Goal: Task Accomplishment & Management: Use online tool/utility

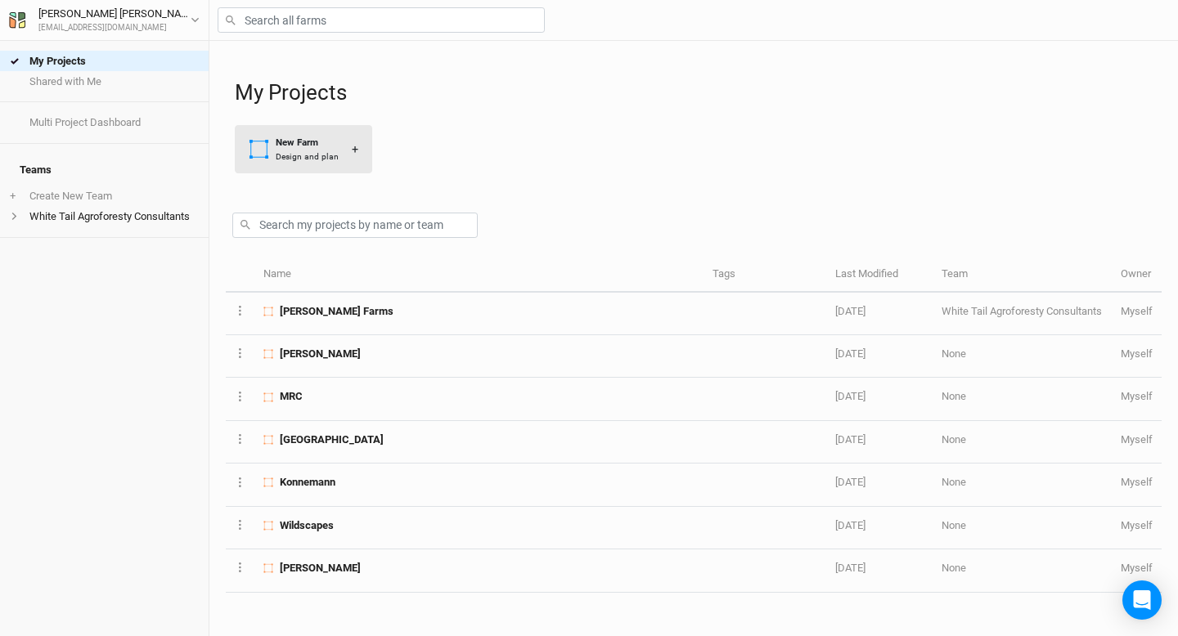
click at [353, 147] on div "+" at bounding box center [355, 149] width 7 height 17
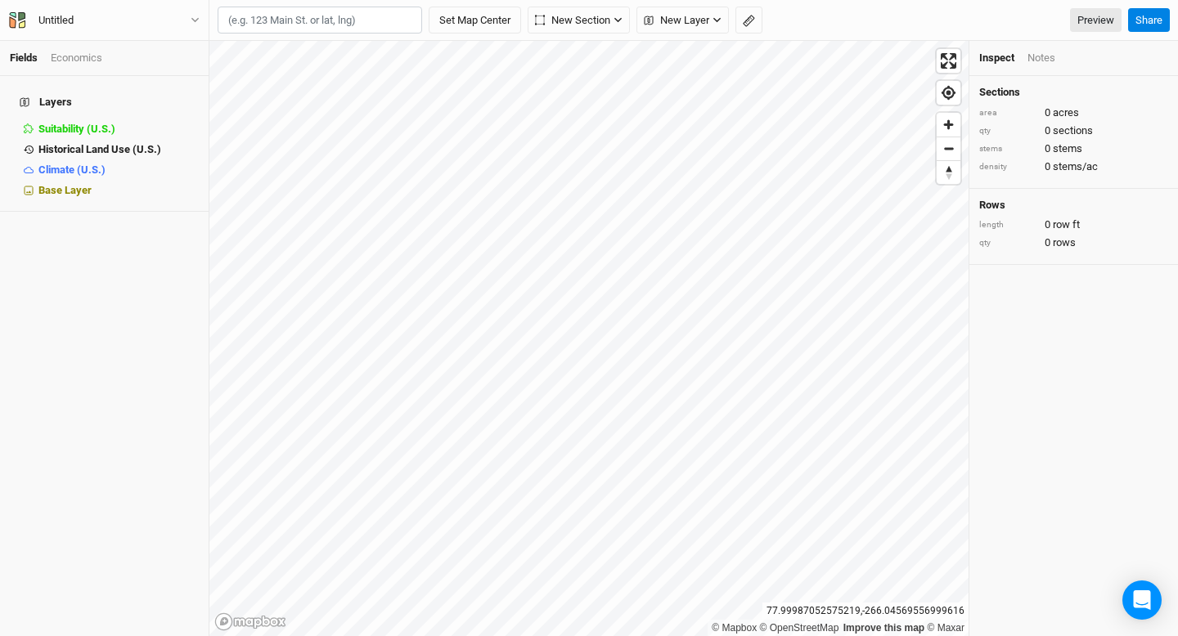
click at [274, 21] on input "text" at bounding box center [320, 21] width 204 height 28
paste input "[STREET_ADDRESS]"
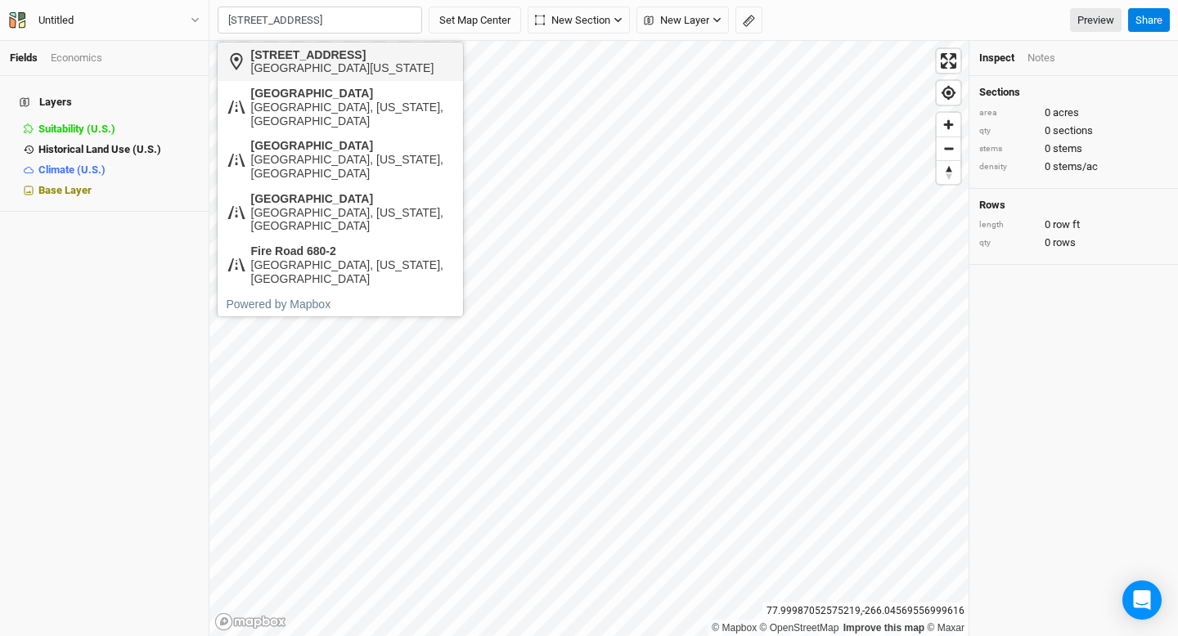
click at [288, 60] on div "[STREET_ADDRESS]" at bounding box center [342, 55] width 183 height 14
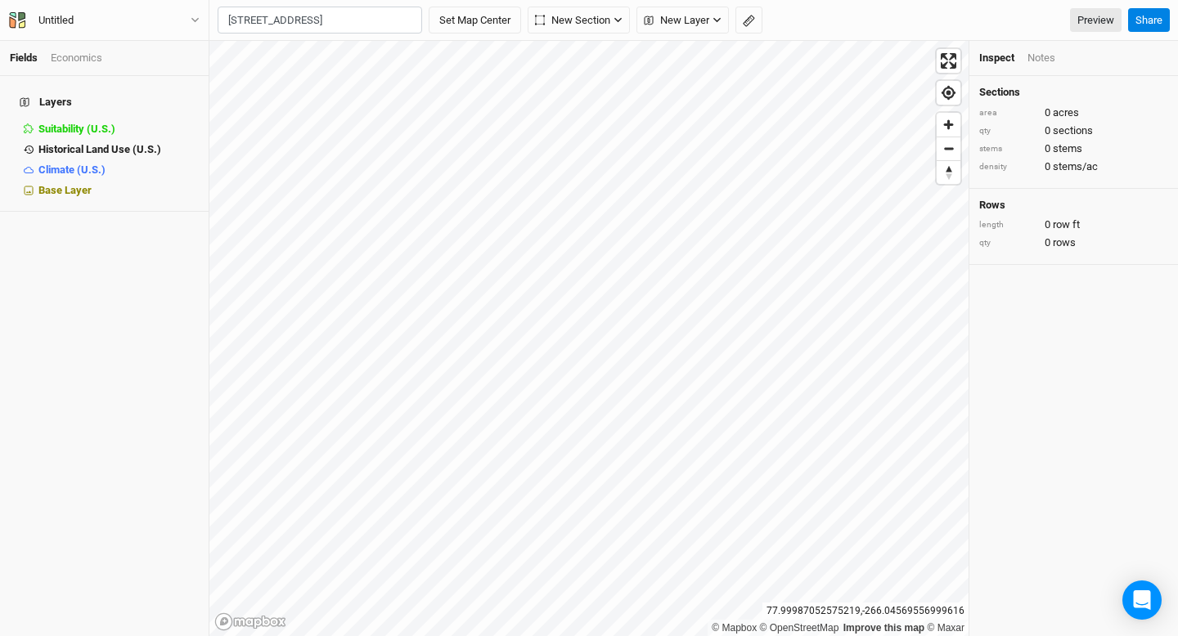
type input "[STREET_ADDRESS][US_STATE]"
click at [81, 23] on div "Untitled" at bounding box center [55, 20] width 61 height 16
click at [45, 11] on button "Untitled" at bounding box center [104, 20] width 192 height 18
click at [45, 18] on div "Untitled" at bounding box center [55, 20] width 35 height 16
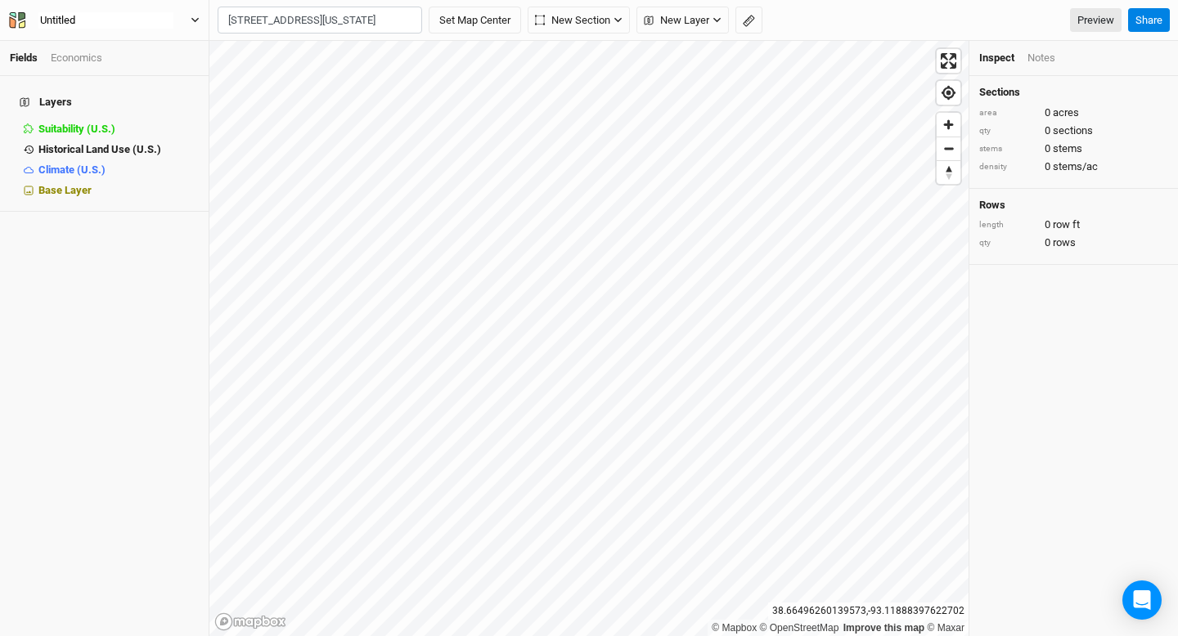
click at [45, 18] on input "Untitled" at bounding box center [105, 20] width 135 height 18
drag, startPoint x: 87, startPoint y: 21, endPoint x: 31, endPoint y: 19, distance: 55.7
click at [31, 19] on div "Untitled" at bounding box center [105, 20] width 161 height 16
click at [8, 11] on button "[PERSON_NAME]" at bounding box center [104, 20] width 192 height 18
type input "[PERSON_NAME]"
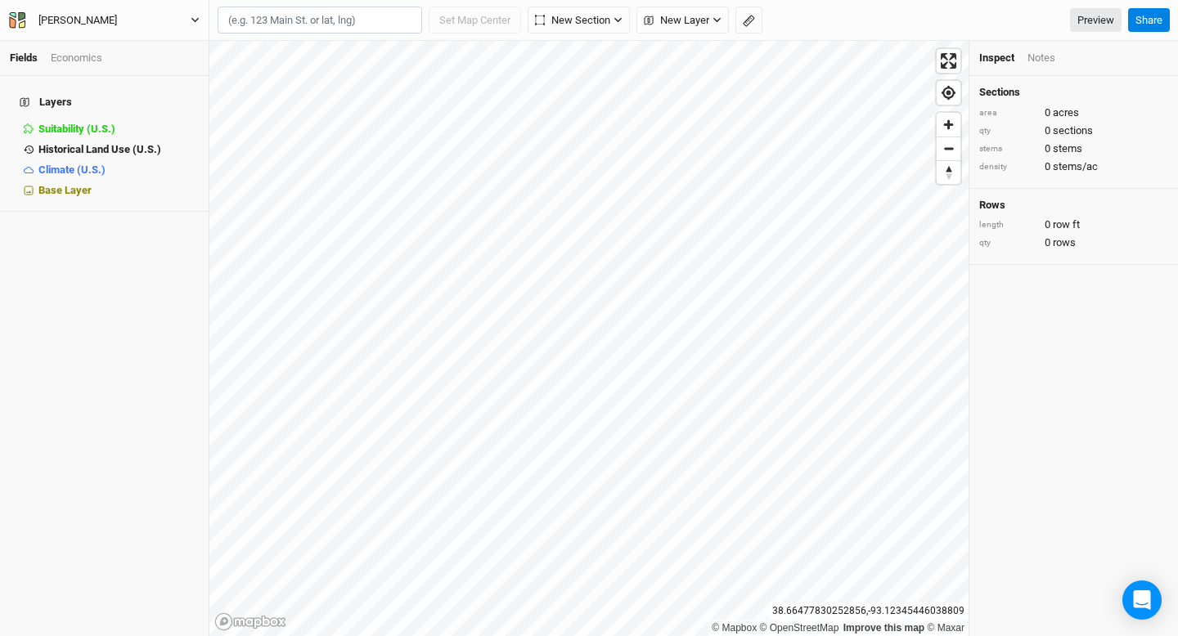
click at [101, 21] on div "[PERSON_NAME]" at bounding box center [77, 20] width 79 height 16
click at [116, 14] on div "[PERSON_NAME]" at bounding box center [77, 20] width 79 height 16
click at [99, 18] on input "[PERSON_NAME]" at bounding box center [105, 20] width 135 height 18
type input "[PERSON_NAME]"
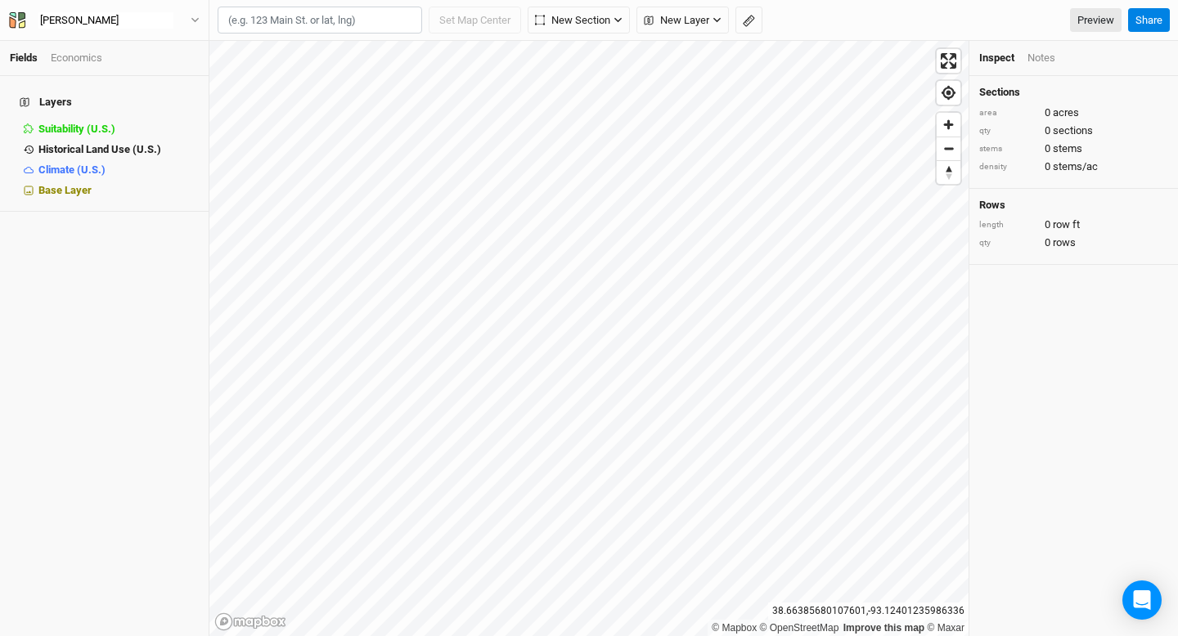
click at [163, 86] on h4 "Layers" at bounding box center [104, 102] width 189 height 33
click at [622, 21] on icon "button" at bounding box center [617, 20] width 9 height 9
click at [725, 19] on button "New Layer" at bounding box center [682, 21] width 92 height 28
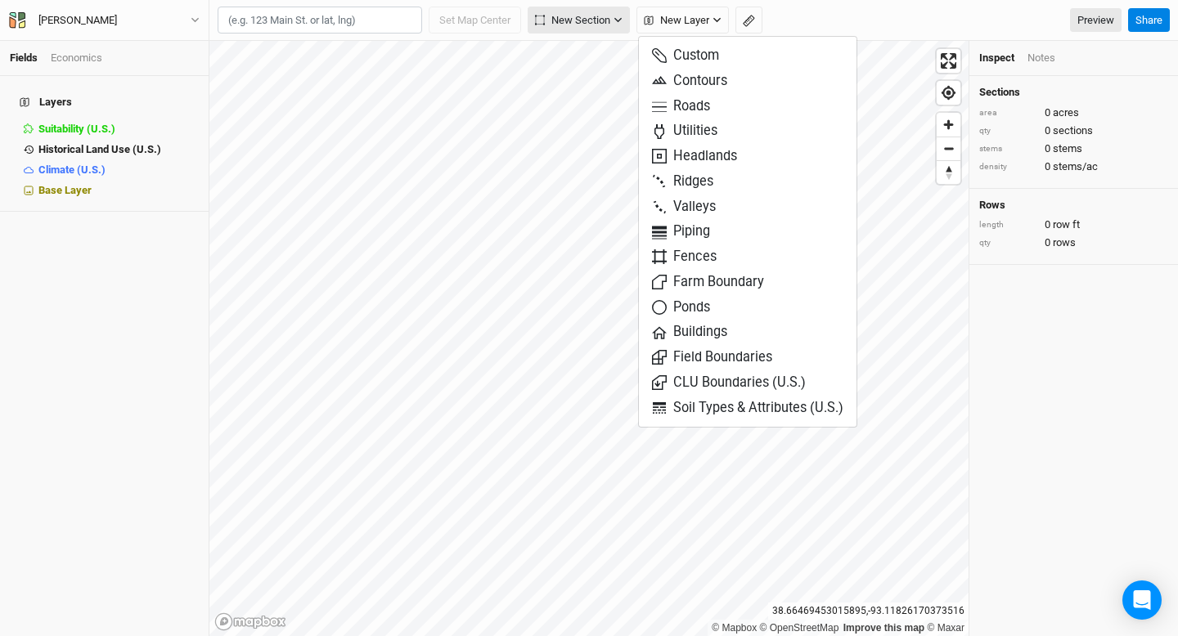
click at [614, 21] on button "New Section" at bounding box center [579, 21] width 102 height 28
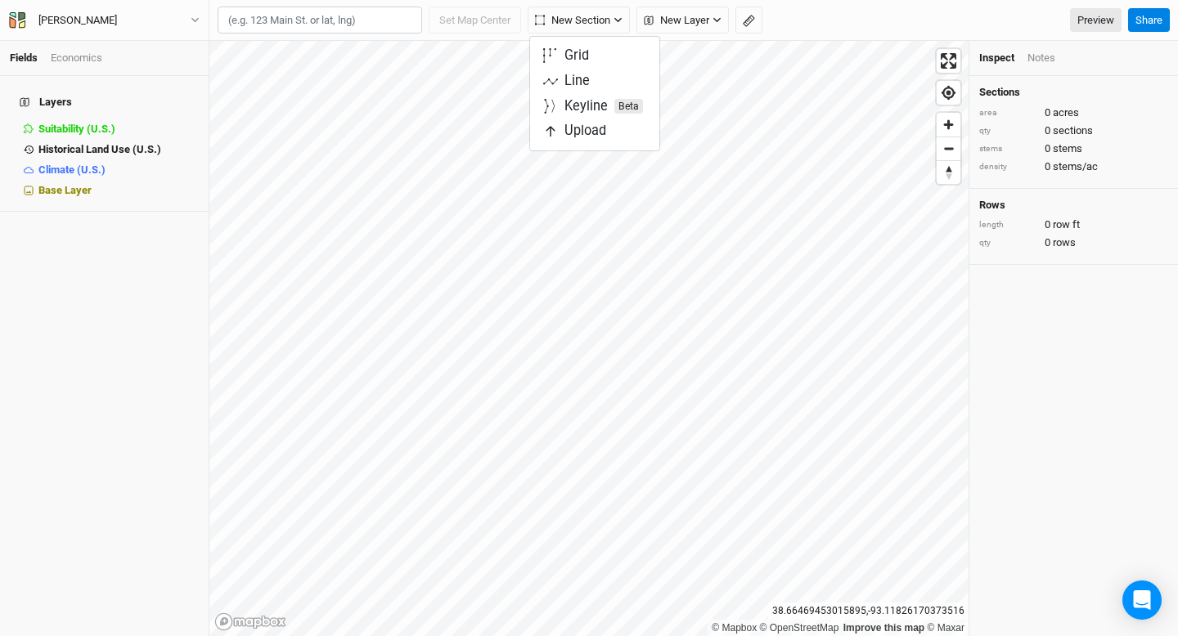
click at [807, 20] on div "5 results are available. Use up and down arrows to review and enter to select. …" at bounding box center [670, 21] width 904 height 28
click at [57, 184] on span "Base Layer" at bounding box center [64, 190] width 53 height 12
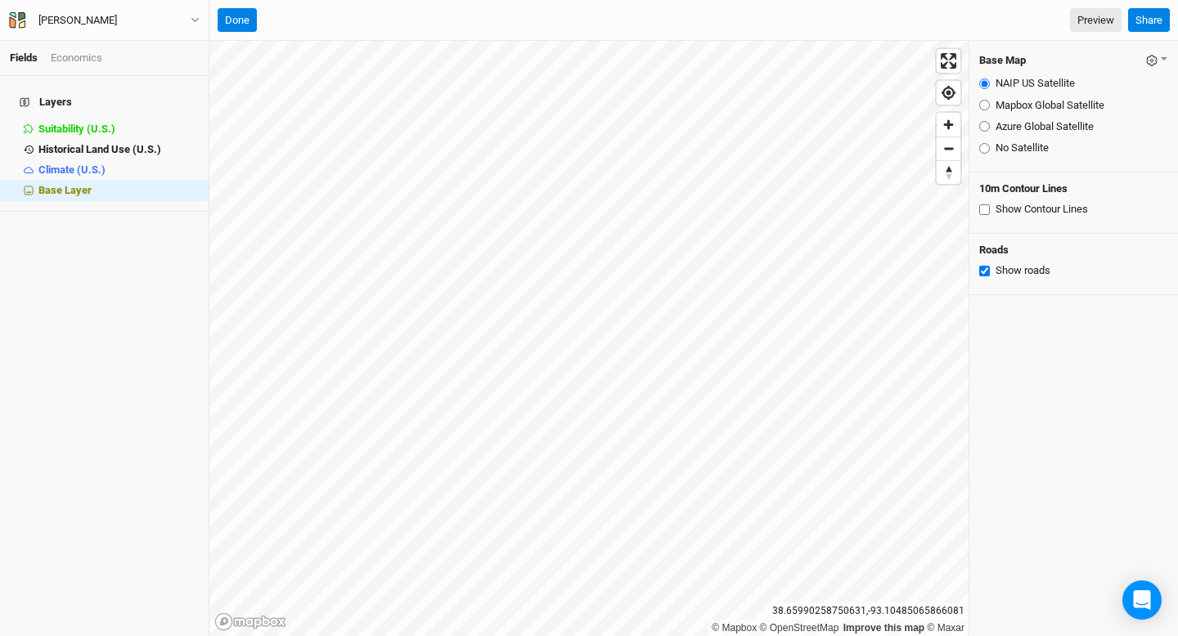
click at [982, 209] on input "Show Contour Lines" at bounding box center [984, 209] width 11 height 11
checkbox input "false"
click at [985, 128] on input "Azure Global Satellite" at bounding box center [984, 126] width 11 height 11
radio input "true"
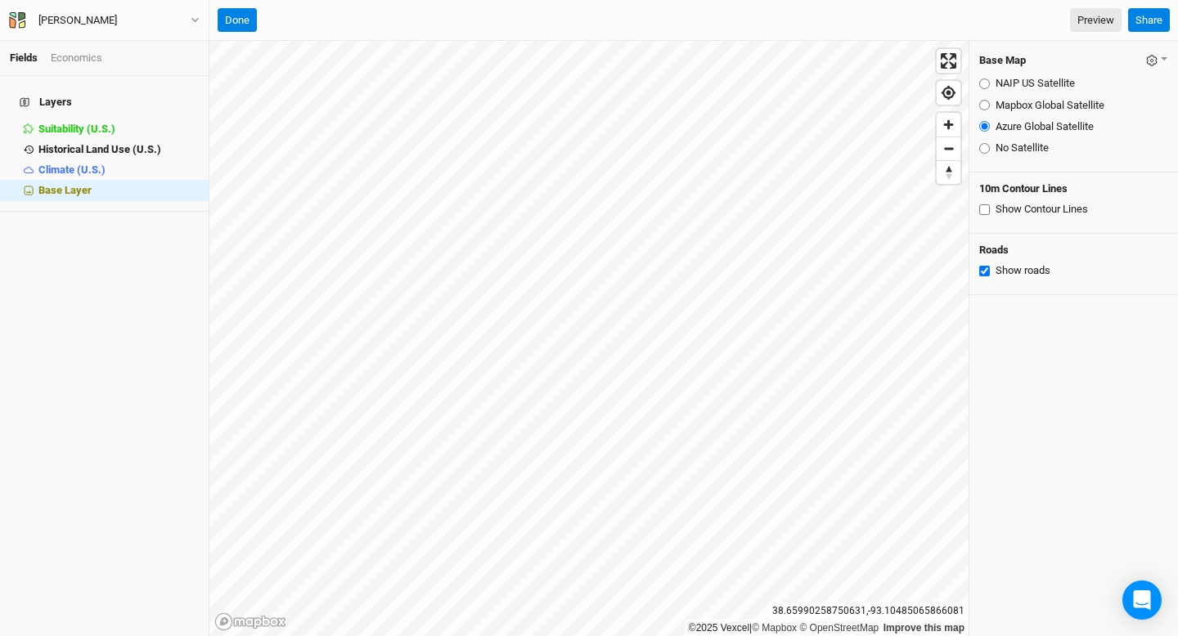
click at [985, 101] on input "Mapbox Global Satellite" at bounding box center [984, 105] width 11 height 11
radio input "true"
click at [981, 124] on input "Azure Global Satellite" at bounding box center [984, 126] width 11 height 11
radio input "true"
click at [982, 146] on input "No Satellite" at bounding box center [984, 148] width 11 height 11
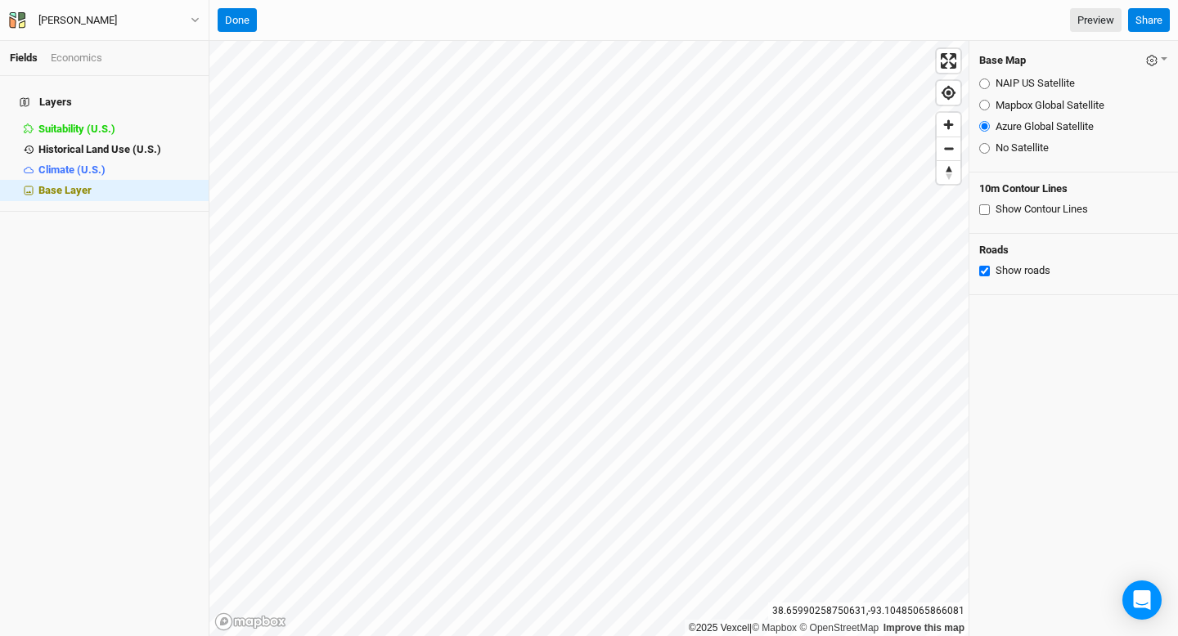
radio input "true"
click at [985, 125] on input "Azure Global Satellite" at bounding box center [984, 126] width 11 height 11
radio input "true"
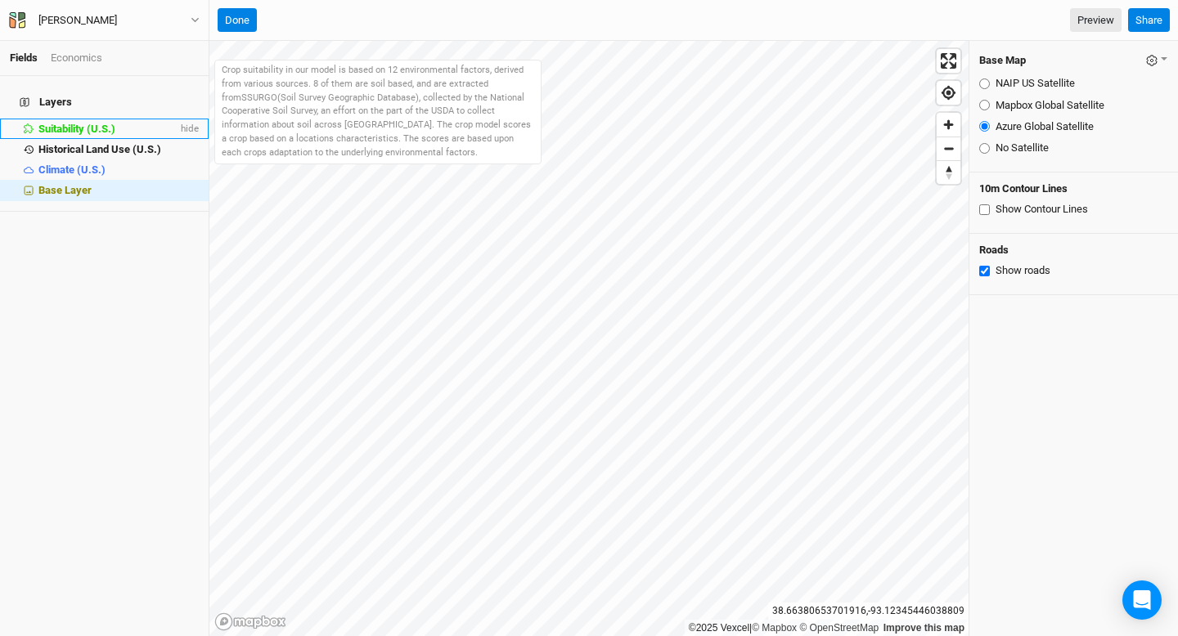
click at [54, 123] on span "Suitability (U.S.)" at bounding box center [76, 129] width 77 height 12
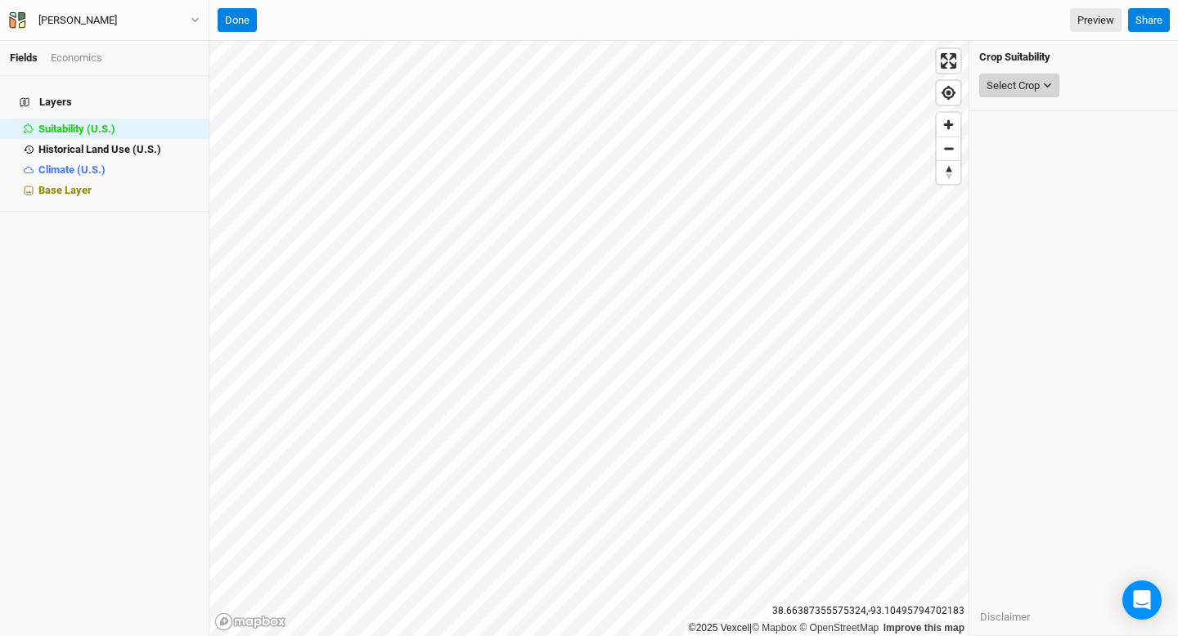
click at [1051, 85] on icon "button" at bounding box center [1047, 85] width 9 height 9
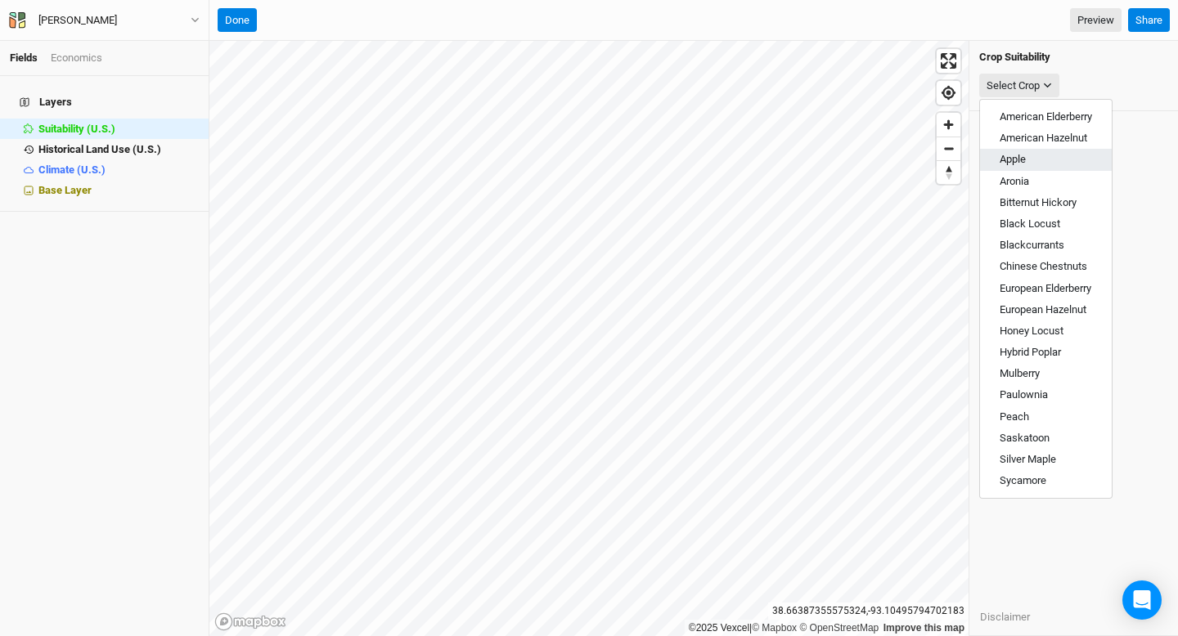
click at [1017, 159] on span "Apple" at bounding box center [1013, 159] width 26 height 12
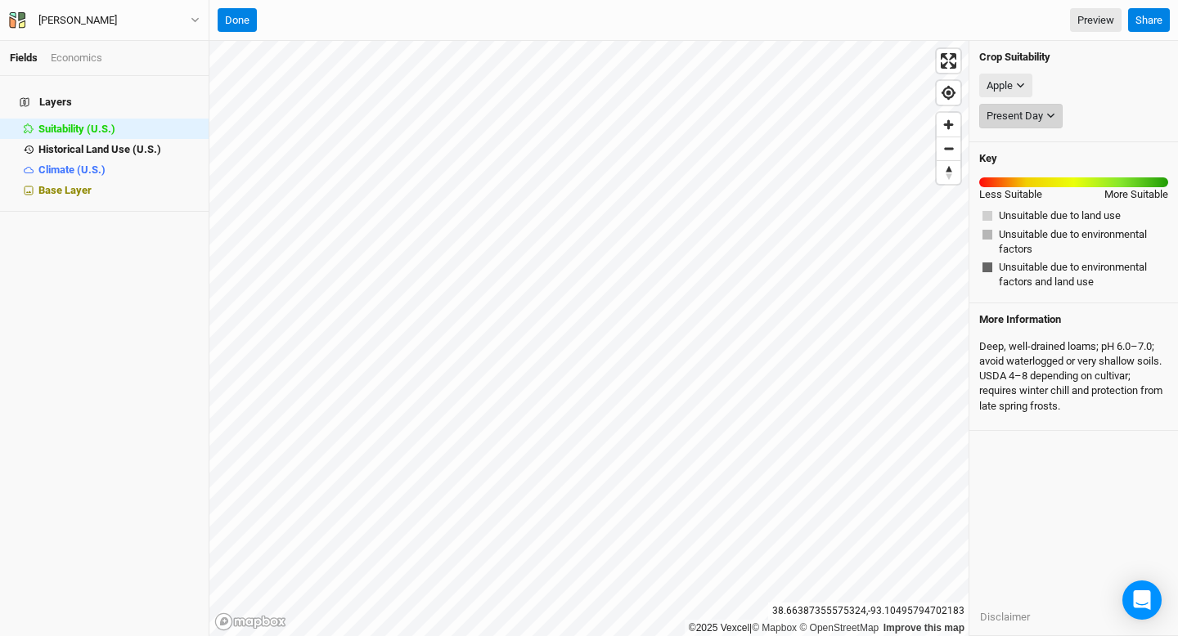
click at [1049, 119] on icon "button" at bounding box center [1050, 115] width 9 height 9
click at [1021, 86] on icon "button" at bounding box center [1020, 85] width 7 height 5
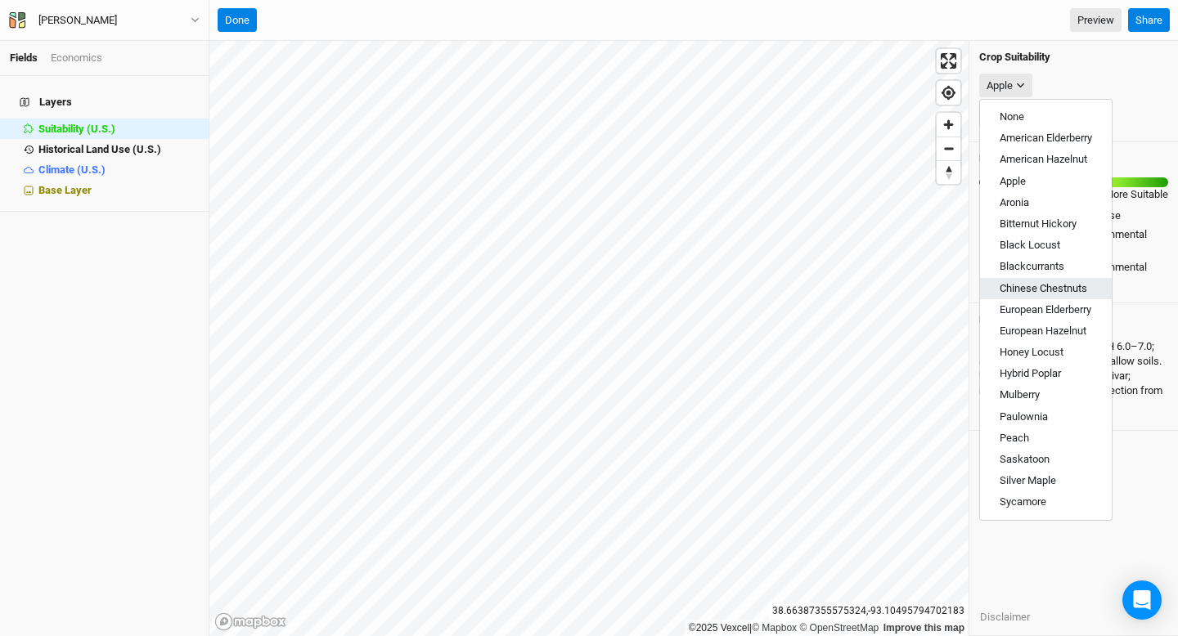
click at [1015, 290] on span "Chinese Chestnuts" at bounding box center [1044, 288] width 88 height 12
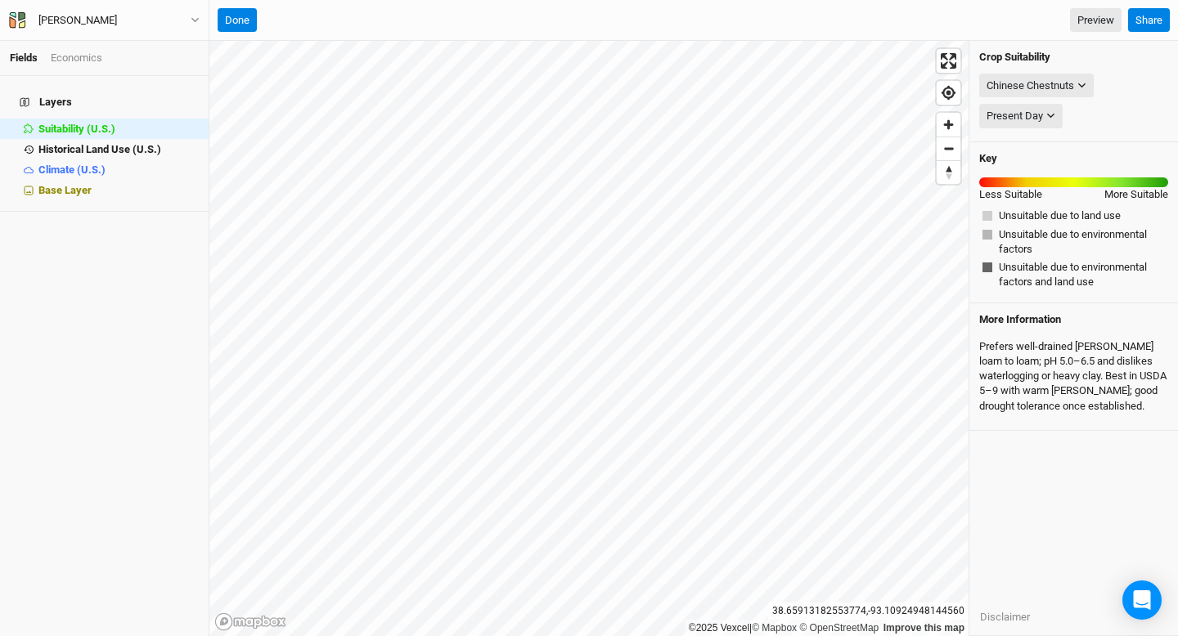
click at [1091, 493] on div "Crop Suitability Chinese Chestnuts None American Elderberry American Hazelnut A…" at bounding box center [1073, 338] width 209 height 595
click at [122, 143] on span "Historical Land Use (U.S.)" at bounding box center [99, 149] width 123 height 12
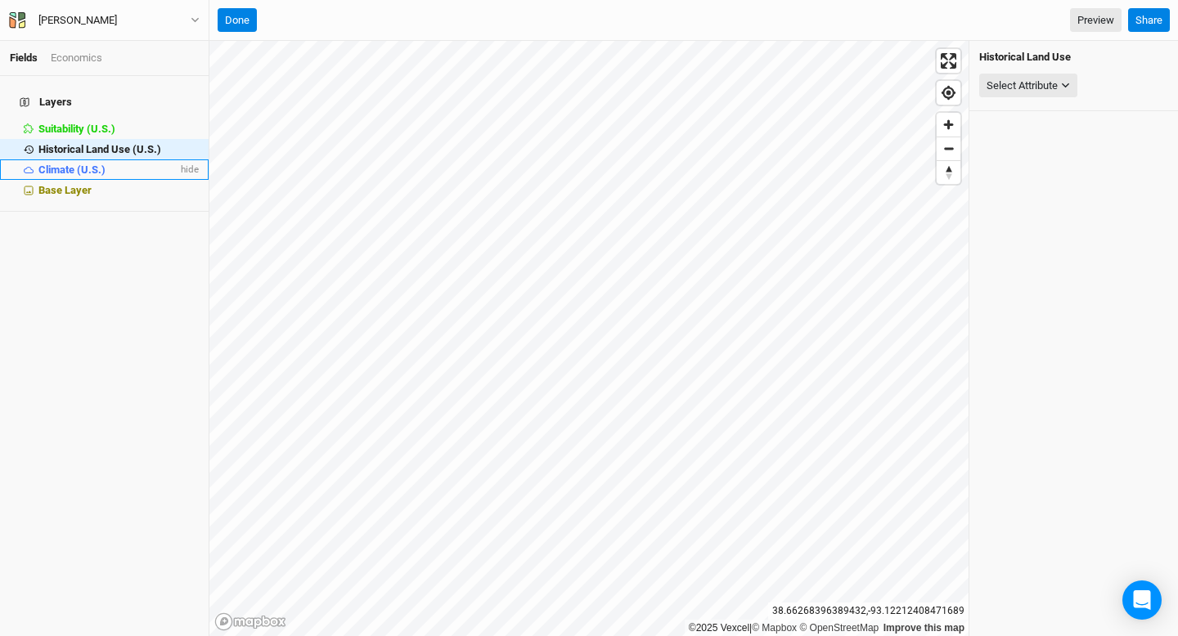
click at [80, 164] on span "Climate (U.S.)" at bounding box center [71, 170] width 67 height 12
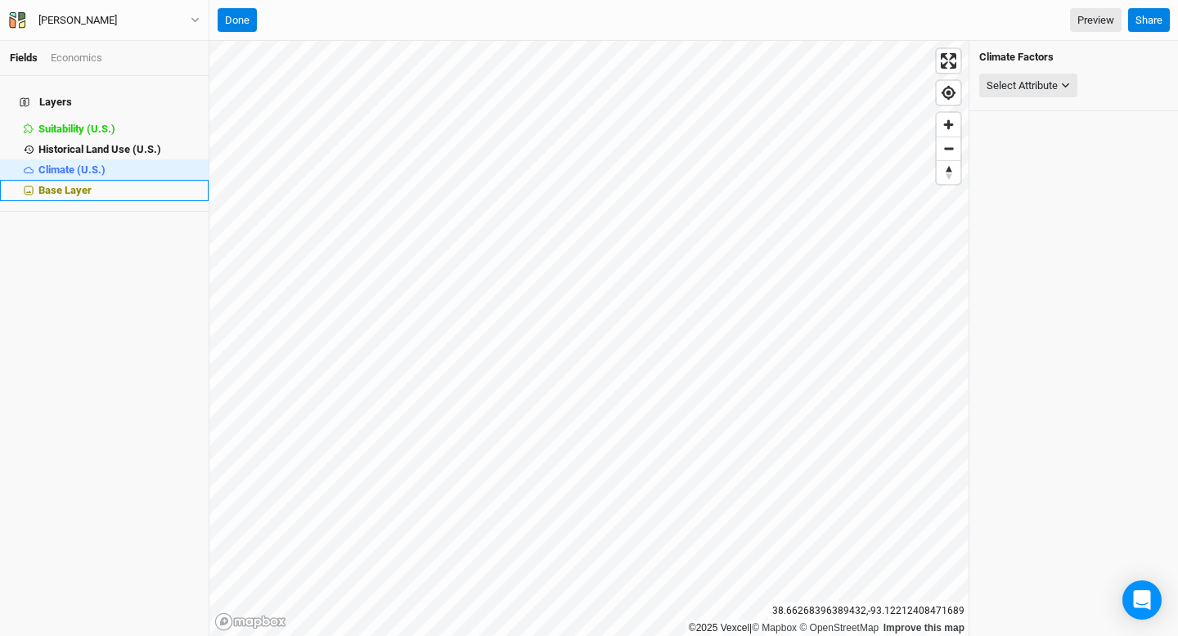
click at [62, 185] on span "Base Layer" at bounding box center [64, 190] width 53 height 12
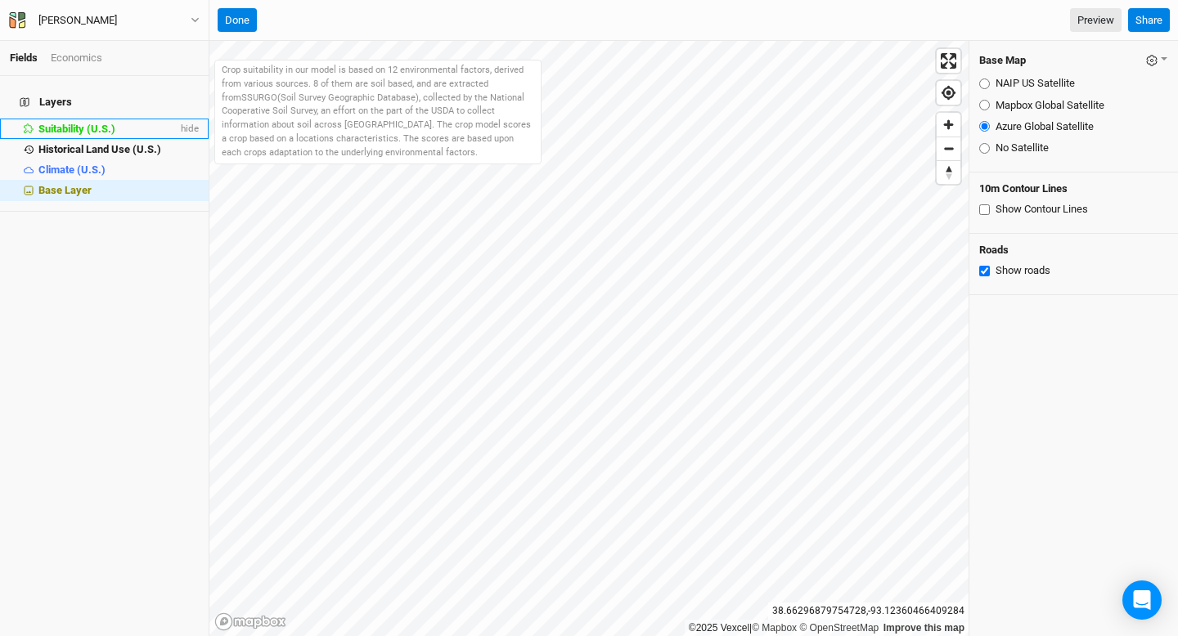
click at [85, 123] on span "Suitability (U.S.)" at bounding box center [76, 129] width 77 height 12
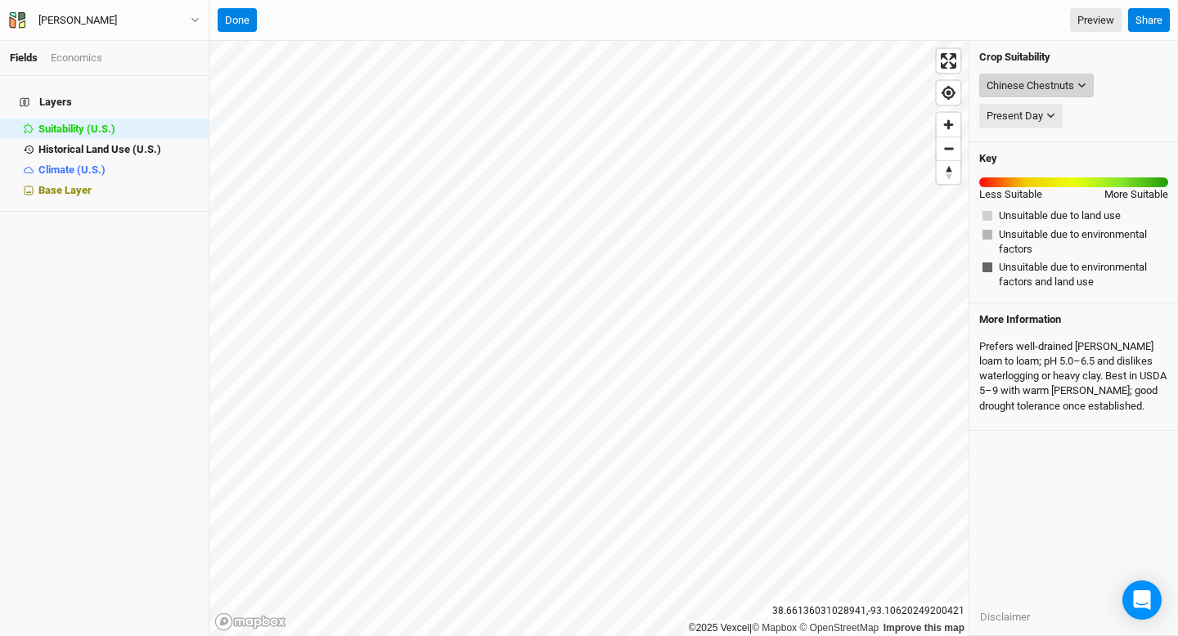
click at [1084, 88] on icon "button" at bounding box center [1081, 85] width 9 height 9
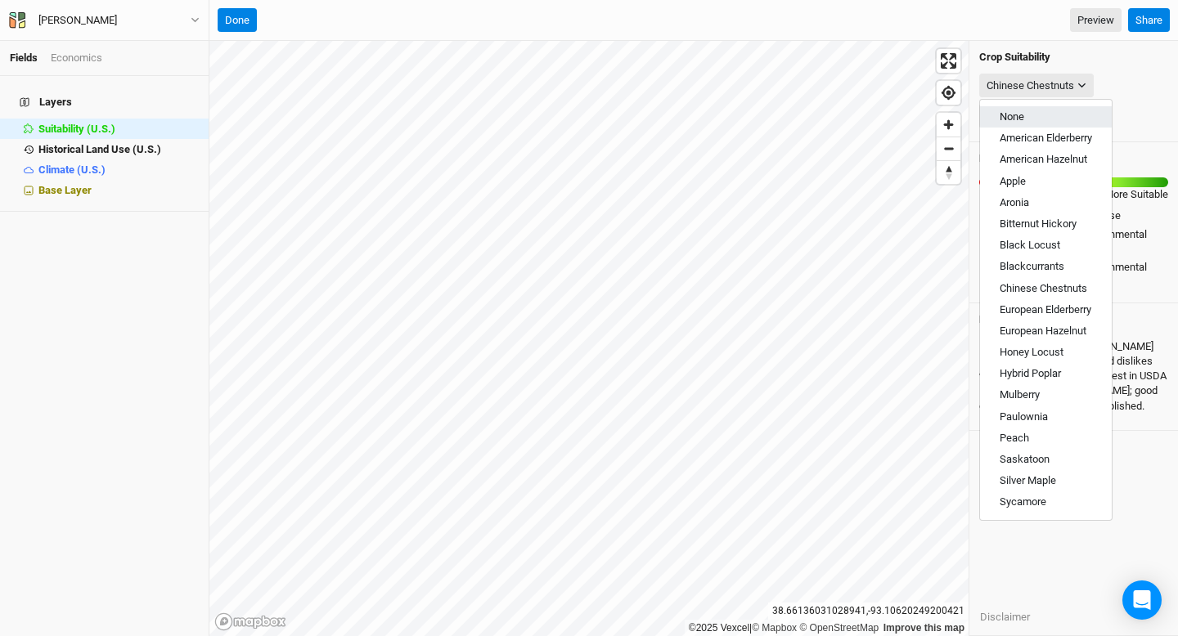
click at [1020, 124] on button "None" at bounding box center [1046, 116] width 132 height 21
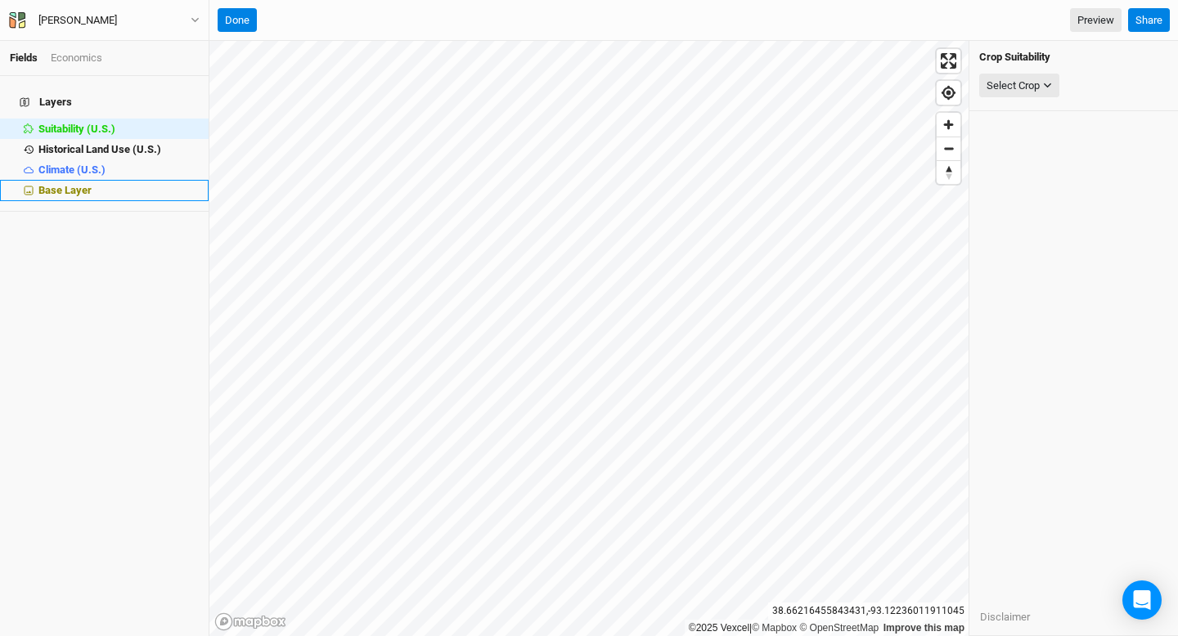
click at [67, 184] on span "Base Layer" at bounding box center [64, 190] width 53 height 12
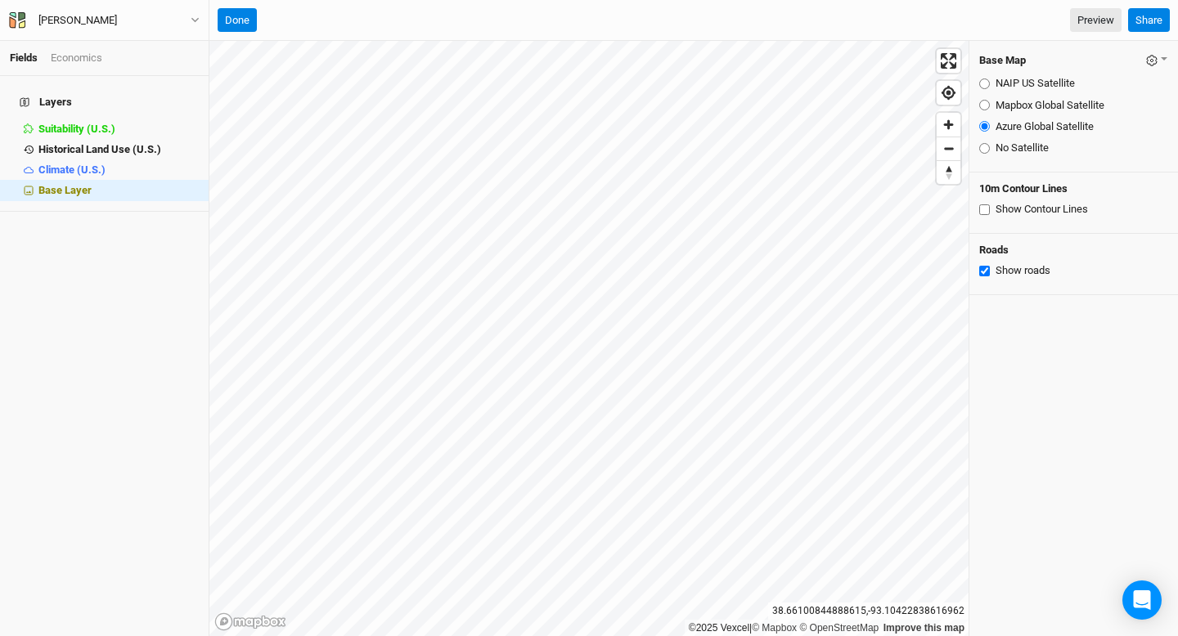
click at [984, 209] on input "Show Contour Lines" at bounding box center [984, 209] width 11 height 11
click at [947, 126] on span "Zoom in" at bounding box center [949, 125] width 24 height 24
click at [950, 124] on span "Zoom in" at bounding box center [949, 125] width 24 height 24
click at [948, 156] on span "Zoom out" at bounding box center [949, 148] width 24 height 23
click at [981, 207] on input "Show Contour Lines" at bounding box center [984, 209] width 11 height 11
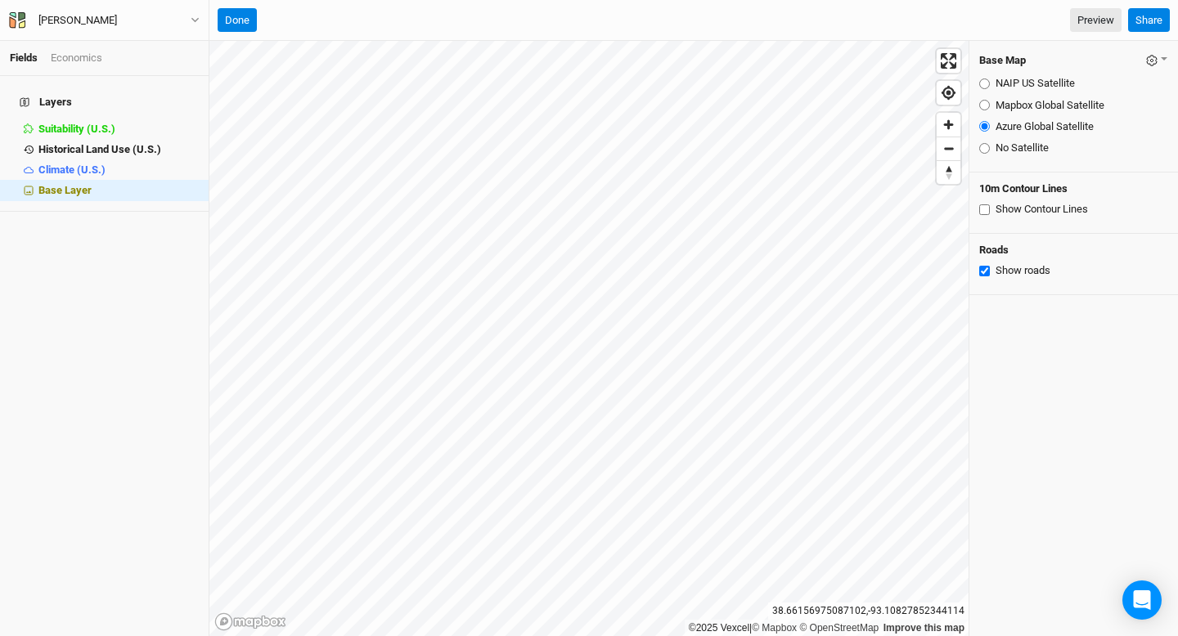
checkbox input "false"
click at [229, 19] on button "Done" at bounding box center [237, 20] width 39 height 25
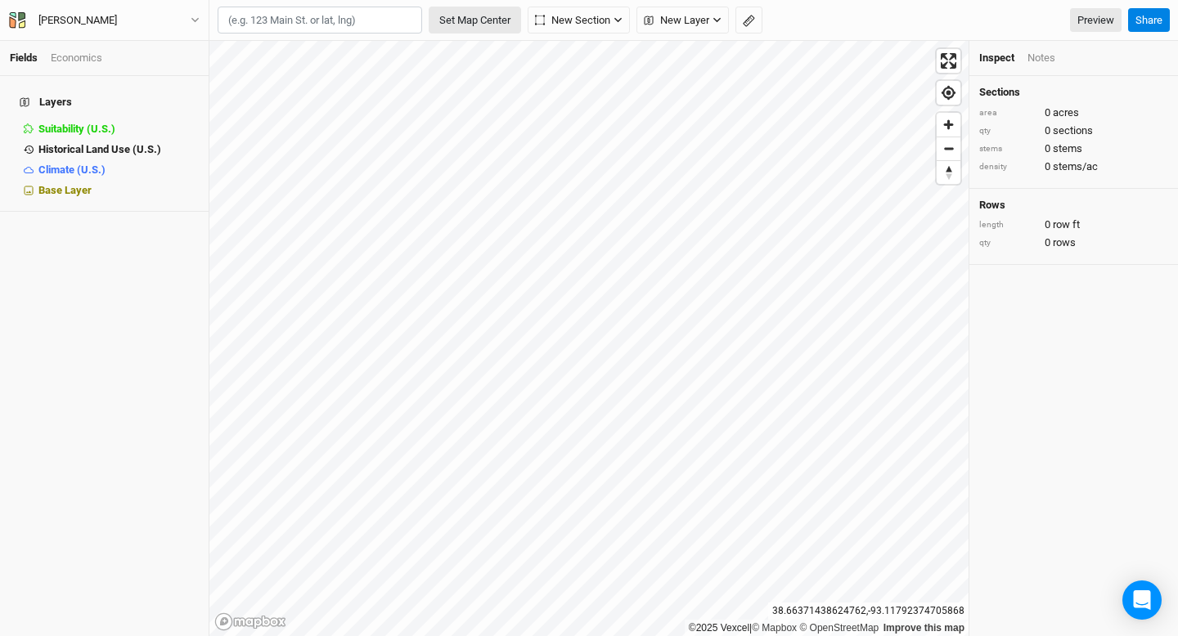
click at [505, 20] on button "Set Map Center" at bounding box center [475, 21] width 92 height 28
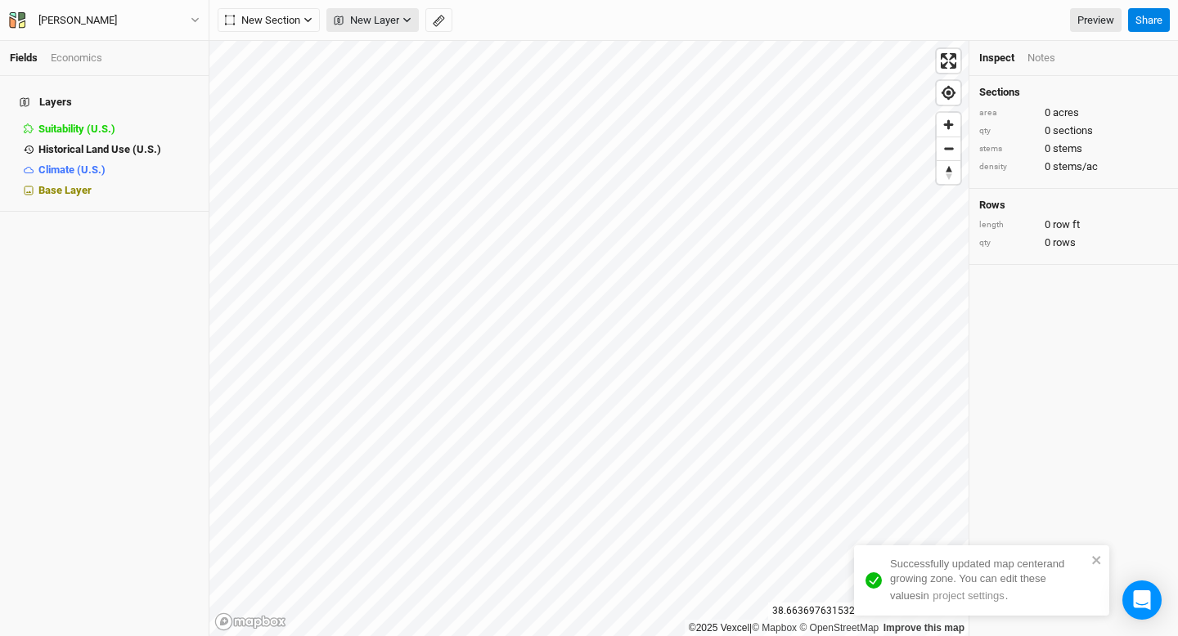
click at [401, 20] on button "New Layer" at bounding box center [372, 20] width 92 height 25
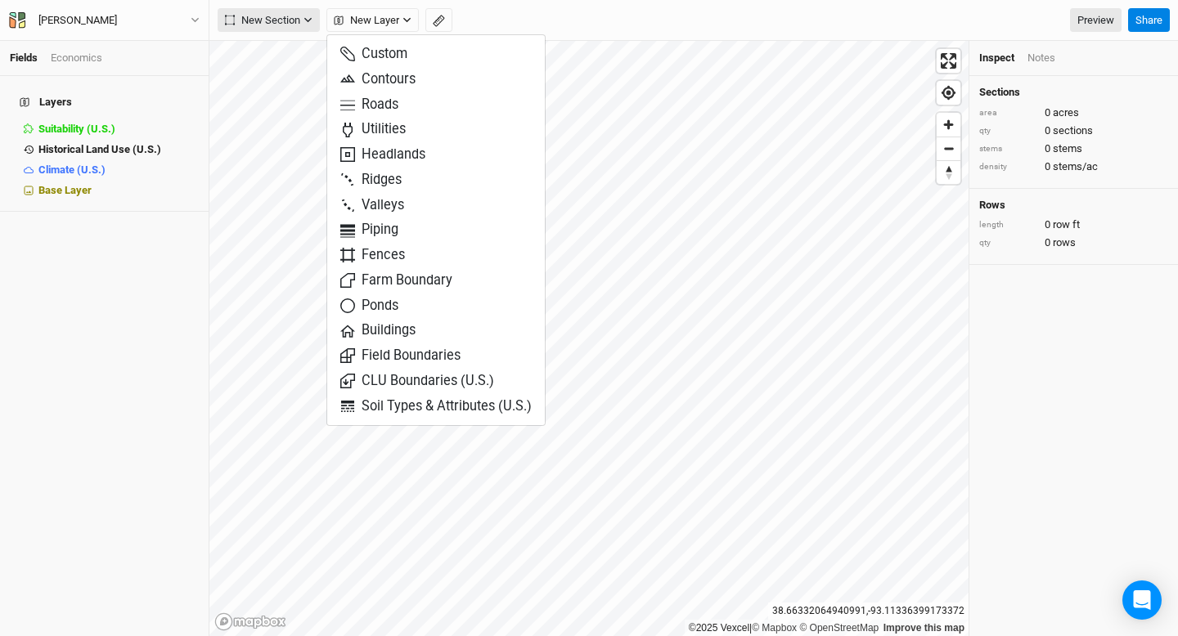
click at [308, 20] on icon "button" at bounding box center [307, 20] width 9 height 9
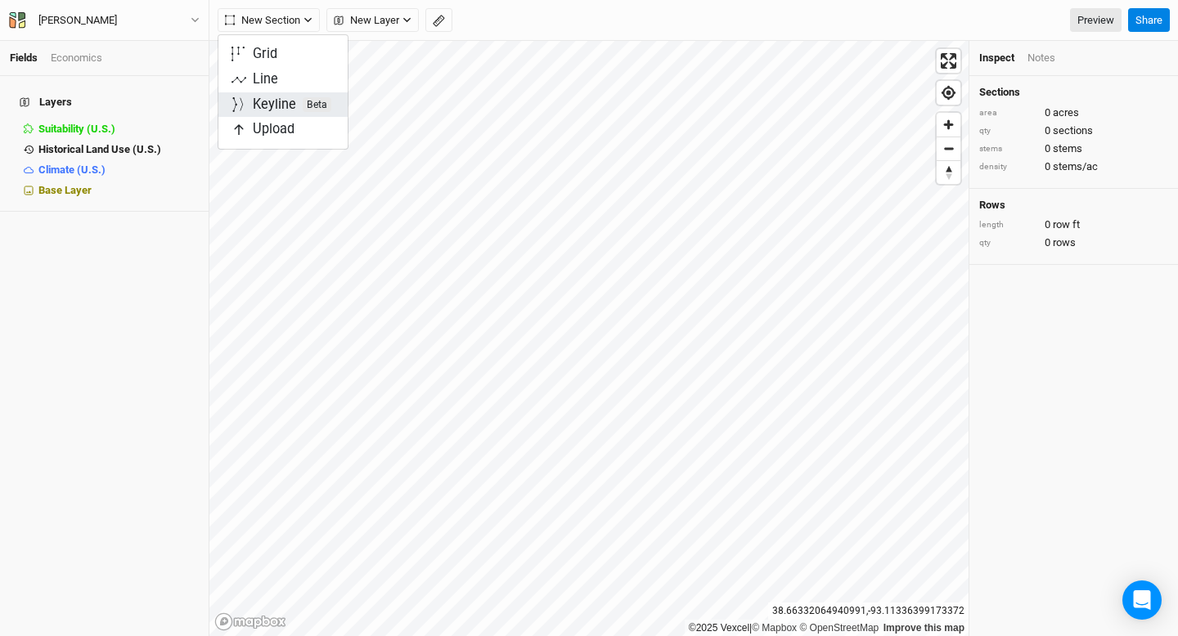
click at [267, 102] on div "Keyline Beta" at bounding box center [292, 105] width 79 height 19
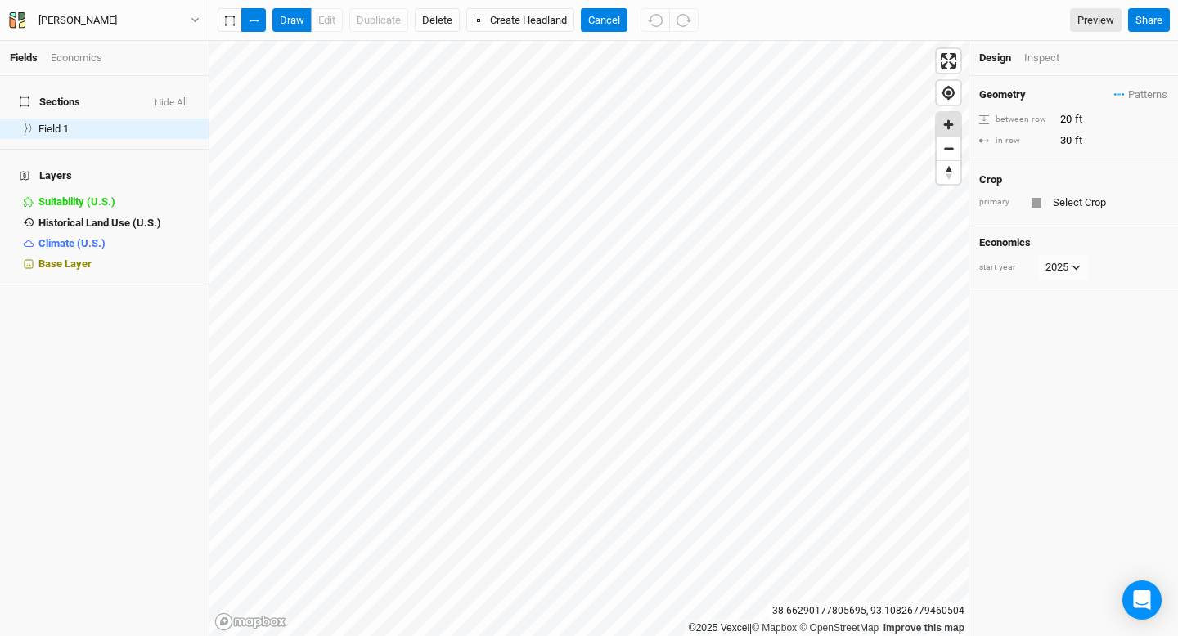
click at [950, 124] on span "Zoom in" at bounding box center [949, 125] width 24 height 24
click at [950, 150] on span "Zoom out" at bounding box center [949, 148] width 24 height 23
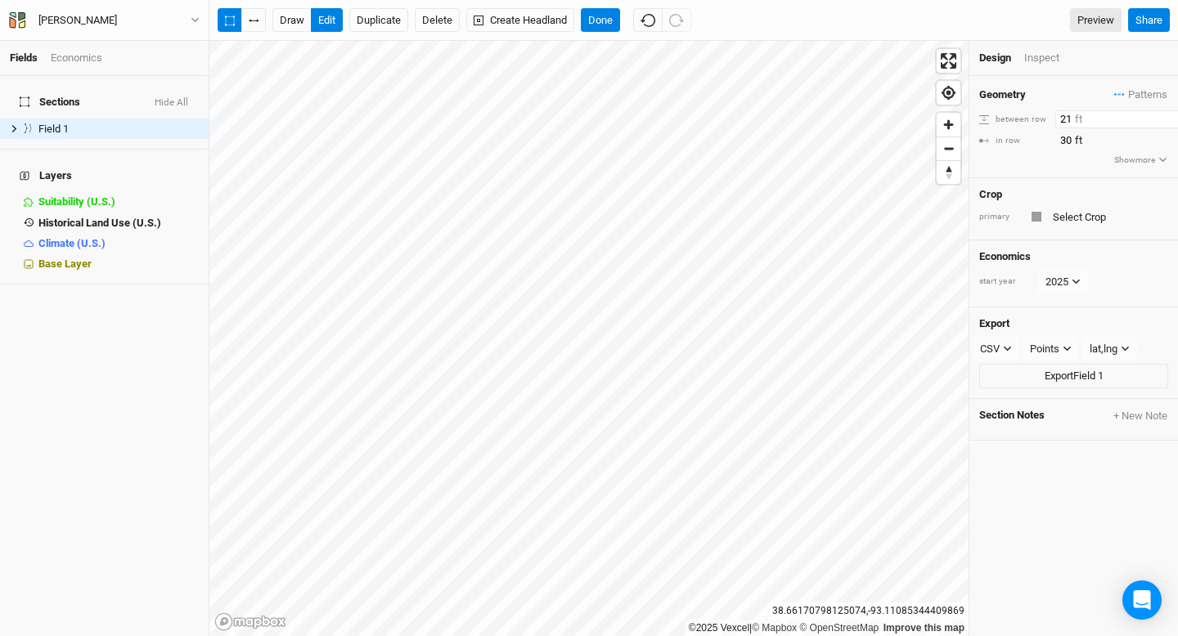
click at [1165, 115] on input "21" at bounding box center [1126, 119] width 142 height 18
click at [1165, 115] on input "22" at bounding box center [1126, 119] width 142 height 18
click at [1165, 115] on input "23" at bounding box center [1126, 119] width 142 height 18
click at [1165, 115] on input "24" at bounding box center [1126, 119] width 142 height 18
click at [1165, 115] on input "25" at bounding box center [1126, 119] width 142 height 18
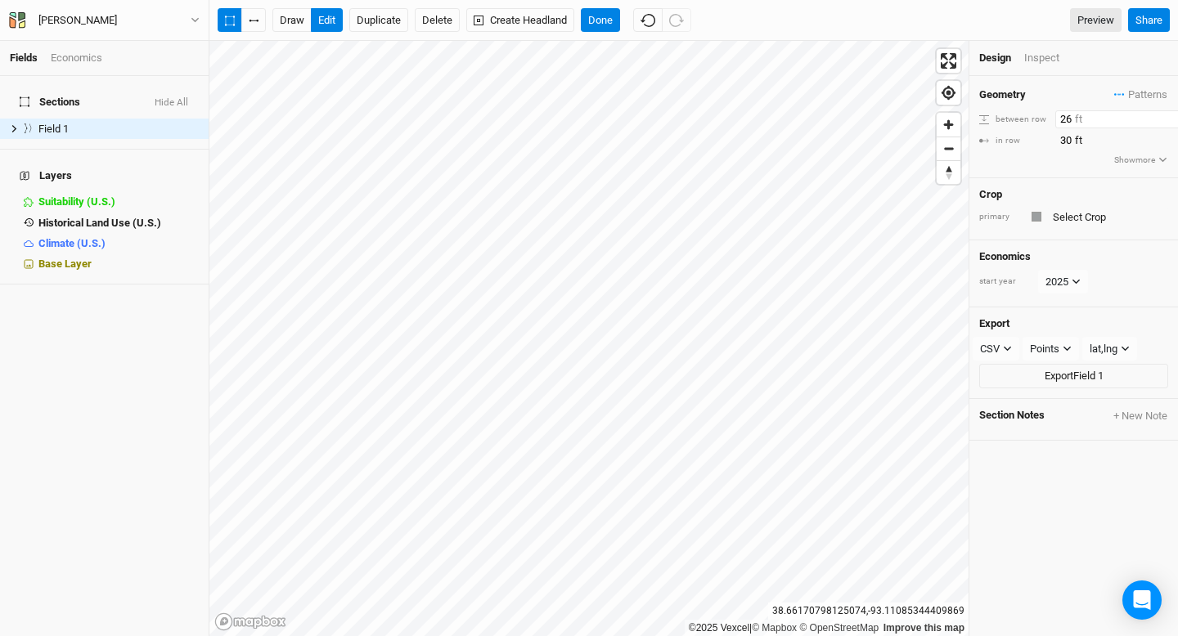
click at [1165, 115] on input "26" at bounding box center [1126, 119] width 142 height 18
click at [1165, 115] on input "27" at bounding box center [1126, 119] width 142 height 18
click at [1165, 115] on input "28" at bounding box center [1126, 119] width 142 height 18
click at [1165, 115] on input "29" at bounding box center [1126, 119] width 142 height 18
click at [1165, 115] on input "30" at bounding box center [1126, 119] width 142 height 18
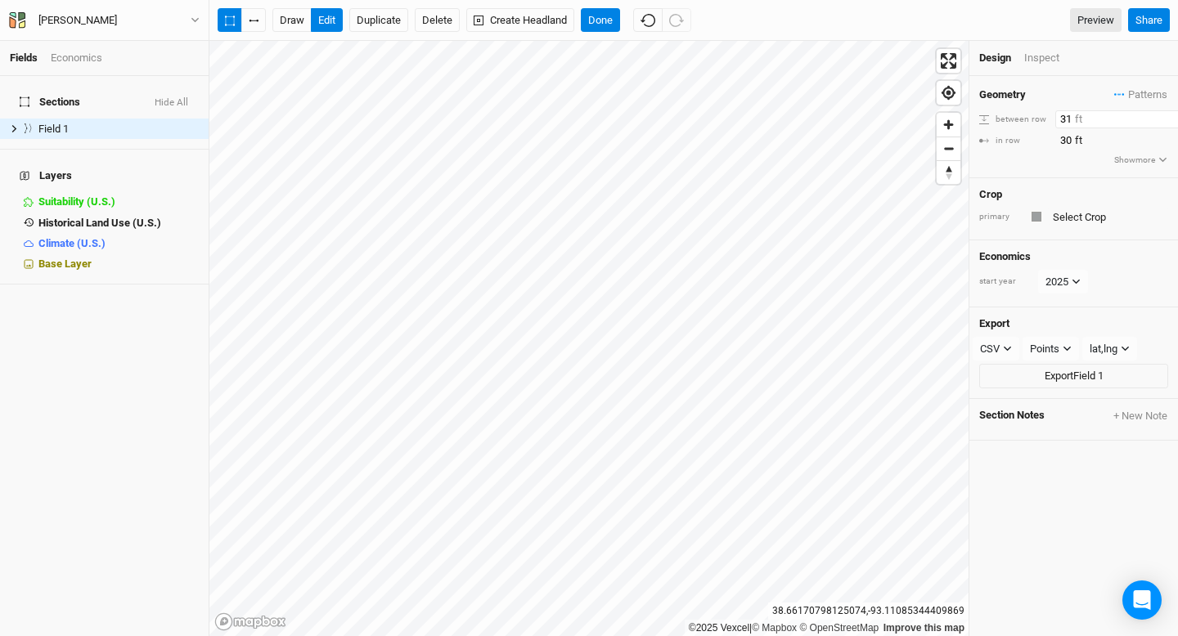
click at [1165, 115] on input "31" at bounding box center [1126, 119] width 142 height 18
click at [1165, 115] on input "32" at bounding box center [1126, 119] width 142 height 18
click at [1165, 115] on input "33" at bounding box center [1126, 119] width 142 height 18
click at [1165, 115] on input "34" at bounding box center [1126, 119] width 142 height 18
click at [1165, 115] on input "35" at bounding box center [1126, 119] width 142 height 18
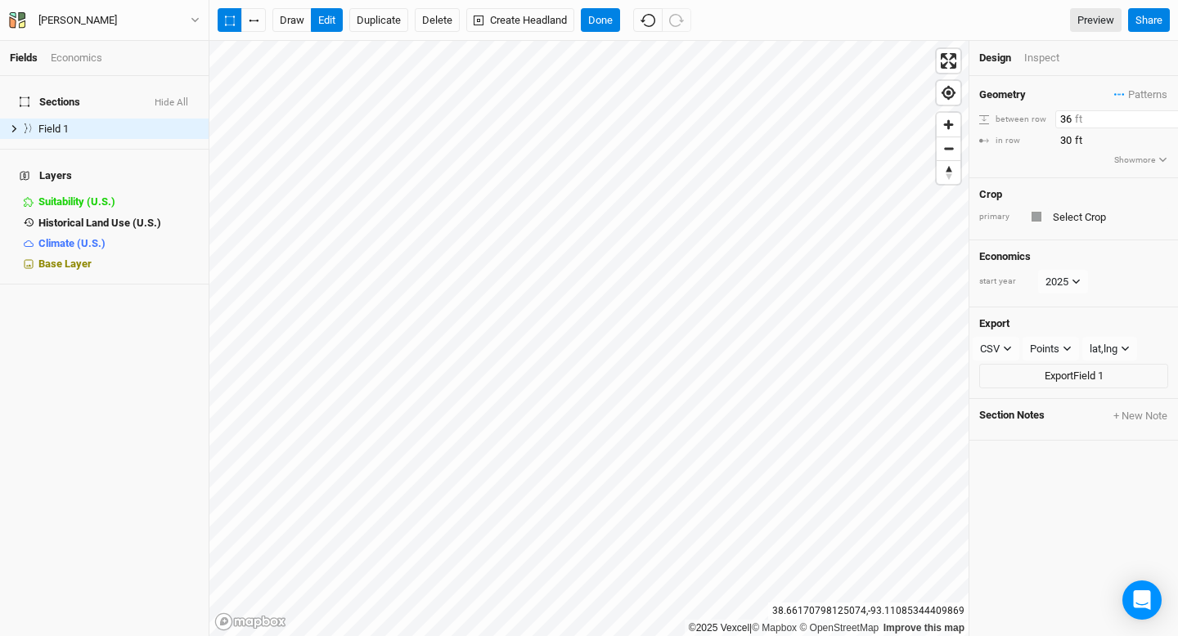
click at [1165, 115] on input "36" at bounding box center [1126, 119] width 142 height 18
click at [1165, 115] on input "37" at bounding box center [1126, 119] width 142 height 18
click at [1165, 115] on input "38" at bounding box center [1126, 119] width 142 height 18
click at [1165, 115] on input "39" at bounding box center [1126, 119] width 142 height 18
click at [1165, 115] on input "40" at bounding box center [1126, 119] width 142 height 18
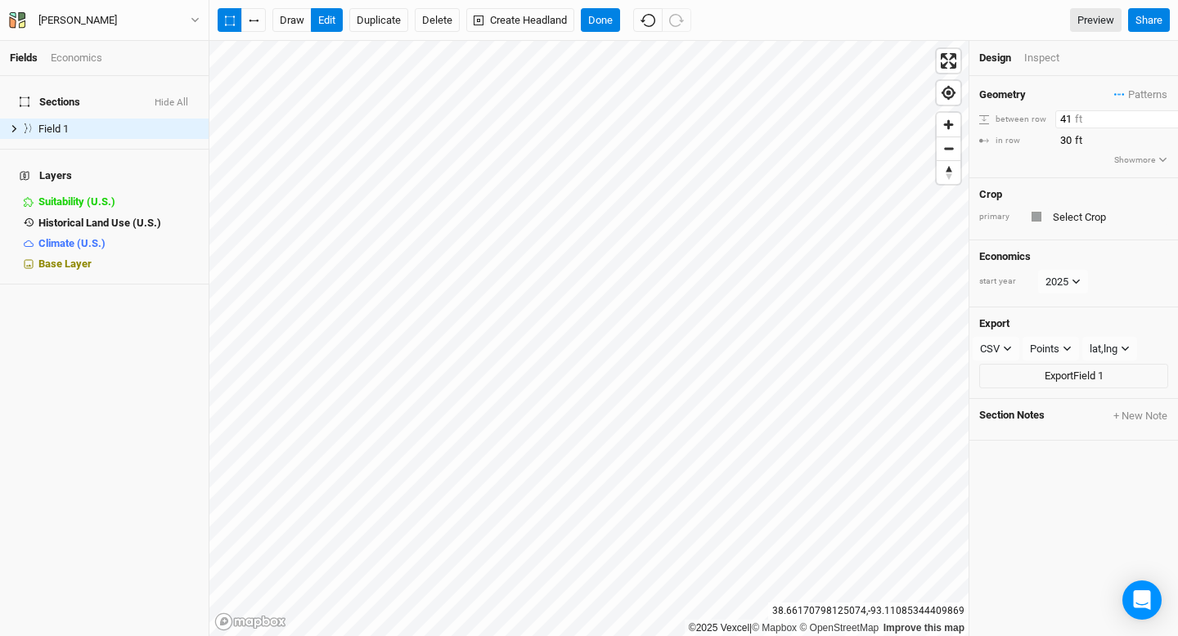
click at [1165, 115] on input "41" at bounding box center [1126, 119] width 142 height 18
click at [1165, 115] on input "42" at bounding box center [1126, 119] width 142 height 18
click at [1165, 115] on input "43" at bounding box center [1126, 119] width 142 height 18
click at [1165, 115] on input "44" at bounding box center [1126, 119] width 142 height 18
click at [1165, 115] on input "45" at bounding box center [1126, 119] width 142 height 18
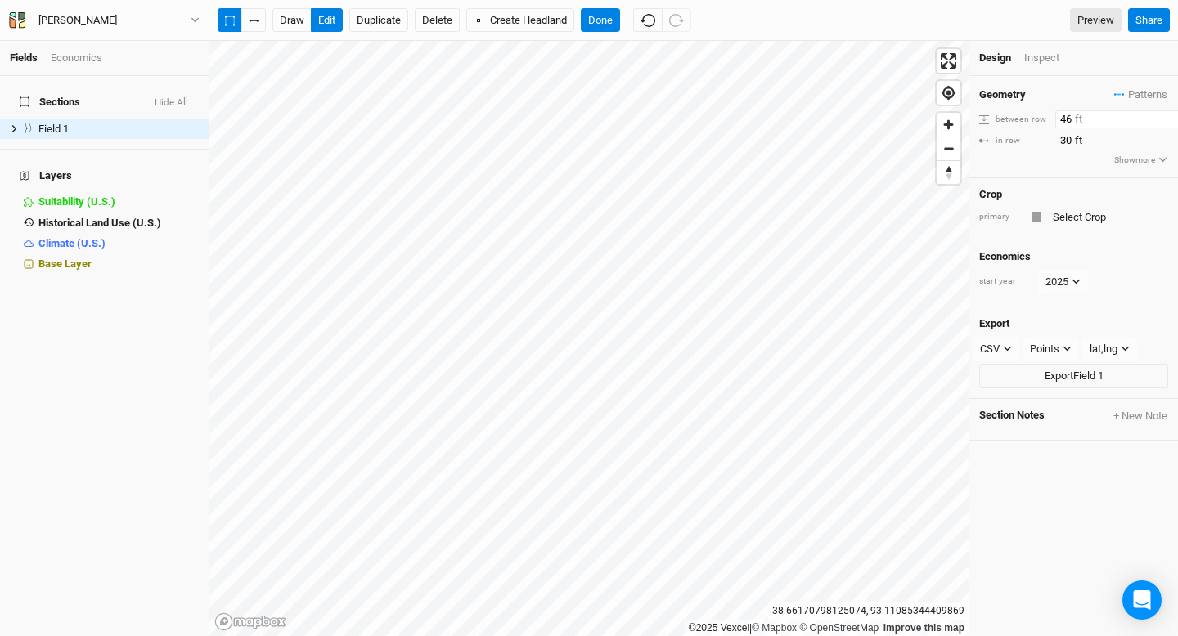
click at [1165, 115] on input "46" at bounding box center [1126, 119] width 142 height 18
click at [1165, 115] on input "47" at bounding box center [1126, 119] width 142 height 18
click at [1165, 115] on input "48" at bounding box center [1126, 119] width 142 height 18
click at [1165, 115] on input "49" at bounding box center [1126, 119] width 142 height 18
click at [1165, 115] on input "50" at bounding box center [1126, 119] width 142 height 18
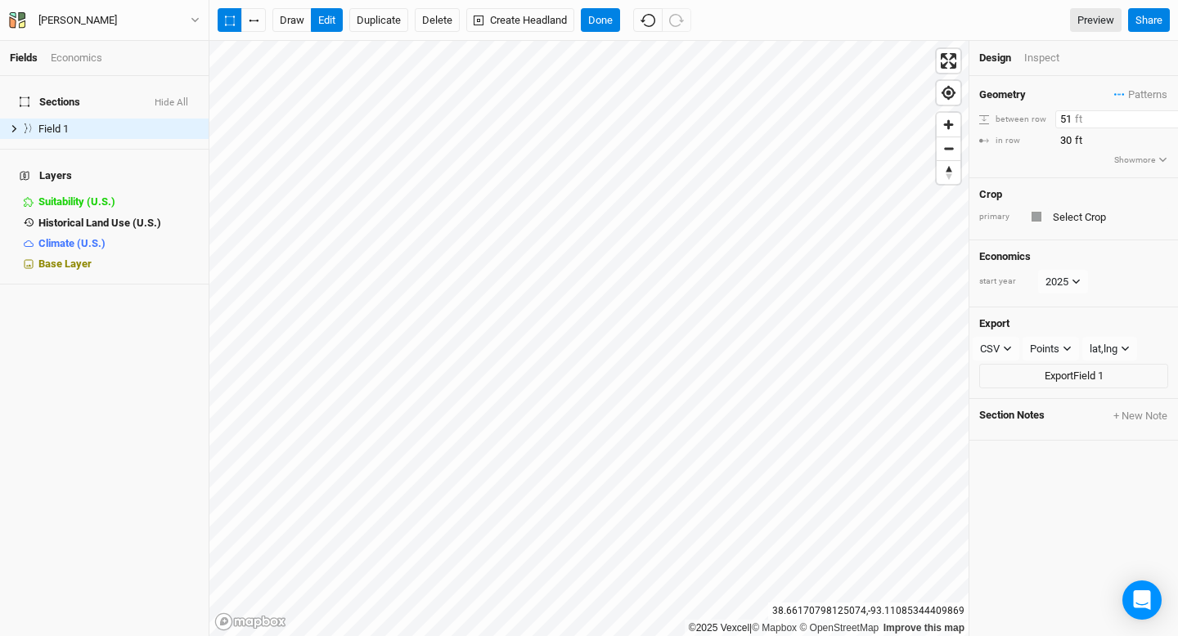
click at [1165, 115] on input "51" at bounding box center [1126, 119] width 142 height 18
click at [1165, 115] on input "52" at bounding box center [1126, 119] width 142 height 18
click at [1165, 115] on input "53" at bounding box center [1126, 119] width 142 height 18
click at [1165, 115] on input "54" at bounding box center [1126, 119] width 142 height 18
click at [1165, 115] on input "55" at bounding box center [1126, 119] width 142 height 18
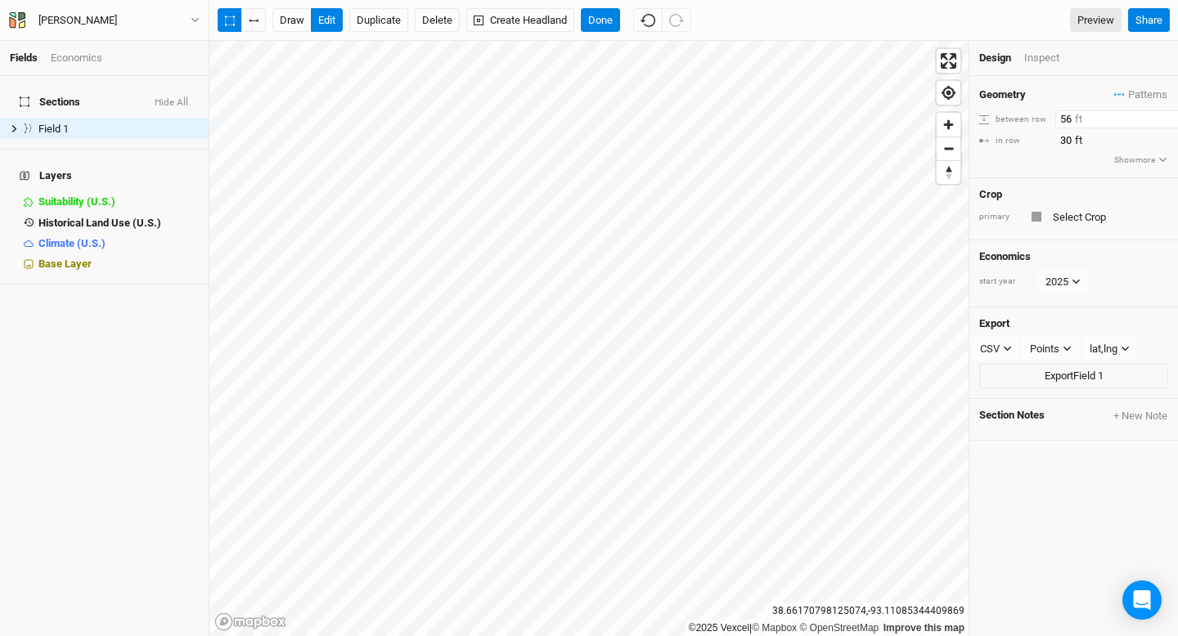
click at [1165, 115] on input "56" at bounding box center [1126, 119] width 142 height 18
click at [1165, 115] on input "57" at bounding box center [1126, 119] width 142 height 18
click at [1165, 115] on input "58" at bounding box center [1126, 119] width 142 height 18
click at [1165, 115] on input "59" at bounding box center [1126, 119] width 142 height 18
type input "60"
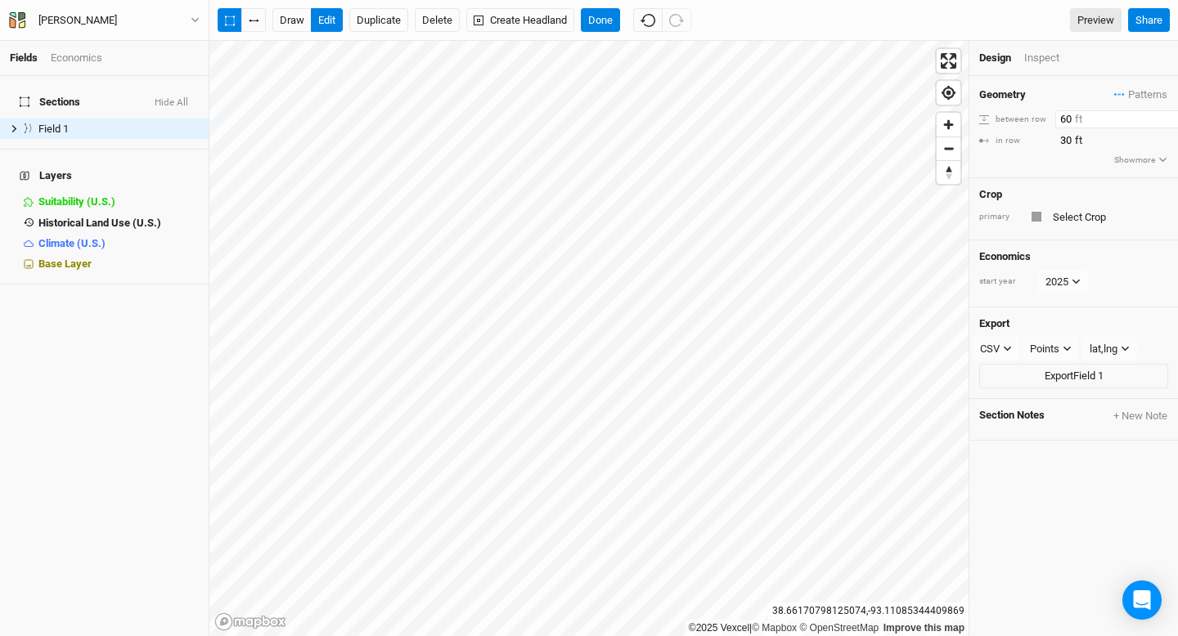
click at [1165, 115] on input "60" at bounding box center [1126, 119] width 142 height 18
click at [605, 18] on button "Done" at bounding box center [600, 20] width 39 height 25
click at [1165, 158] on icon "button" at bounding box center [1162, 160] width 7 height 5
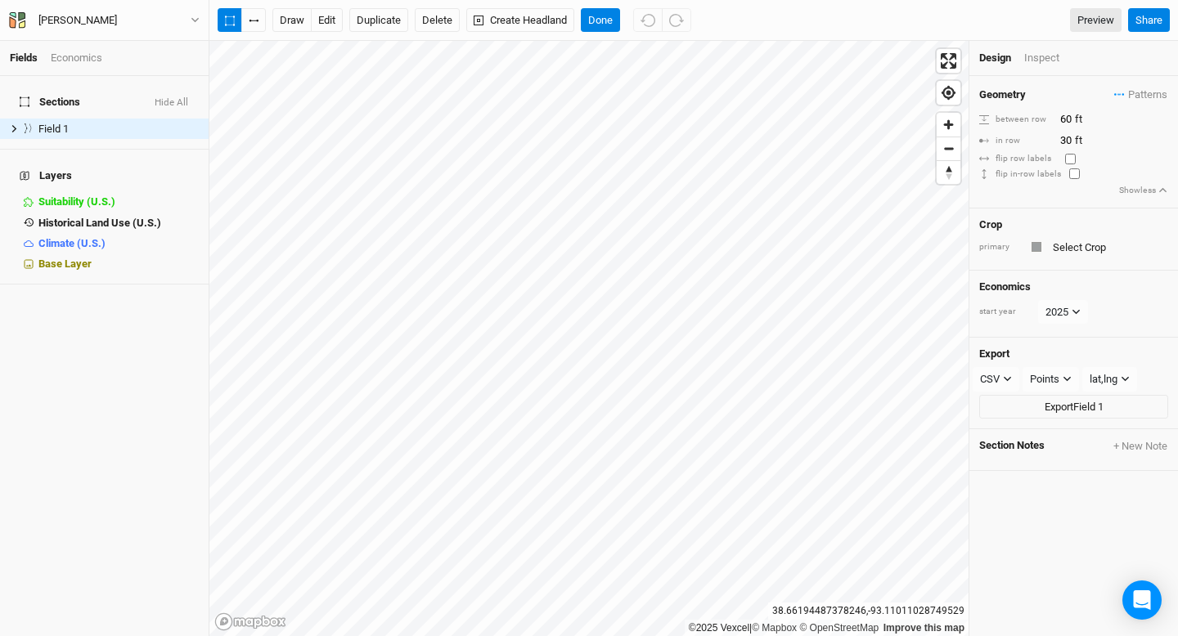
click at [1164, 169] on div "flip in-row labels" at bounding box center [1073, 175] width 189 height 12
click at [1164, 187] on icon "button" at bounding box center [1162, 190] width 9 height 9
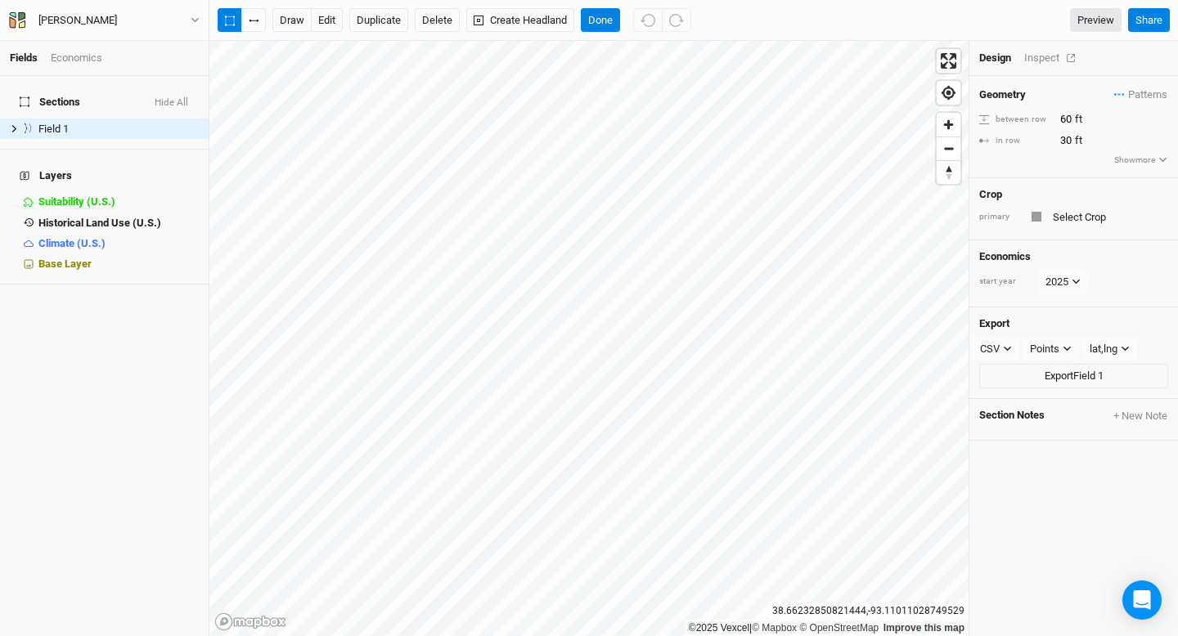
click at [1032, 59] on div "Inspect" at bounding box center [1053, 58] width 58 height 15
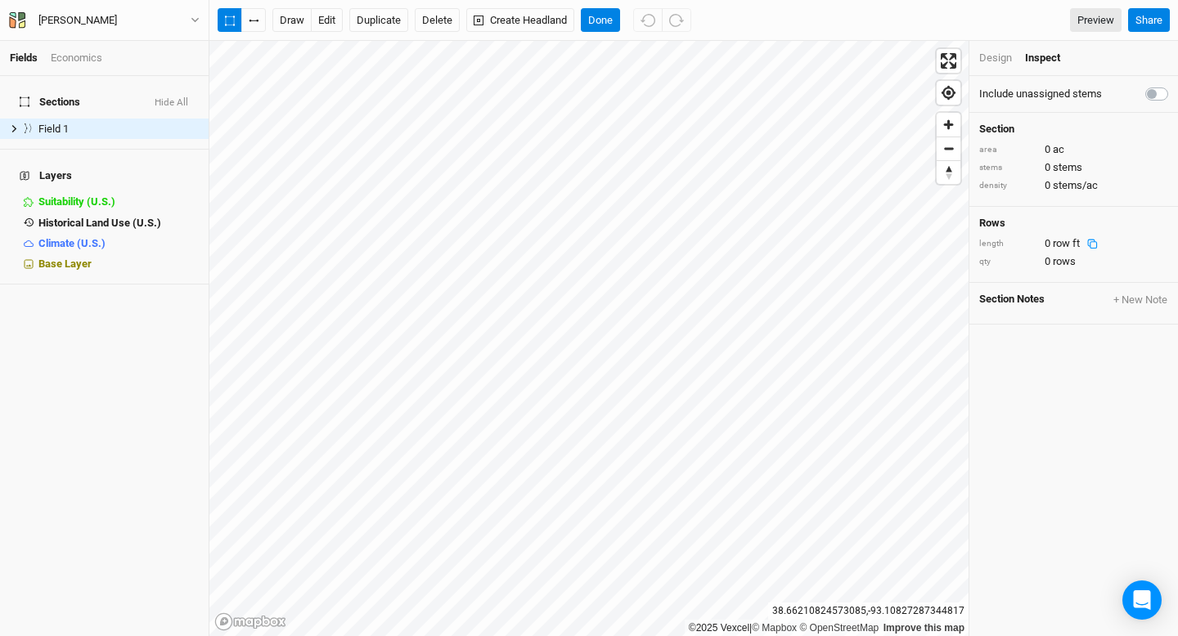
click at [997, 56] on div "Design" at bounding box center [995, 58] width 33 height 15
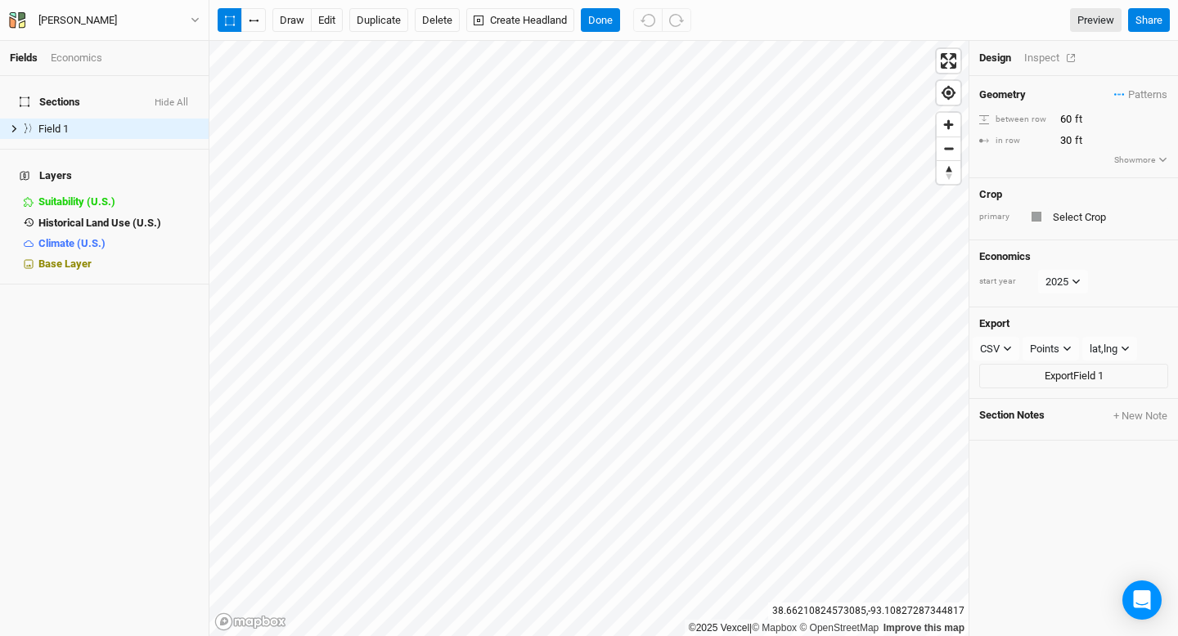
click at [1048, 56] on div "Inspect" at bounding box center [1053, 58] width 58 height 15
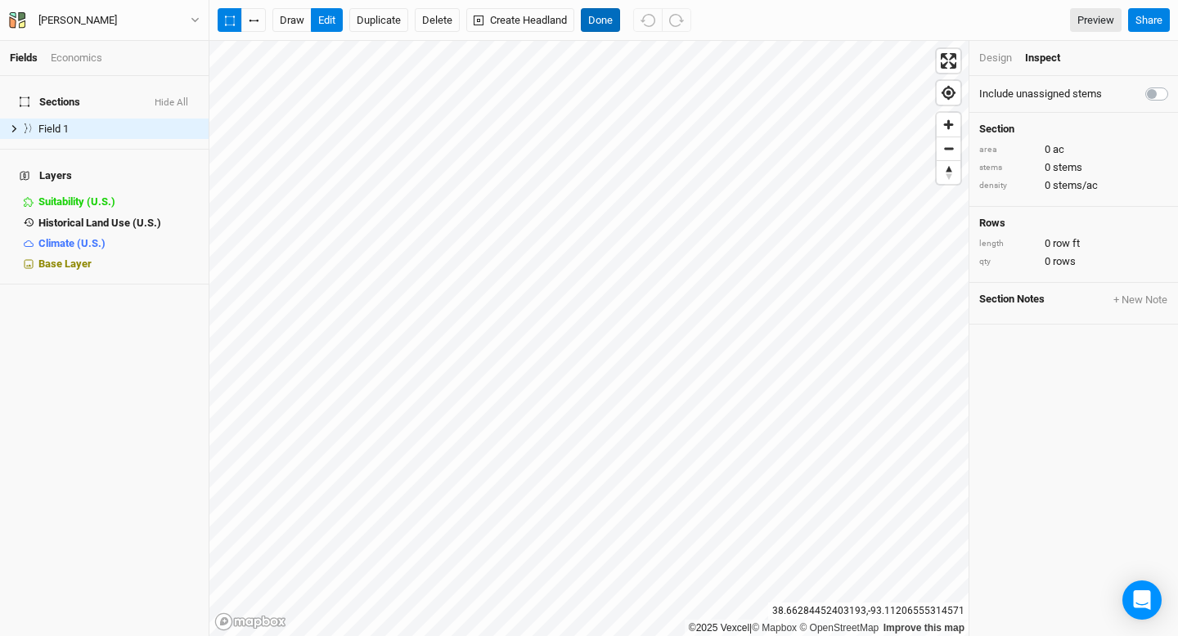
click at [606, 23] on button "Done" at bounding box center [600, 20] width 39 height 25
click at [492, 16] on button "Create Headland" at bounding box center [520, 20] width 108 height 25
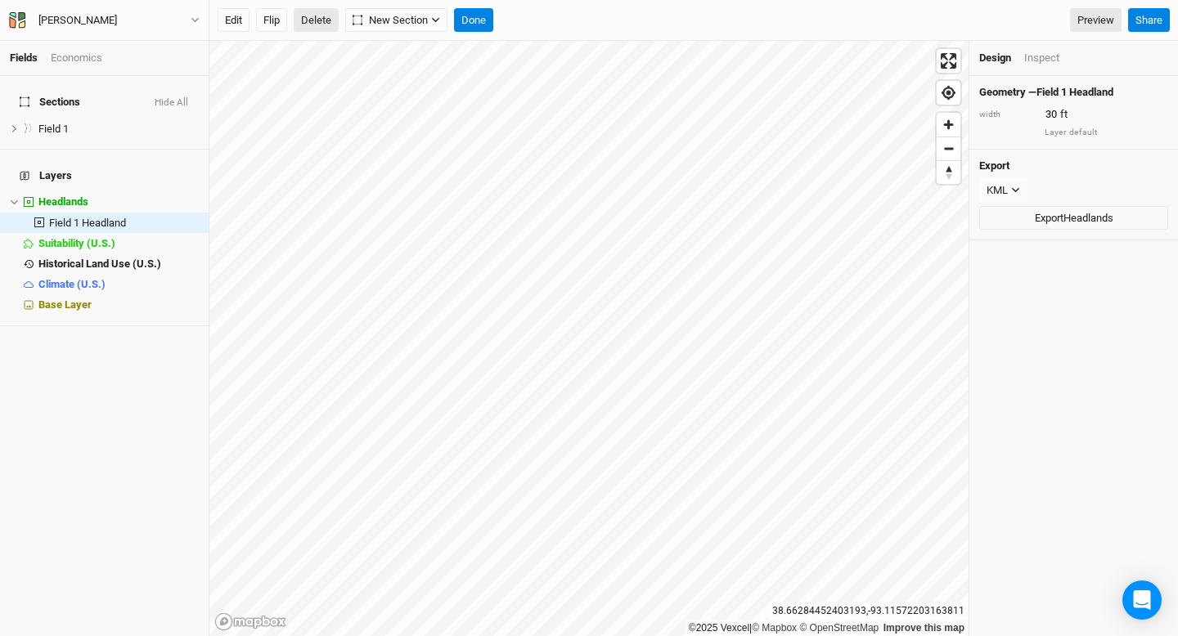
click at [318, 31] on button "Delete" at bounding box center [316, 20] width 45 height 25
click at [538, 22] on button "Confirm" at bounding box center [528, 20] width 51 height 25
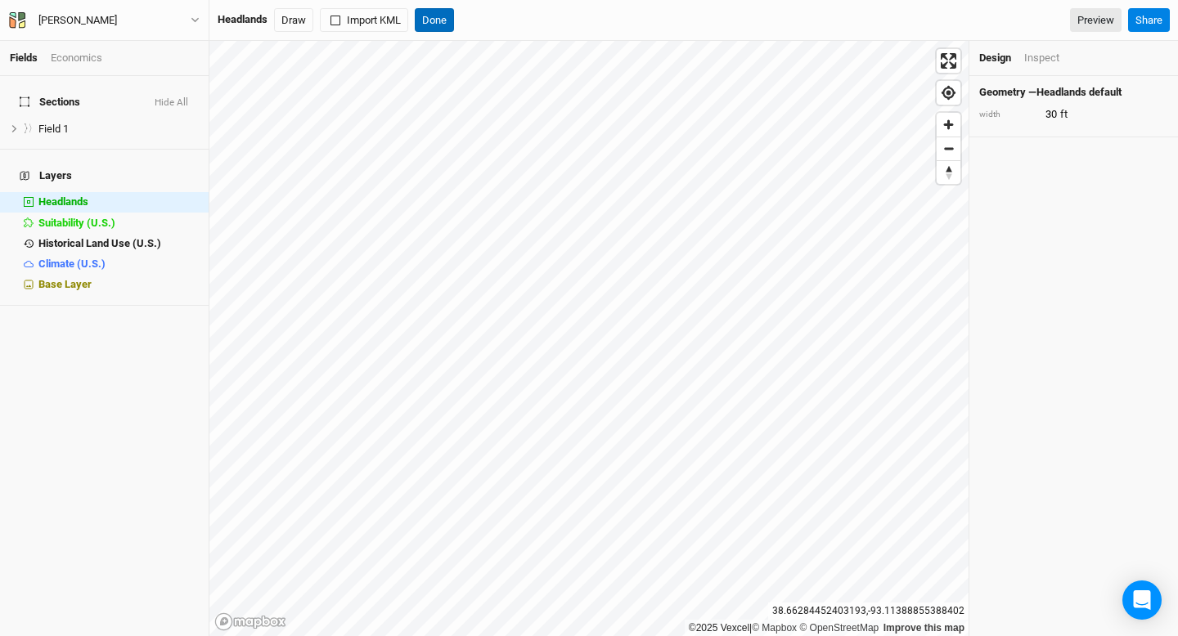
click at [440, 20] on button "Done" at bounding box center [434, 20] width 39 height 25
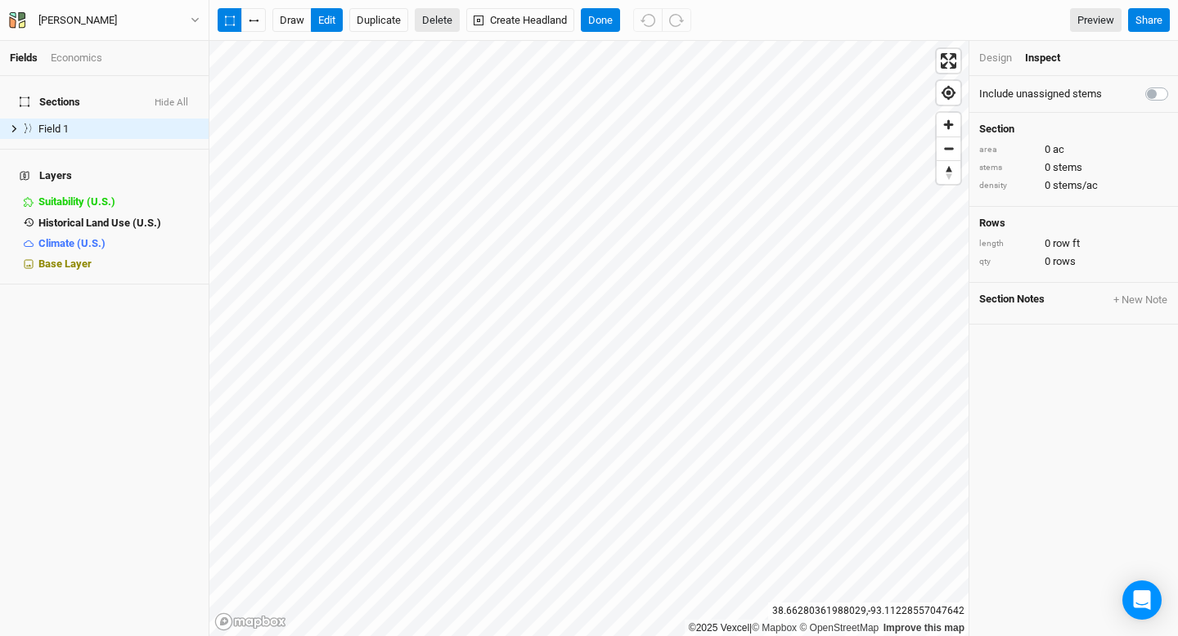
click at [440, 25] on button "Delete" at bounding box center [437, 20] width 45 height 25
click at [490, 27] on button "Confirm" at bounding box center [481, 20] width 51 height 25
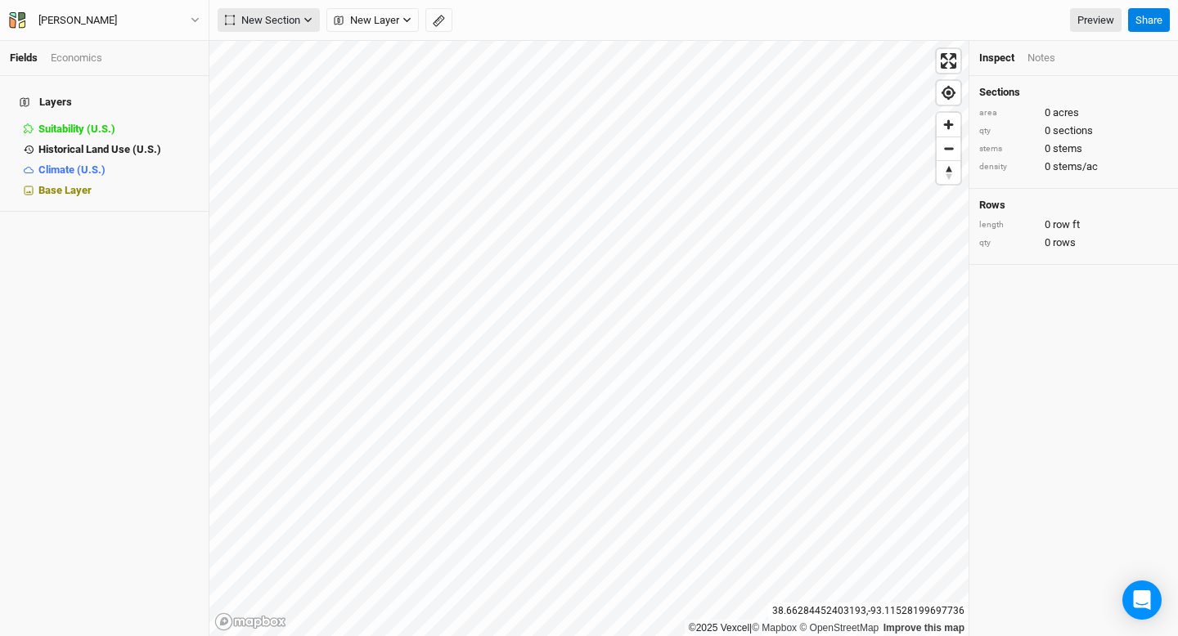
click at [307, 25] on button "New Section" at bounding box center [269, 20] width 102 height 25
click at [280, 105] on div "Keyline Beta" at bounding box center [292, 105] width 79 height 19
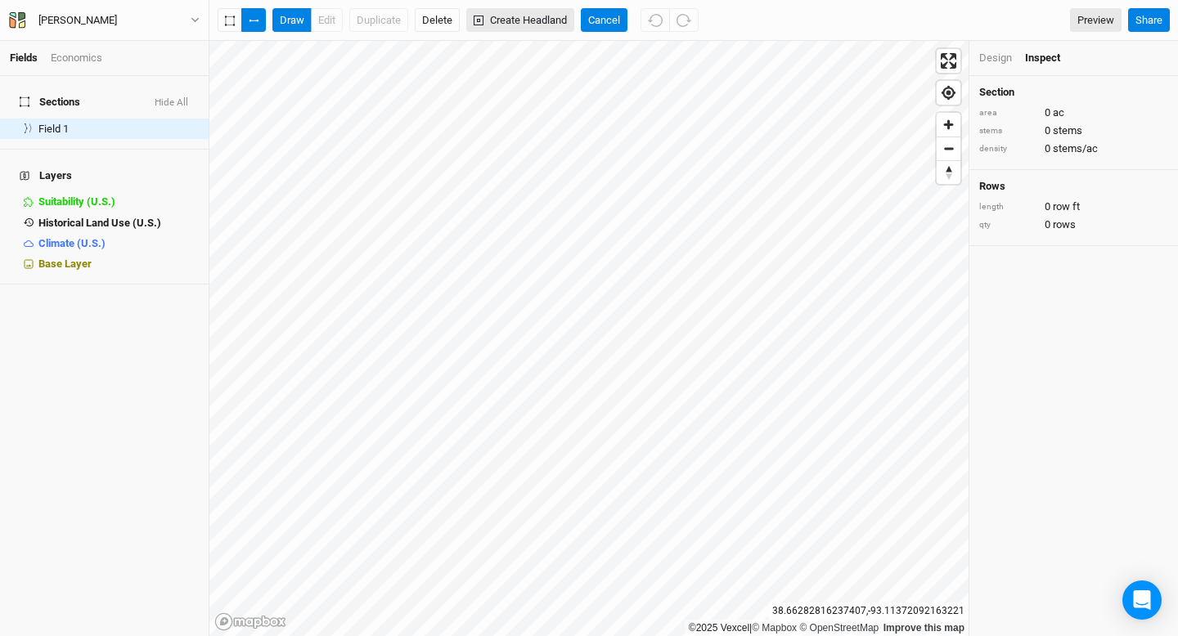
click at [498, 26] on button "Create Headland" at bounding box center [520, 20] width 108 height 25
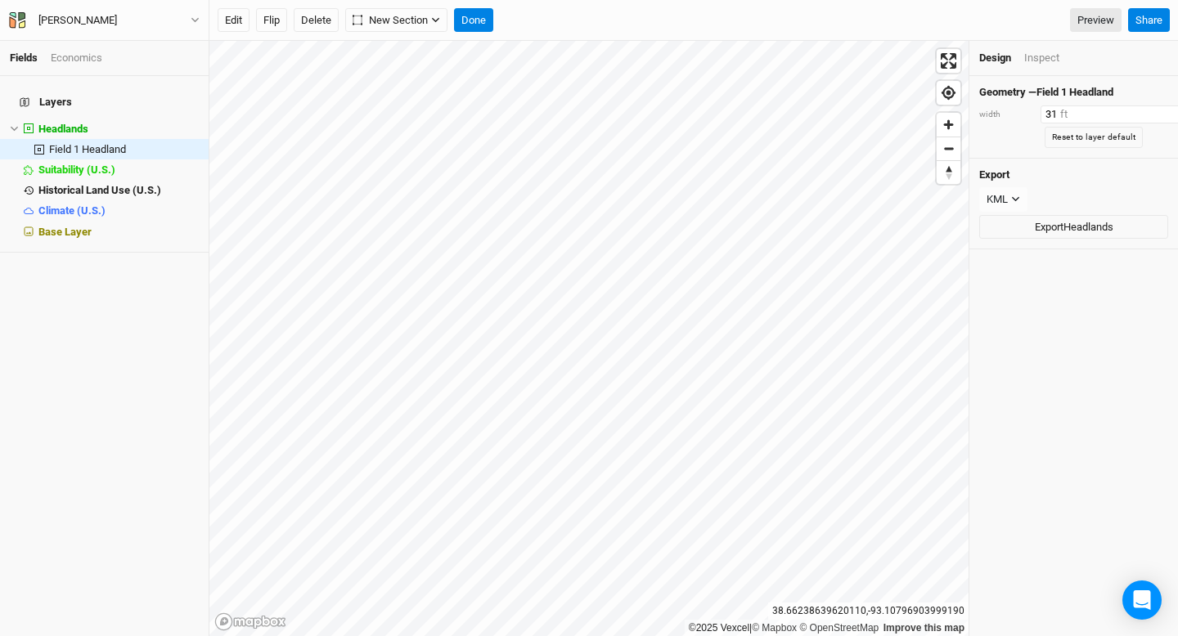
click at [1148, 110] on input "31" at bounding box center [1111, 115] width 142 height 18
click at [1148, 110] on input "32" at bounding box center [1111, 115] width 142 height 18
click at [1148, 110] on input "33" at bounding box center [1111, 115] width 142 height 18
click at [1148, 110] on input "34" at bounding box center [1111, 115] width 142 height 18
click at [1148, 110] on input "35" at bounding box center [1111, 115] width 142 height 18
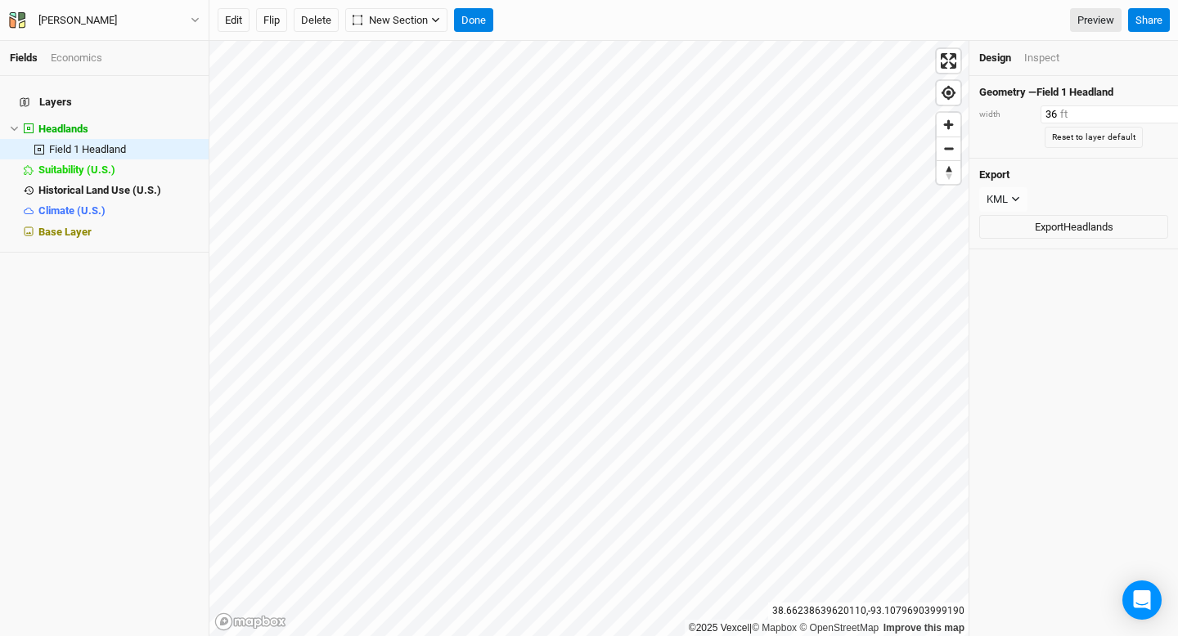
click at [1148, 110] on input "36" at bounding box center [1111, 115] width 142 height 18
click at [1148, 110] on input "37" at bounding box center [1111, 115] width 142 height 18
click at [1148, 110] on input "38" at bounding box center [1111, 115] width 142 height 18
click at [1148, 110] on input "39" at bounding box center [1111, 115] width 142 height 18
click at [1148, 110] on input "40" at bounding box center [1111, 115] width 142 height 18
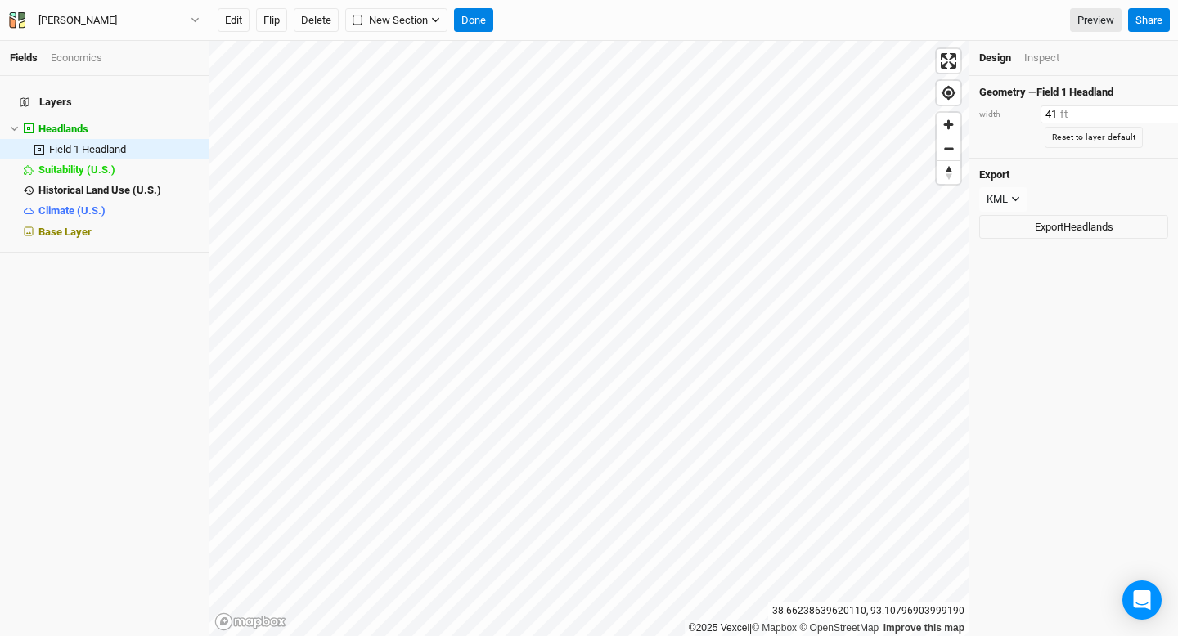
click at [1148, 110] on input "41" at bounding box center [1111, 115] width 142 height 18
click at [1148, 110] on input "42" at bounding box center [1111, 115] width 142 height 18
click at [1148, 110] on input "43" at bounding box center [1111, 115] width 142 height 18
click at [1148, 110] on input "44" at bounding box center [1111, 115] width 142 height 18
click at [1148, 110] on input "45" at bounding box center [1111, 115] width 142 height 18
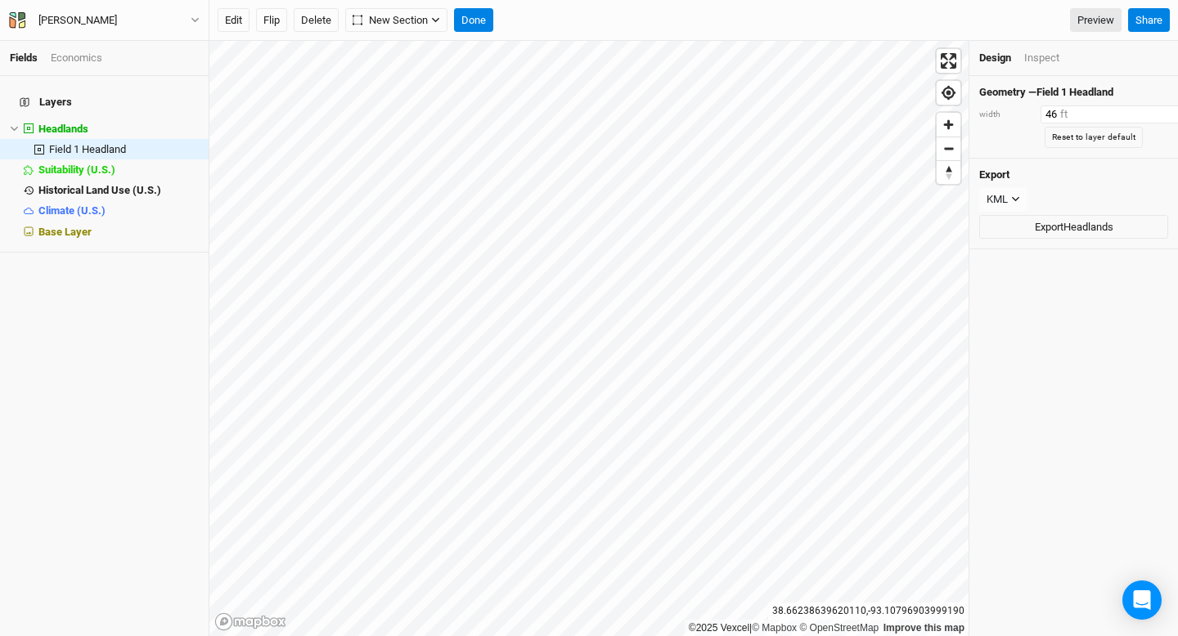
click at [1148, 110] on input "46" at bounding box center [1111, 115] width 142 height 18
click at [1148, 110] on input "47" at bounding box center [1111, 115] width 142 height 18
click at [1148, 110] on input "48" at bounding box center [1111, 115] width 142 height 18
click at [1148, 110] on input "49" at bounding box center [1111, 115] width 142 height 18
click at [1148, 110] on input "50" at bounding box center [1111, 115] width 142 height 18
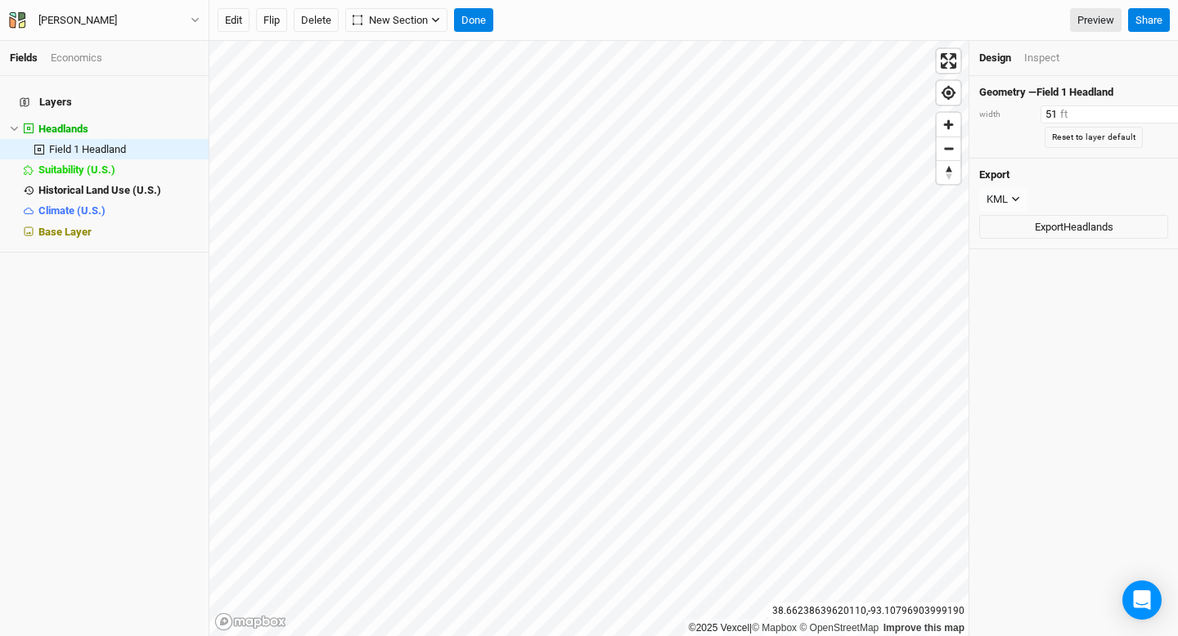
click at [1148, 110] on input "51" at bounding box center [1111, 115] width 142 height 18
click at [1148, 110] on input "52" at bounding box center [1111, 115] width 142 height 18
click at [1148, 110] on input "53" at bounding box center [1111, 115] width 142 height 18
click at [1148, 110] on input "54" at bounding box center [1111, 115] width 142 height 18
type input "1"
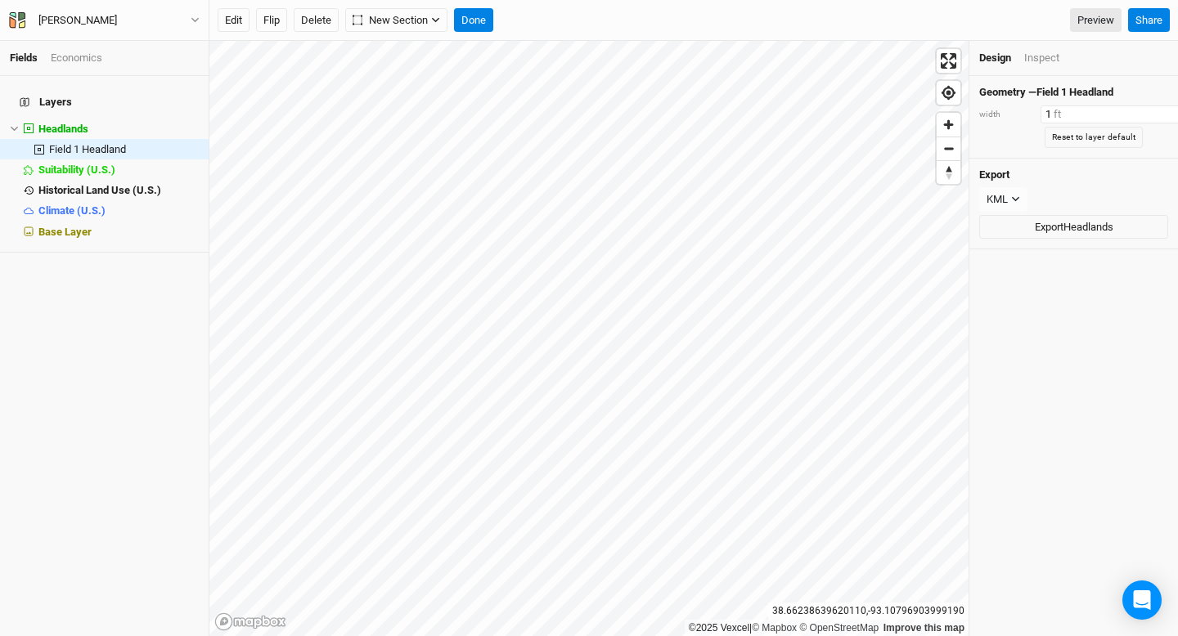
click at [1151, 119] on input "1" at bounding box center [1111, 115] width 142 height 18
click at [1054, 118] on input "1" at bounding box center [1111, 115] width 142 height 18
type input "-0"
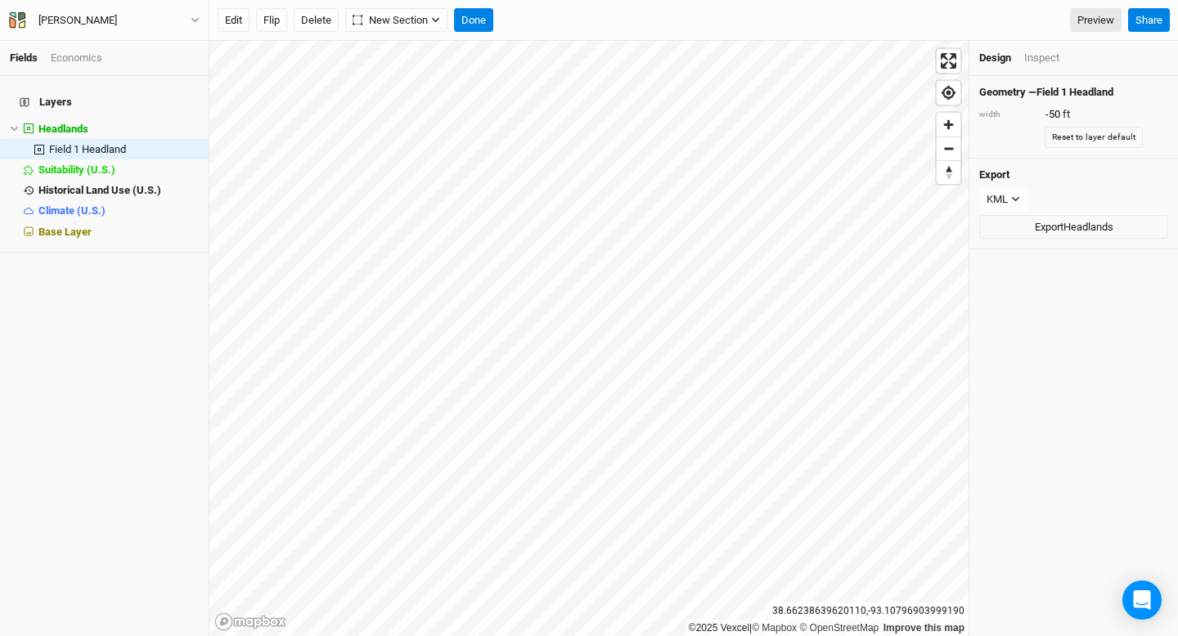
type input "1"
click at [1067, 170] on h4 "Export" at bounding box center [1073, 175] width 189 height 13
click at [1075, 113] on input "1" at bounding box center [1111, 115] width 142 height 18
click at [474, 23] on button "Done" at bounding box center [473, 20] width 39 height 25
click at [438, 23] on icon "button" at bounding box center [435, 20] width 9 height 9
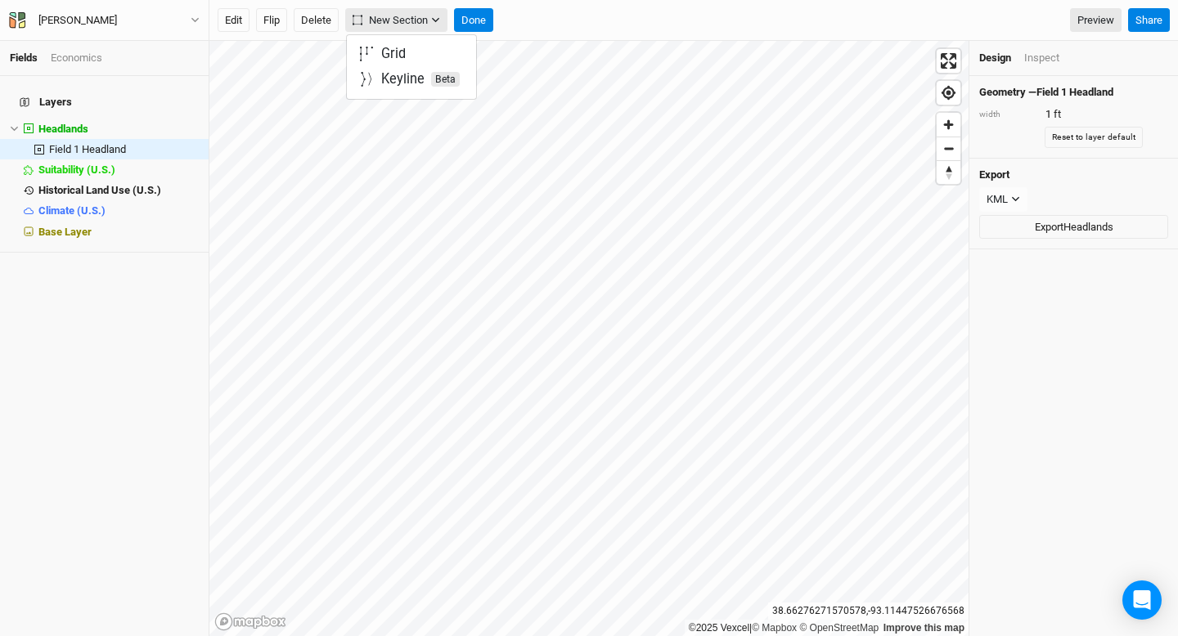
click at [438, 23] on icon "button" at bounding box center [435, 20] width 9 height 9
click at [232, 20] on button "Edit" at bounding box center [234, 20] width 32 height 25
click at [484, 23] on button "Done" at bounding box center [473, 20] width 39 height 25
type input "30"
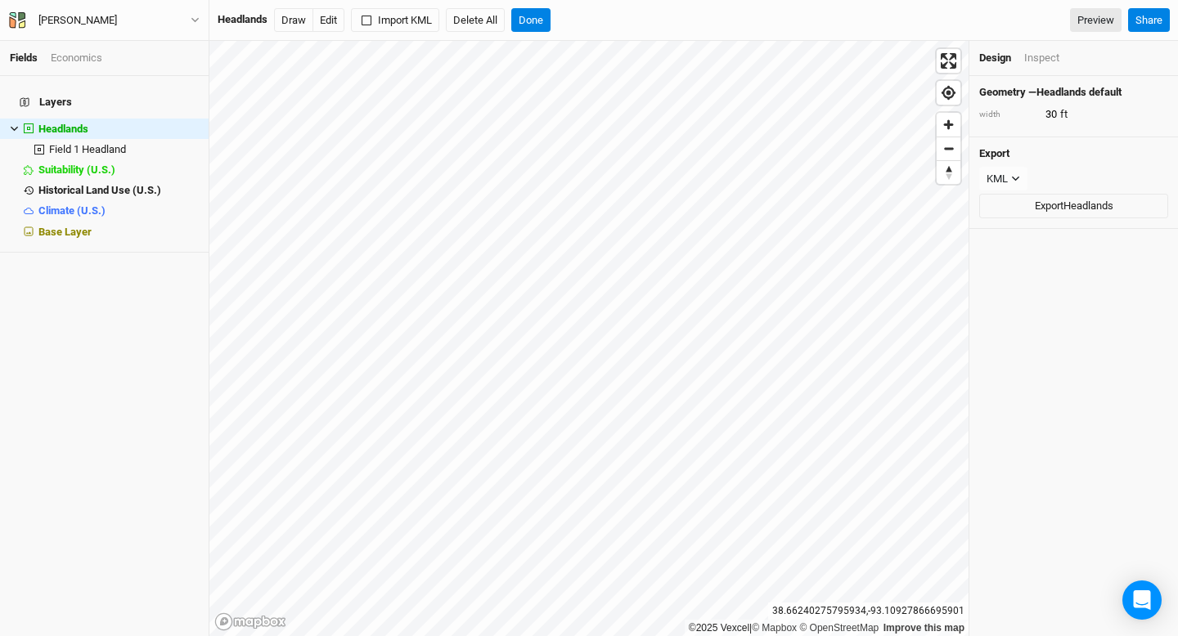
click at [1041, 61] on div "Inspect" at bounding box center [1041, 58] width 35 height 15
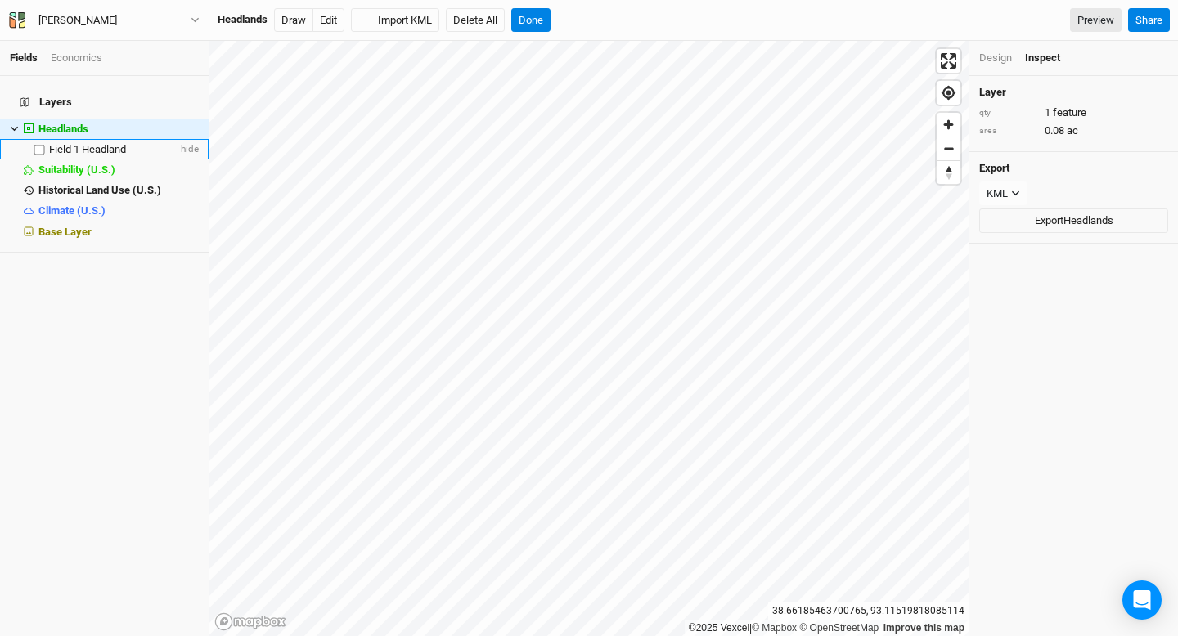
click at [90, 143] on span "Field 1 Headland" at bounding box center [87, 149] width 77 height 12
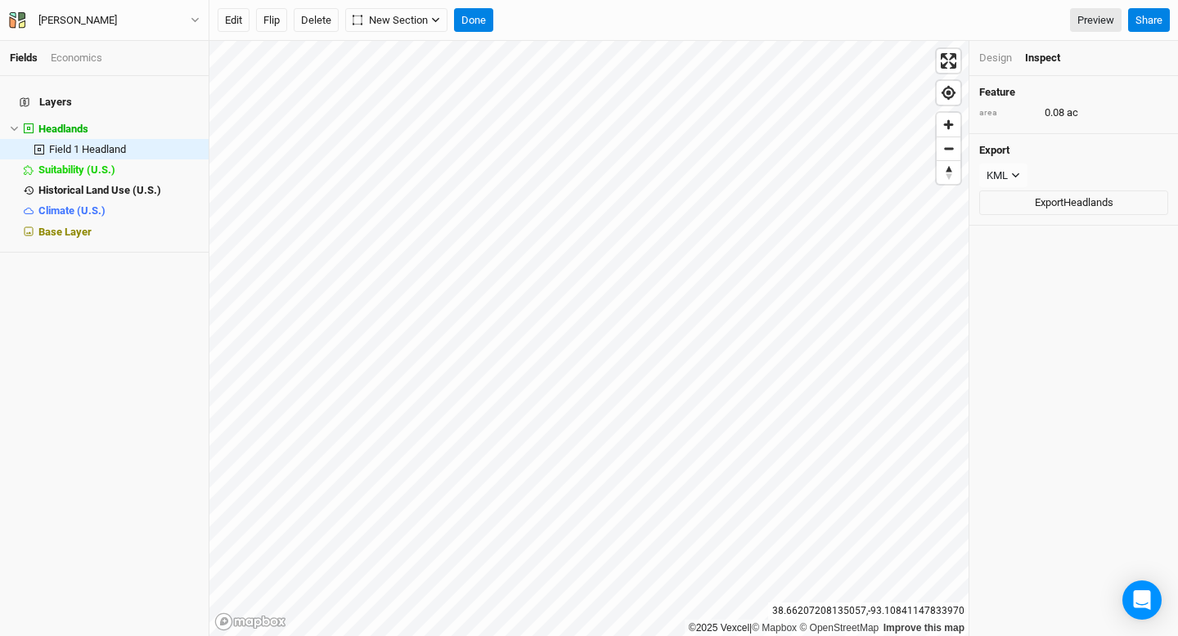
click at [1045, 61] on div "Inspect" at bounding box center [1042, 58] width 35 height 15
click at [996, 53] on div "Design" at bounding box center [995, 58] width 33 height 15
click at [1065, 130] on button "Reset to layer default" at bounding box center [1094, 137] width 98 height 21
click at [1154, 113] on input "31" at bounding box center [1111, 115] width 142 height 18
click at [1154, 113] on input "32" at bounding box center [1111, 115] width 142 height 18
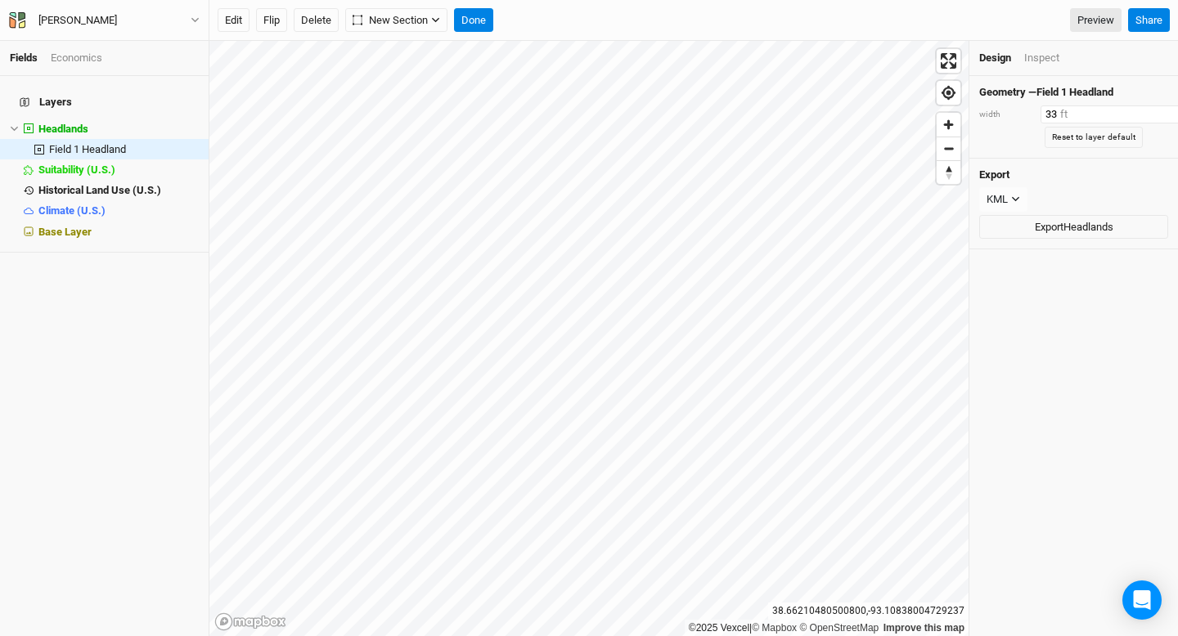
click at [1154, 113] on input "33" at bounding box center [1111, 115] width 142 height 18
click at [1154, 113] on input "34" at bounding box center [1111, 115] width 142 height 18
click at [1154, 113] on input "35" at bounding box center [1111, 115] width 142 height 18
click at [1154, 113] on input "36" at bounding box center [1111, 115] width 142 height 18
click at [1154, 113] on input "37" at bounding box center [1111, 115] width 142 height 18
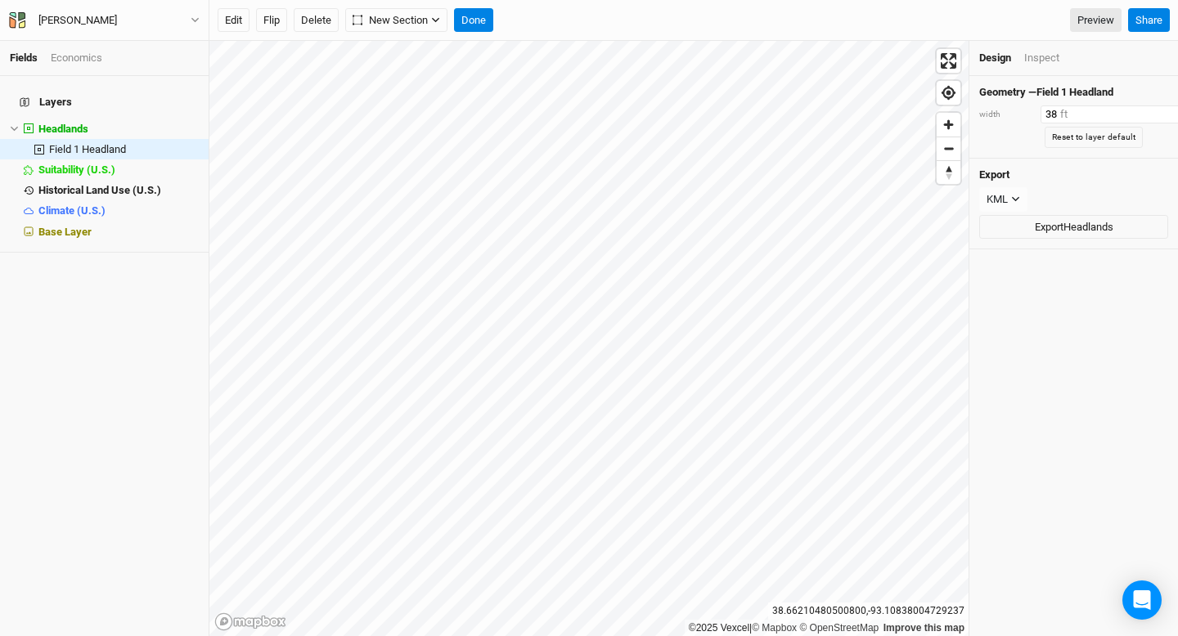
click at [1154, 113] on input "38" at bounding box center [1111, 115] width 142 height 18
click at [1154, 113] on input "39" at bounding box center [1111, 115] width 142 height 18
click at [1154, 113] on input "40" at bounding box center [1111, 115] width 142 height 18
click at [1154, 113] on input "41" at bounding box center [1111, 115] width 142 height 18
click at [1154, 113] on input "42" at bounding box center [1111, 115] width 142 height 18
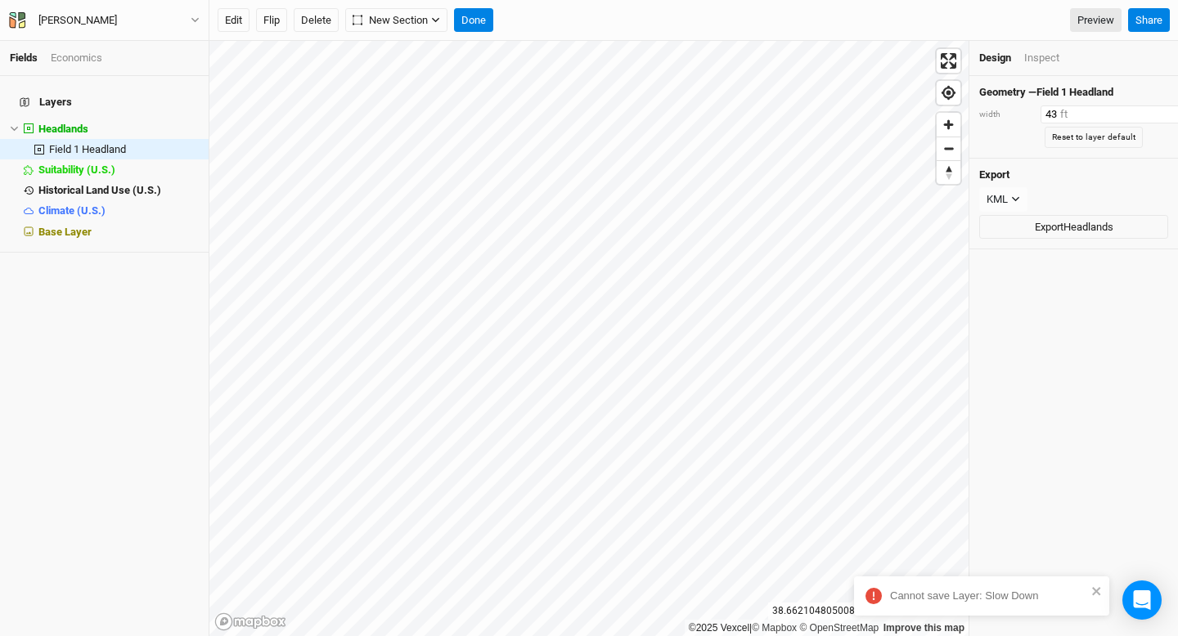
click at [1154, 113] on input "43" at bounding box center [1111, 115] width 142 height 18
click at [1154, 113] on input "44" at bounding box center [1111, 115] width 142 height 18
click at [1154, 113] on input "45" at bounding box center [1111, 115] width 142 height 18
click at [1154, 113] on input "46" at bounding box center [1111, 115] width 142 height 18
click at [1154, 113] on input "47" at bounding box center [1111, 115] width 142 height 18
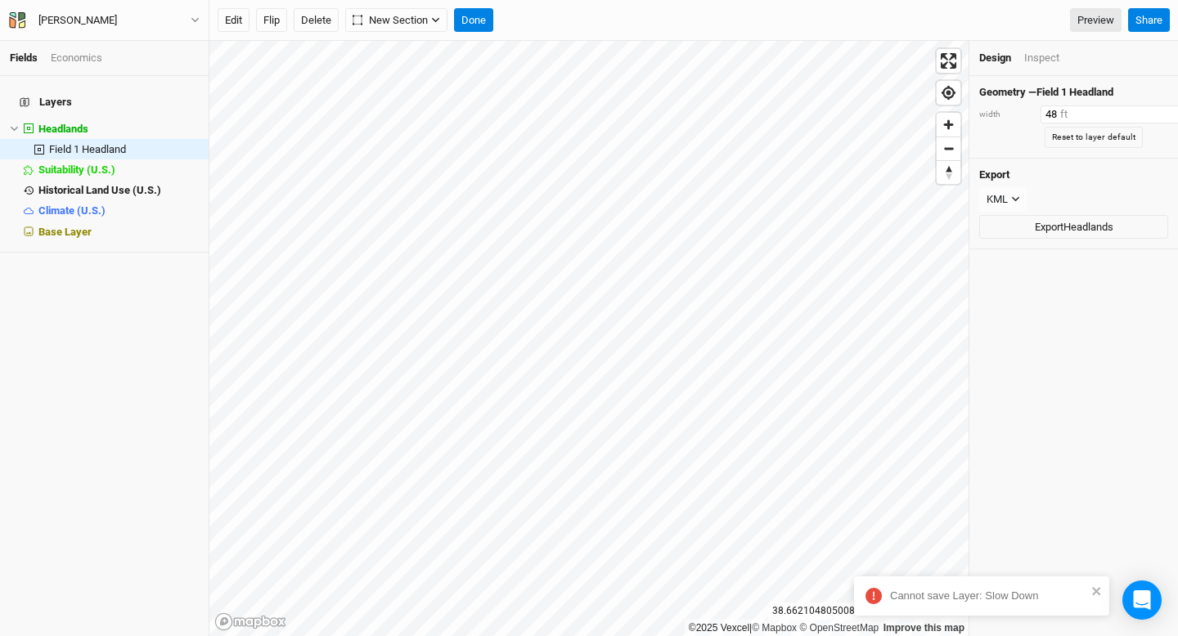
click at [1154, 113] on input "48" at bounding box center [1111, 115] width 142 height 18
click at [1154, 113] on input "49" at bounding box center [1111, 115] width 142 height 18
click at [1154, 113] on input "50" at bounding box center [1111, 115] width 142 height 18
click at [1154, 113] on input "51" at bounding box center [1111, 115] width 142 height 18
click at [1154, 113] on input "52" at bounding box center [1111, 115] width 142 height 18
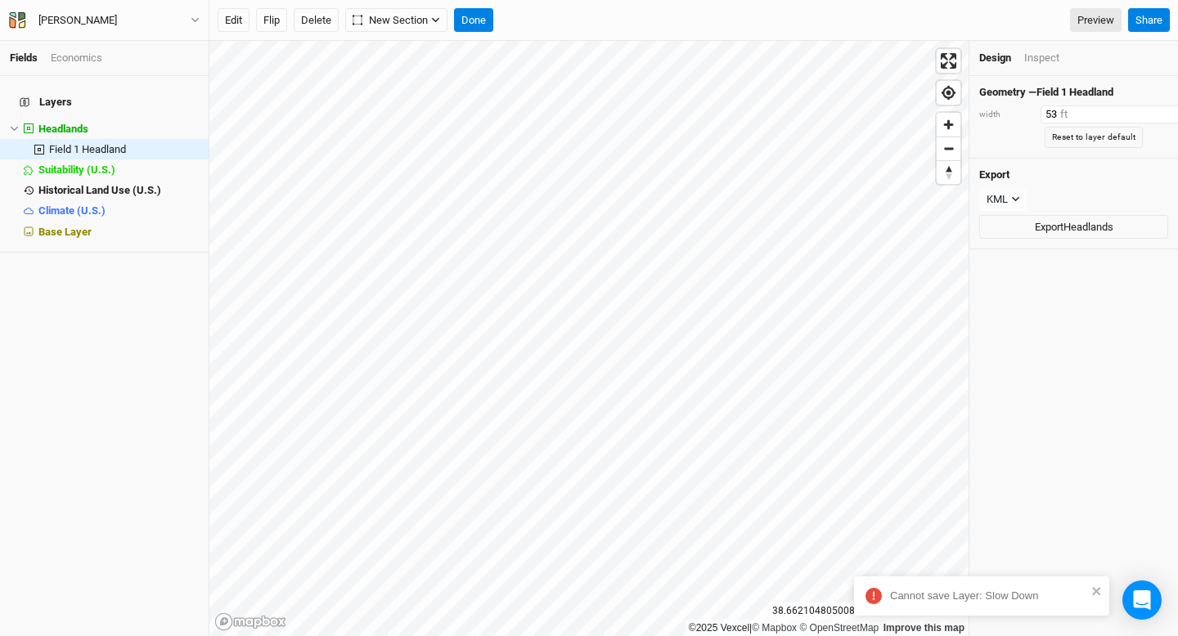
click at [1154, 113] on input "53" at bounding box center [1111, 115] width 142 height 18
click at [1154, 113] on input "54" at bounding box center [1111, 115] width 142 height 18
click at [1154, 113] on input "55" at bounding box center [1111, 115] width 142 height 18
click at [1154, 113] on input "56" at bounding box center [1111, 115] width 142 height 18
click at [1154, 113] on input "57" at bounding box center [1111, 115] width 142 height 18
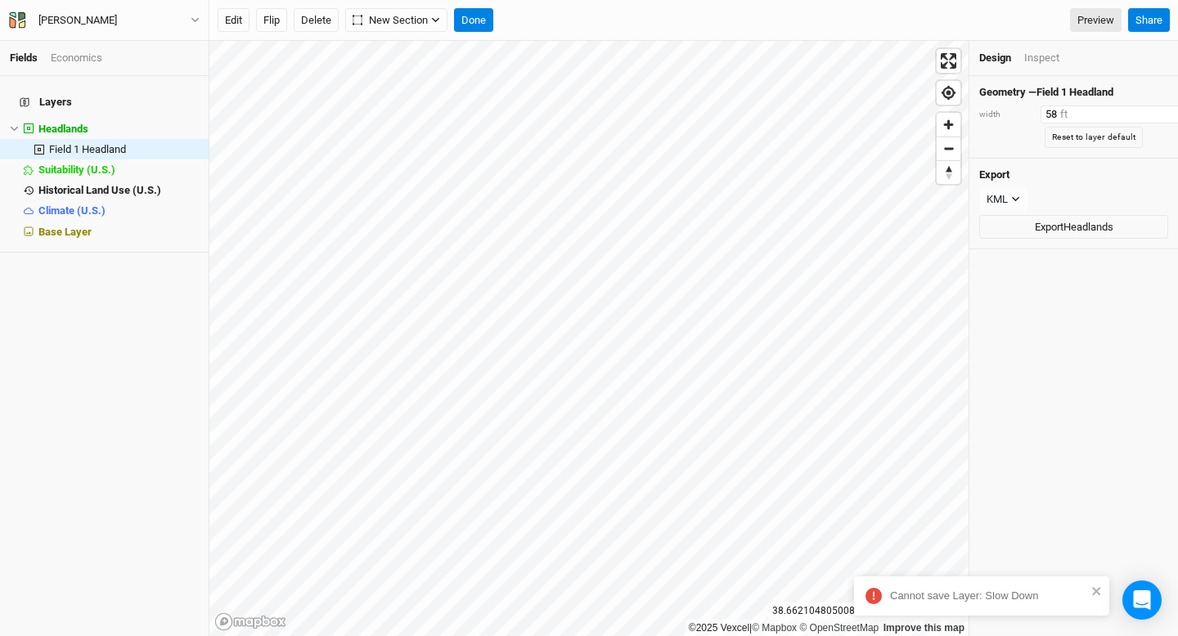
click at [1154, 113] on input "58" at bounding box center [1111, 115] width 142 height 18
click at [1154, 113] on input "59" at bounding box center [1111, 115] width 142 height 18
click at [1154, 113] on input "60" at bounding box center [1111, 115] width 142 height 18
click at [1150, 117] on input "59" at bounding box center [1111, 115] width 142 height 18
click at [1150, 117] on input "58" at bounding box center [1111, 115] width 142 height 18
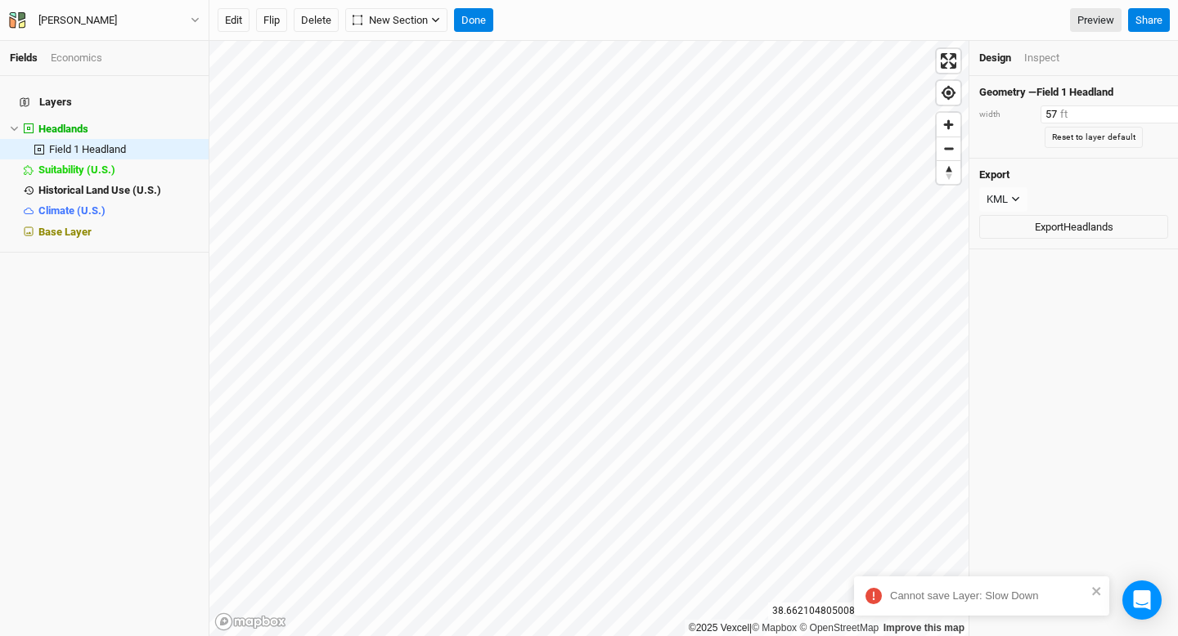
click at [1150, 117] on input "57" at bounding box center [1111, 115] width 142 height 18
click at [1150, 117] on input "56" at bounding box center [1111, 115] width 142 height 18
click at [1150, 117] on input "55" at bounding box center [1111, 115] width 142 height 18
click at [1150, 117] on input "54" at bounding box center [1111, 115] width 142 height 18
click at [1150, 117] on input "53" at bounding box center [1111, 115] width 142 height 18
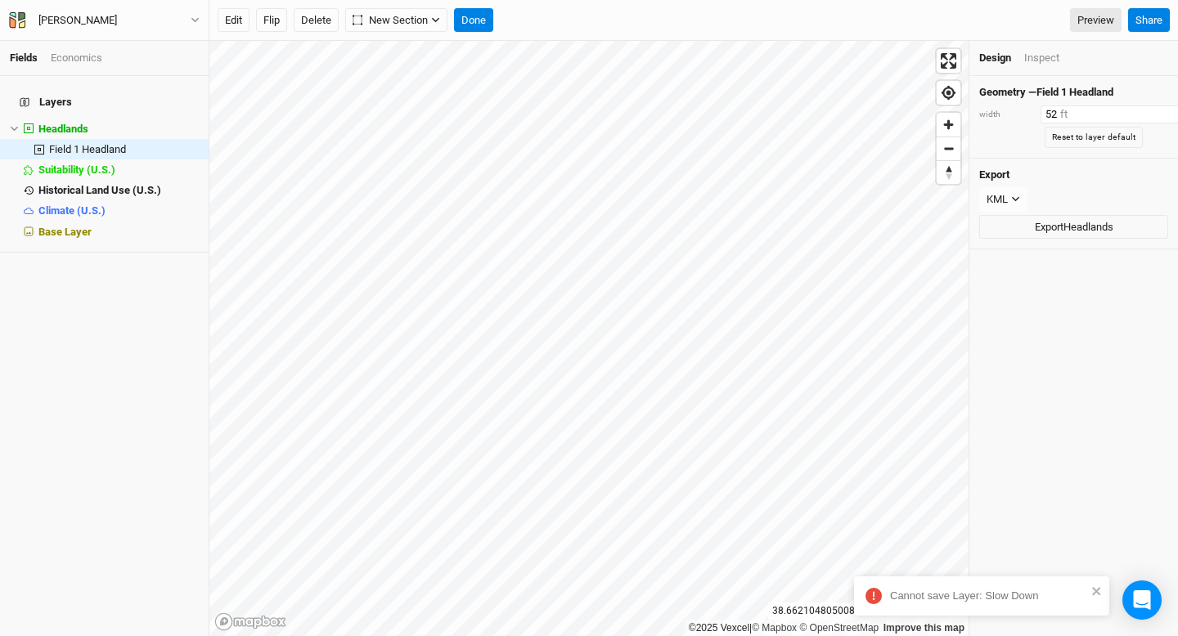
click at [1150, 117] on input "52" at bounding box center [1111, 115] width 142 height 18
click at [1150, 117] on input "51" at bounding box center [1111, 115] width 142 height 18
click at [1150, 117] on input "50" at bounding box center [1111, 115] width 142 height 18
click at [479, 19] on button "Done" at bounding box center [473, 20] width 39 height 25
click at [84, 123] on span "Headlands" at bounding box center [63, 129] width 50 height 12
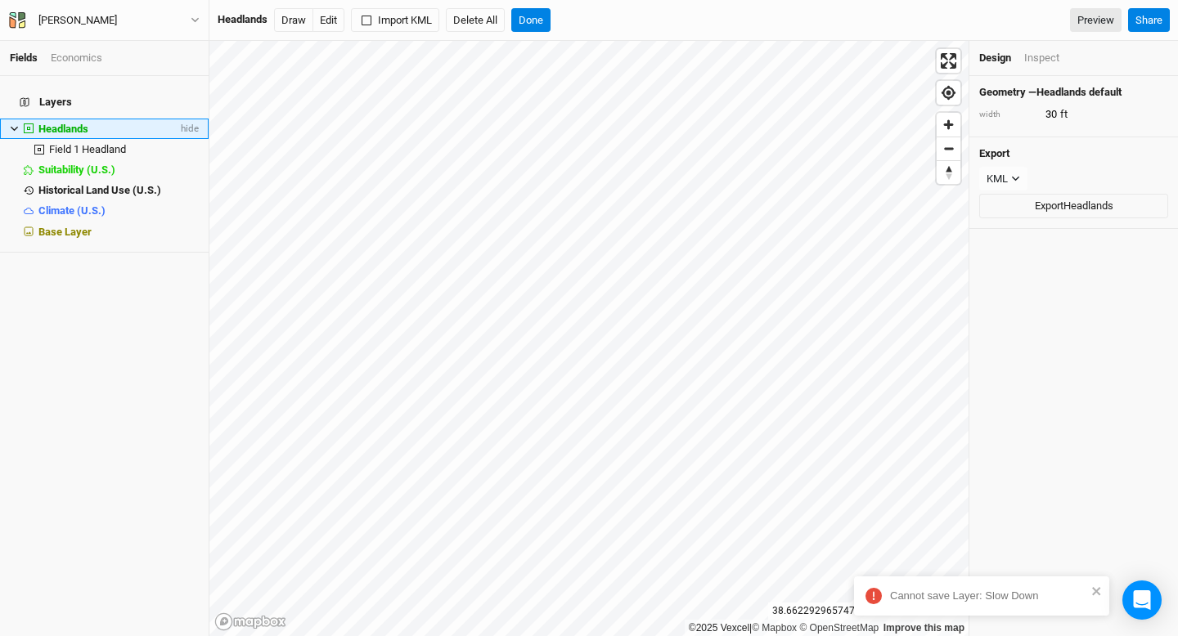
click at [8, 119] on li "Headlands hide" at bounding box center [104, 129] width 209 height 20
click at [14, 124] on icon at bounding box center [14, 128] width 9 height 9
click at [17, 124] on icon at bounding box center [14, 128] width 9 height 9
click at [72, 143] on span "Field 1 Headland" at bounding box center [87, 149] width 77 height 12
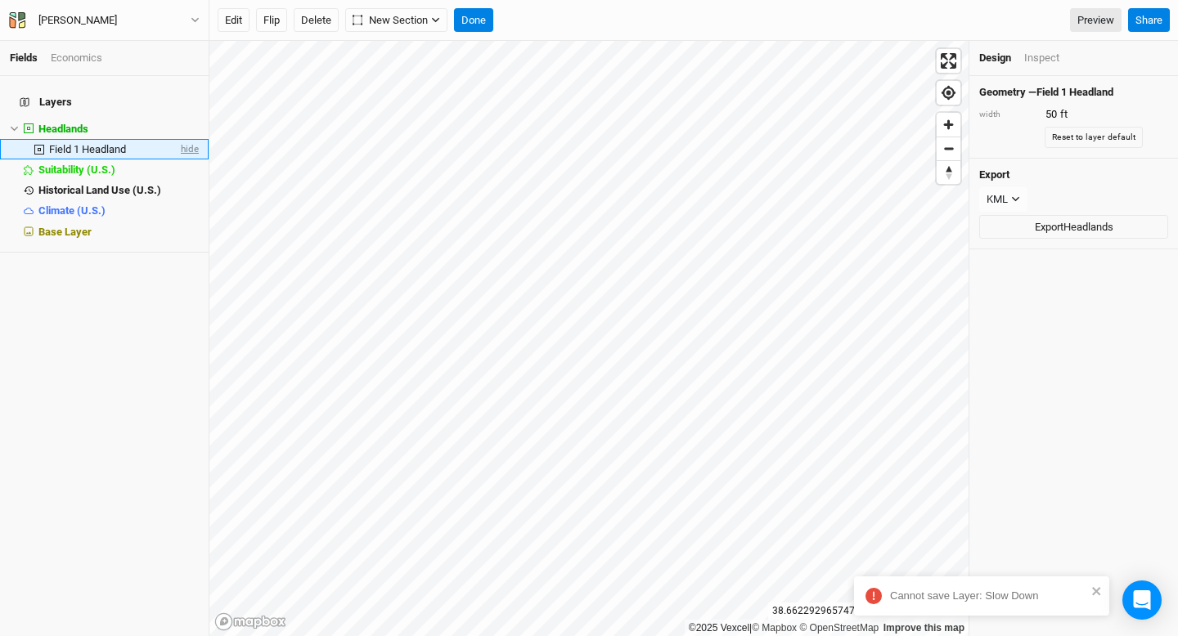
click at [183, 139] on span "hide" at bounding box center [188, 149] width 21 height 20
click at [184, 141] on span "show" at bounding box center [186, 149] width 26 height 20
click at [316, 24] on button "Delete" at bounding box center [316, 20] width 45 height 25
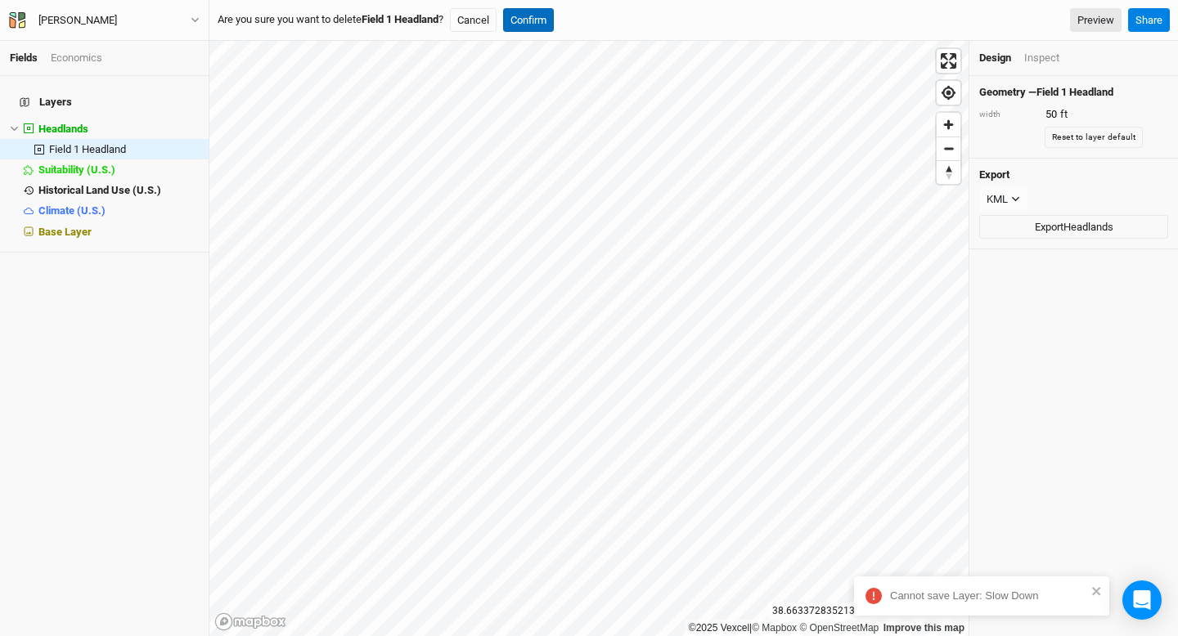
click at [538, 16] on button "Confirm" at bounding box center [528, 20] width 51 height 25
type input "30"
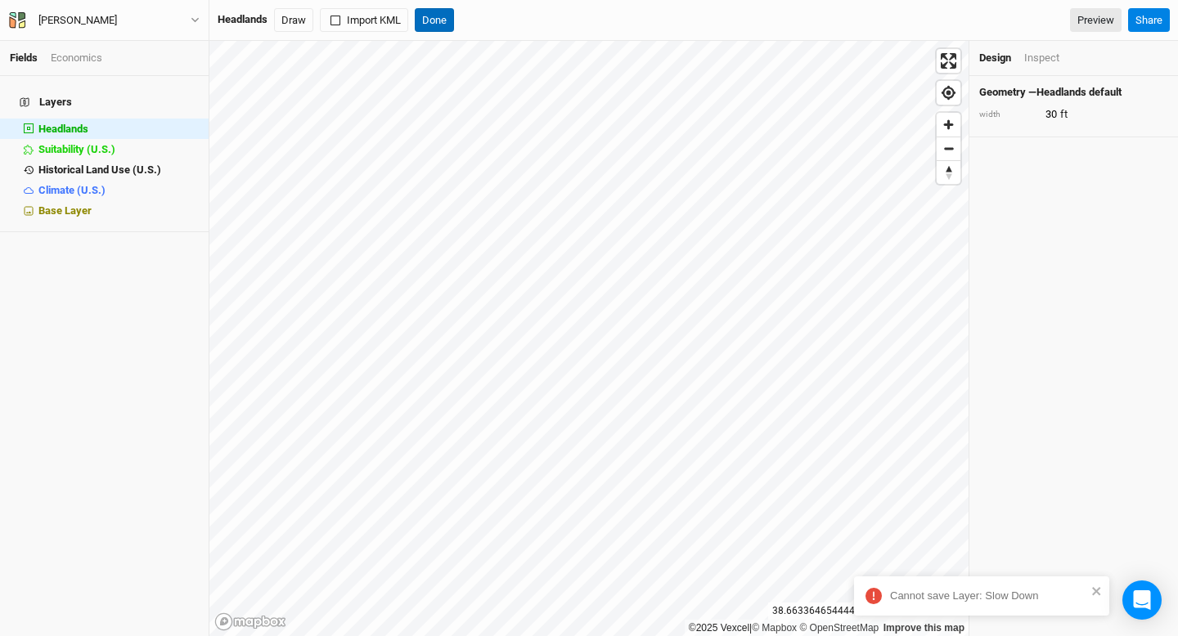
click at [440, 24] on button "Done" at bounding box center [434, 20] width 39 height 25
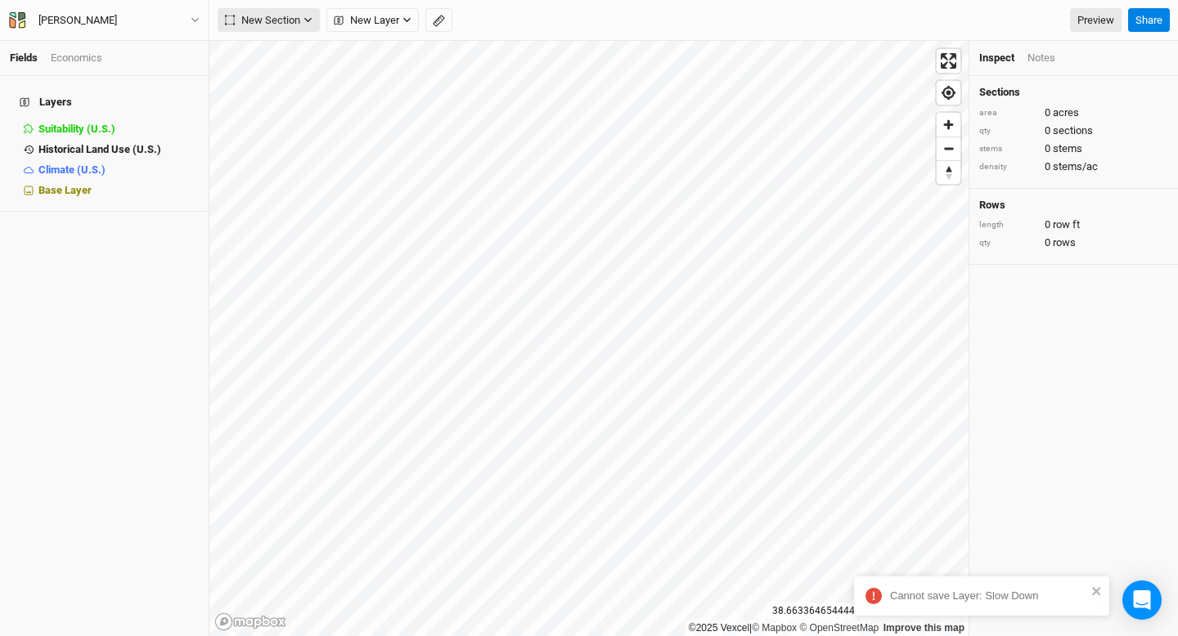
click at [299, 20] on span "New Section" at bounding box center [262, 20] width 75 height 16
click at [402, 20] on icon "button" at bounding box center [406, 20] width 9 height 9
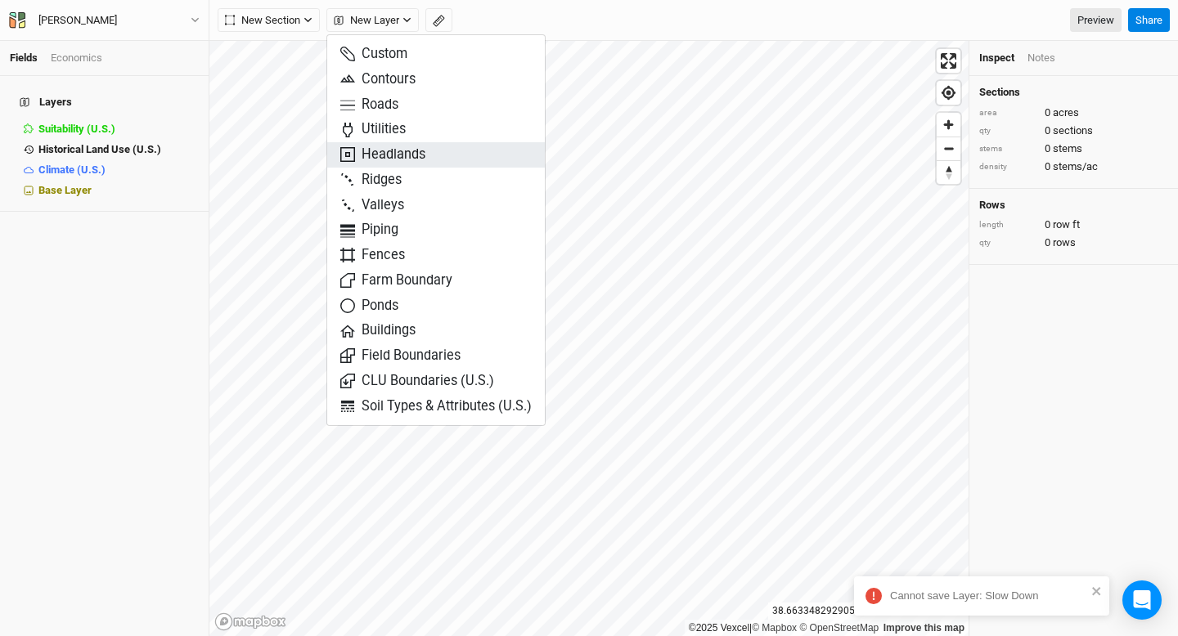
click at [389, 155] on span "Headlands" at bounding box center [382, 155] width 85 height 19
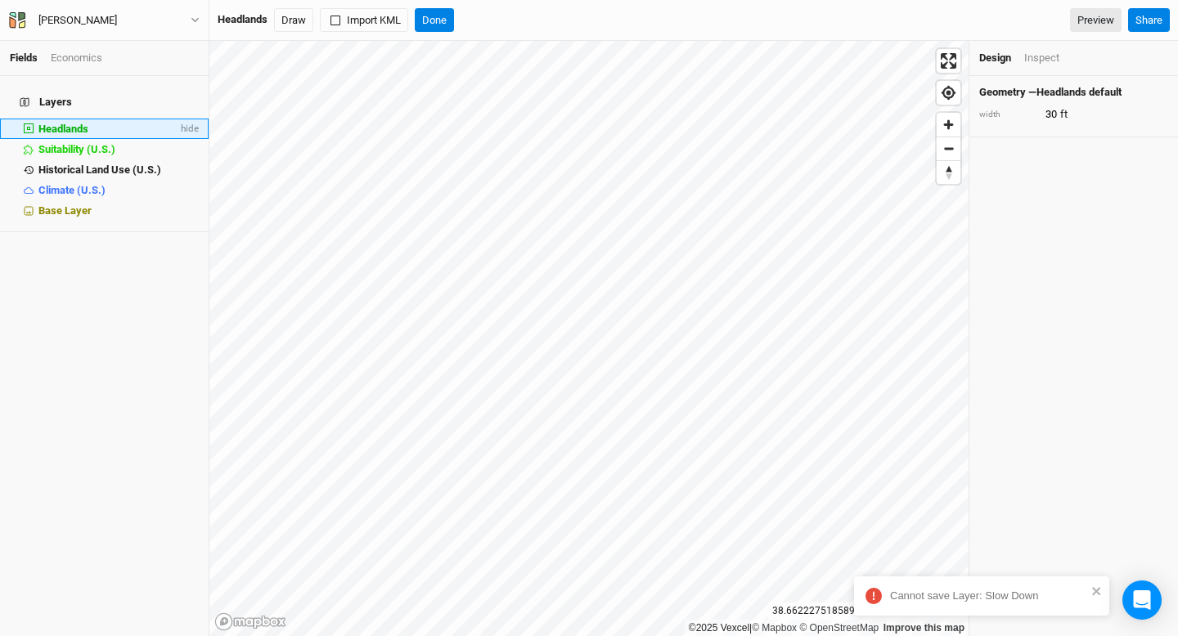
click at [47, 123] on span "Headlands" at bounding box center [63, 129] width 50 height 12
click at [295, 20] on button "Draw" at bounding box center [293, 20] width 39 height 25
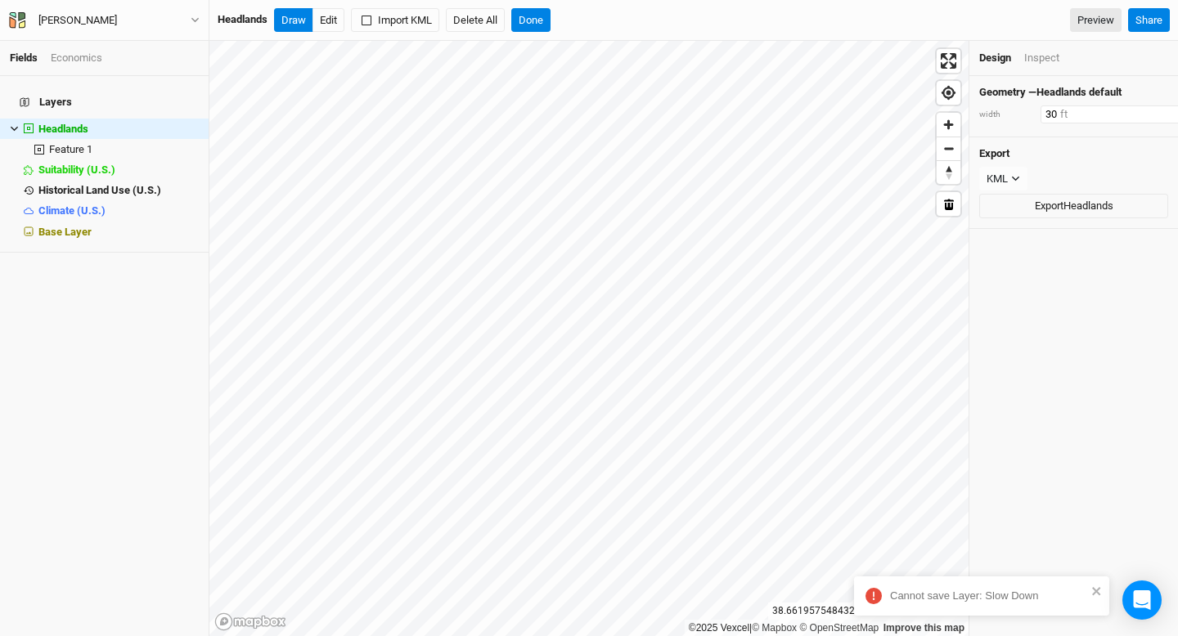
click at [1067, 108] on input "30" at bounding box center [1111, 115] width 142 height 18
click at [1153, 110] on input "31" at bounding box center [1111, 115] width 142 height 18
click at [1153, 114] on input "30" at bounding box center [1111, 115] width 142 height 18
click at [1153, 114] on input "29" at bounding box center [1111, 115] width 142 height 18
click at [1153, 114] on input "28" at bounding box center [1111, 115] width 142 height 18
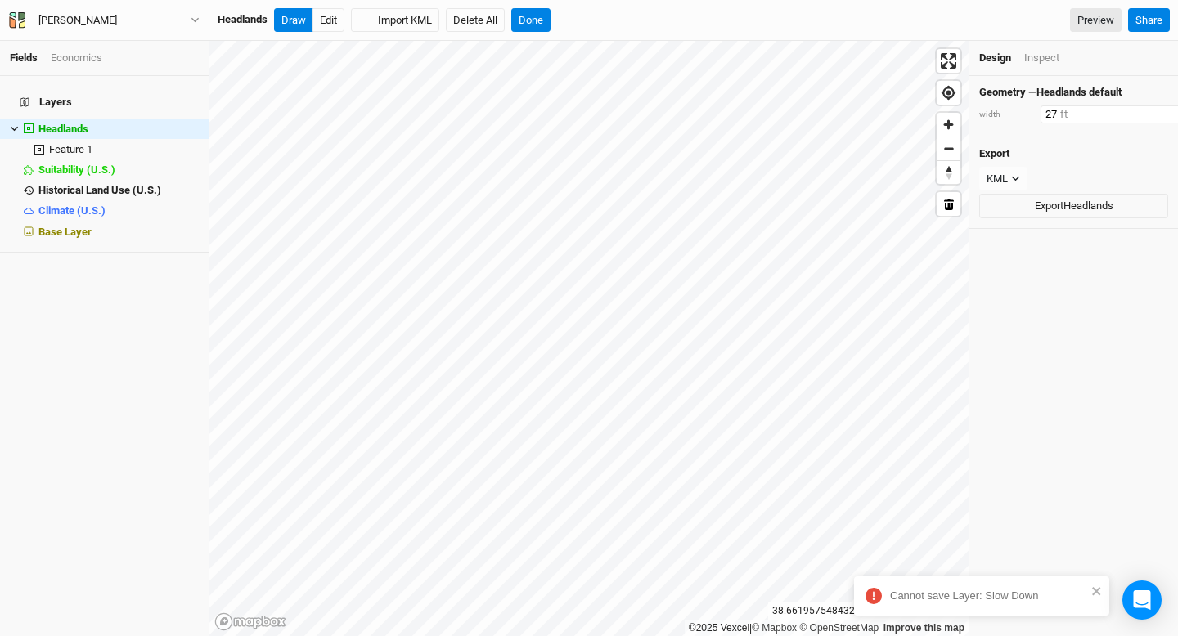
type input "27"
click at [1153, 114] on input "27" at bounding box center [1111, 115] width 142 height 18
click at [537, 23] on button "Done" at bounding box center [530, 20] width 39 height 25
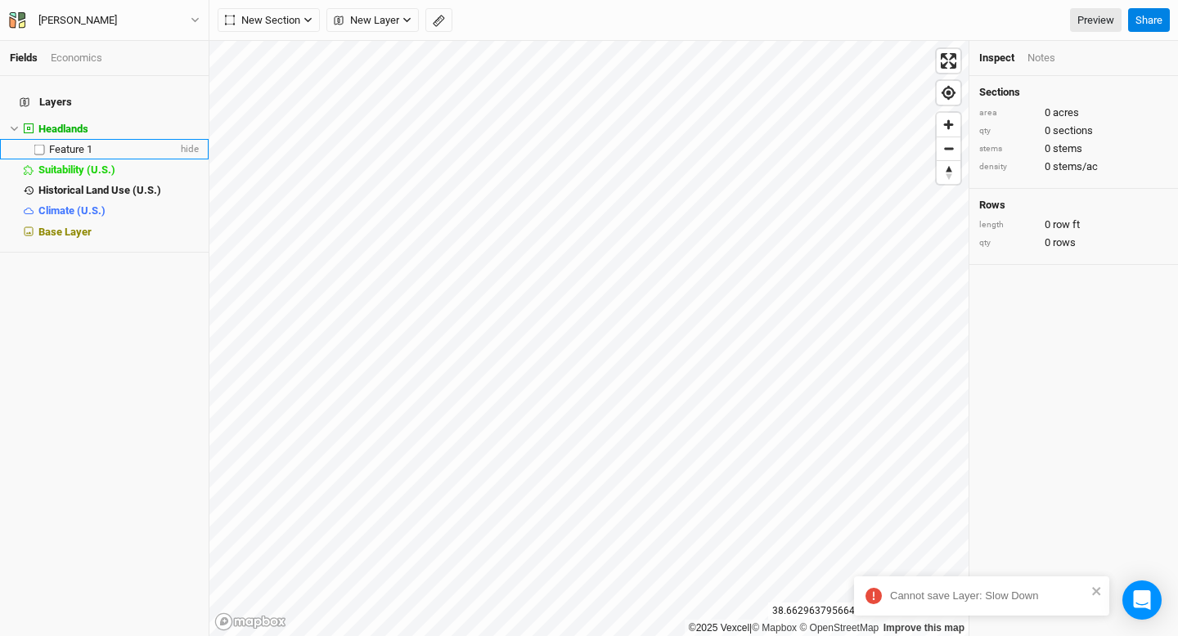
click at [80, 143] on span "Feature 1" at bounding box center [70, 149] width 43 height 12
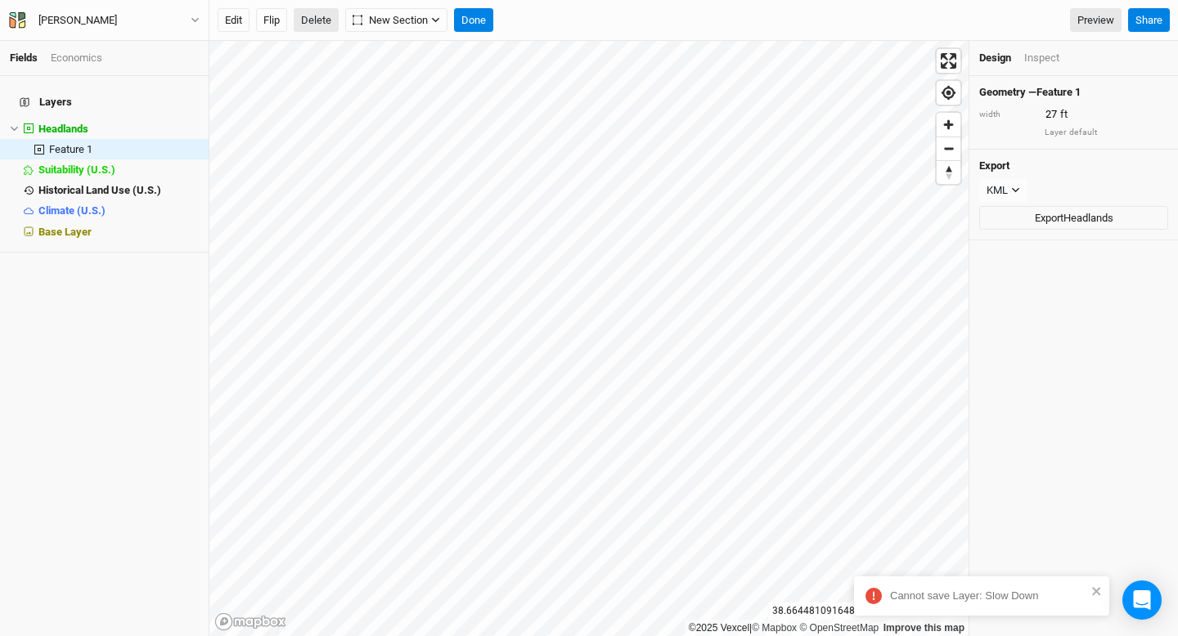
click at [321, 30] on button "Delete" at bounding box center [316, 20] width 45 height 25
click at [493, 19] on button "Confirm" at bounding box center [495, 20] width 51 height 25
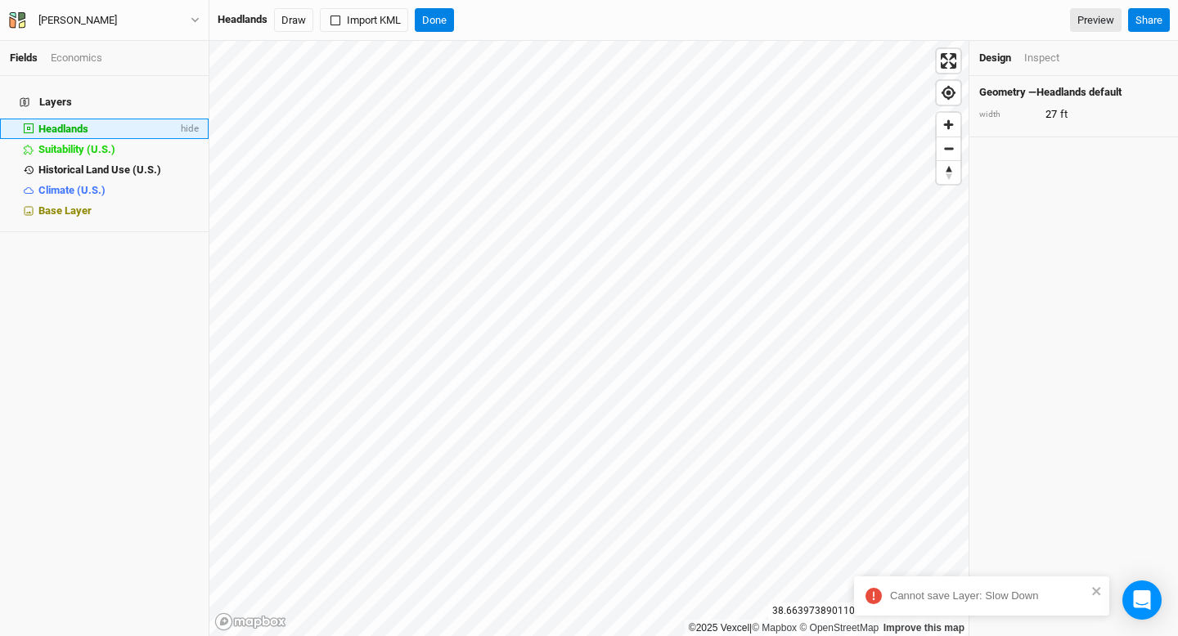
click at [69, 123] on span "Headlands" at bounding box center [63, 129] width 50 height 12
click at [296, 22] on button "Draw" at bounding box center [293, 20] width 39 height 25
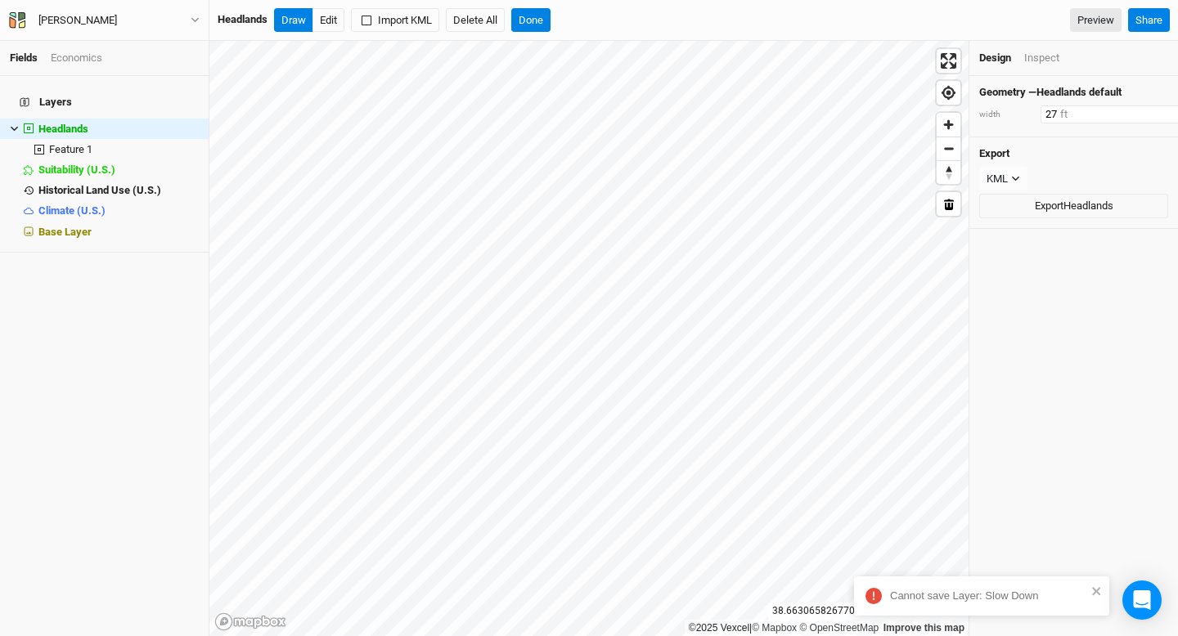
click at [1078, 110] on input "27" at bounding box center [1111, 115] width 142 height 18
click at [1154, 108] on input "28" at bounding box center [1111, 115] width 142 height 18
click at [1154, 108] on input "29" at bounding box center [1111, 115] width 142 height 18
click at [1154, 108] on input "30" at bounding box center [1111, 115] width 142 height 18
click at [1154, 108] on input "31" at bounding box center [1111, 115] width 142 height 18
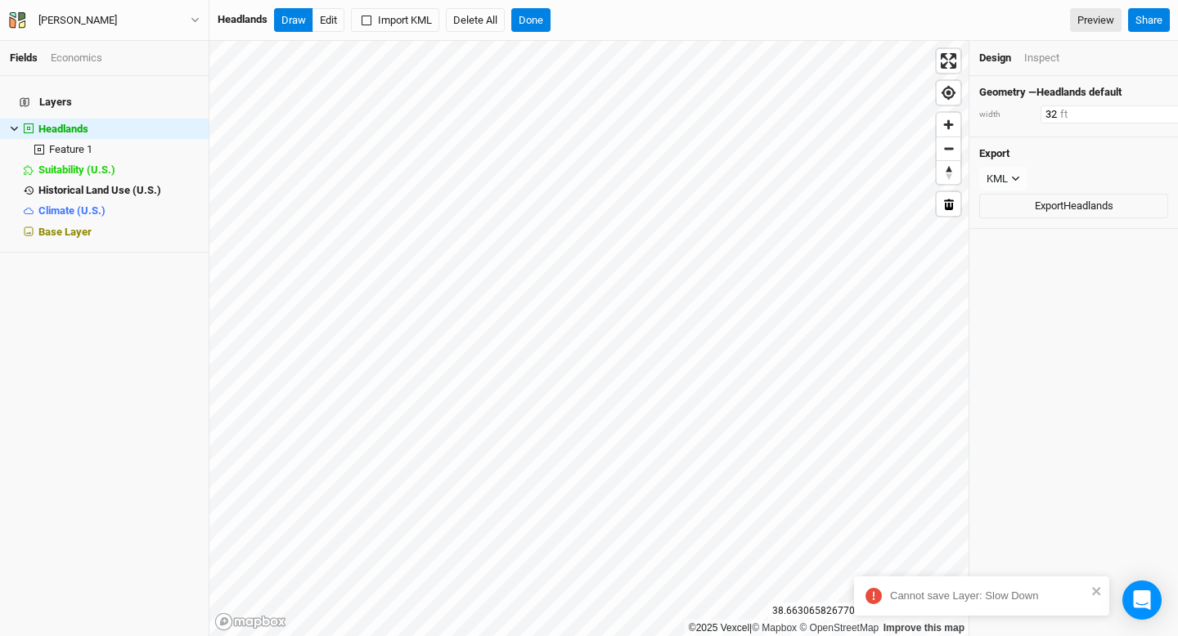
click at [1154, 108] on input "32" at bounding box center [1111, 115] width 142 height 18
click at [1154, 108] on input "33" at bounding box center [1111, 115] width 142 height 18
click at [1154, 108] on input "34" at bounding box center [1111, 115] width 142 height 18
click at [1154, 108] on input "35" at bounding box center [1111, 115] width 142 height 18
click at [1154, 108] on input "36" at bounding box center [1111, 115] width 142 height 18
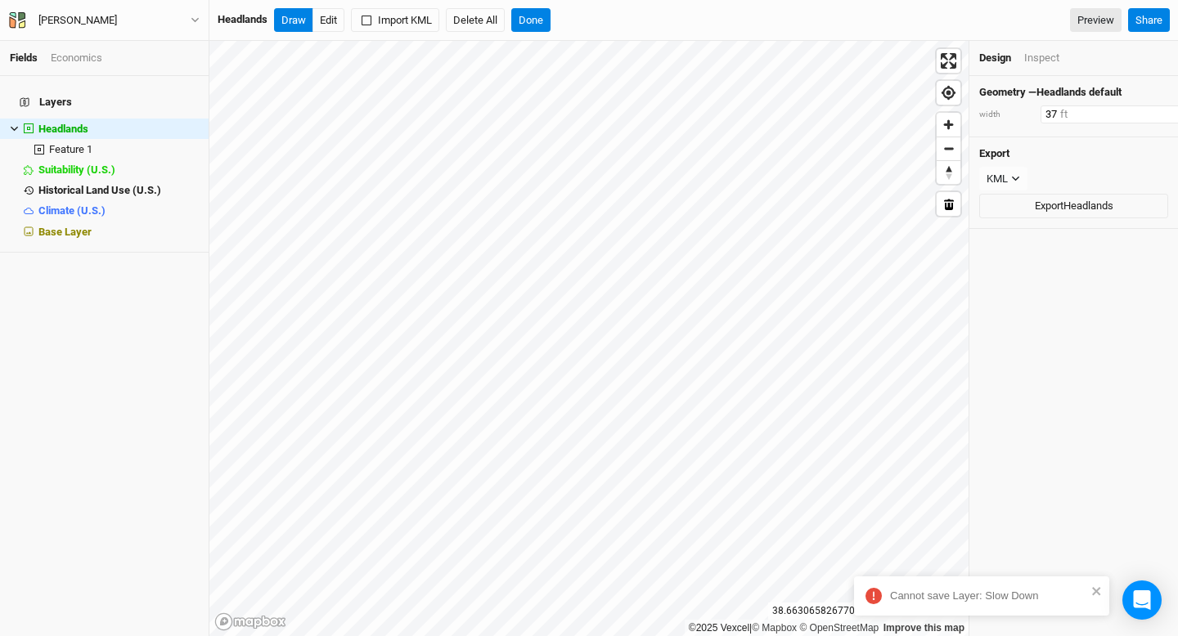
click at [1154, 108] on input "37" at bounding box center [1111, 115] width 142 height 18
click at [1154, 108] on input "38" at bounding box center [1111, 115] width 142 height 18
click at [1154, 108] on input "39" at bounding box center [1111, 115] width 142 height 18
click at [1154, 108] on input "40" at bounding box center [1111, 115] width 142 height 18
click at [1154, 108] on input "41" at bounding box center [1111, 115] width 142 height 18
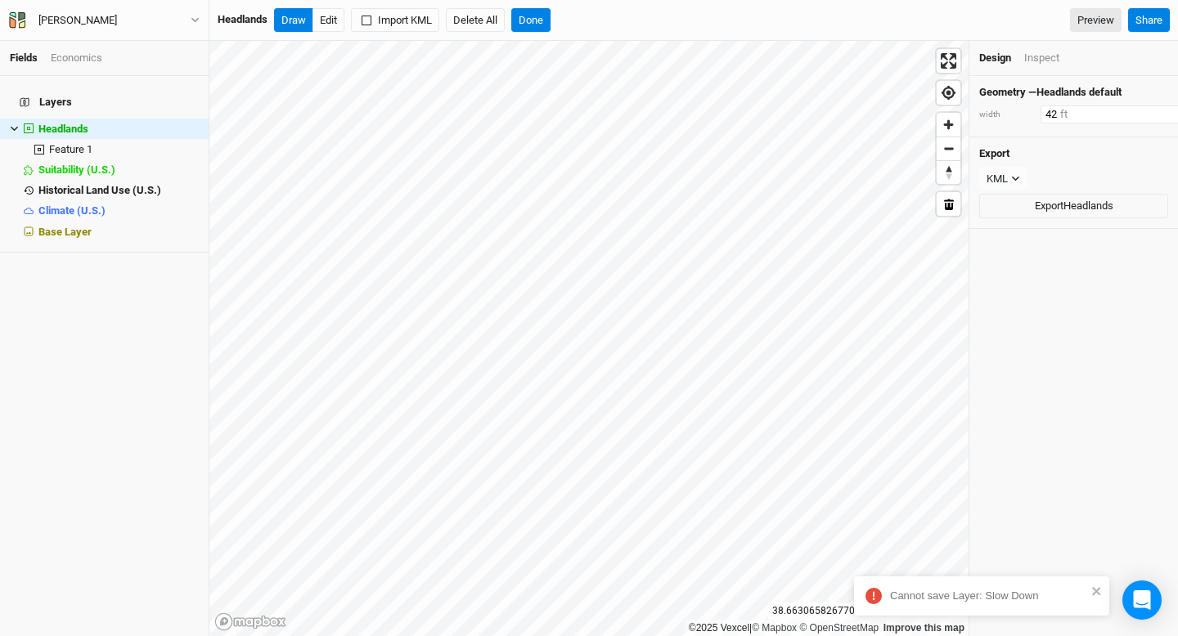
click at [1154, 108] on input "42" at bounding box center [1111, 115] width 142 height 18
click at [1154, 108] on input "43" at bounding box center [1111, 115] width 142 height 18
click at [1154, 108] on input "44" at bounding box center [1111, 115] width 142 height 18
click at [1154, 108] on input "45" at bounding box center [1111, 115] width 142 height 18
click at [1154, 108] on input "46" at bounding box center [1111, 115] width 142 height 18
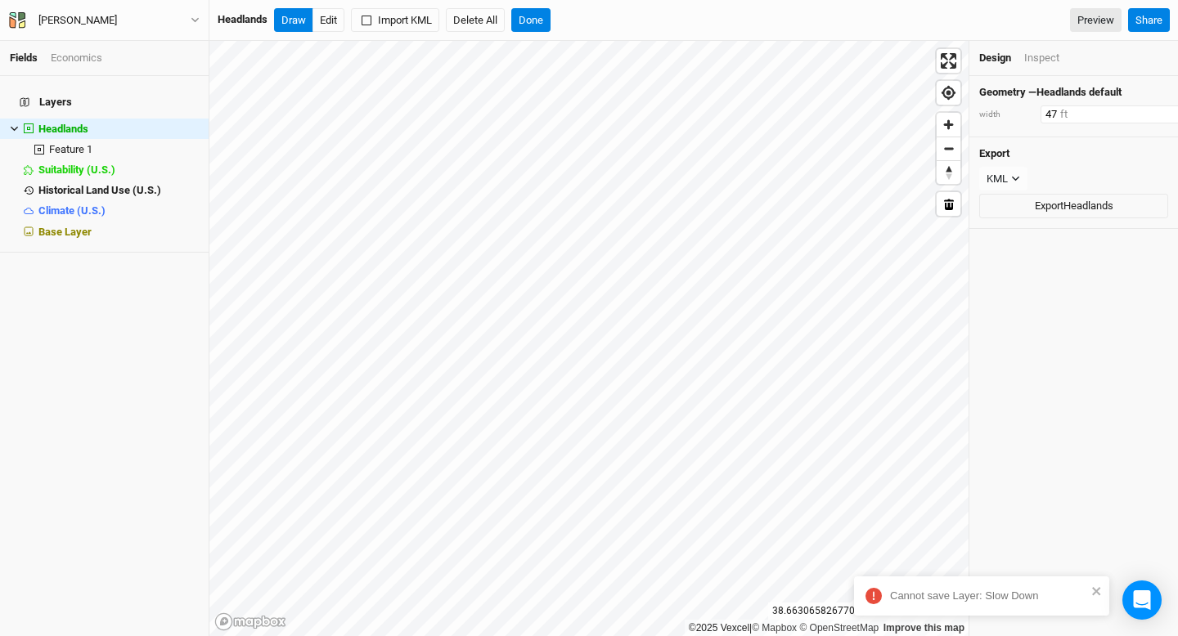
click at [1154, 108] on input "47" at bounding box center [1111, 115] width 142 height 18
click at [1154, 108] on input "48" at bounding box center [1111, 115] width 142 height 18
click at [1154, 108] on input "49" at bounding box center [1111, 115] width 142 height 18
type input "50"
click at [1154, 108] on input "50" at bounding box center [1111, 115] width 142 height 18
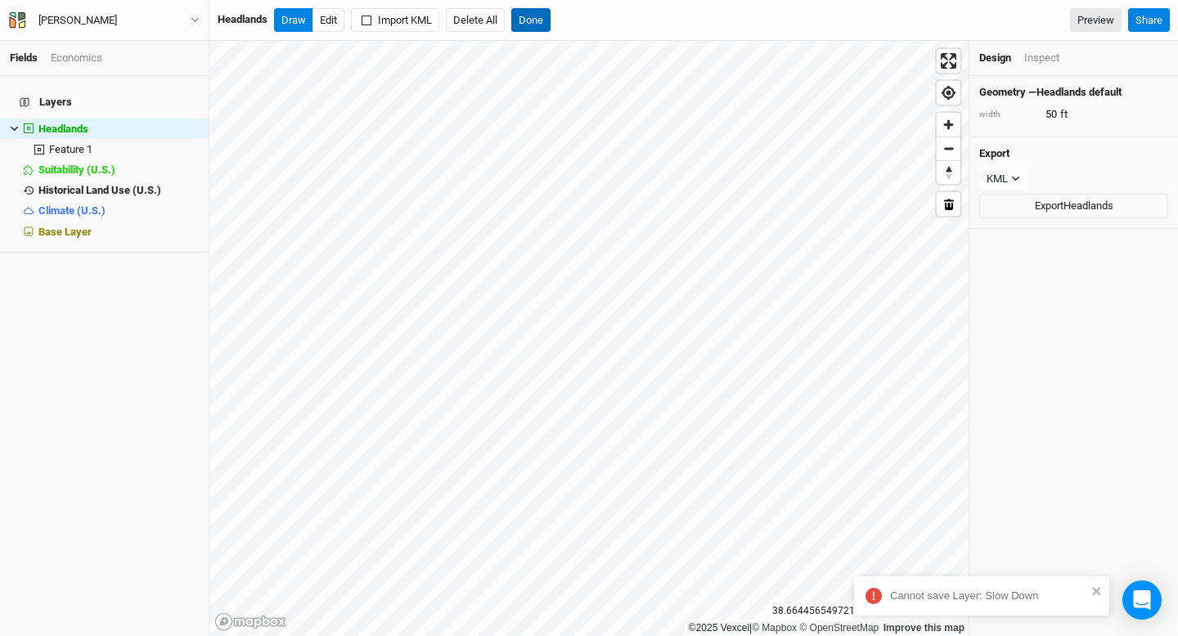
click at [539, 22] on button "Done" at bounding box center [530, 20] width 39 height 25
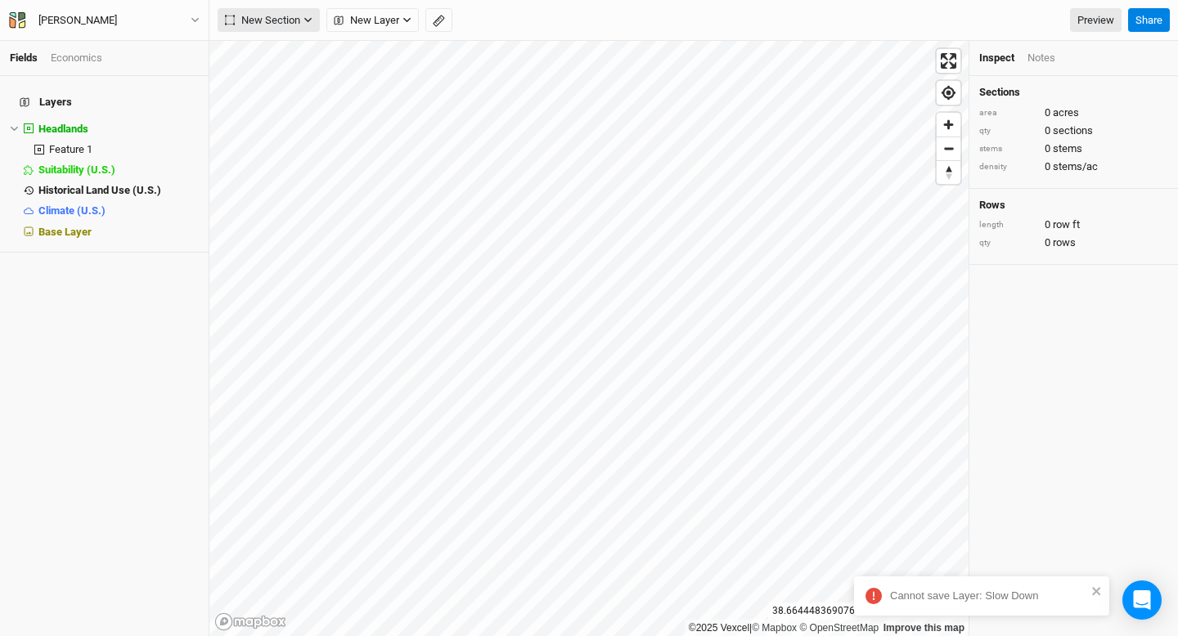
click at [304, 19] on icon "button" at bounding box center [307, 20] width 9 height 9
click at [262, 107] on div "Keyline Beta" at bounding box center [292, 105] width 79 height 19
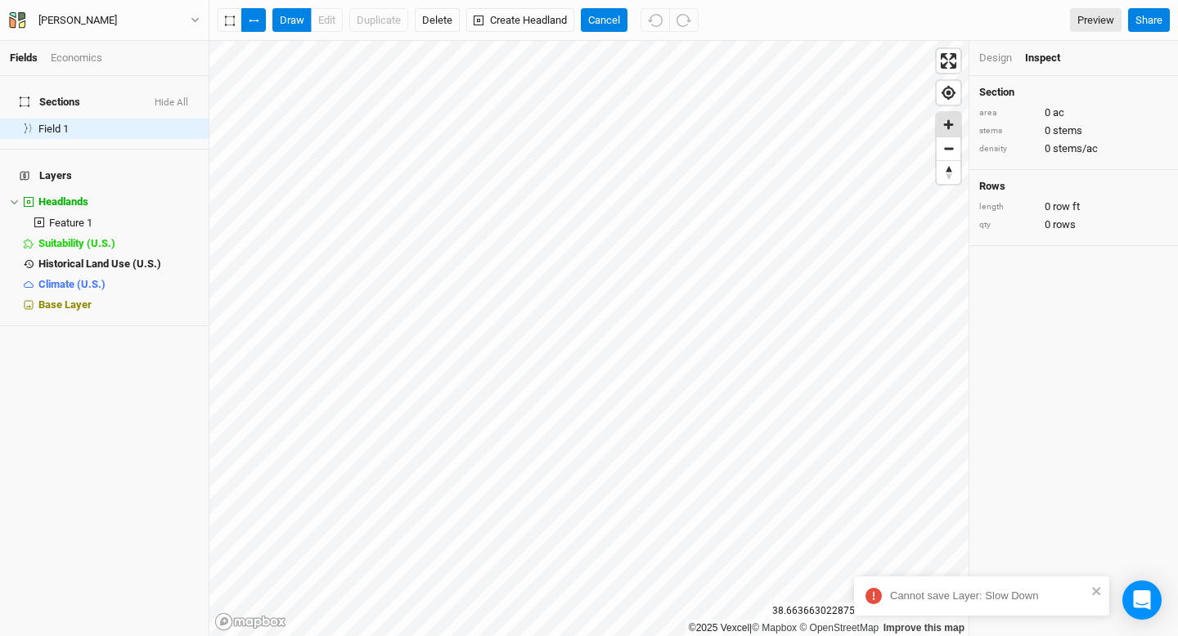
click at [943, 126] on span "Zoom in" at bounding box center [949, 125] width 24 height 24
click at [953, 146] on span "Zoom out" at bounding box center [949, 148] width 24 height 23
click at [954, 62] on span "Enter fullscreen" at bounding box center [949, 61] width 24 height 24
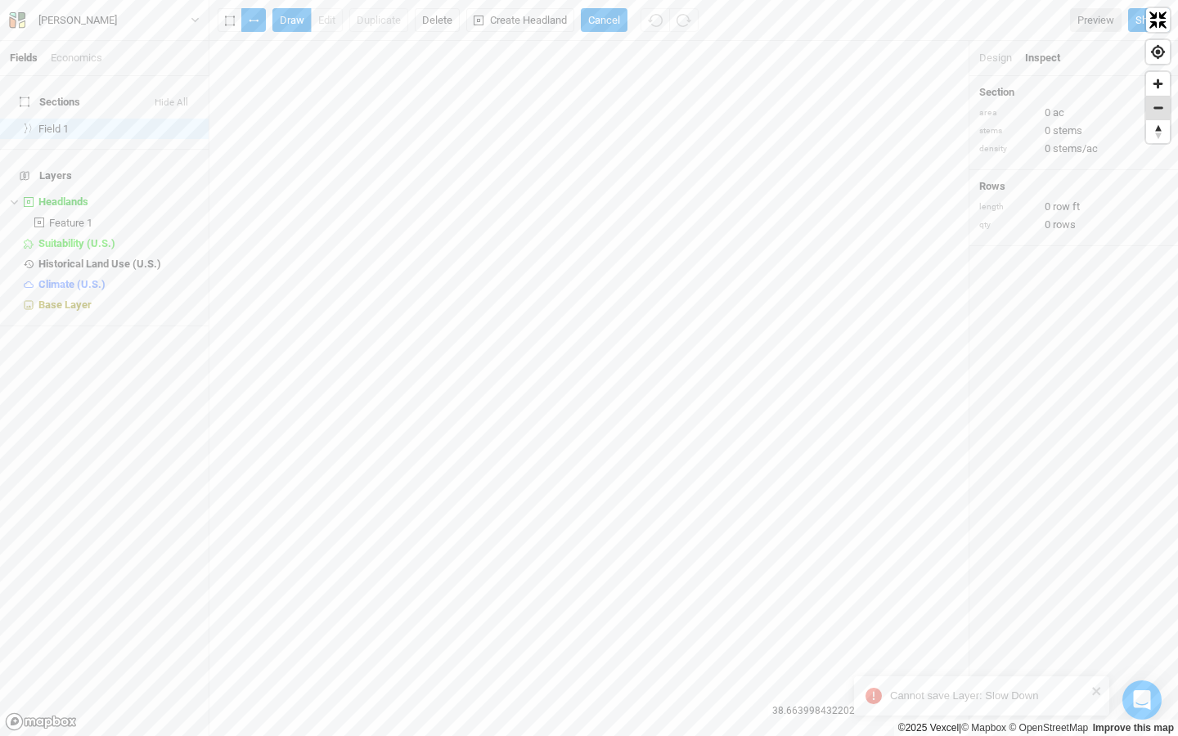
click at [1159, 111] on span "Zoom out" at bounding box center [1158, 108] width 24 height 23
click at [1157, 84] on span "Zoom in" at bounding box center [1158, 84] width 24 height 24
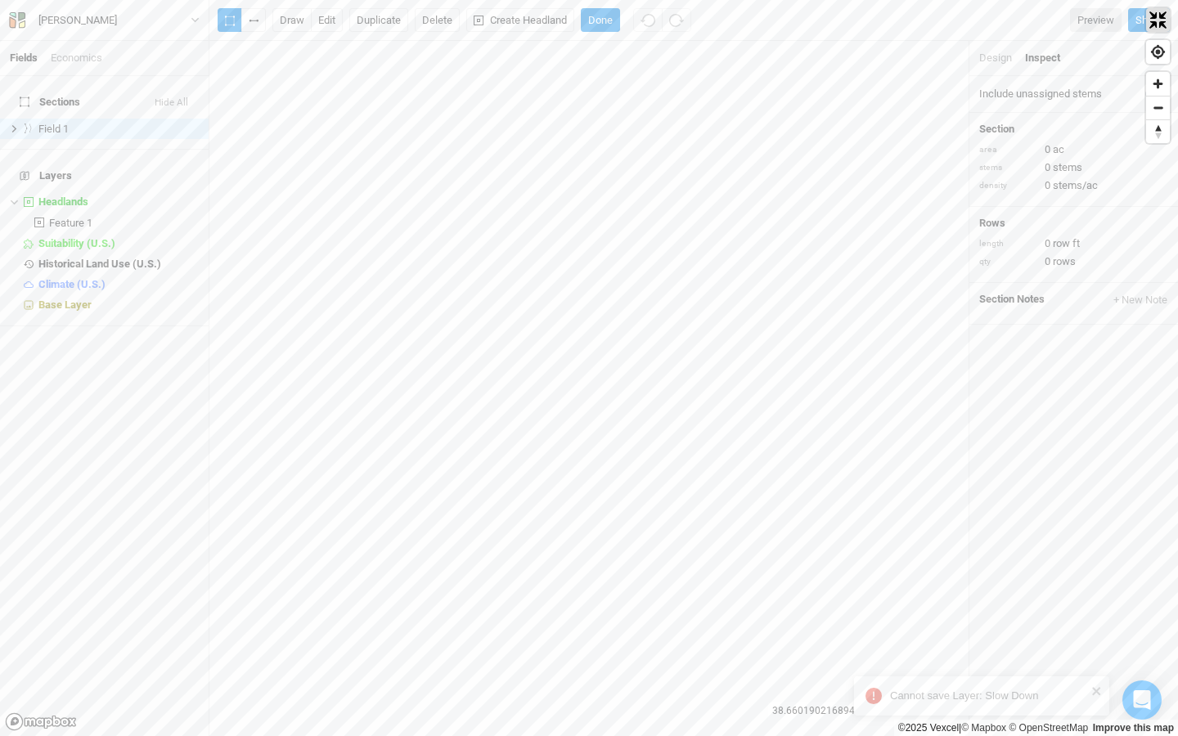
click at [1155, 18] on span "Exit fullscreen" at bounding box center [1158, 20] width 24 height 24
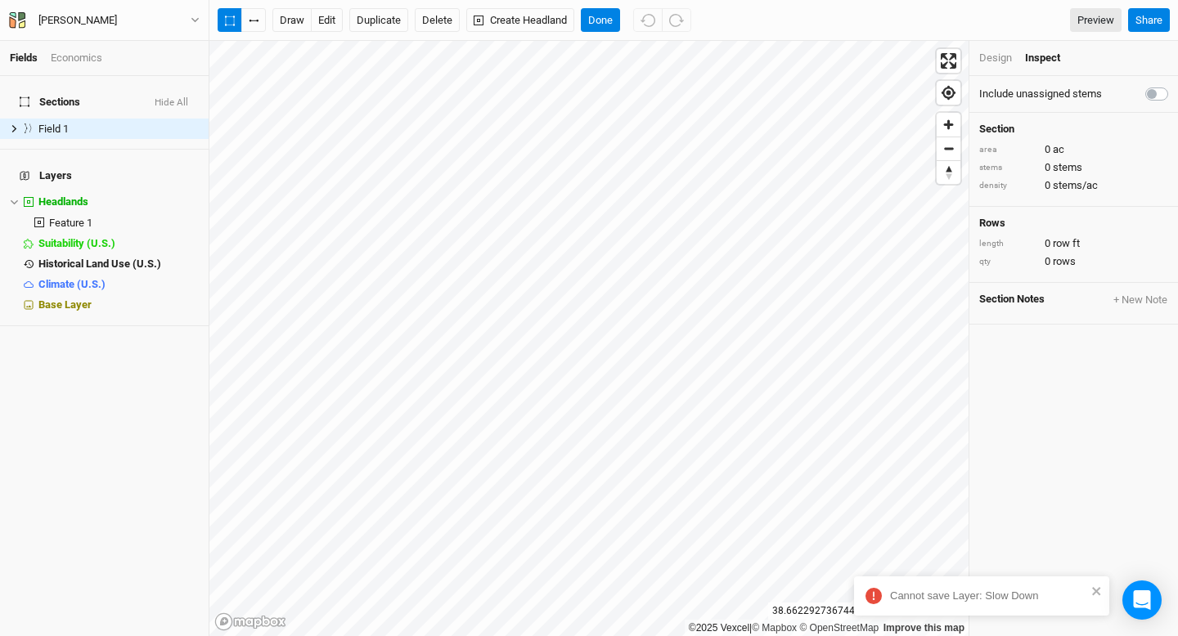
click at [1044, 65] on div "Design Inspect" at bounding box center [1073, 58] width 209 height 35
click at [1043, 56] on div "Inspect" at bounding box center [1054, 58] width 58 height 15
click at [995, 60] on div "Design" at bounding box center [995, 58] width 33 height 15
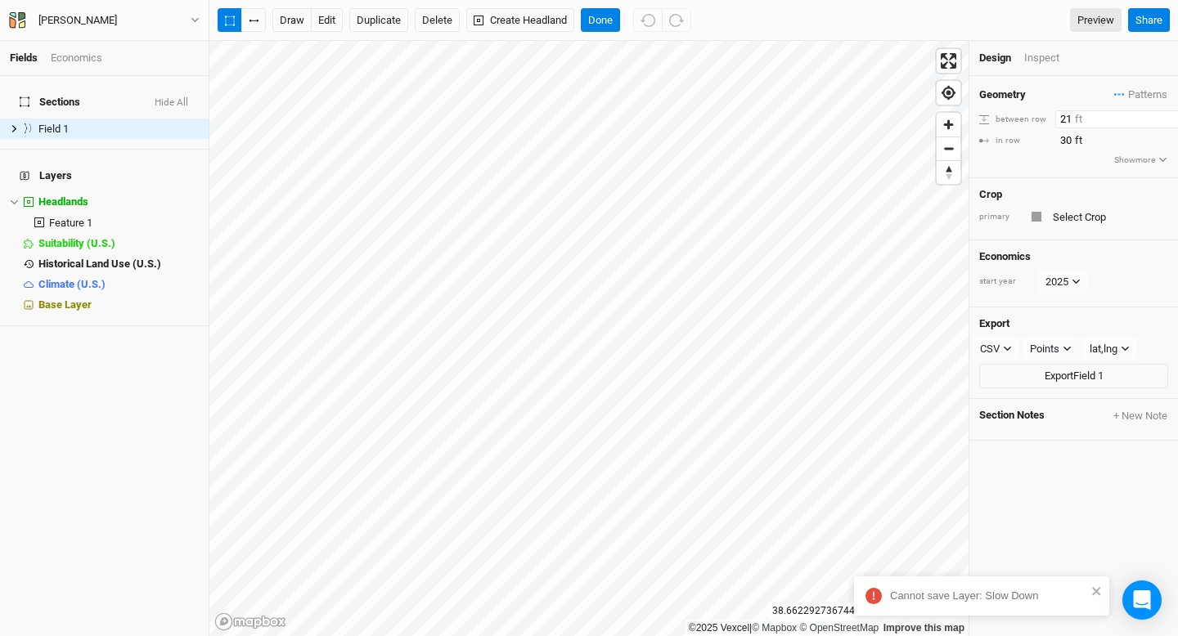
click at [1166, 114] on input "21" at bounding box center [1126, 119] width 142 height 18
click at [1166, 114] on input "22" at bounding box center [1126, 119] width 142 height 18
click at [1166, 114] on input "23" at bounding box center [1126, 119] width 142 height 18
click at [1166, 114] on input "24" at bounding box center [1126, 119] width 142 height 18
click at [1166, 114] on input "25" at bounding box center [1126, 119] width 142 height 18
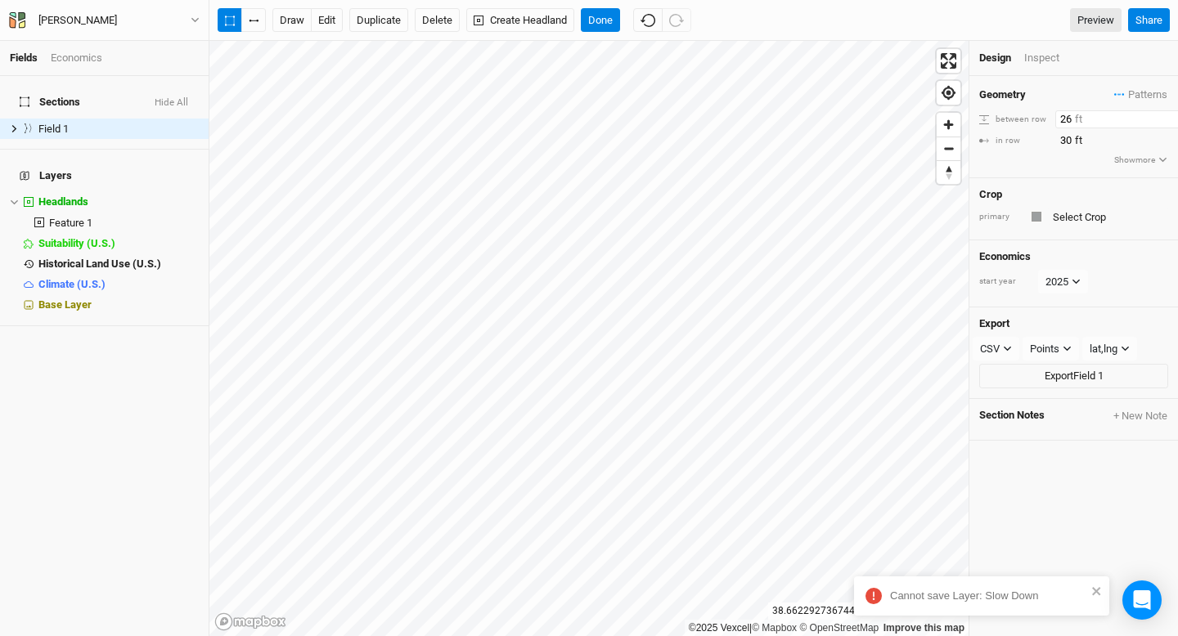
click at [1166, 114] on input "26" at bounding box center [1126, 119] width 142 height 18
click at [1166, 114] on input "27" at bounding box center [1126, 119] width 142 height 18
click at [1166, 114] on input "28" at bounding box center [1126, 119] width 142 height 18
click at [1166, 114] on input "29" at bounding box center [1126, 119] width 142 height 18
click at [1166, 114] on input "30" at bounding box center [1126, 119] width 142 height 18
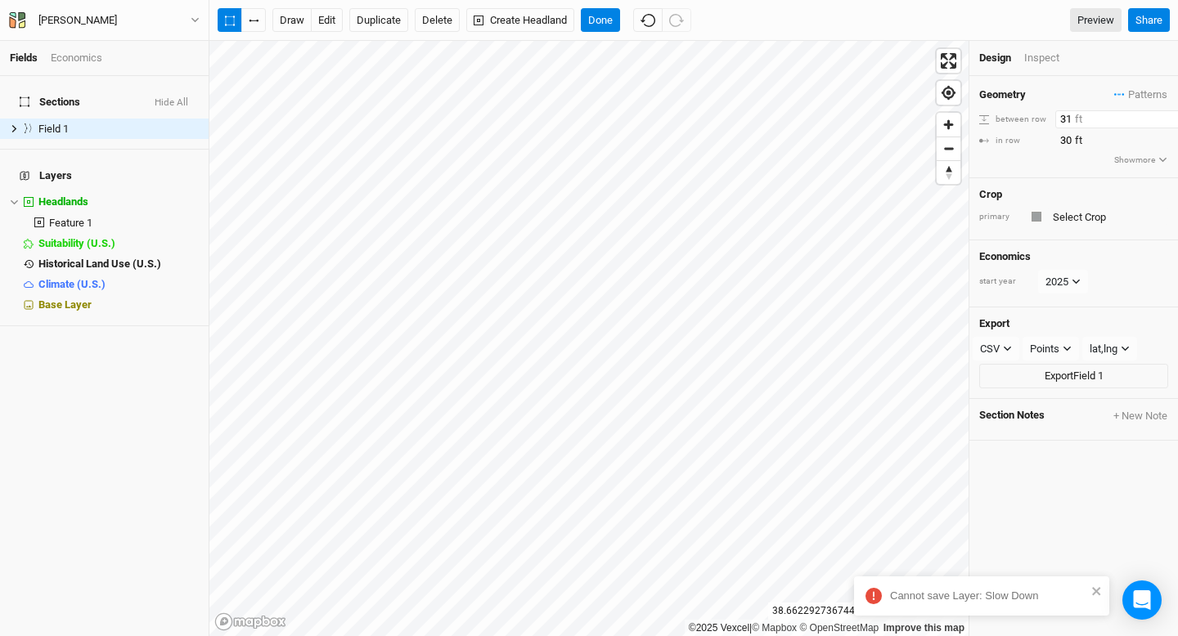
click at [1166, 114] on input "31" at bounding box center [1126, 119] width 142 height 18
click at [1166, 114] on input "32" at bounding box center [1126, 119] width 142 height 18
click at [1166, 114] on input "33" at bounding box center [1126, 119] width 142 height 18
click at [1166, 114] on input "34" at bounding box center [1126, 119] width 142 height 18
click at [1166, 114] on input "35" at bounding box center [1126, 119] width 142 height 18
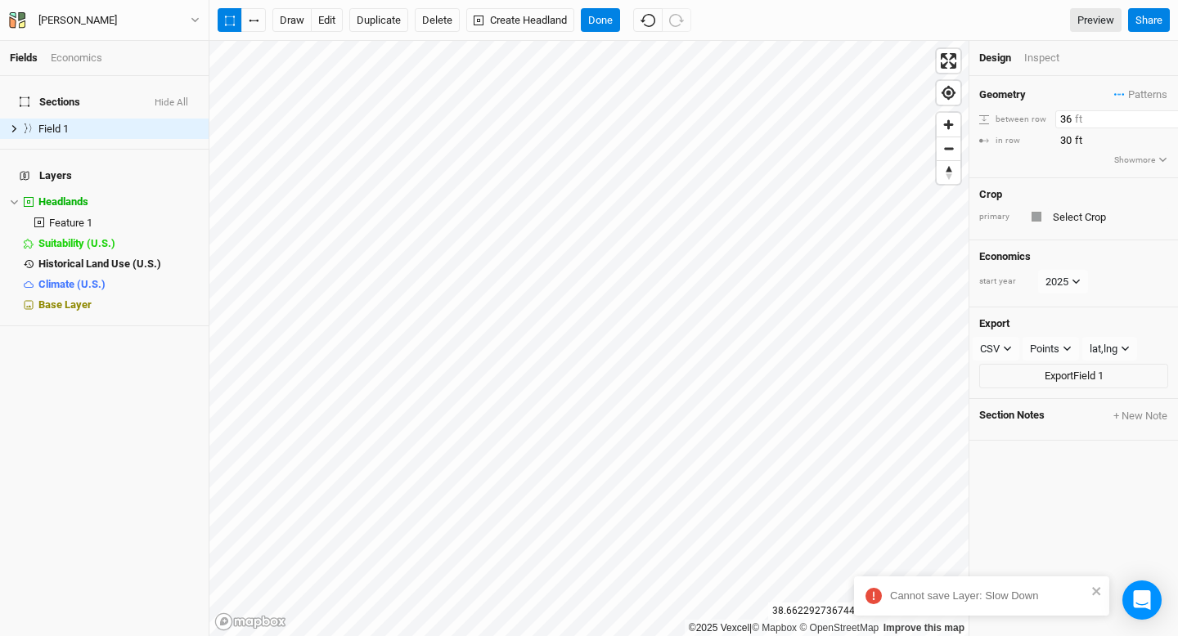
click at [1166, 114] on input "36" at bounding box center [1126, 119] width 142 height 18
click at [1166, 114] on input "37" at bounding box center [1126, 119] width 142 height 18
click at [1166, 114] on input "38" at bounding box center [1126, 119] width 142 height 18
click at [1166, 114] on input "39" at bounding box center [1126, 119] width 142 height 18
click at [1166, 114] on input "40" at bounding box center [1126, 119] width 142 height 18
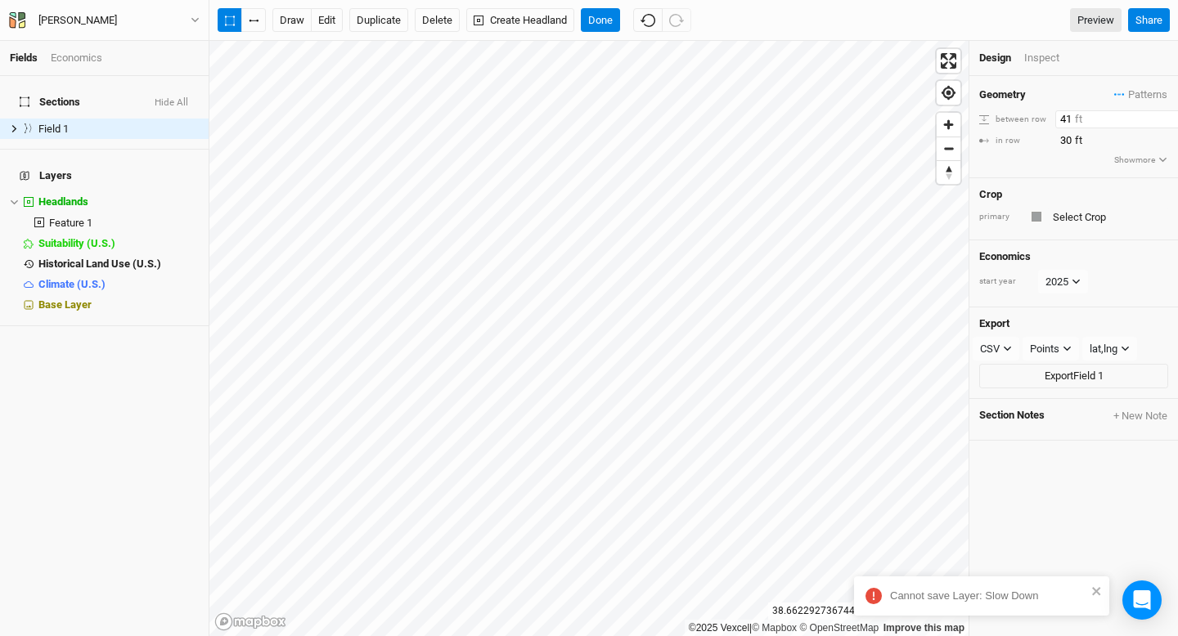
click at [1166, 114] on input "41" at bounding box center [1126, 119] width 142 height 18
click at [1166, 114] on input "42" at bounding box center [1126, 119] width 142 height 18
click at [1166, 114] on input "43" at bounding box center [1126, 119] width 142 height 18
click at [1166, 114] on input "44" at bounding box center [1126, 119] width 142 height 18
click at [1166, 114] on input "45" at bounding box center [1126, 119] width 142 height 18
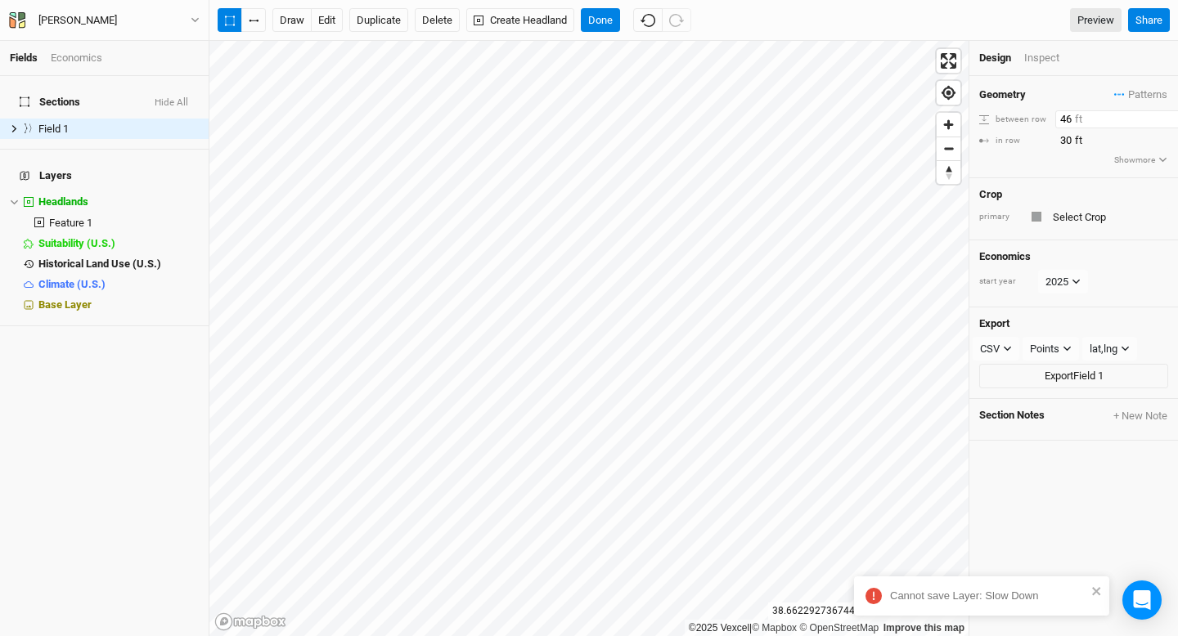
click at [1166, 114] on input "46" at bounding box center [1126, 119] width 142 height 18
click at [1166, 114] on input "47" at bounding box center [1126, 119] width 142 height 18
click at [1166, 114] on input "48" at bounding box center [1126, 119] width 142 height 18
click at [1166, 114] on input "49" at bounding box center [1126, 119] width 142 height 18
click at [1166, 114] on input "50" at bounding box center [1126, 119] width 142 height 18
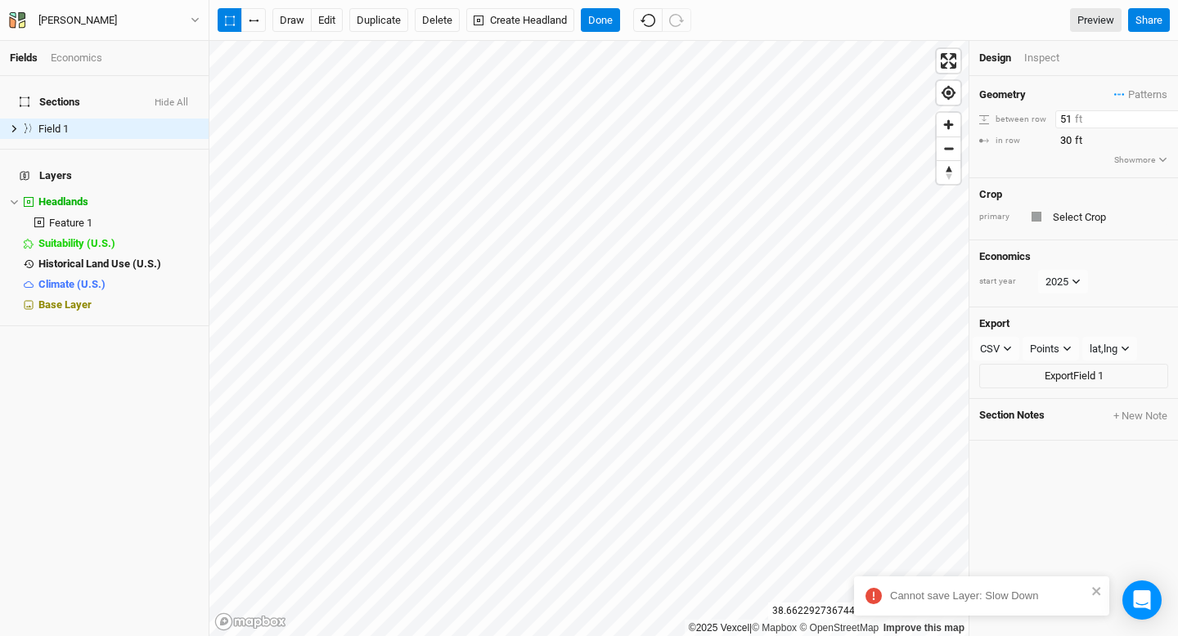
click at [1166, 114] on input "51" at bounding box center [1126, 119] width 142 height 18
click at [1166, 114] on input "52" at bounding box center [1126, 119] width 142 height 18
click at [1166, 114] on input "53" at bounding box center [1126, 119] width 142 height 18
click at [1166, 114] on input "54" at bounding box center [1126, 119] width 142 height 18
click at [1166, 114] on input "55" at bounding box center [1126, 119] width 142 height 18
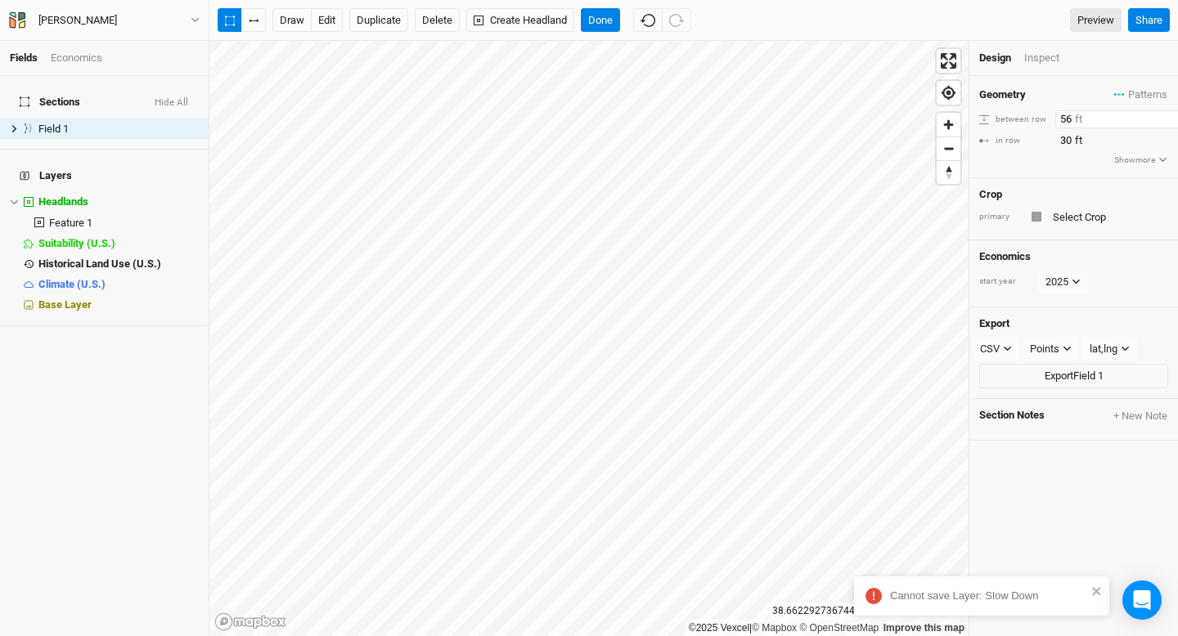
click at [1166, 114] on input "56" at bounding box center [1126, 119] width 142 height 18
click at [1166, 114] on input "57" at bounding box center [1126, 119] width 142 height 18
click at [1166, 114] on input "58" at bounding box center [1126, 119] width 142 height 18
click at [1166, 114] on input "59" at bounding box center [1126, 119] width 142 height 18
type input "60"
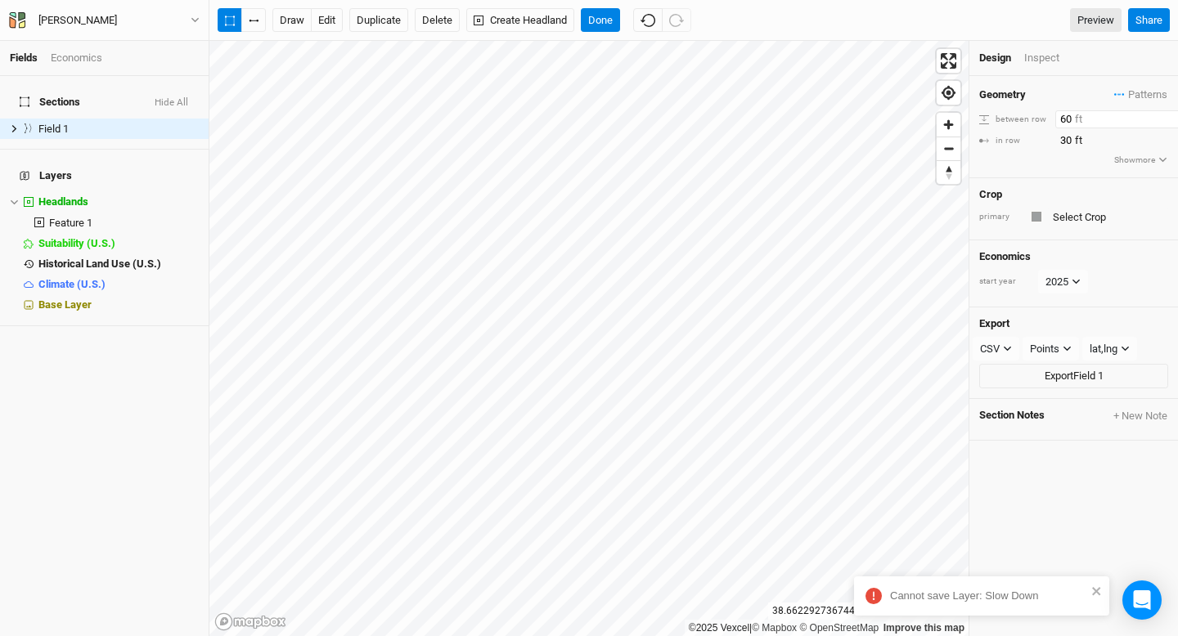
click at [1166, 114] on input "60" at bounding box center [1126, 119] width 142 height 18
click at [1166, 137] on input "31" at bounding box center [1126, 141] width 142 height 18
click at [1166, 137] on input "32" at bounding box center [1126, 141] width 142 height 18
click at [1166, 137] on input "33" at bounding box center [1126, 141] width 142 height 18
click at [1166, 137] on input "34" at bounding box center [1126, 141] width 142 height 18
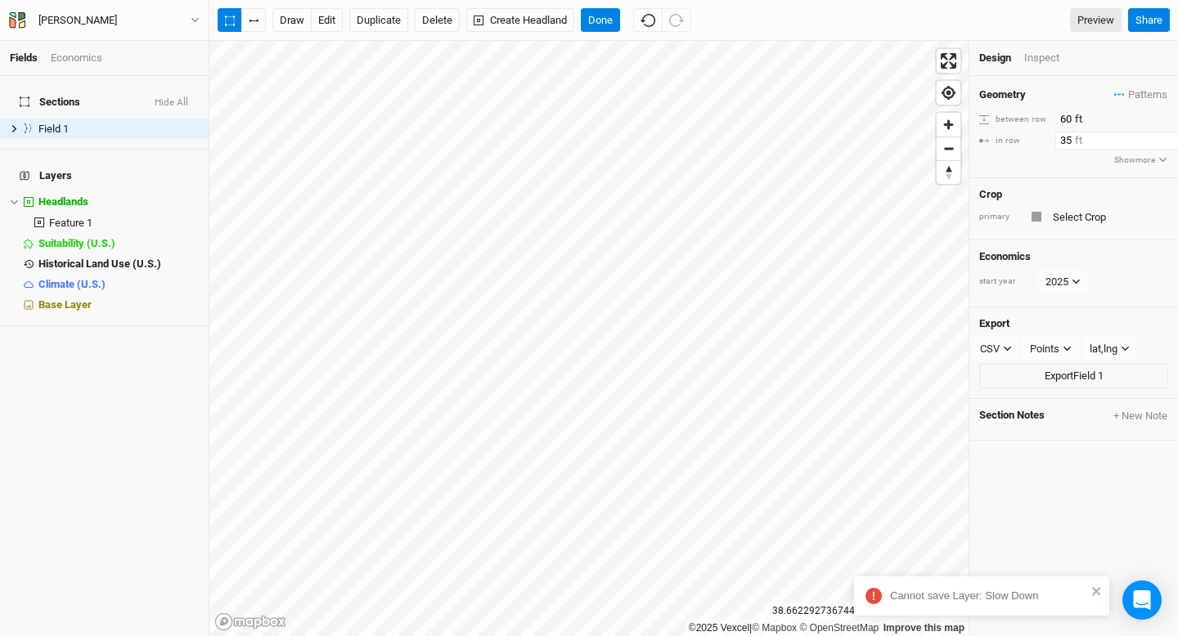
click at [1166, 137] on input "35" at bounding box center [1126, 141] width 142 height 18
click at [1166, 137] on input "36" at bounding box center [1126, 141] width 142 height 18
click at [1166, 137] on input "37" at bounding box center [1126, 141] width 142 height 18
click at [1166, 137] on input "38" at bounding box center [1126, 141] width 142 height 18
click at [1166, 137] on input "39" at bounding box center [1126, 141] width 142 height 18
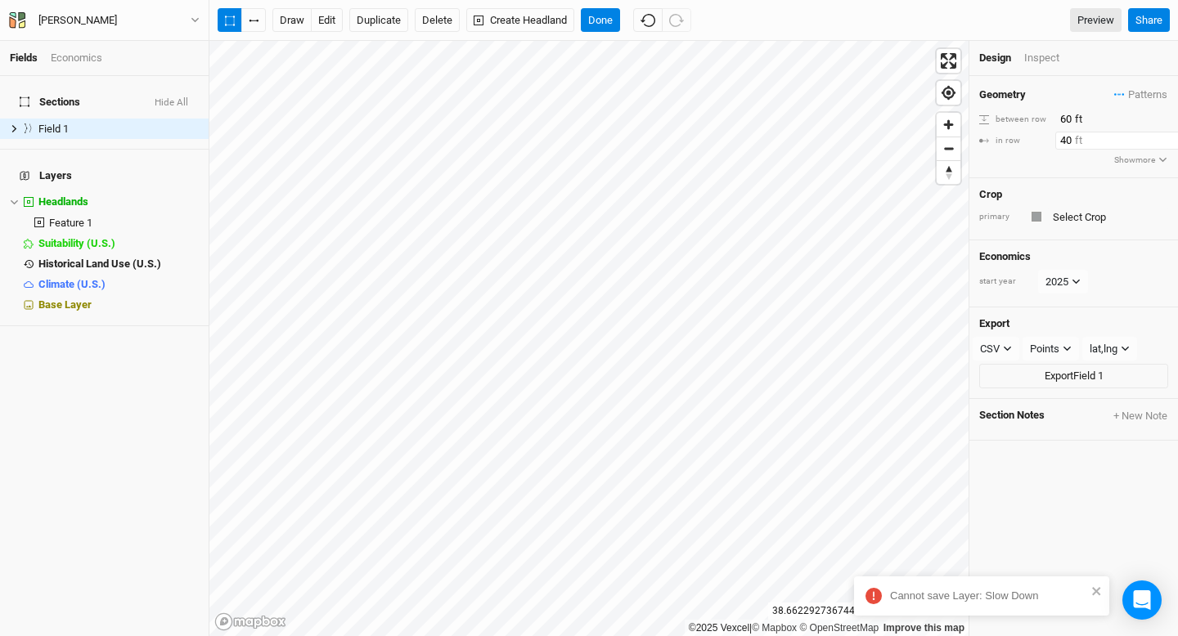
click at [1166, 137] on input "40" at bounding box center [1126, 141] width 142 height 18
click at [1166, 137] on input "41" at bounding box center [1126, 141] width 142 height 18
click at [1166, 137] on input "42" at bounding box center [1126, 141] width 142 height 18
click at [1166, 137] on input "43" at bounding box center [1126, 141] width 142 height 18
click at [1166, 137] on input "44" at bounding box center [1126, 141] width 142 height 18
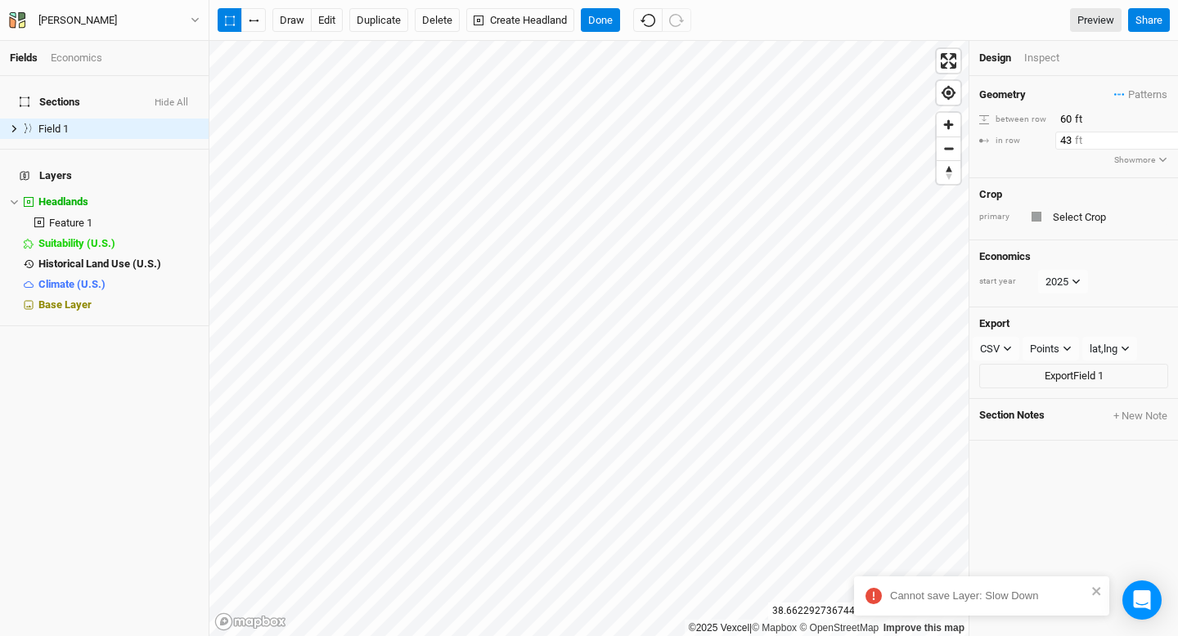
click at [1165, 144] on input "43" at bounding box center [1126, 141] width 142 height 18
click at [1165, 144] on input "42" at bounding box center [1126, 141] width 142 height 18
click at [1165, 144] on input "41" at bounding box center [1126, 141] width 142 height 18
click at [1165, 144] on input "40" at bounding box center [1126, 141] width 142 height 18
click at [1165, 144] on input "39" at bounding box center [1126, 141] width 142 height 18
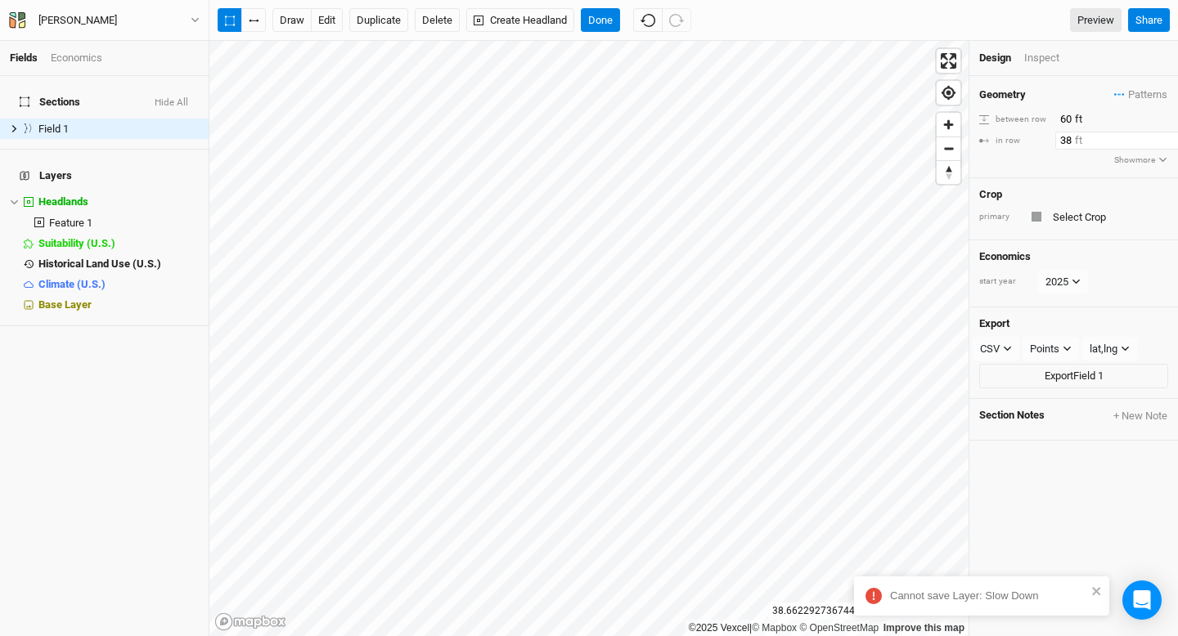
click at [1165, 144] on input "38" at bounding box center [1126, 141] width 142 height 18
click at [1165, 144] on input "37" at bounding box center [1126, 141] width 142 height 18
click at [1165, 144] on input "36" at bounding box center [1126, 141] width 142 height 18
click at [1165, 144] on input "35" at bounding box center [1126, 141] width 142 height 18
click at [1165, 144] on input "34" at bounding box center [1126, 141] width 142 height 18
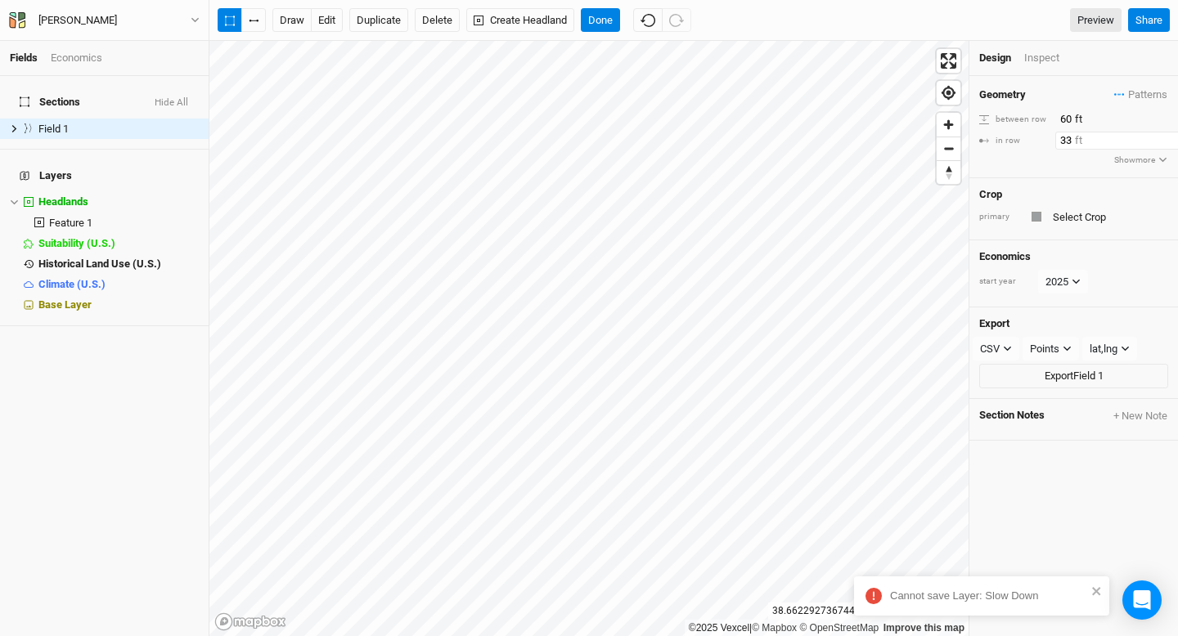
click at [1165, 144] on input "33" at bounding box center [1126, 141] width 142 height 18
click at [1165, 144] on input "32" at bounding box center [1126, 141] width 142 height 18
click at [1165, 144] on input "31" at bounding box center [1126, 141] width 142 height 18
type input "30"
click at [1165, 144] on input "30" at bounding box center [1126, 141] width 142 height 18
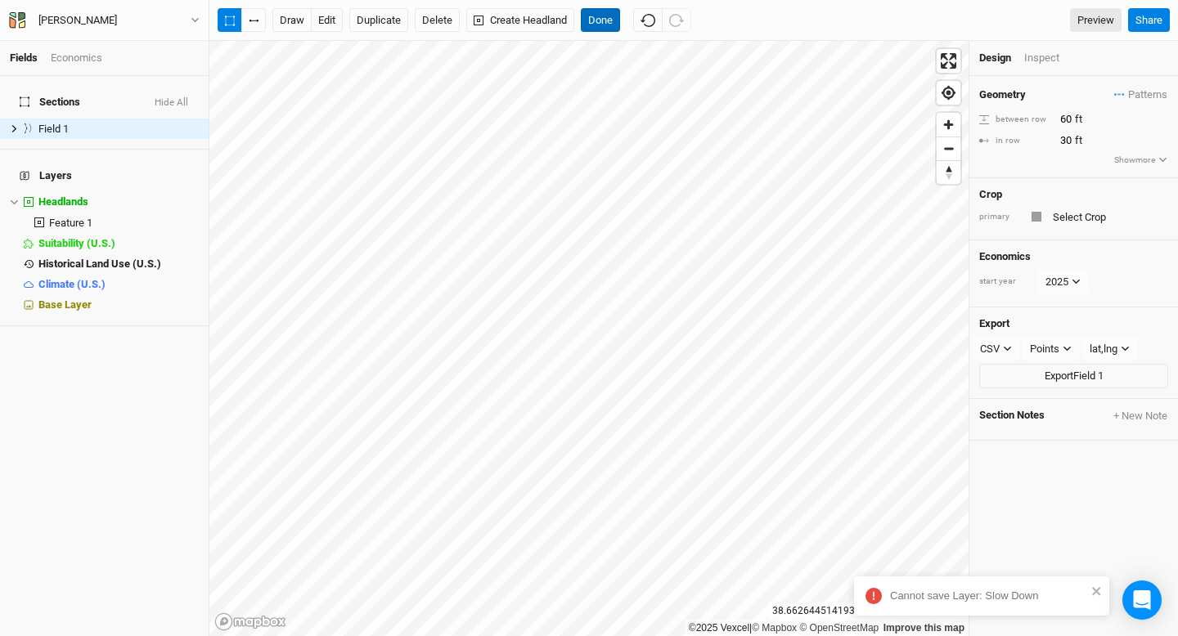
click at [605, 23] on button "Done" at bounding box center [600, 20] width 39 height 25
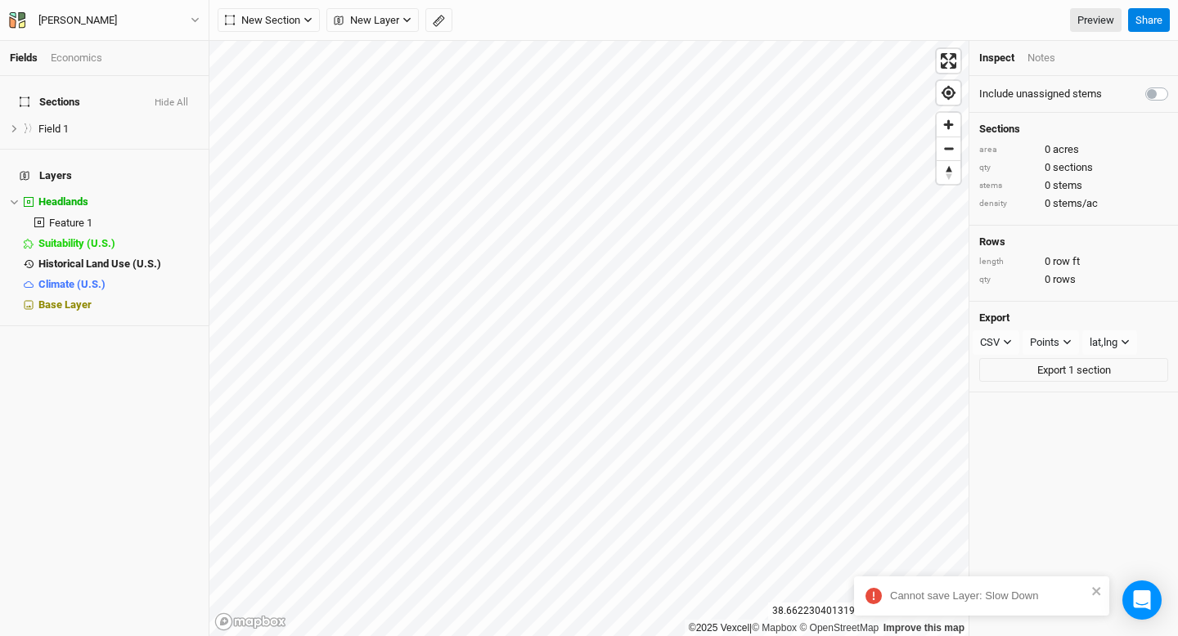
click at [697, 21] on div "Fields Economics Sections Hide All Field 1 hide Layers Headlands hide Feature 1…" at bounding box center [589, 318] width 1178 height 636
click at [1063, 150] on span "acres" at bounding box center [1066, 149] width 26 height 12
click at [1097, 147] on div "0 acres" at bounding box center [1075, 149] width 60 height 15
click at [1097, 23] on link "Preview" at bounding box center [1096, 20] width 52 height 25
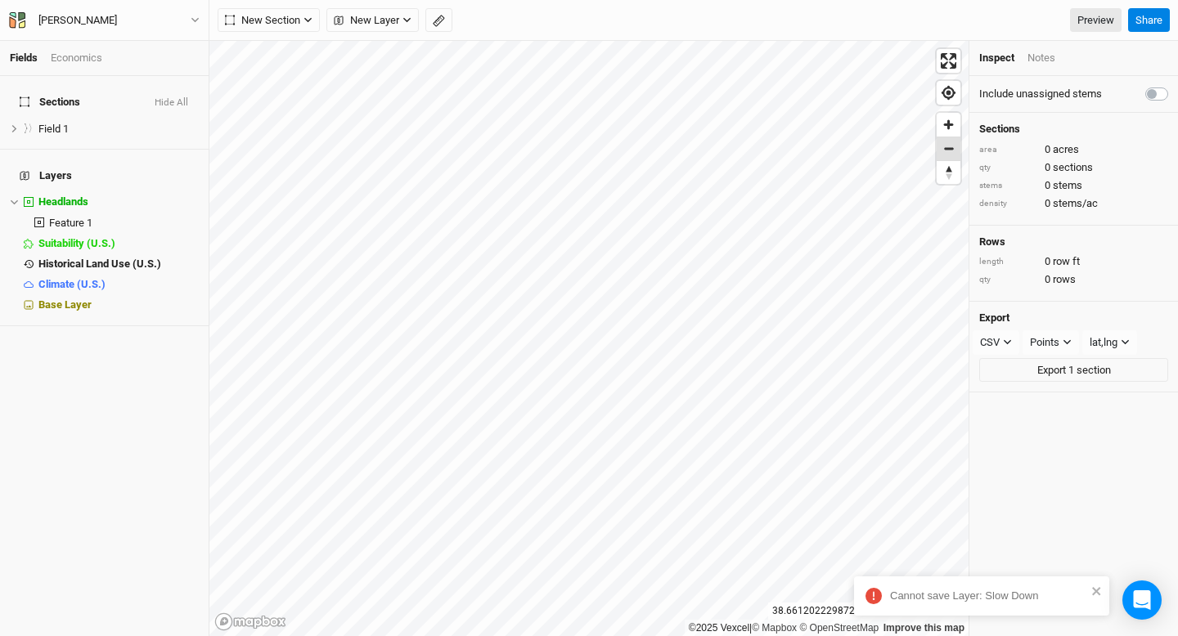
click at [950, 152] on span "Zoom out" at bounding box center [949, 148] width 24 height 23
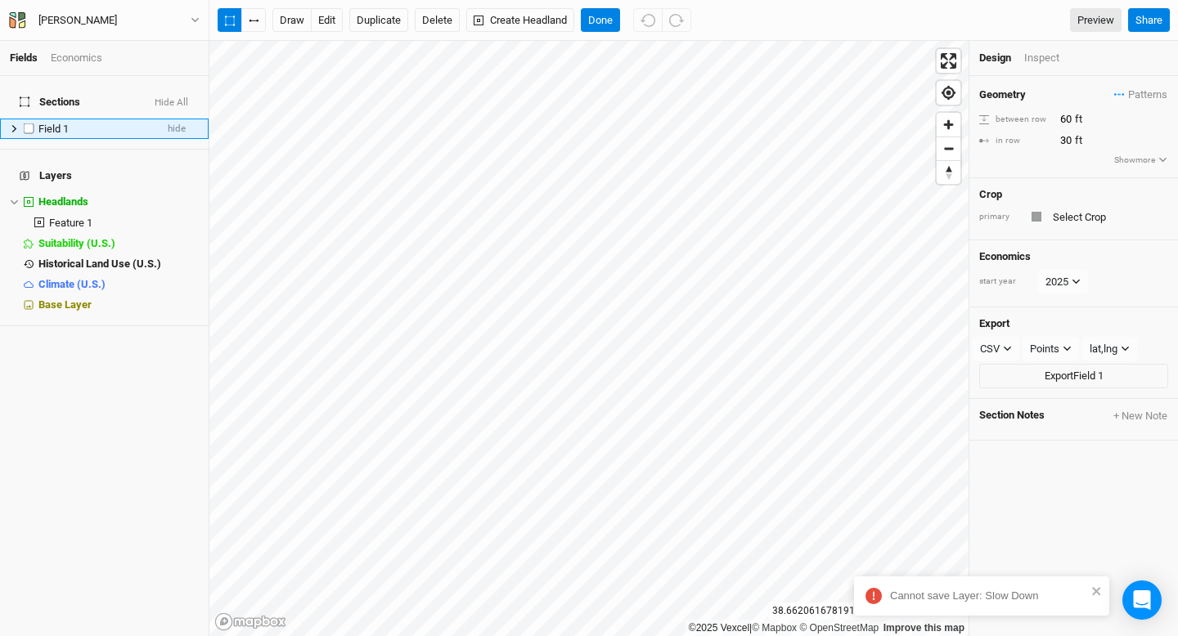
click at [53, 123] on span "Field 1" at bounding box center [53, 129] width 30 height 12
click at [604, 18] on button "Done" at bounding box center [600, 20] width 39 height 25
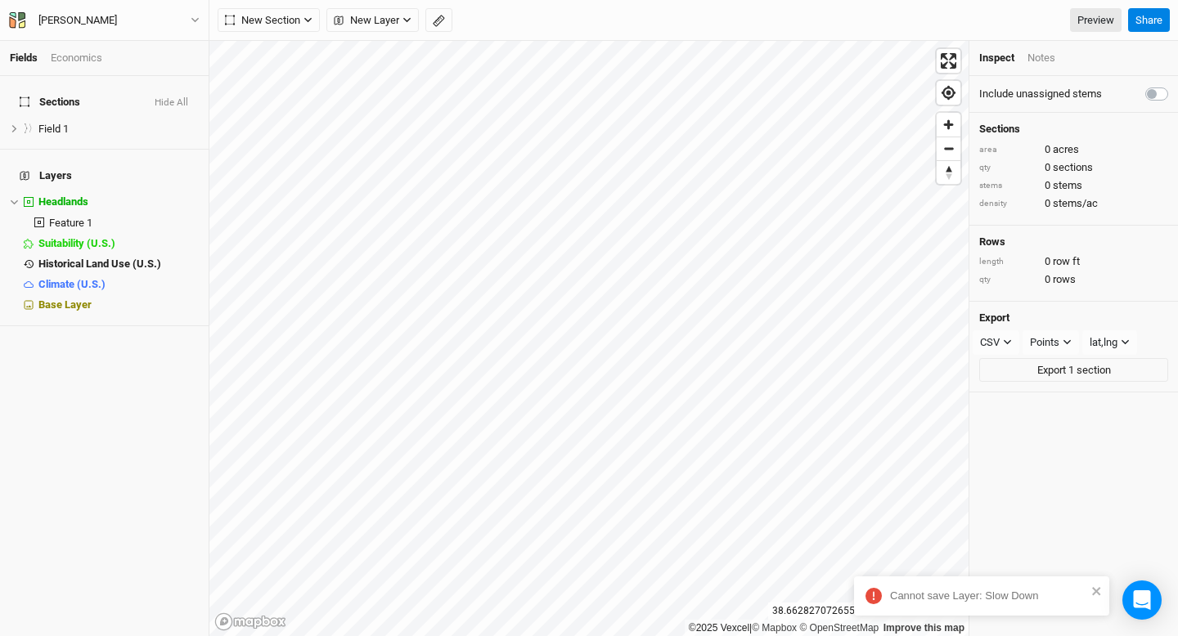
click at [1045, 56] on div "Notes" at bounding box center [1041, 58] width 28 height 15
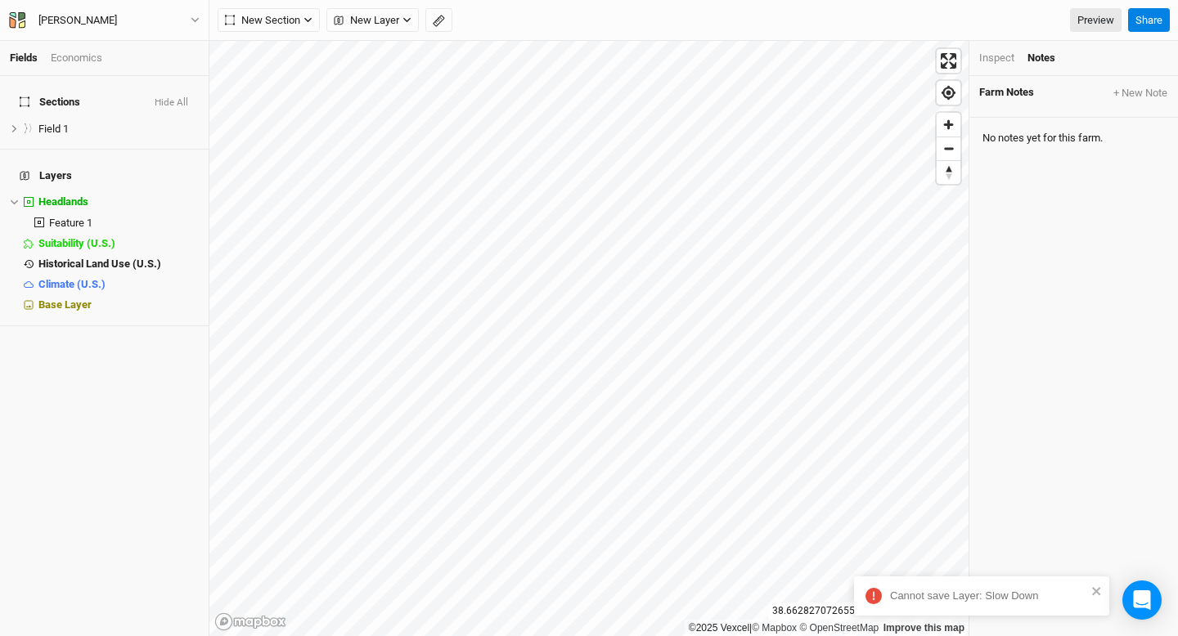
click at [985, 56] on div "Inspect" at bounding box center [996, 58] width 35 height 15
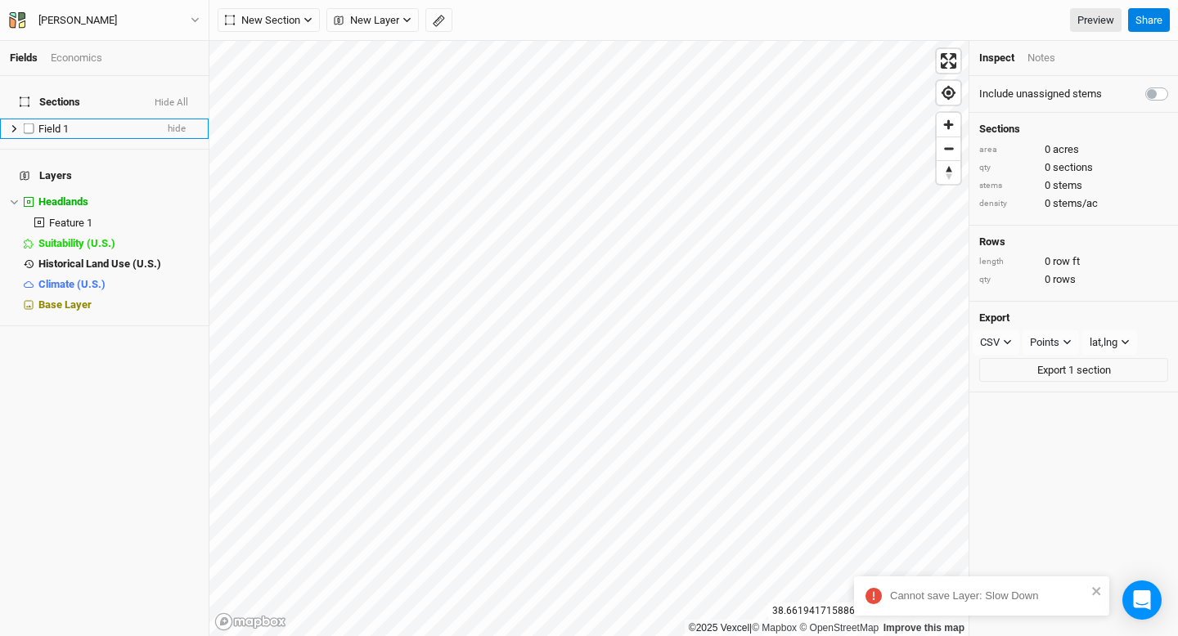
click at [52, 119] on li "Field 1 hide" at bounding box center [104, 129] width 209 height 20
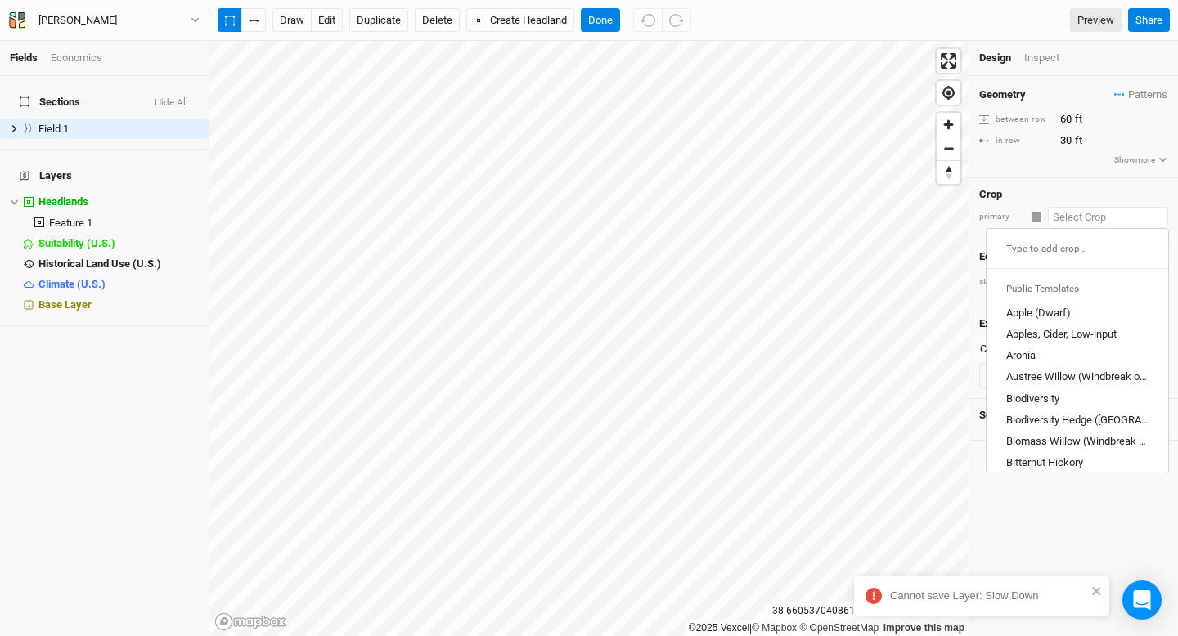
click at [1102, 219] on input "text" at bounding box center [1108, 217] width 120 height 20
click at [1052, 312] on div "Apple (Dwarf)" at bounding box center [1038, 313] width 65 height 15
type input "Apple (Dwarf)"
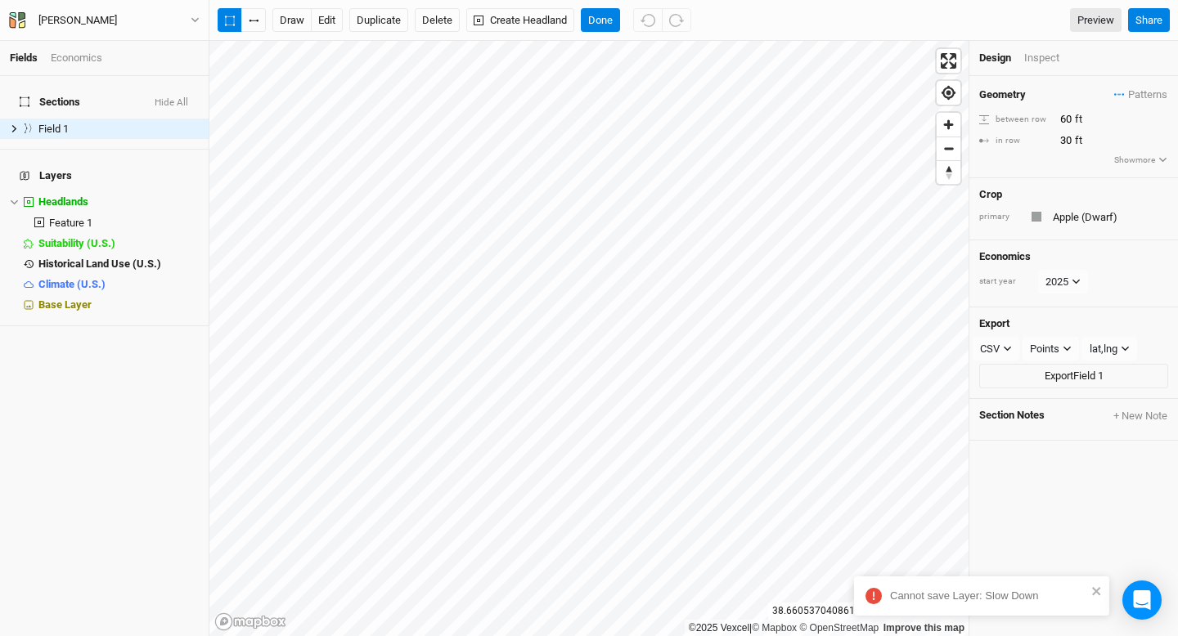
type input "12"
type input "4"
click at [1041, 217] on div "button" at bounding box center [1037, 217] width 10 height 10
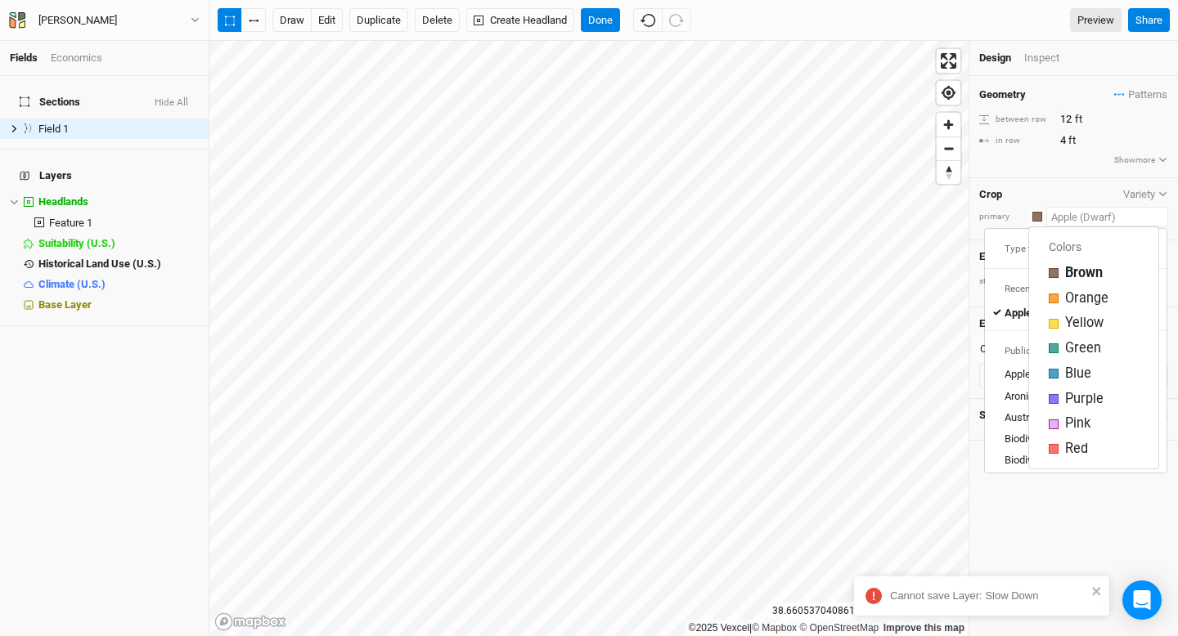
click at [1105, 214] on input "text" at bounding box center [1107, 217] width 122 height 20
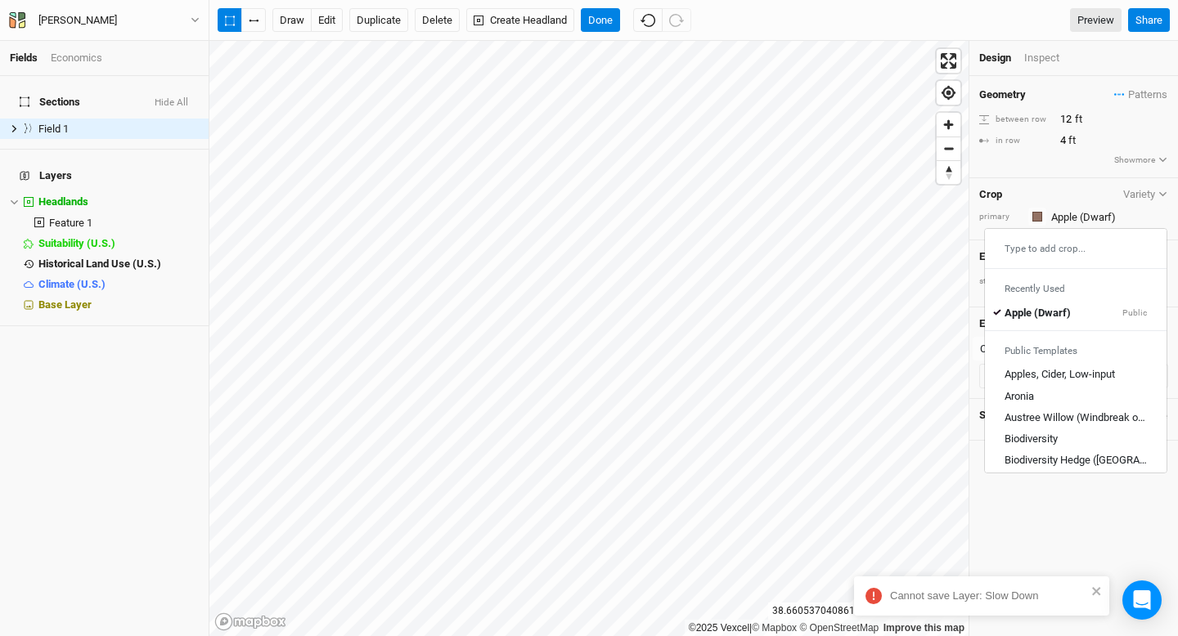
click at [1075, 173] on div "Geometry Patterns ＋ New in-row pattern between row 12 ft in row 4 ft Show more" at bounding box center [1073, 126] width 209 height 101
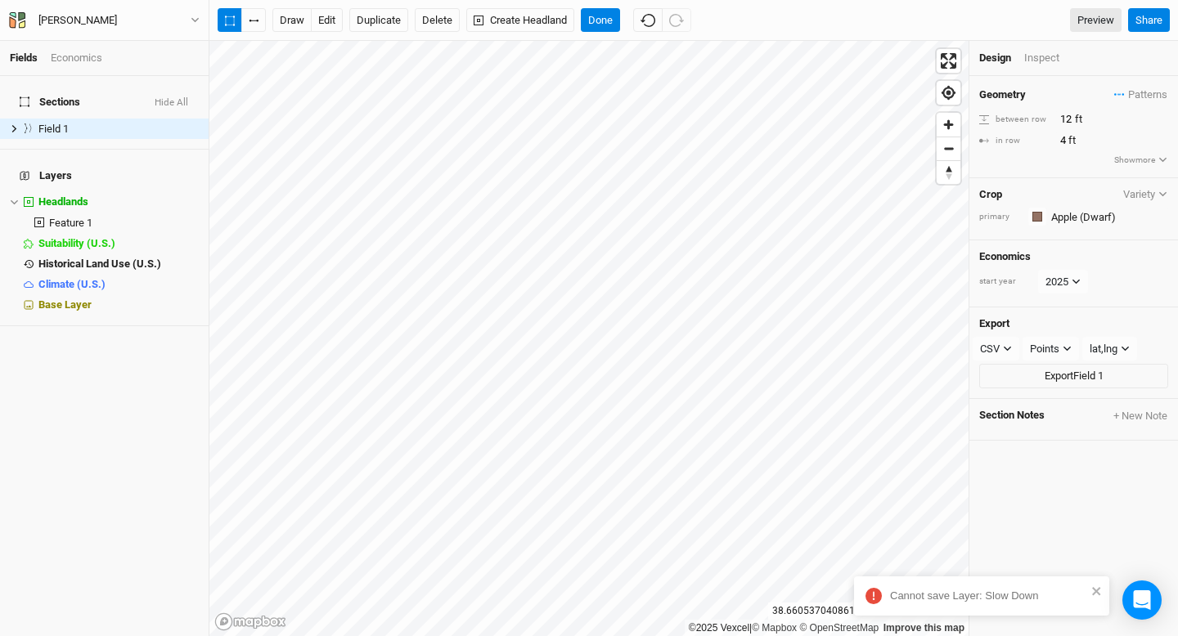
click at [1142, 245] on div "Economics start year [DATE]" at bounding box center [1073, 273] width 209 height 67
click at [1162, 197] on icon "button" at bounding box center [1162, 194] width 9 height 9
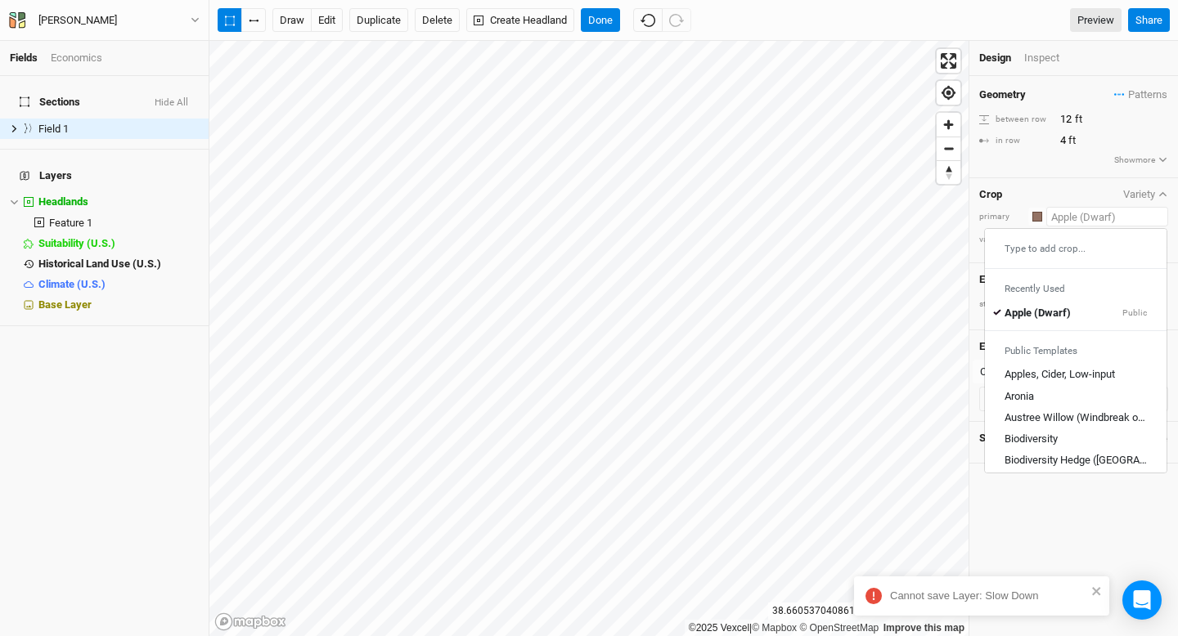
drag, startPoint x: 1121, startPoint y: 218, endPoint x: 1067, endPoint y: 218, distance: 54.0
click at [1067, 218] on input "text" at bounding box center [1107, 217] width 122 height 20
click at [1037, 375] on div "Apples, Cider, Low-input" at bounding box center [1059, 375] width 110 height 15
type input "Apples, Cider, Low-input"
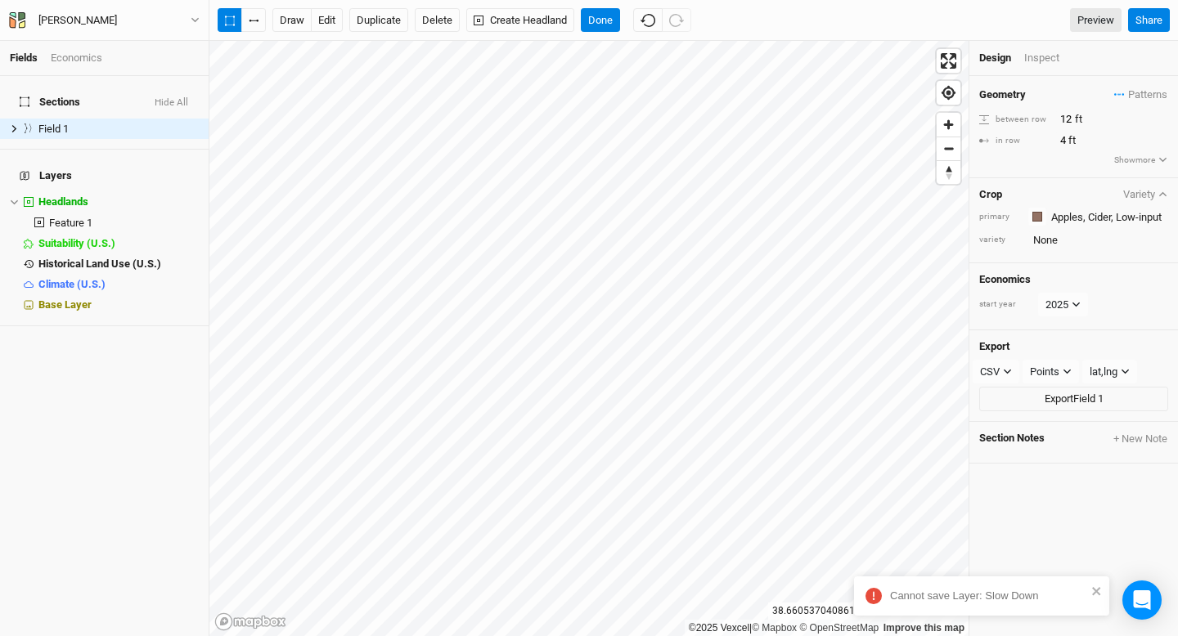
type input "20"
click at [1163, 115] on input "21" at bounding box center [1126, 119] width 142 height 18
click at [1163, 115] on input "22" at bounding box center [1126, 119] width 142 height 18
click at [1163, 115] on input "23" at bounding box center [1126, 119] width 142 height 18
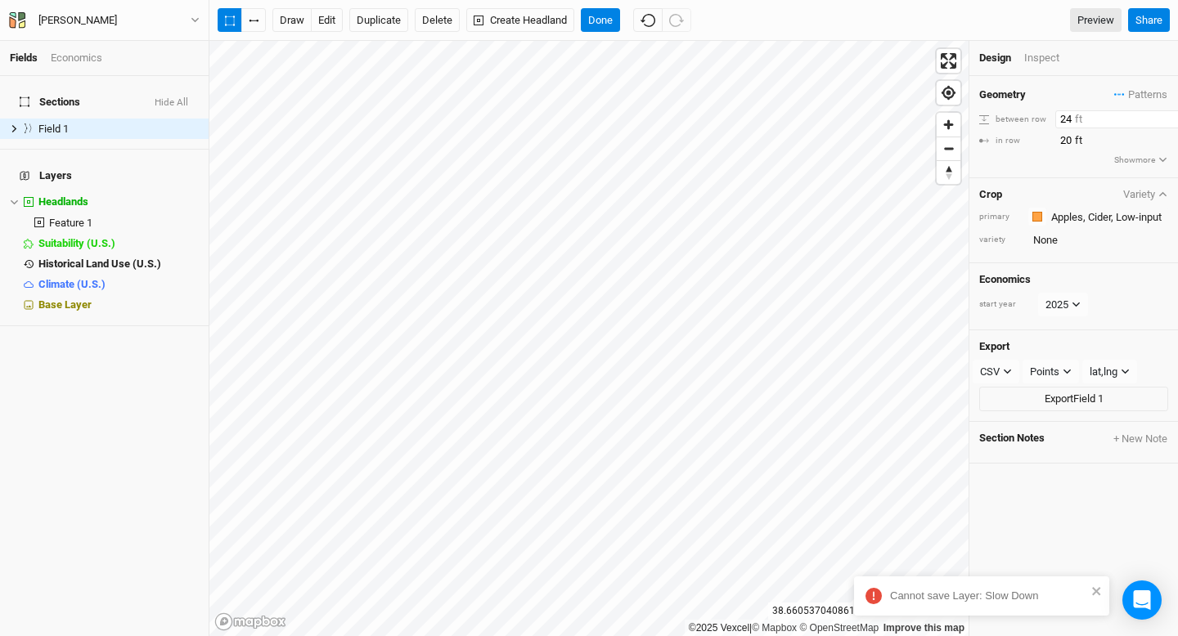
click at [1163, 115] on input "24" at bounding box center [1126, 119] width 142 height 18
click at [1163, 115] on input "25" at bounding box center [1126, 119] width 142 height 18
click at [1163, 115] on input "26" at bounding box center [1126, 119] width 142 height 18
click at [1163, 115] on input "27" at bounding box center [1126, 119] width 142 height 18
click at [1163, 115] on input "28" at bounding box center [1126, 119] width 142 height 18
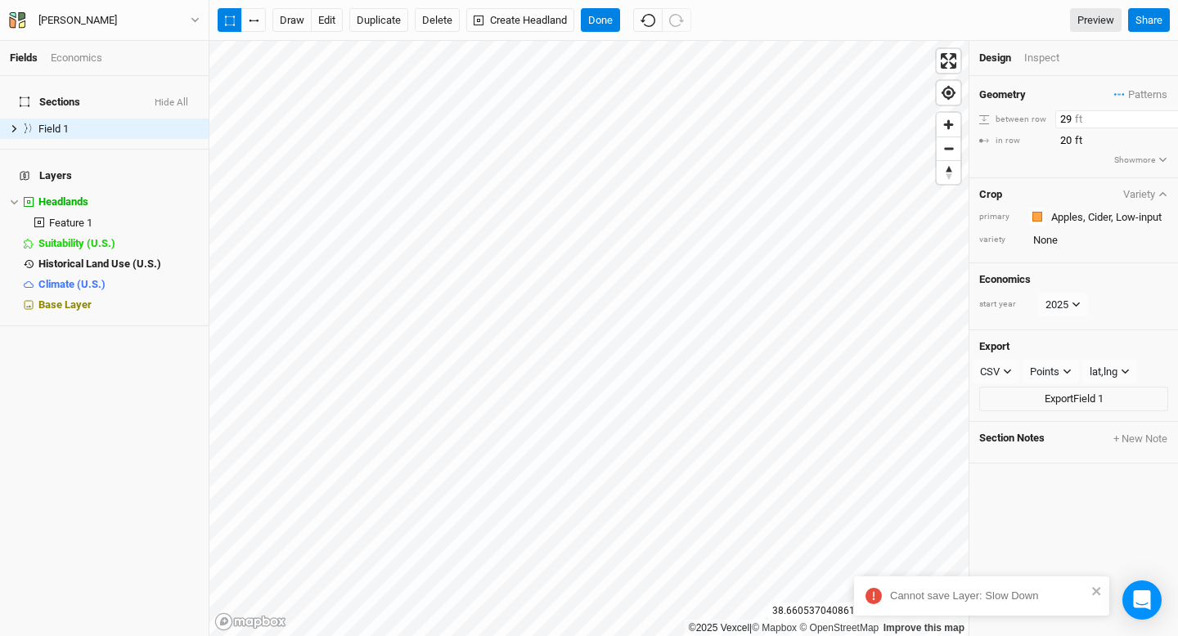
click at [1163, 115] on input "29" at bounding box center [1126, 119] width 142 height 18
click at [1163, 115] on input "30" at bounding box center [1126, 119] width 142 height 18
click at [1163, 115] on input "31" at bounding box center [1126, 119] width 142 height 18
click at [1163, 115] on input "32" at bounding box center [1126, 119] width 142 height 18
click at [1163, 115] on input "33" at bounding box center [1126, 119] width 142 height 18
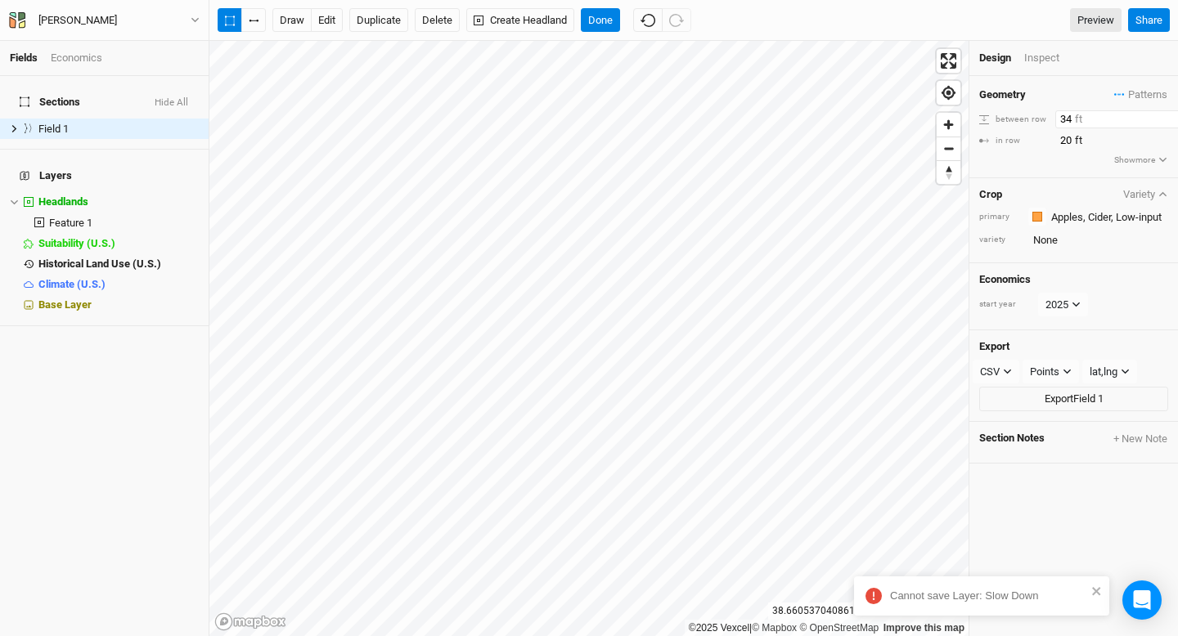
click at [1163, 115] on input "34" at bounding box center [1126, 119] width 142 height 18
click at [1163, 115] on input "35" at bounding box center [1126, 119] width 142 height 18
click at [1163, 115] on input "36" at bounding box center [1126, 119] width 142 height 18
click at [1163, 115] on input "37" at bounding box center [1126, 119] width 142 height 18
click at [1163, 115] on input "38" at bounding box center [1126, 119] width 142 height 18
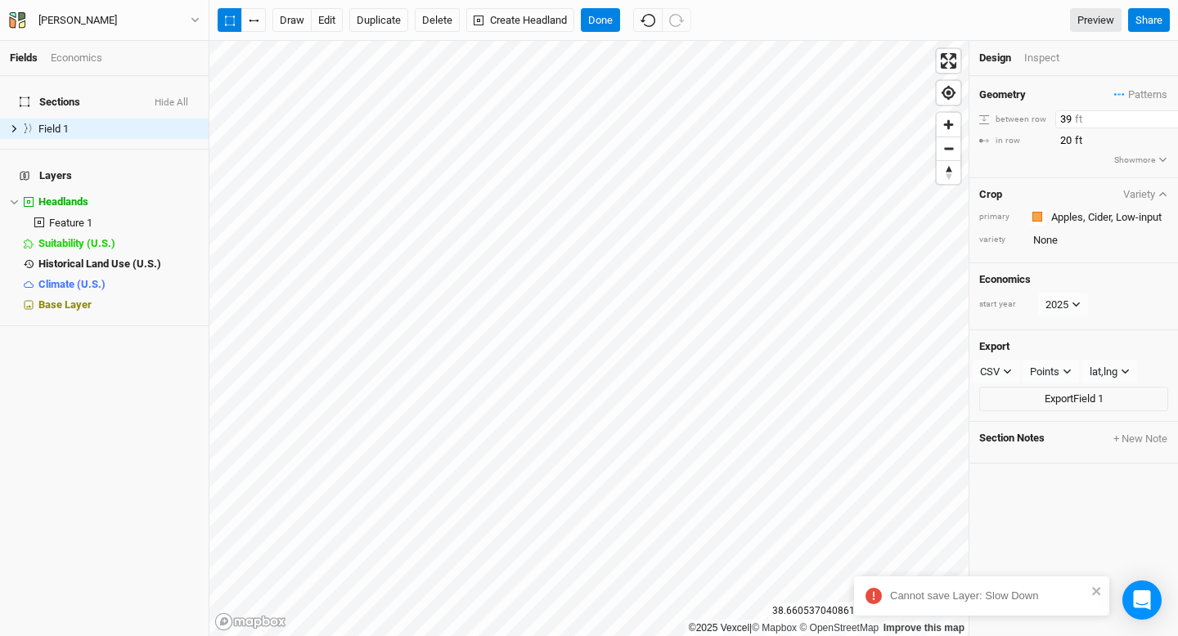
click at [1163, 115] on input "39" at bounding box center [1126, 119] width 142 height 18
click at [1163, 115] on input "40" at bounding box center [1126, 119] width 142 height 18
click at [1163, 115] on input "41" at bounding box center [1126, 119] width 142 height 18
click at [1163, 115] on input "42" at bounding box center [1126, 119] width 142 height 18
click at [1163, 115] on input "43" at bounding box center [1126, 119] width 142 height 18
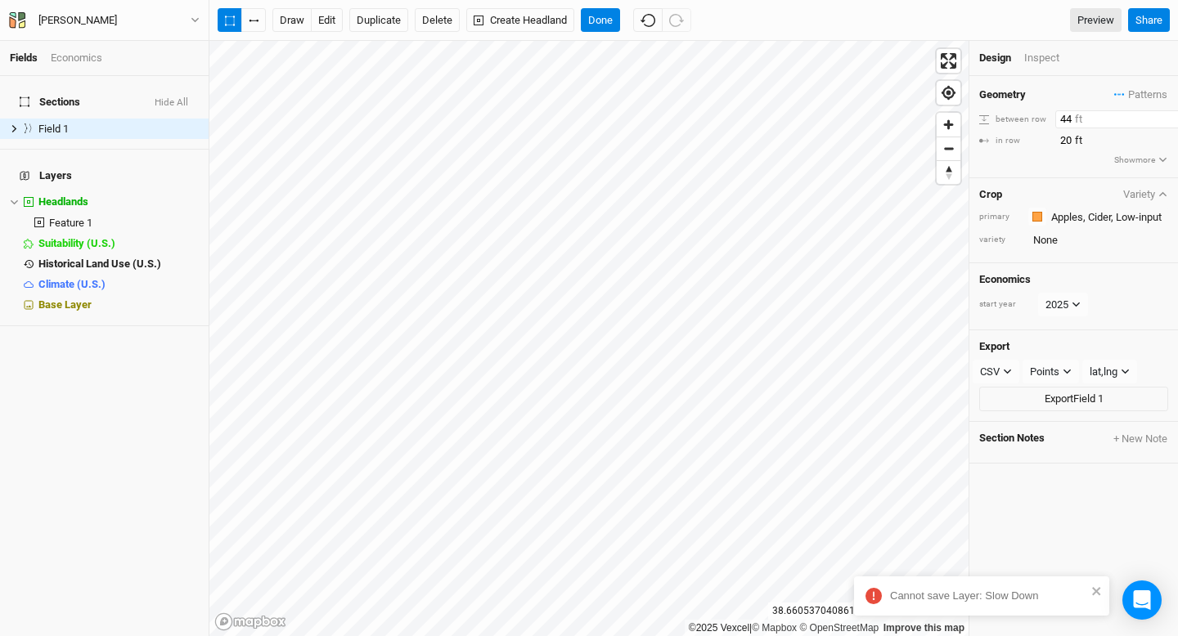
click at [1163, 115] on input "44" at bounding box center [1126, 119] width 142 height 18
click at [1163, 115] on input "45" at bounding box center [1126, 119] width 142 height 18
click at [1163, 115] on input "46" at bounding box center [1126, 119] width 142 height 18
click at [1163, 115] on input "47" at bounding box center [1126, 119] width 142 height 18
click at [1163, 115] on input "48" at bounding box center [1126, 119] width 142 height 18
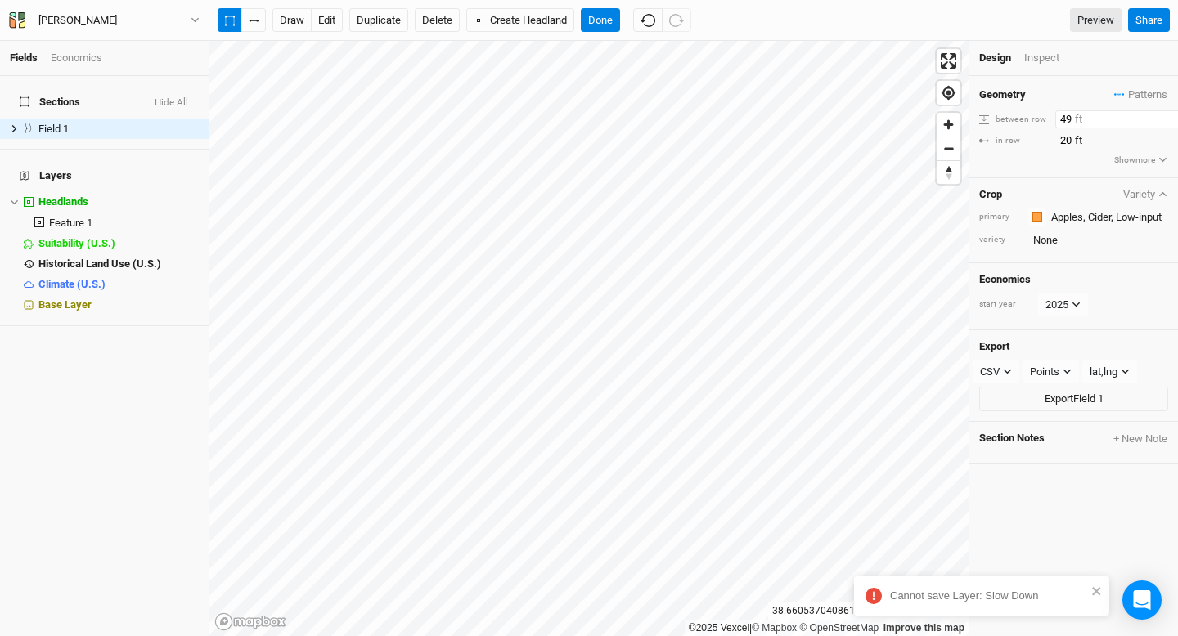
click at [1163, 115] on input "49" at bounding box center [1126, 119] width 142 height 18
type input "50"
click at [1163, 115] on input "50" at bounding box center [1126, 119] width 142 height 18
click at [1166, 133] on input "21" at bounding box center [1126, 141] width 142 height 18
click at [1166, 133] on input "22" at bounding box center [1126, 141] width 142 height 18
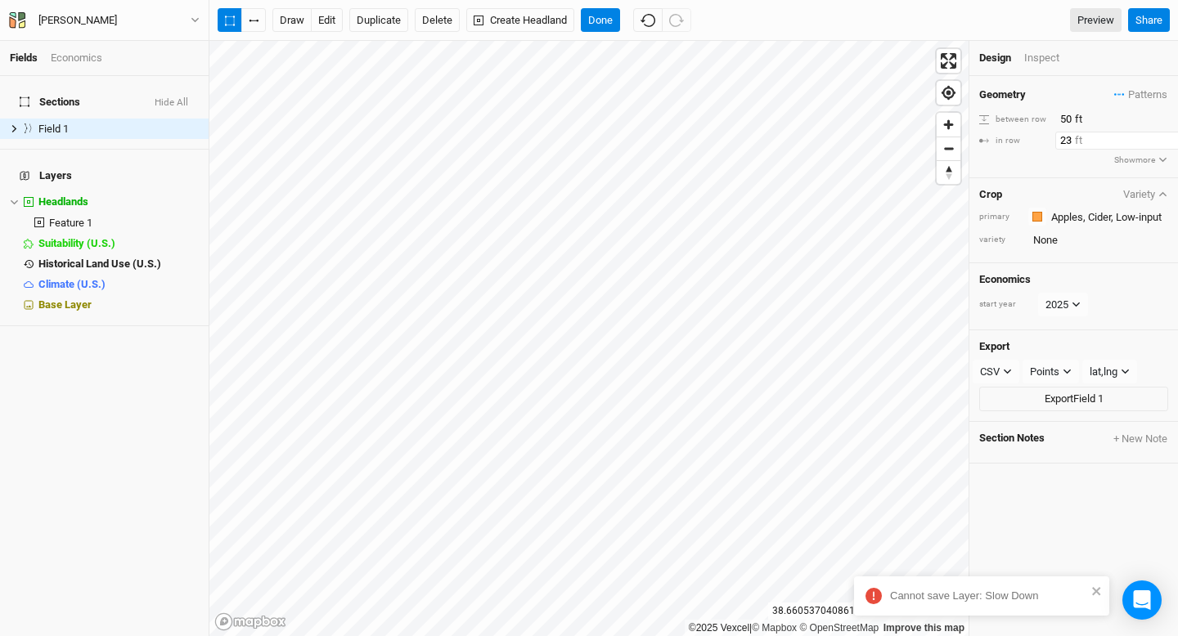
click at [1166, 133] on input "23" at bounding box center [1126, 141] width 142 height 18
click at [1166, 133] on input "24" at bounding box center [1126, 141] width 142 height 18
click at [1166, 133] on input "25" at bounding box center [1126, 141] width 142 height 18
click at [1166, 133] on input "26" at bounding box center [1126, 141] width 142 height 18
click at [1166, 133] on input "27" at bounding box center [1126, 141] width 142 height 18
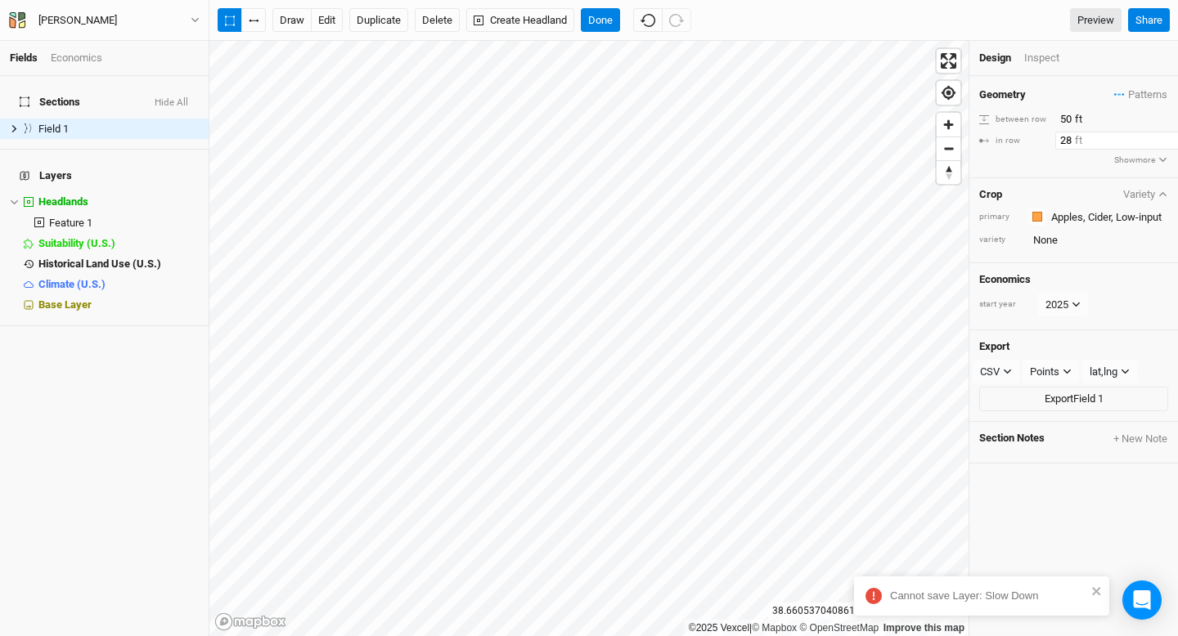
click at [1166, 133] on input "28" at bounding box center [1126, 141] width 142 height 18
click at [1166, 133] on input "29" at bounding box center [1126, 141] width 142 height 18
type input "30"
click at [1166, 133] on input "30" at bounding box center [1126, 141] width 142 height 18
click at [1165, 113] on input "51" at bounding box center [1126, 119] width 142 height 18
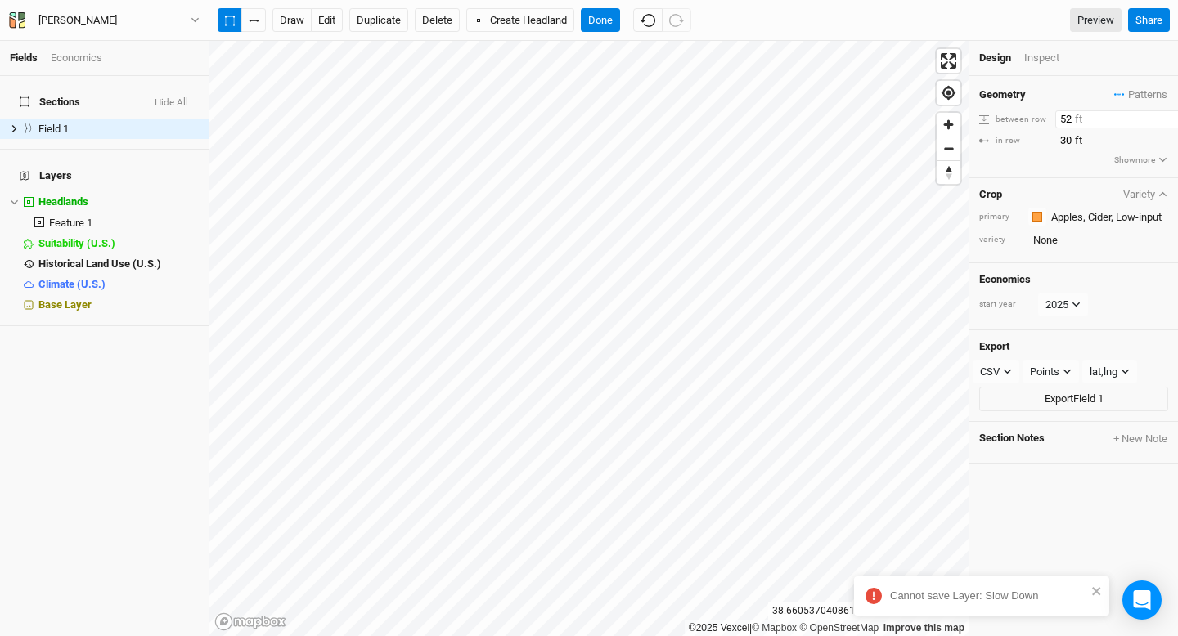
click at [1165, 113] on input "52" at bounding box center [1126, 119] width 142 height 18
click at [1165, 113] on input "53" at bounding box center [1126, 119] width 142 height 18
click at [1165, 113] on input "54" at bounding box center [1126, 119] width 142 height 18
click at [1165, 113] on input "55" at bounding box center [1126, 119] width 142 height 18
click at [1165, 113] on input "56" at bounding box center [1126, 119] width 142 height 18
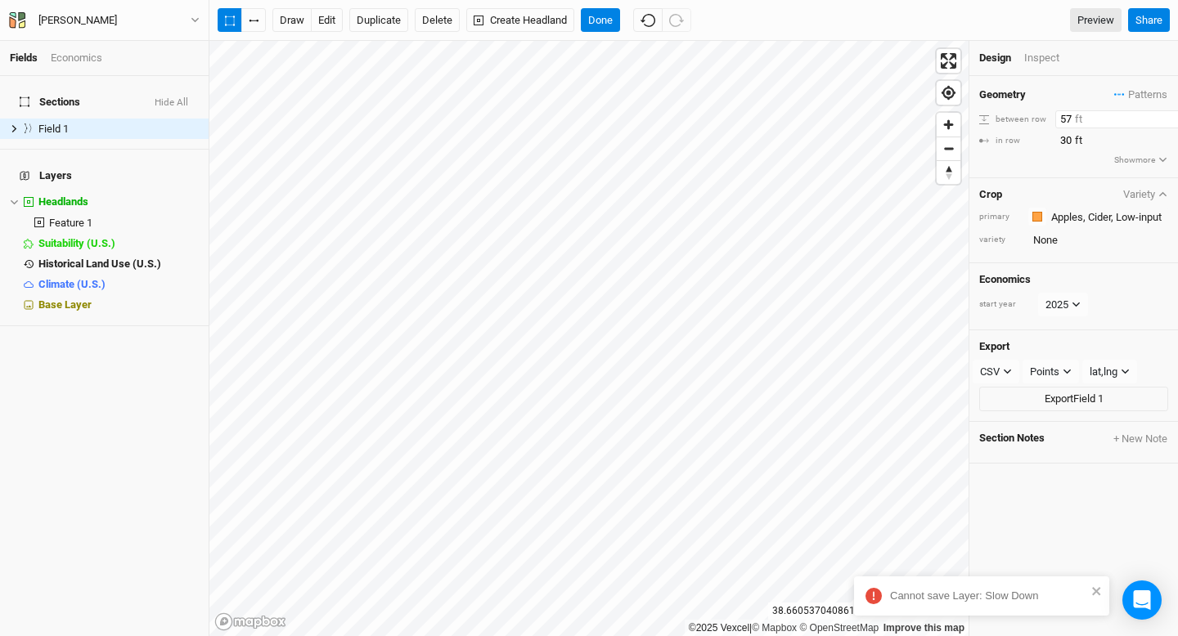
click at [1165, 113] on input "57" at bounding box center [1126, 119] width 142 height 18
click at [1165, 113] on input "58" at bounding box center [1126, 119] width 142 height 18
click at [1165, 113] on input "59" at bounding box center [1126, 119] width 142 height 18
type input "60"
click at [1165, 113] on input "60" at bounding box center [1126, 119] width 142 height 18
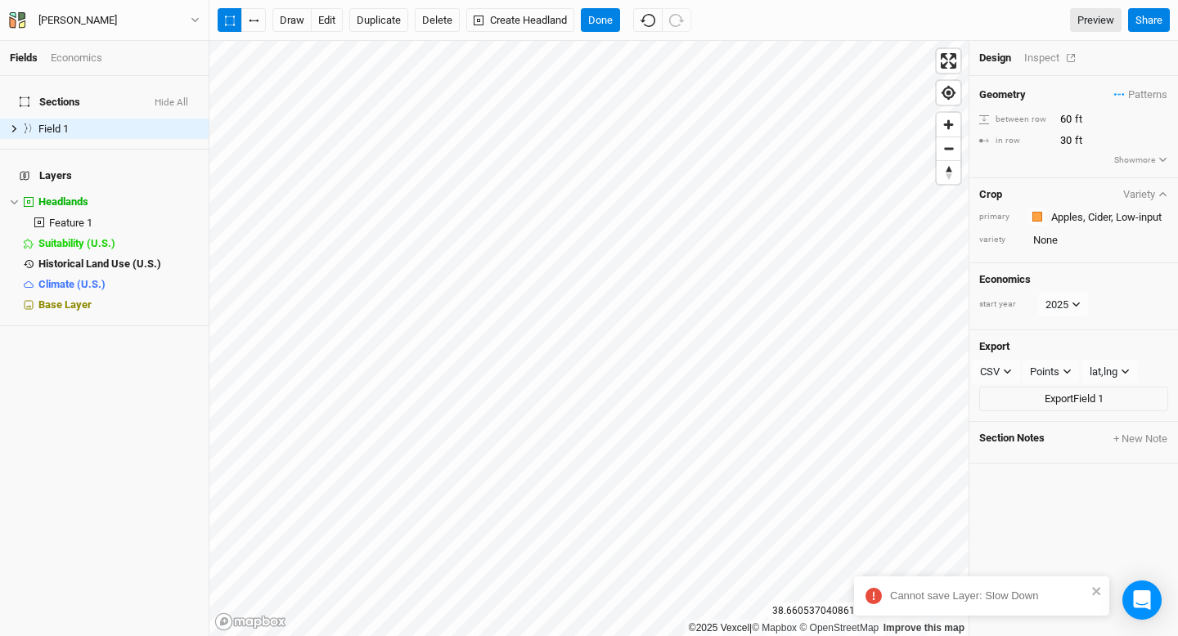
click at [1043, 61] on div "Inspect" at bounding box center [1053, 58] width 58 height 15
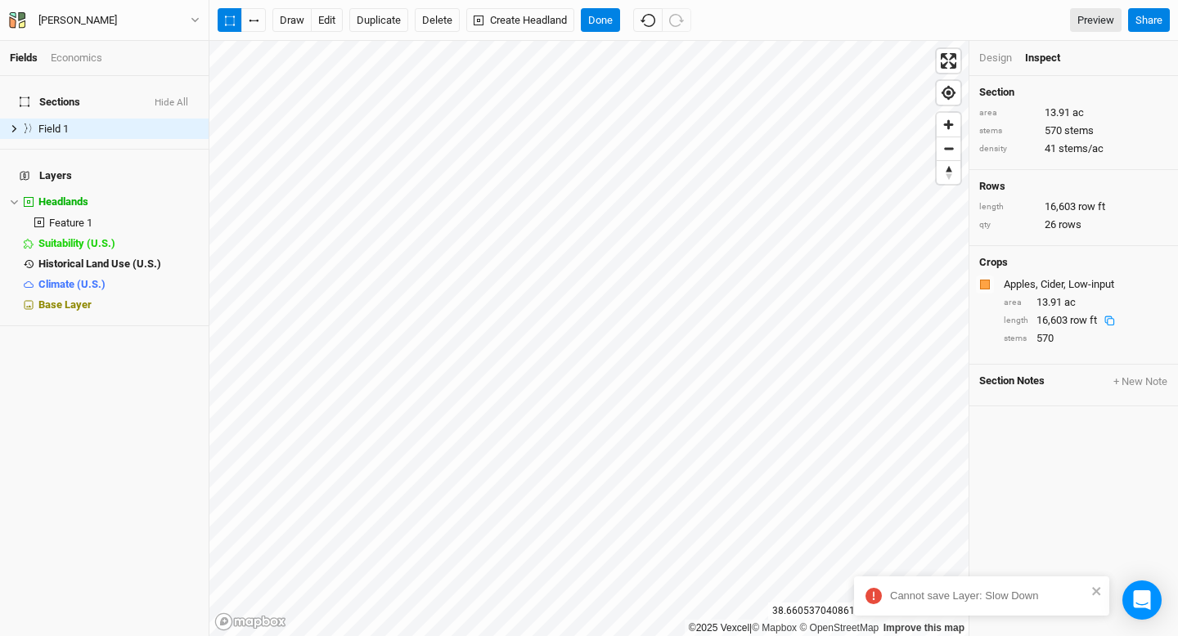
click at [995, 61] on div "Design" at bounding box center [995, 58] width 33 height 15
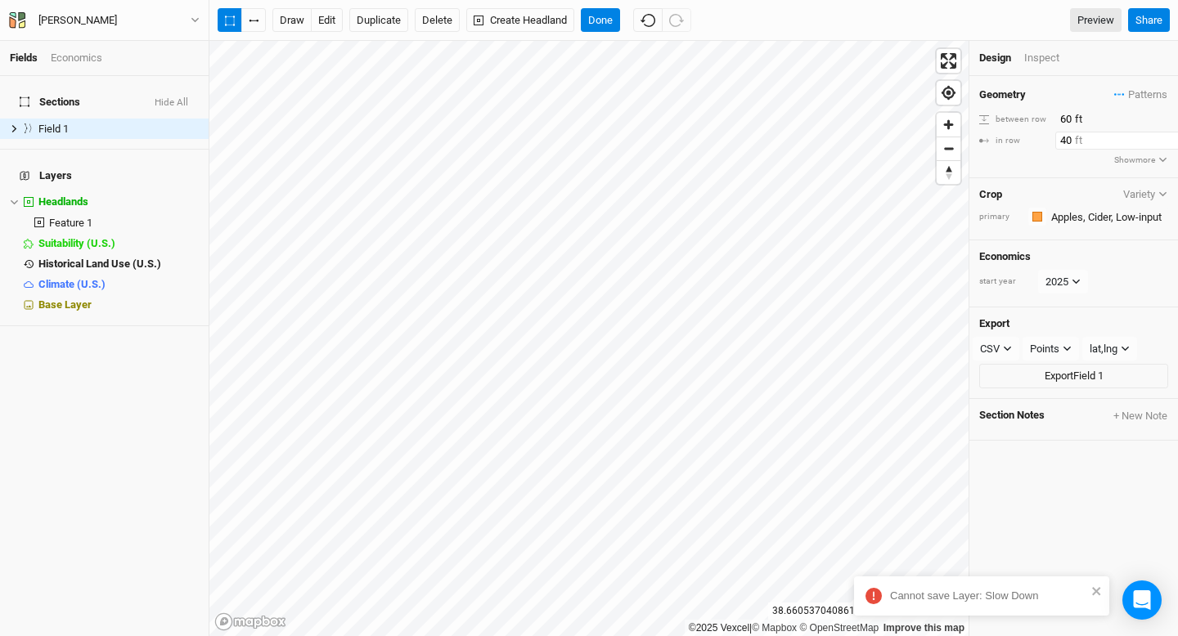
click at [1166, 137] on input "40" at bounding box center [1126, 141] width 142 height 18
click at [1166, 137] on input "41" at bounding box center [1126, 141] width 142 height 18
click at [1166, 137] on input "42" at bounding box center [1126, 141] width 142 height 18
click at [1166, 137] on input "43" at bounding box center [1126, 141] width 142 height 18
click at [1166, 137] on input "44" at bounding box center [1126, 141] width 142 height 18
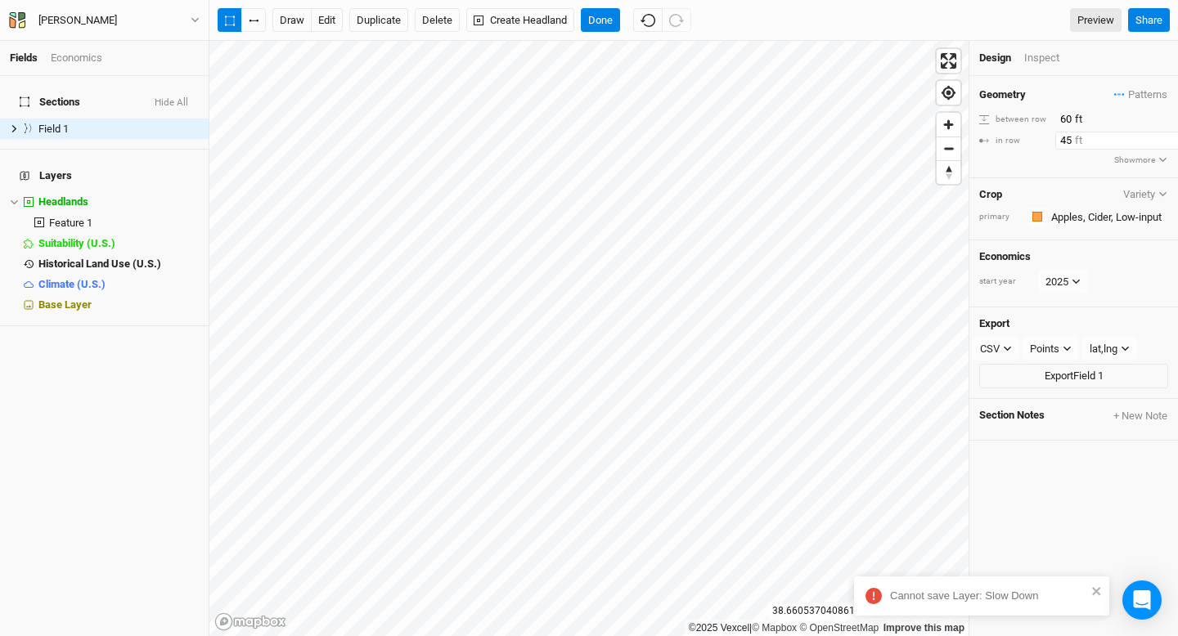
click at [1166, 137] on input "45" at bounding box center [1126, 141] width 142 height 18
click at [1166, 137] on input "46" at bounding box center [1126, 141] width 142 height 18
click at [1166, 137] on input "47" at bounding box center [1126, 141] width 142 height 18
click at [1166, 137] on input "48" at bounding box center [1126, 141] width 142 height 18
click at [1166, 137] on input "49" at bounding box center [1126, 141] width 142 height 18
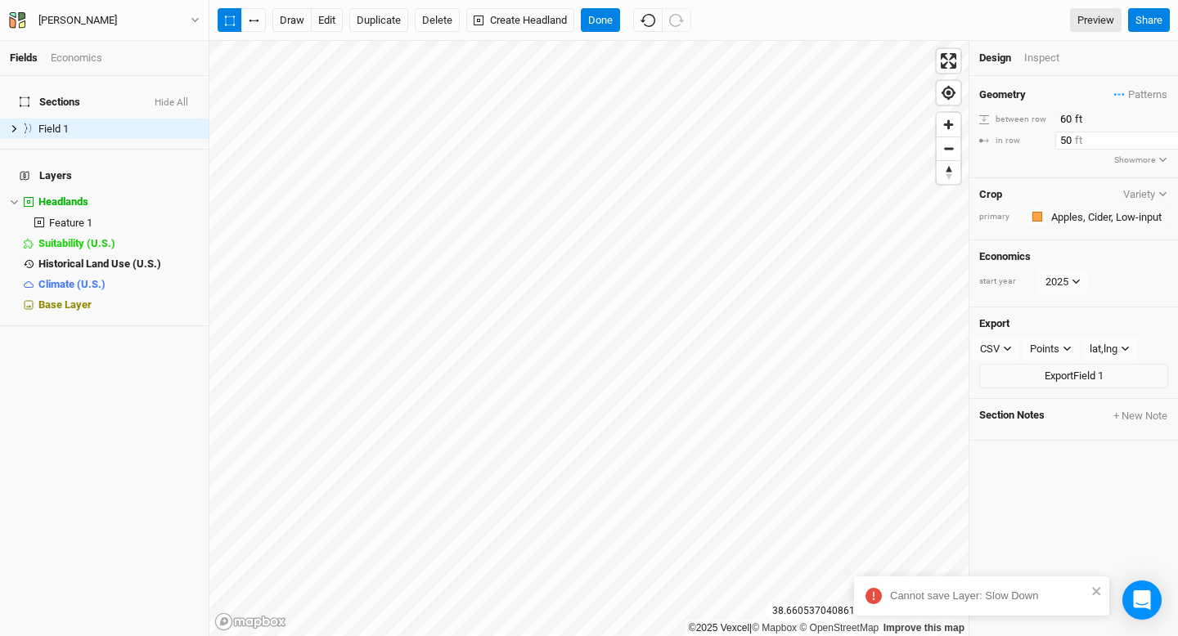
click at [1166, 137] on input "50" at bounding box center [1126, 141] width 142 height 18
click at [1166, 137] on input "51" at bounding box center [1126, 141] width 142 height 18
click at [1166, 137] on input "52" at bounding box center [1126, 141] width 142 height 18
click at [1166, 137] on input "53" at bounding box center [1126, 141] width 142 height 18
click at [1166, 137] on input "54" at bounding box center [1126, 141] width 142 height 18
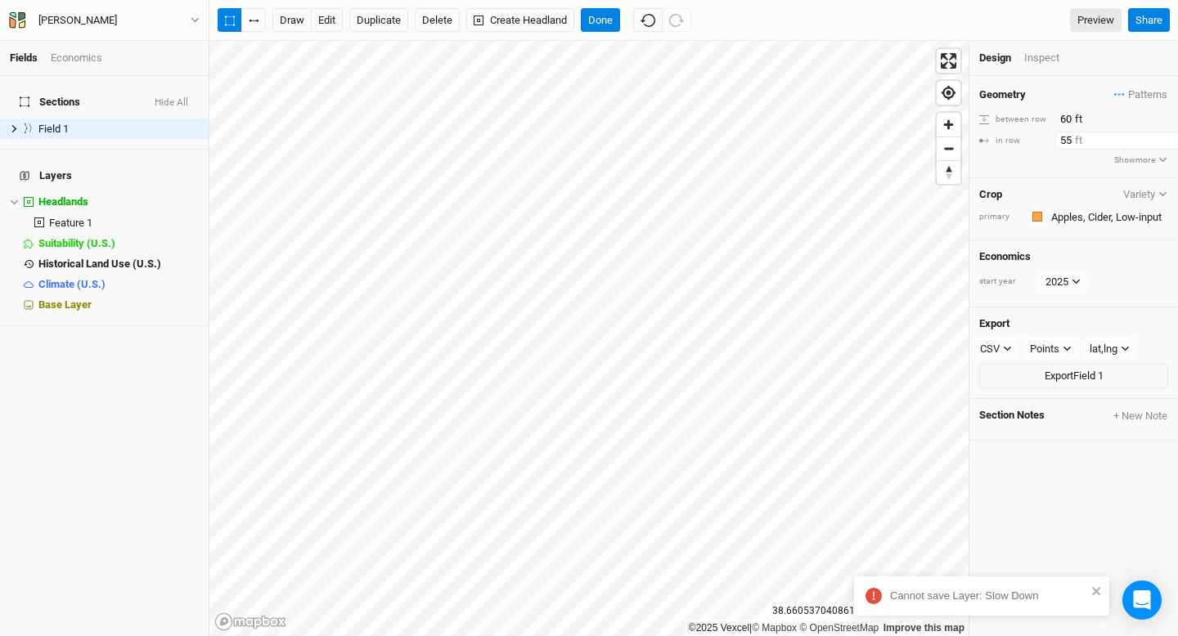
click at [1166, 137] on input "55" at bounding box center [1126, 141] width 142 height 18
click at [1166, 137] on input "56" at bounding box center [1126, 141] width 142 height 18
click at [1166, 137] on input "57" at bounding box center [1126, 141] width 142 height 18
click at [1166, 137] on input "58" at bounding box center [1126, 141] width 142 height 18
click at [1166, 137] on input "59" at bounding box center [1126, 141] width 142 height 18
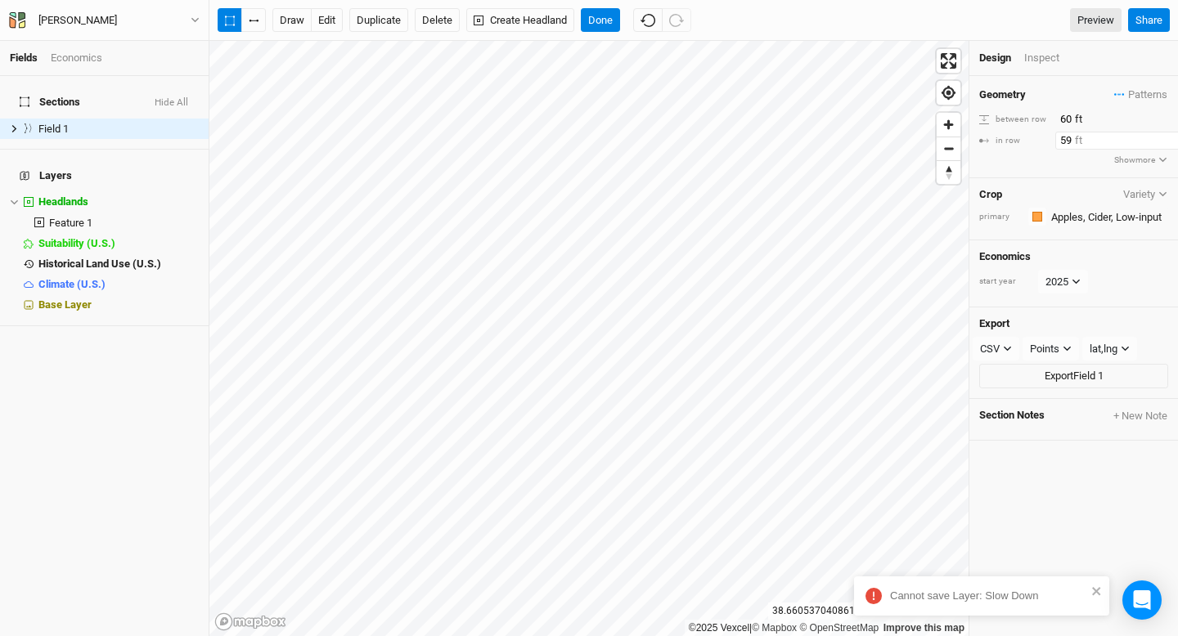
type input "60"
click at [1166, 137] on input "60" at bounding box center [1126, 141] width 142 height 18
click at [1056, 55] on div "Inspect" at bounding box center [1053, 58] width 58 height 15
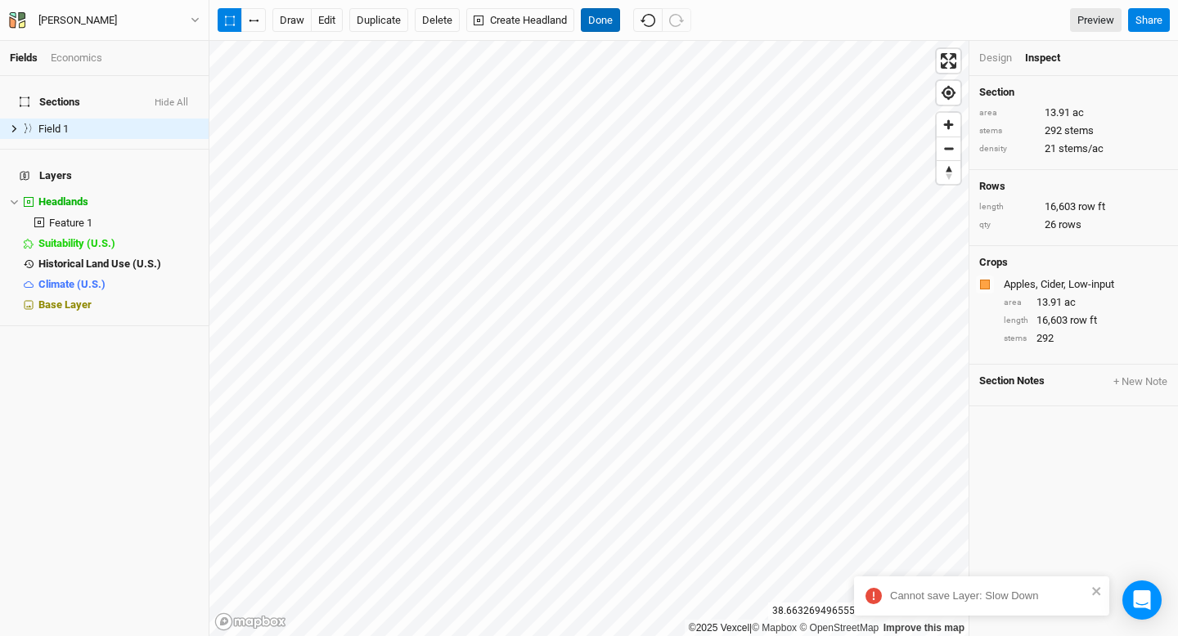
click at [596, 16] on button "Done" at bounding box center [600, 20] width 39 height 25
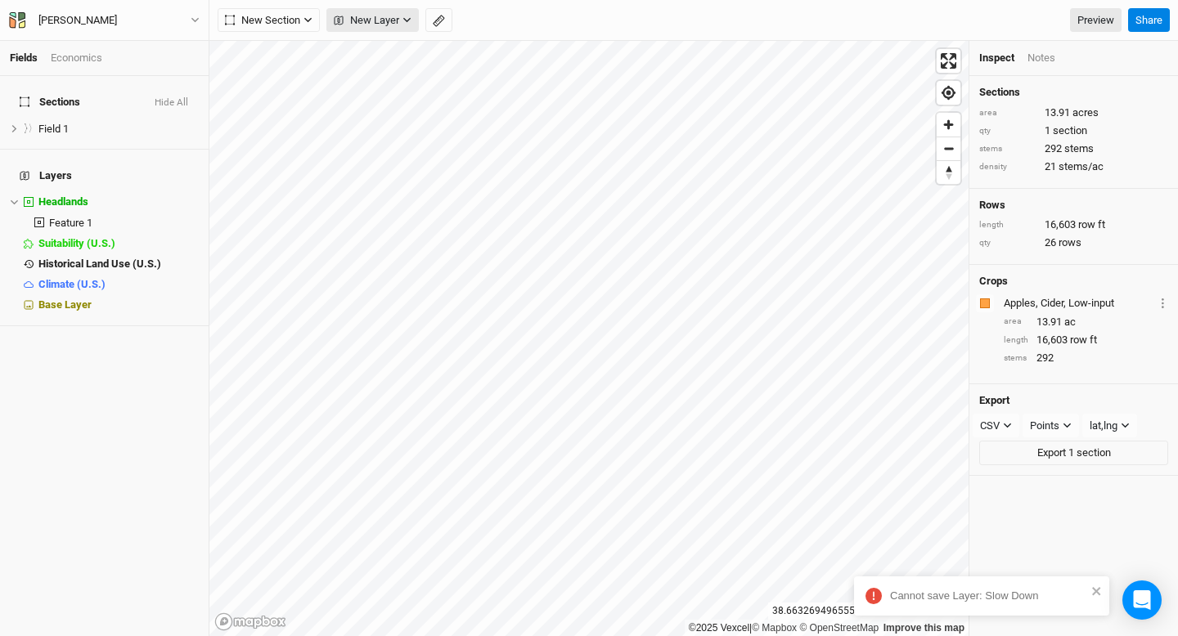
click at [403, 16] on icon "button" at bounding box center [406, 20] width 9 height 9
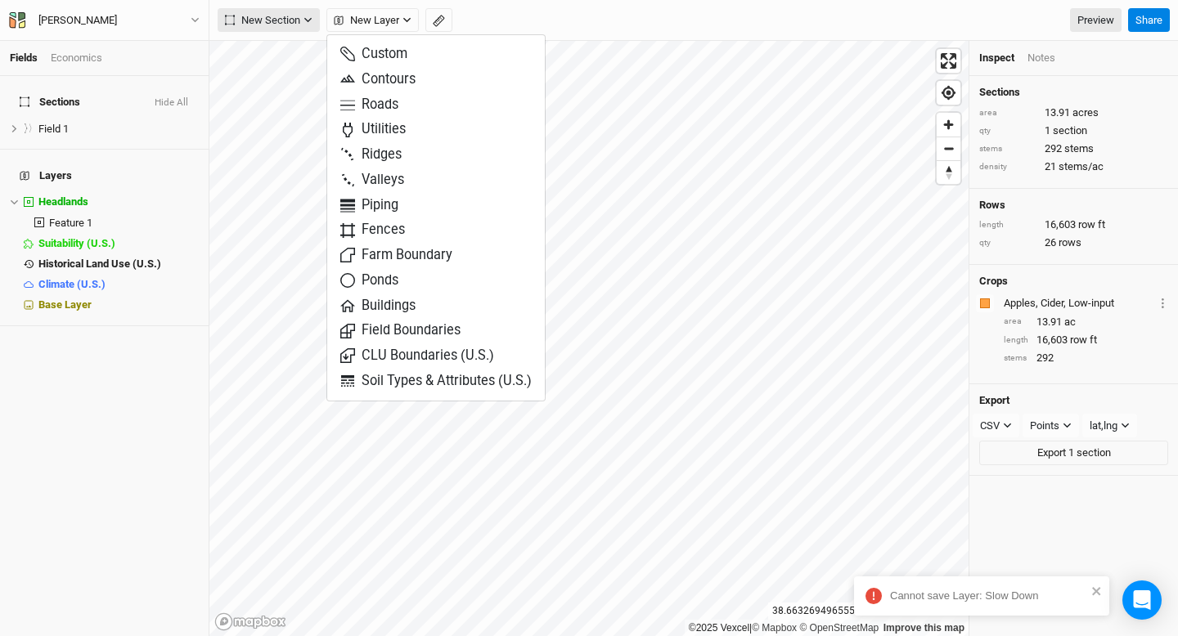
click at [312, 22] on button "New Section" at bounding box center [269, 20] width 102 height 25
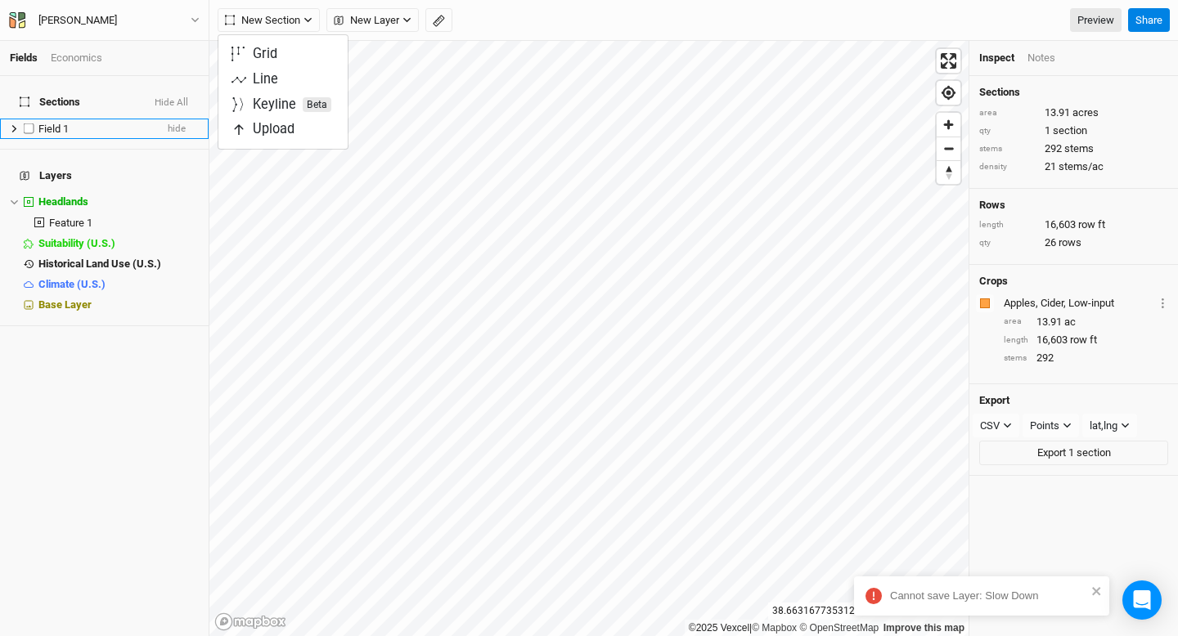
click at [60, 123] on span "Field 1" at bounding box center [53, 129] width 30 height 12
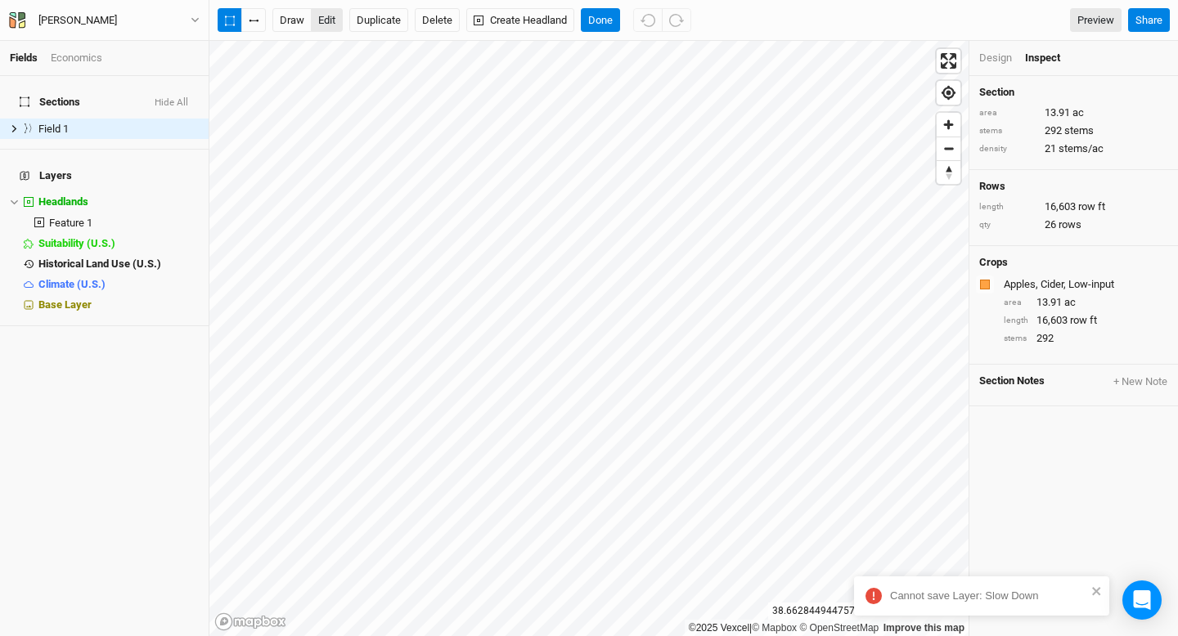
click at [326, 17] on button "edit" at bounding box center [327, 20] width 32 height 25
click at [14, 125] on icon at bounding box center [14, 128] width 5 height 7
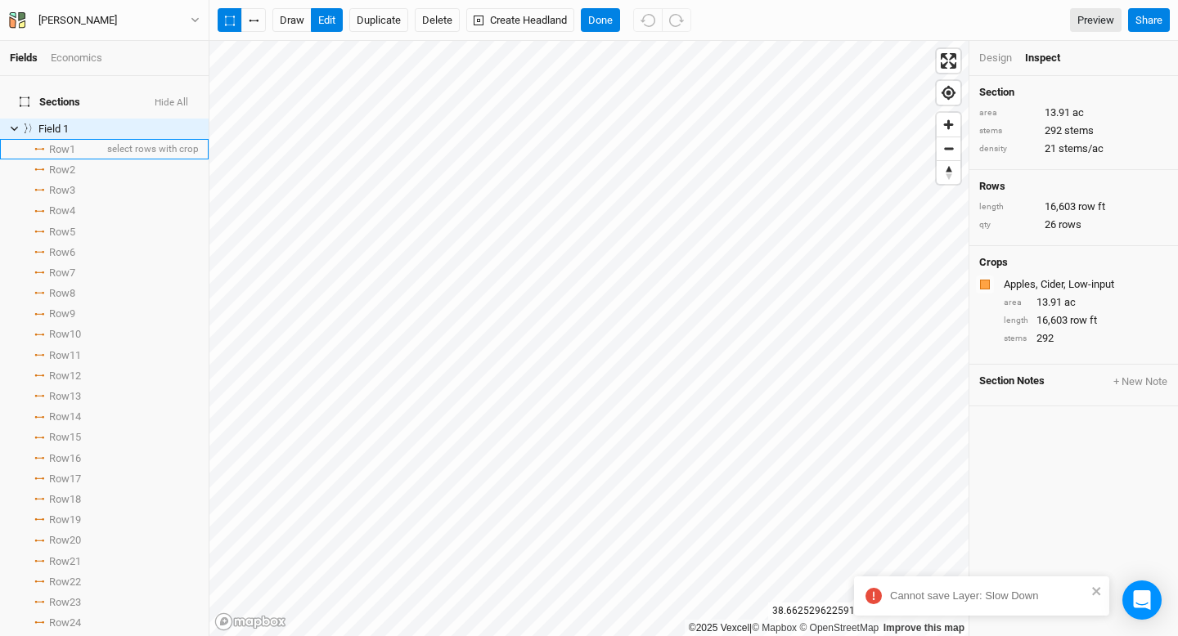
click at [53, 143] on span "Row 1" at bounding box center [62, 149] width 26 height 13
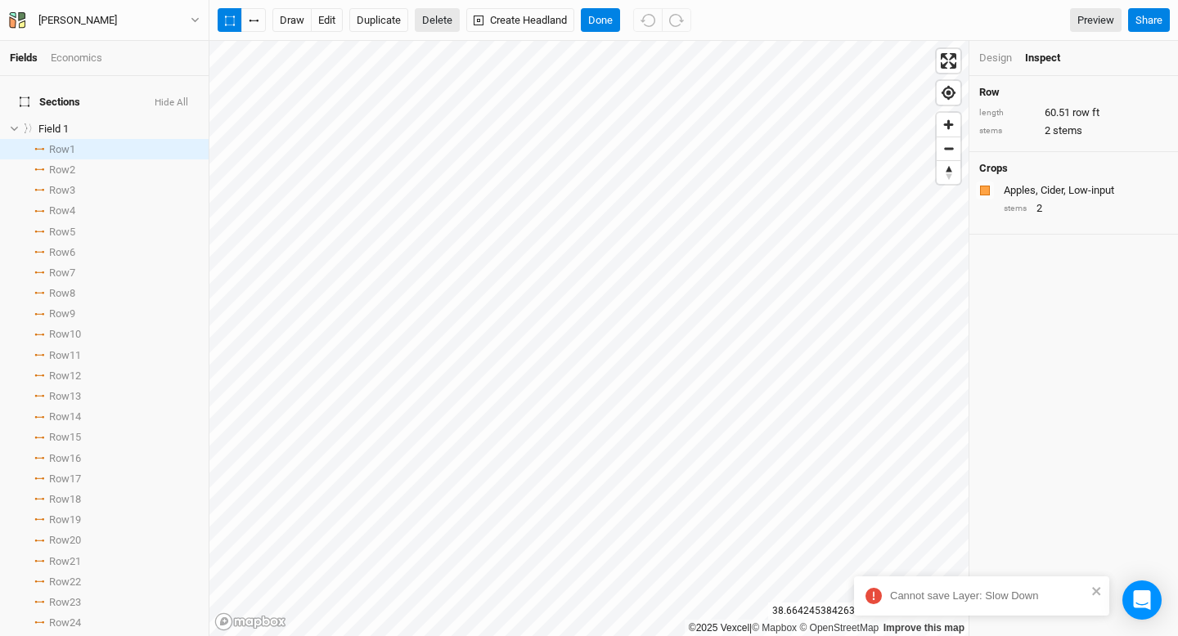
click at [443, 20] on button "Delete" at bounding box center [437, 20] width 45 height 25
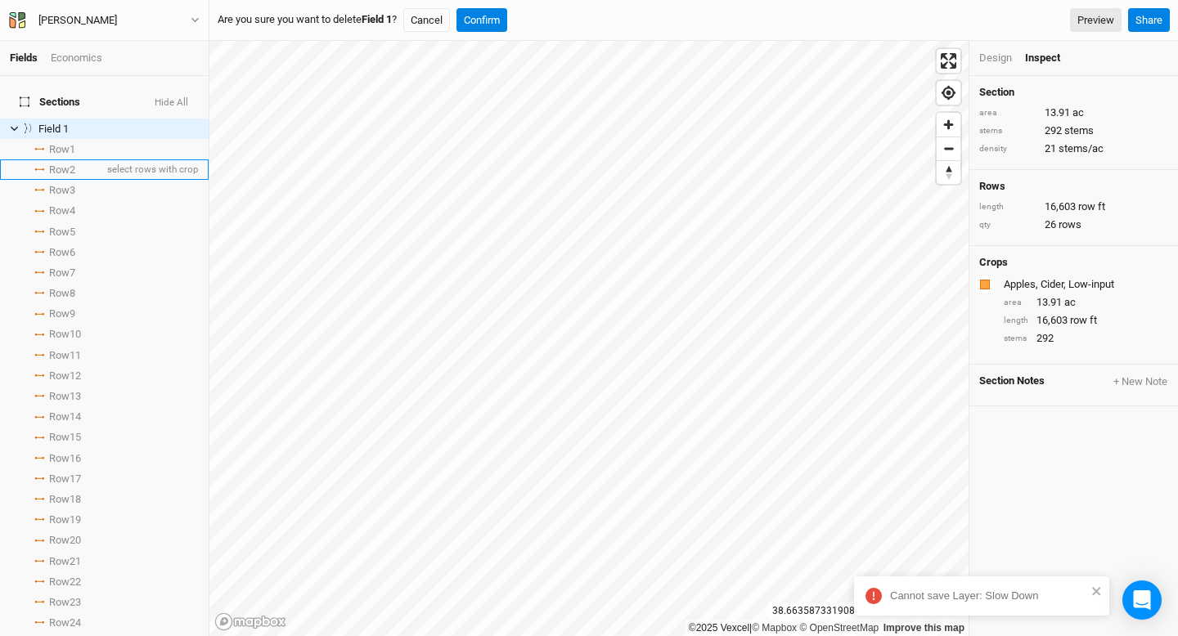
click at [67, 164] on span "Row 2" at bounding box center [62, 170] width 26 height 13
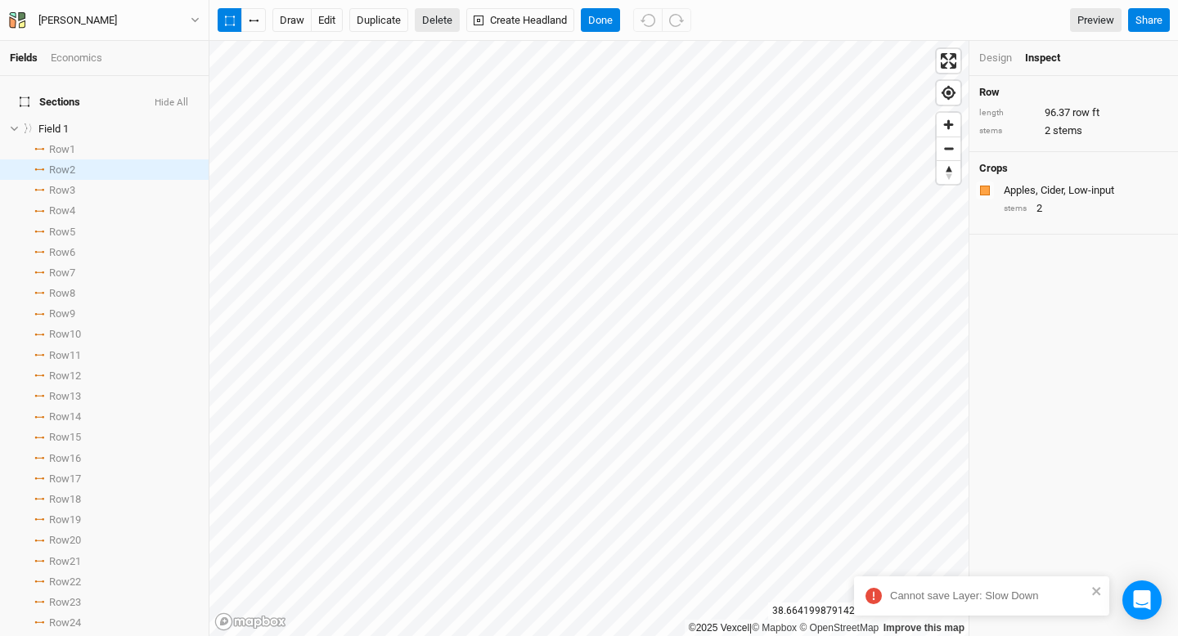
click at [433, 17] on button "Delete" at bounding box center [437, 20] width 45 height 25
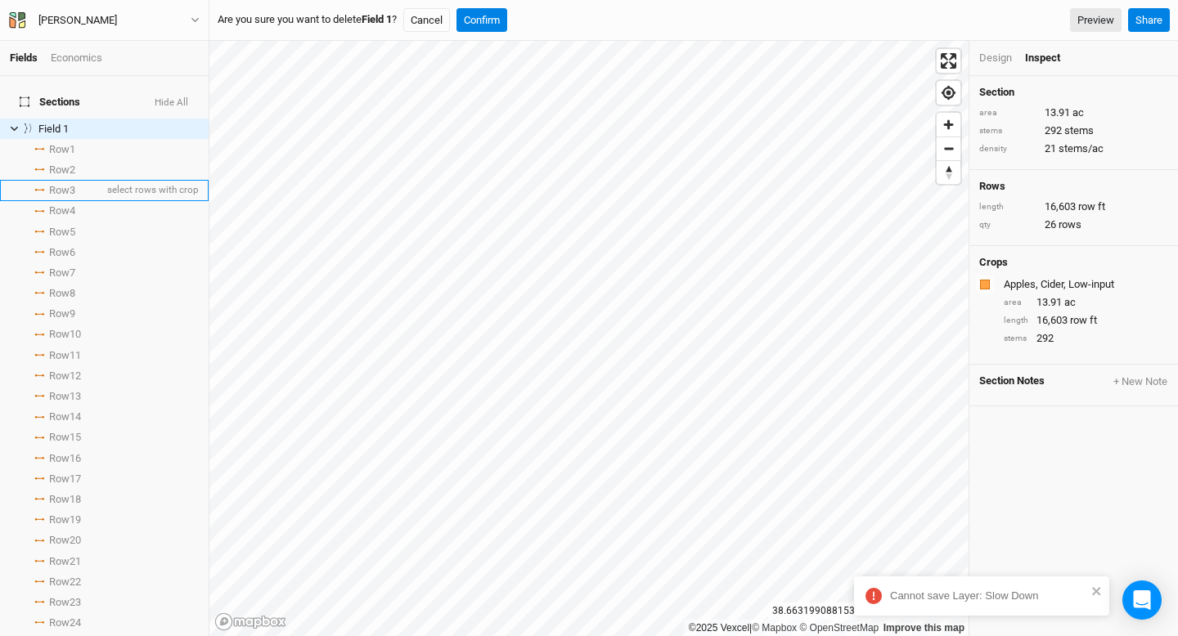
click at [73, 184] on span "Row 3" at bounding box center [62, 190] width 26 height 13
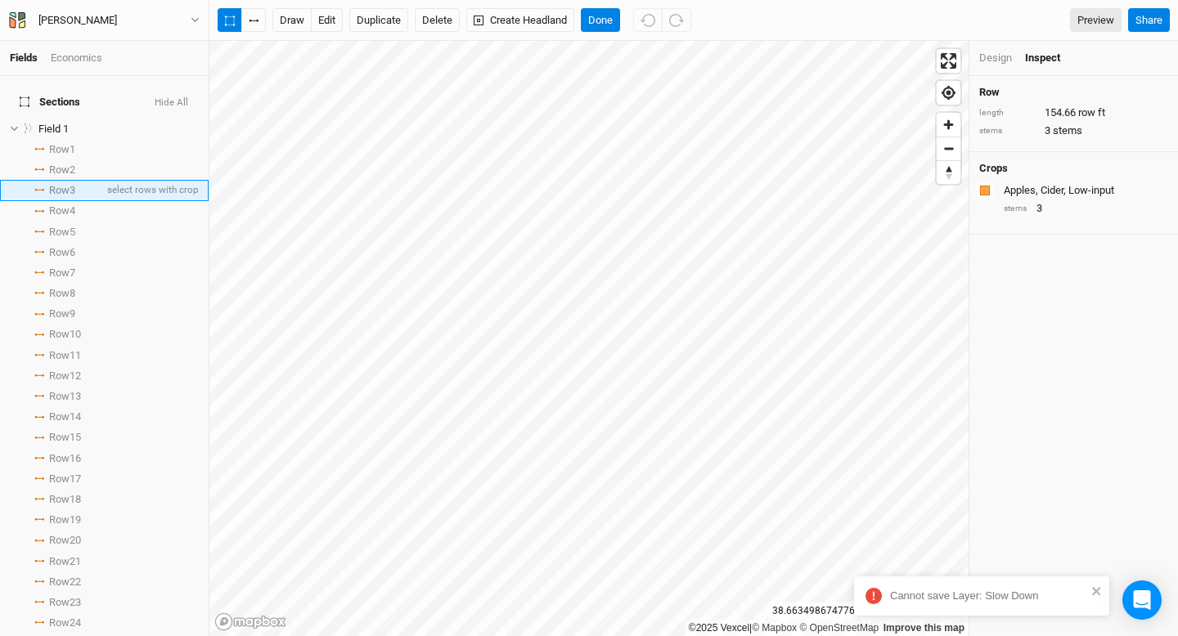
click at [80, 182] on li "Row 3 select rows with crop" at bounding box center [104, 190] width 209 height 20
click at [84, 180] on li "Row 3 select rows with crop" at bounding box center [104, 190] width 209 height 20
click at [443, 20] on button "Delete" at bounding box center [437, 20] width 45 height 25
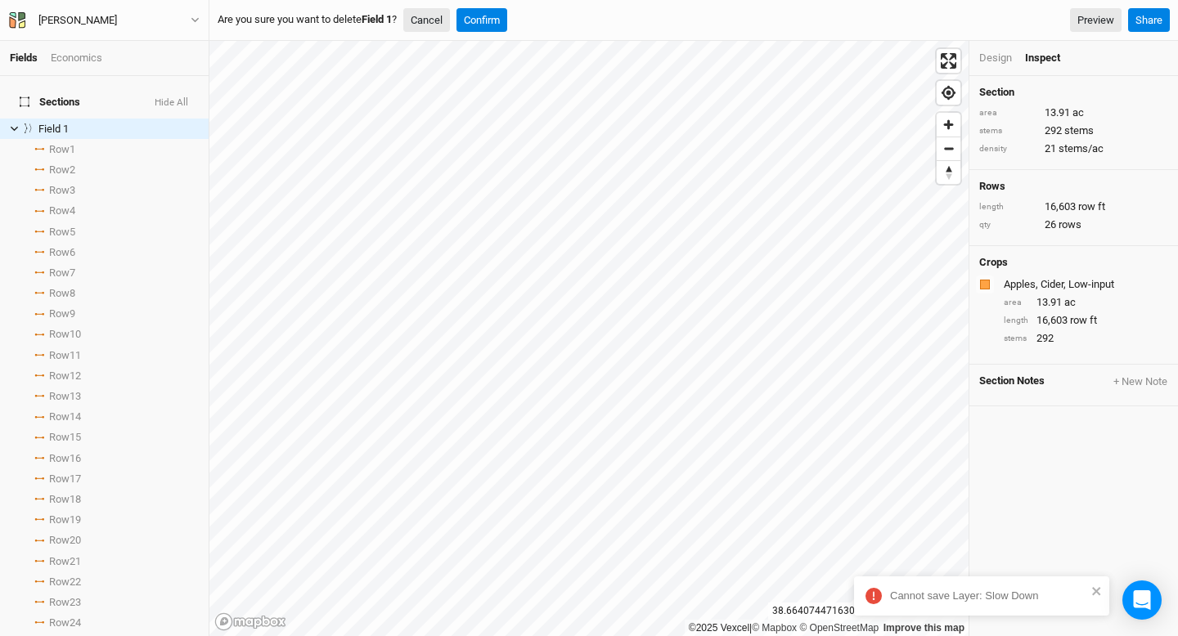
click at [438, 23] on button "Cancel" at bounding box center [426, 20] width 47 height 25
click at [255, 21] on icon "button" at bounding box center [254, 21] width 10 height 2
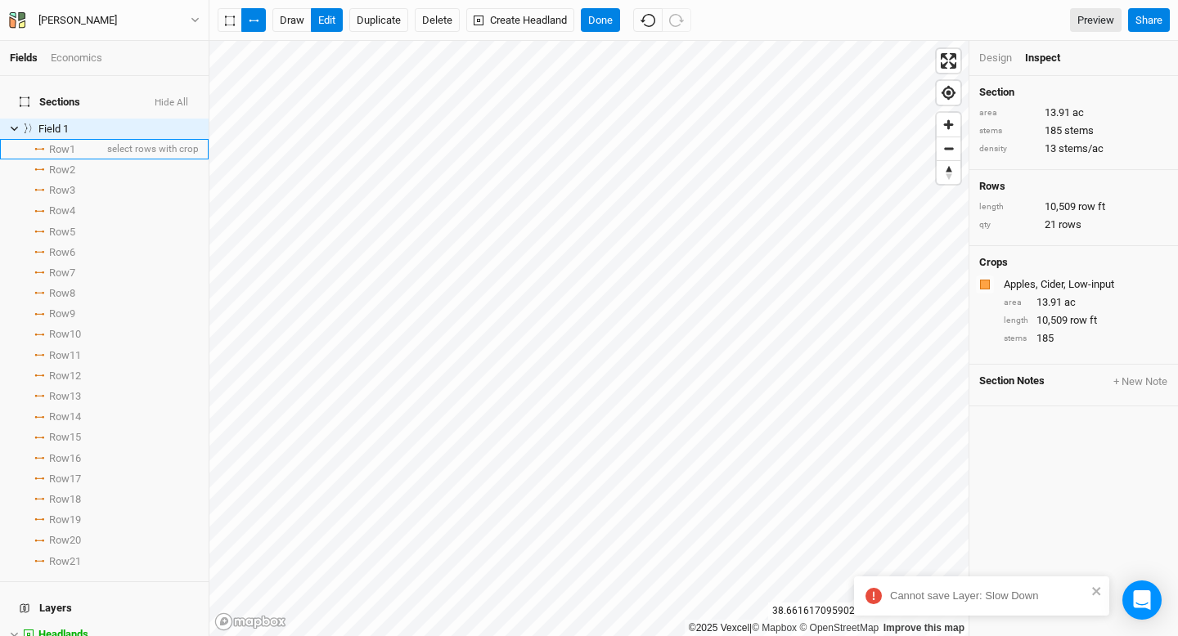
click at [72, 143] on span "Row 1" at bounding box center [62, 149] width 26 height 13
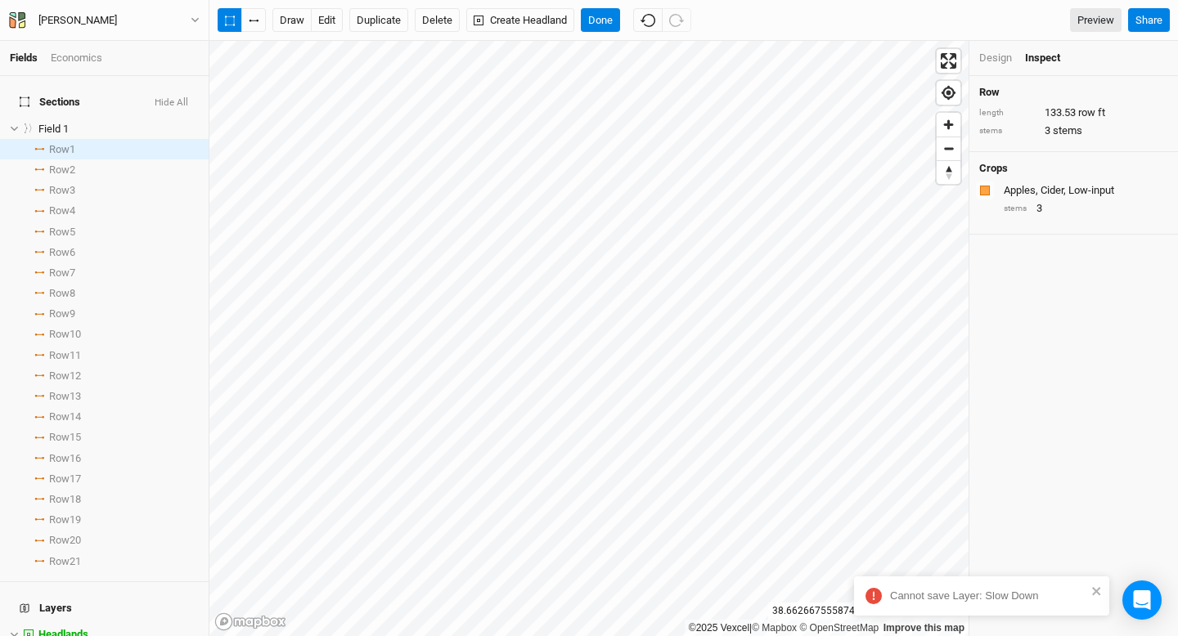
click at [1040, 192] on div "Apples, Cider, Low-input" at bounding box center [1084, 190] width 161 height 15
click at [596, 20] on button "Done" at bounding box center [600, 20] width 39 height 25
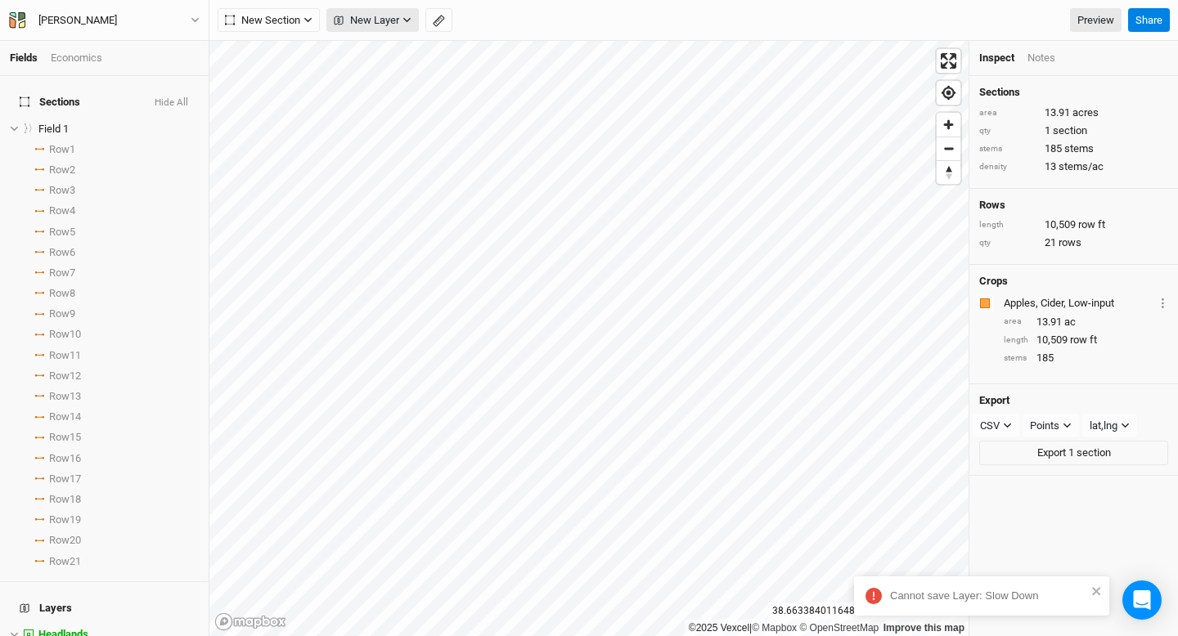
click at [407, 12] on button "New Layer" at bounding box center [372, 20] width 92 height 25
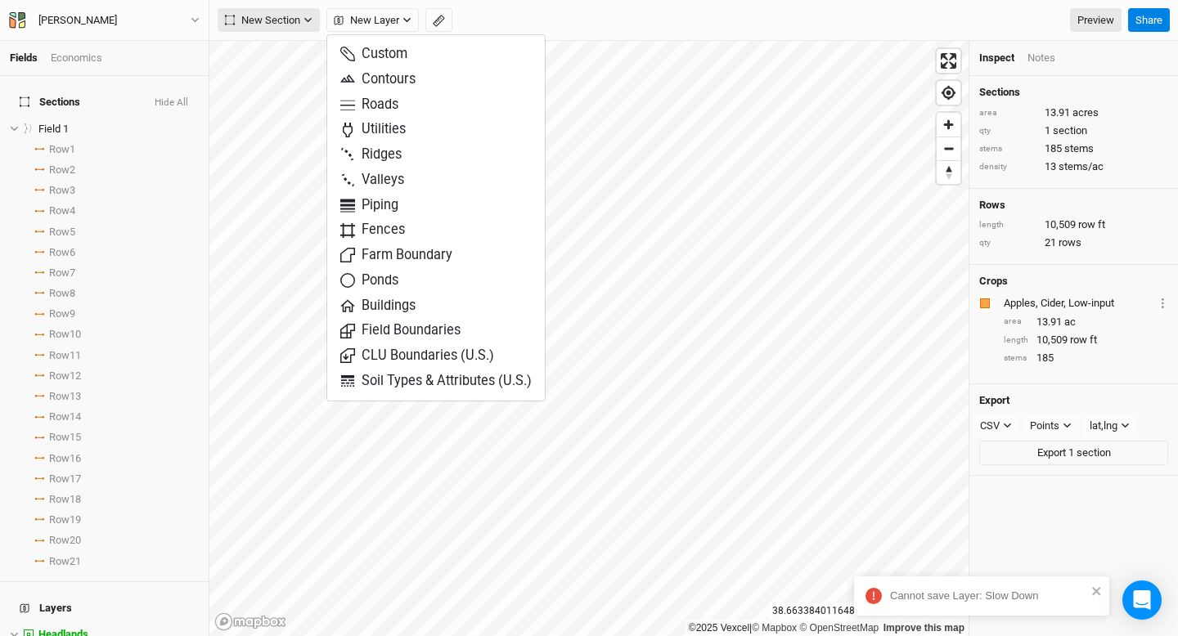
click at [305, 18] on icon "button" at bounding box center [307, 20] width 7 height 5
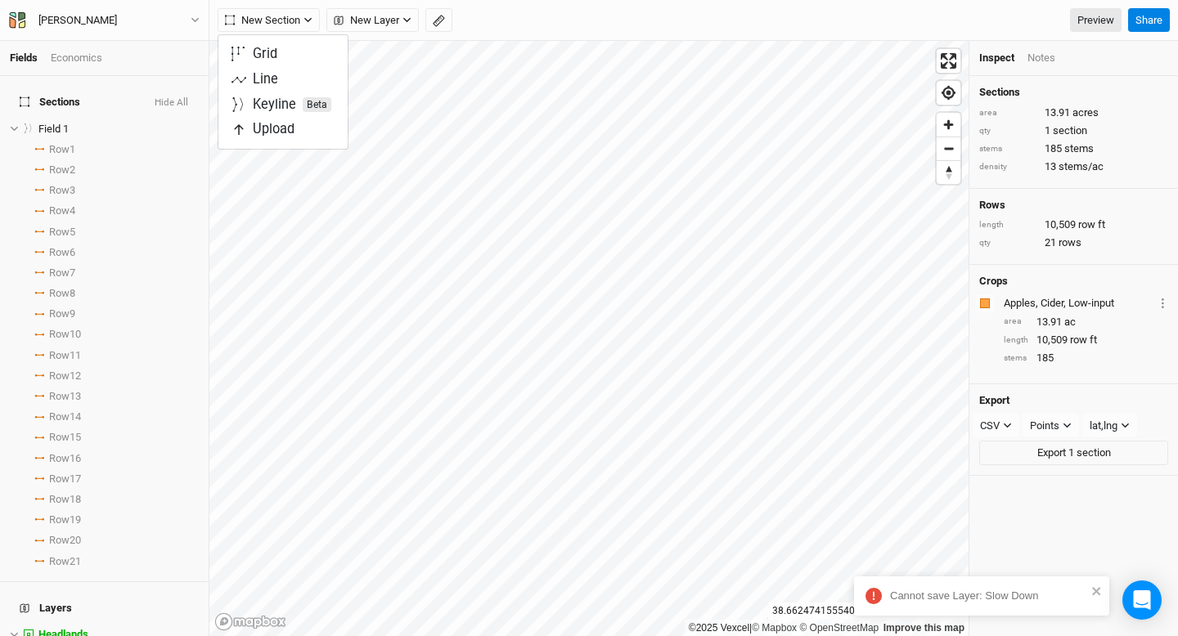
click at [1108, 272] on div "Crops Colors Brown Orange Yellow Green Blue Purple Pink Red Apples, Cider, Low-…" at bounding box center [1073, 325] width 209 height 120
click at [1164, 301] on button "Layer 1" at bounding box center [1162, 303] width 11 height 19
click at [733, 0] on html "Cannot save Layer: Slow Down Fields Economics Sections Hide All Field 1 hide Ro…" at bounding box center [589, 318] width 1178 height 636
click at [43, 123] on span "Field 1" at bounding box center [53, 129] width 30 height 12
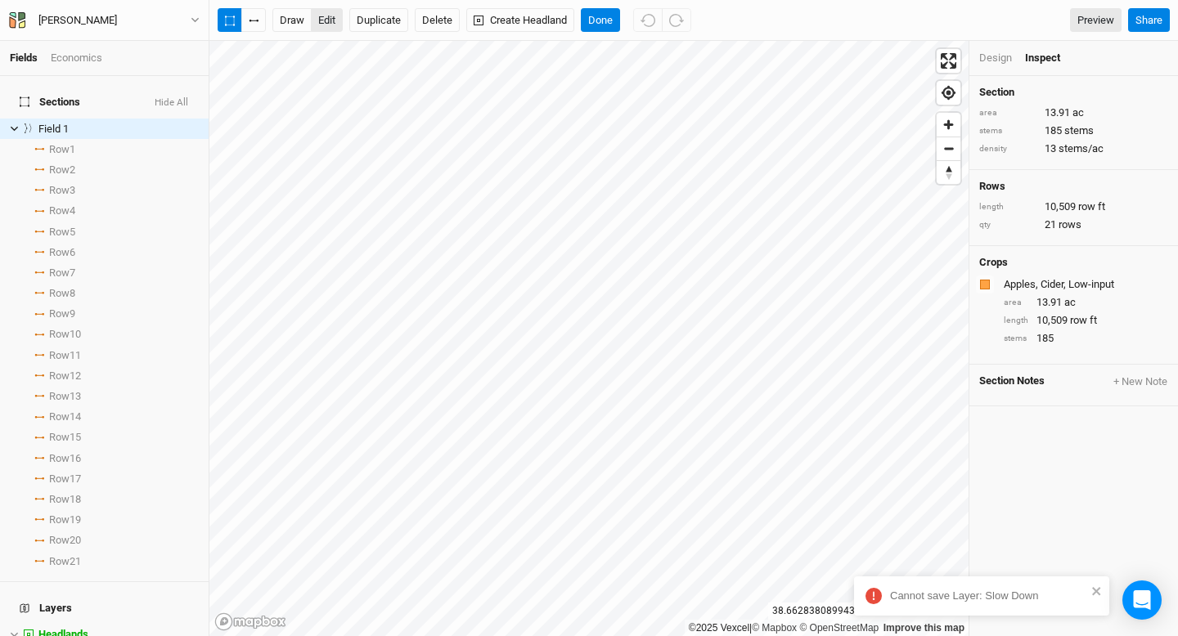
click at [327, 25] on button "edit" at bounding box center [327, 20] width 32 height 25
click at [1001, 60] on div "Design" at bounding box center [995, 58] width 33 height 15
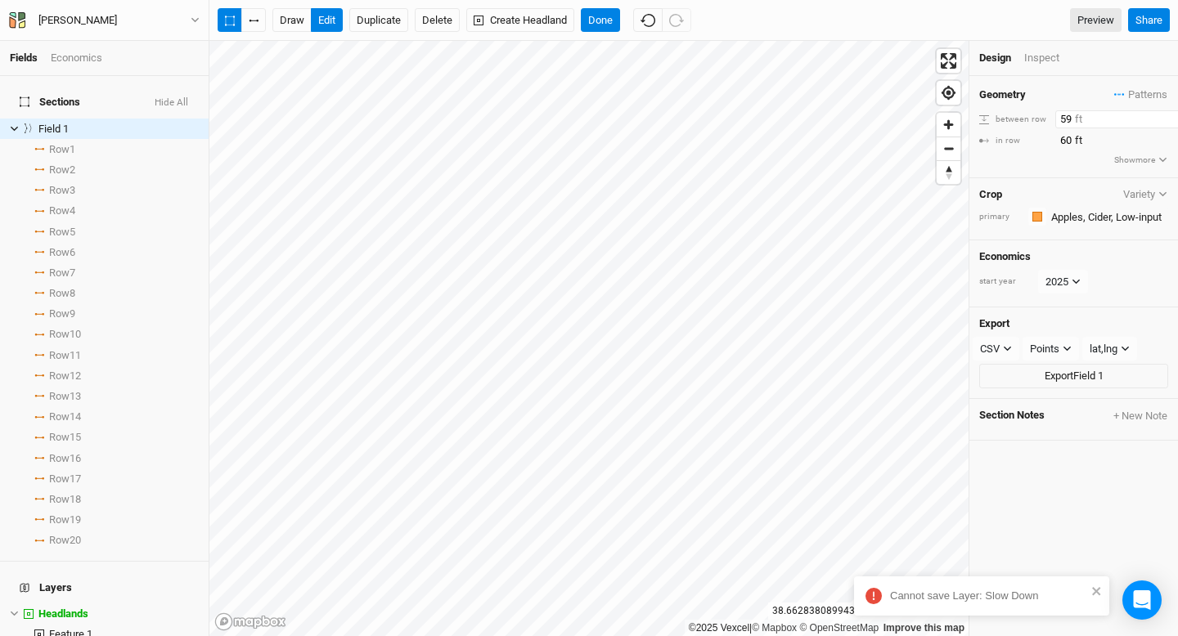
click at [1162, 121] on input "59" at bounding box center [1126, 119] width 142 height 18
click at [1162, 121] on input "58" at bounding box center [1126, 119] width 142 height 18
click at [1162, 121] on input "57" at bounding box center [1126, 119] width 142 height 18
click at [1162, 121] on input "56" at bounding box center [1126, 119] width 142 height 18
click at [1162, 121] on input "55" at bounding box center [1126, 119] width 142 height 18
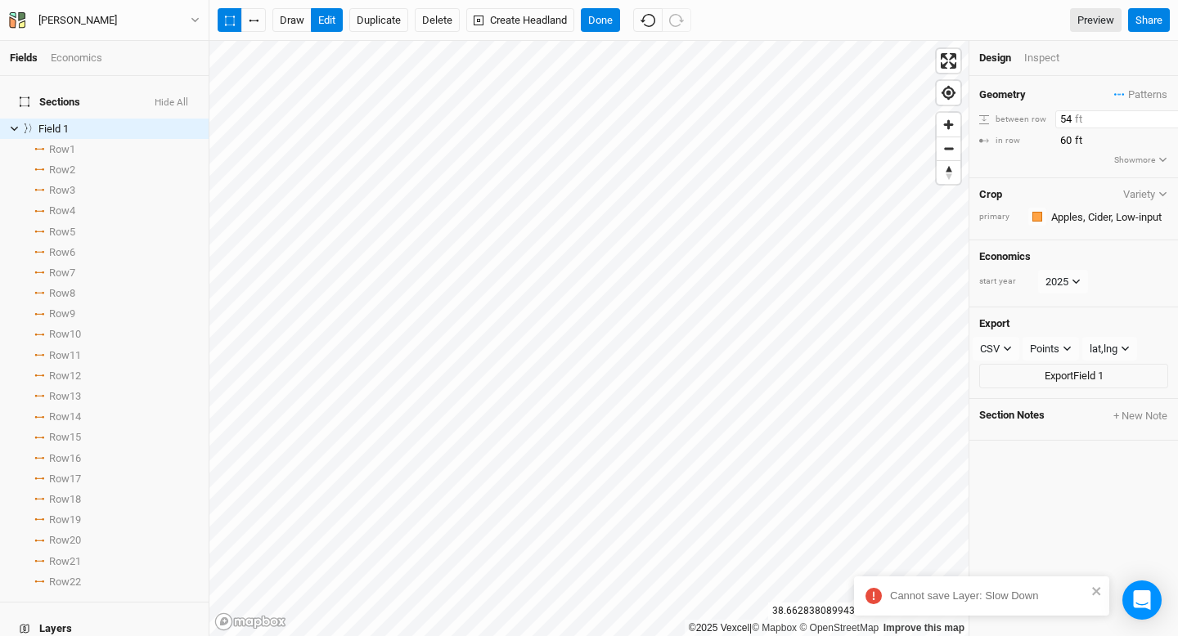
click at [1162, 121] on input "54" at bounding box center [1126, 119] width 142 height 18
click at [1162, 121] on input "53" at bounding box center [1126, 119] width 142 height 18
click at [1162, 121] on input "52" at bounding box center [1126, 119] width 142 height 18
click at [1162, 121] on input "51" at bounding box center [1126, 119] width 142 height 18
click at [1162, 121] on input "50" at bounding box center [1126, 119] width 142 height 18
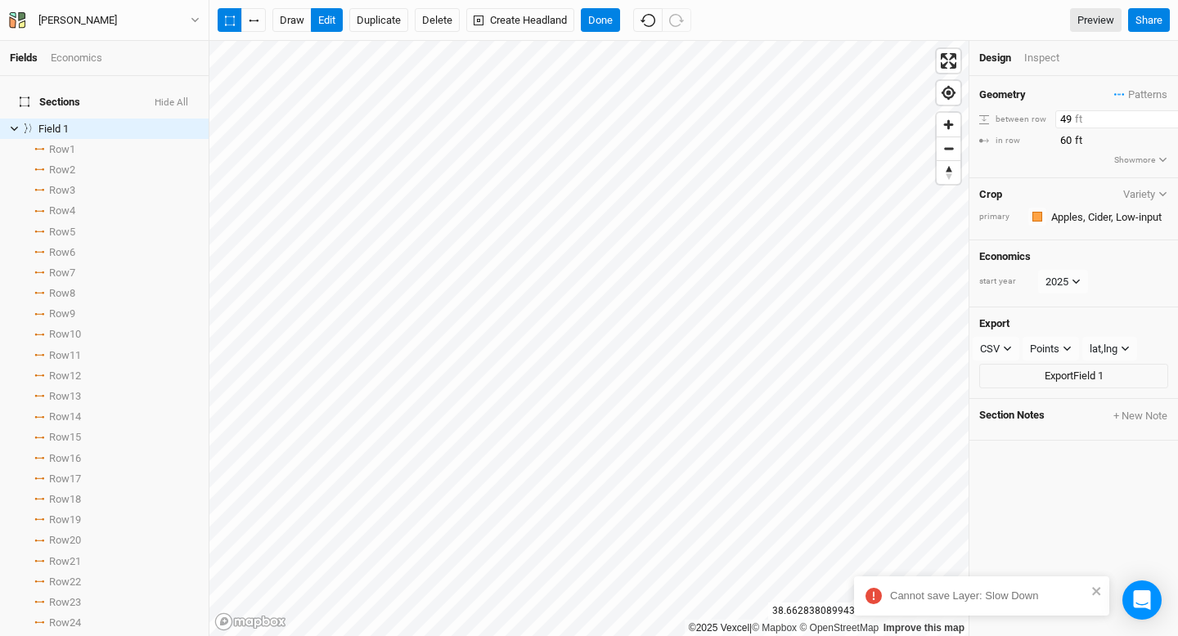
click at [1162, 121] on input "49" at bounding box center [1126, 119] width 142 height 18
click at [1162, 121] on input "48" at bounding box center [1126, 119] width 142 height 18
click at [1162, 121] on input "47" at bounding box center [1126, 119] width 142 height 18
click at [1162, 121] on input "46" at bounding box center [1126, 119] width 142 height 18
click at [1162, 121] on input "45" at bounding box center [1126, 119] width 142 height 18
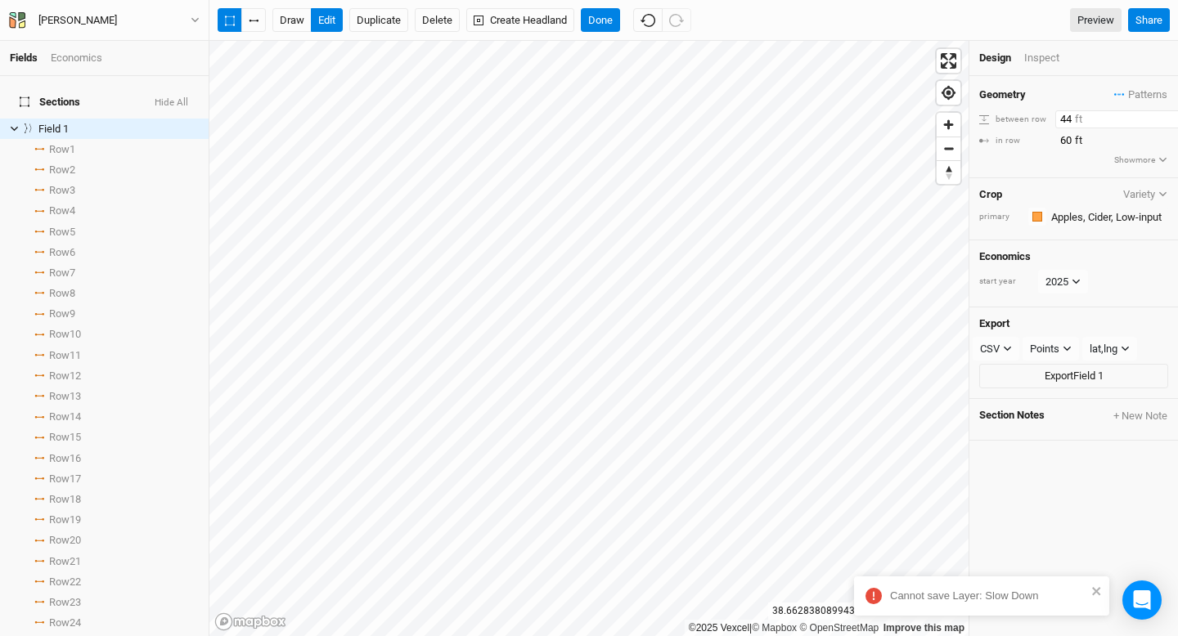
click at [1162, 121] on input "44" at bounding box center [1126, 119] width 142 height 18
click at [1162, 121] on input "43" at bounding box center [1126, 119] width 142 height 18
click at [1162, 121] on input "42" at bounding box center [1126, 119] width 142 height 18
click at [1162, 121] on input "41" at bounding box center [1126, 119] width 142 height 18
click at [1162, 121] on input "40" at bounding box center [1126, 119] width 142 height 18
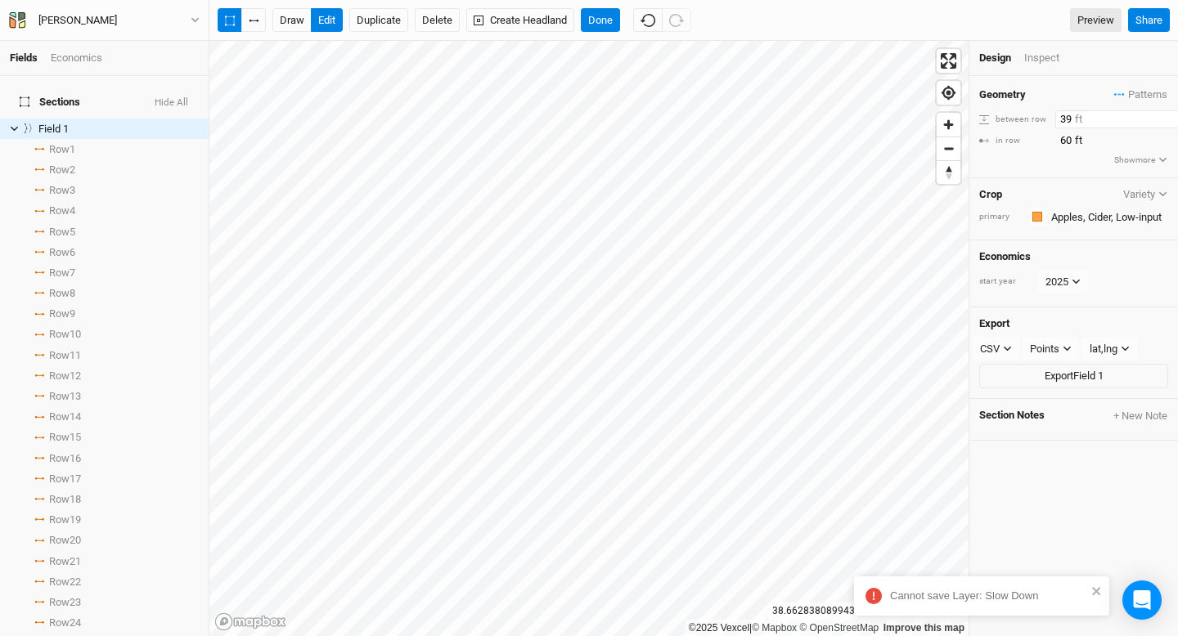
click at [1162, 121] on input "39" at bounding box center [1126, 119] width 142 height 18
click at [1162, 121] on input "38" at bounding box center [1126, 119] width 142 height 18
click at [1162, 121] on input "37" at bounding box center [1126, 119] width 142 height 18
click at [1162, 121] on input "36" at bounding box center [1126, 119] width 142 height 18
click at [1162, 121] on input "35" at bounding box center [1126, 119] width 142 height 18
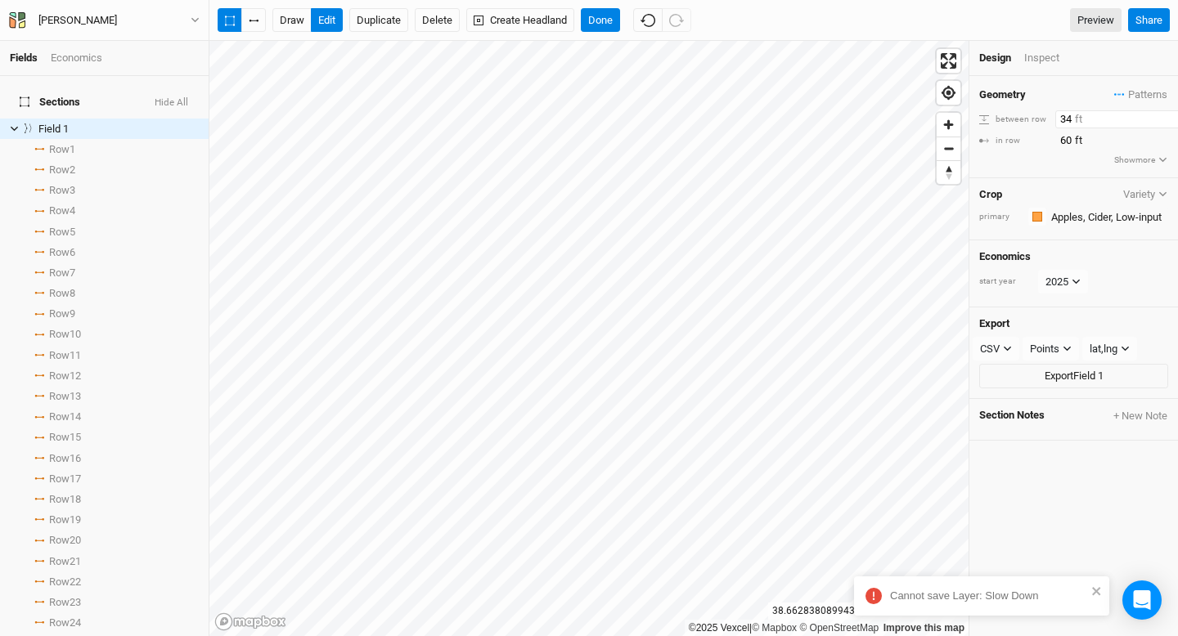
click at [1162, 121] on input "34" at bounding box center [1126, 119] width 142 height 18
click at [1162, 121] on input "33" at bounding box center [1126, 119] width 142 height 18
click at [1162, 121] on input "32" at bounding box center [1126, 119] width 142 height 18
click at [1162, 121] on input "31" at bounding box center [1126, 119] width 142 height 18
type input "30"
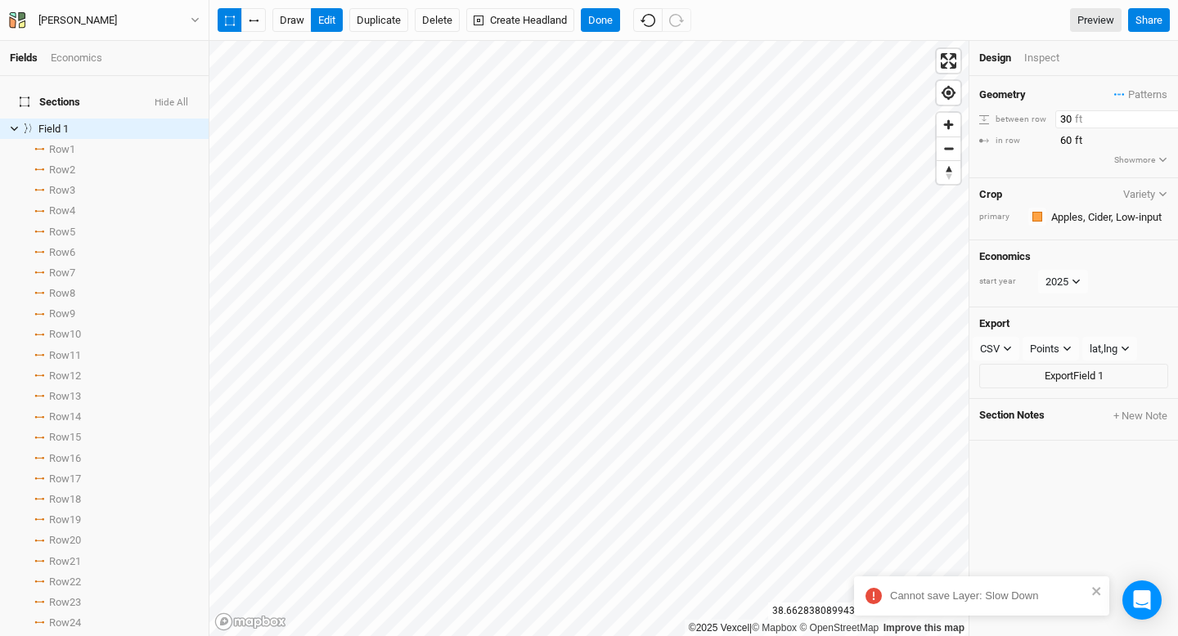
click at [1162, 121] on input "30" at bounding box center [1126, 119] width 142 height 18
click at [1040, 47] on div "Design Inspect" at bounding box center [1073, 58] width 209 height 35
click at [1040, 60] on div "Inspect" at bounding box center [1053, 58] width 58 height 15
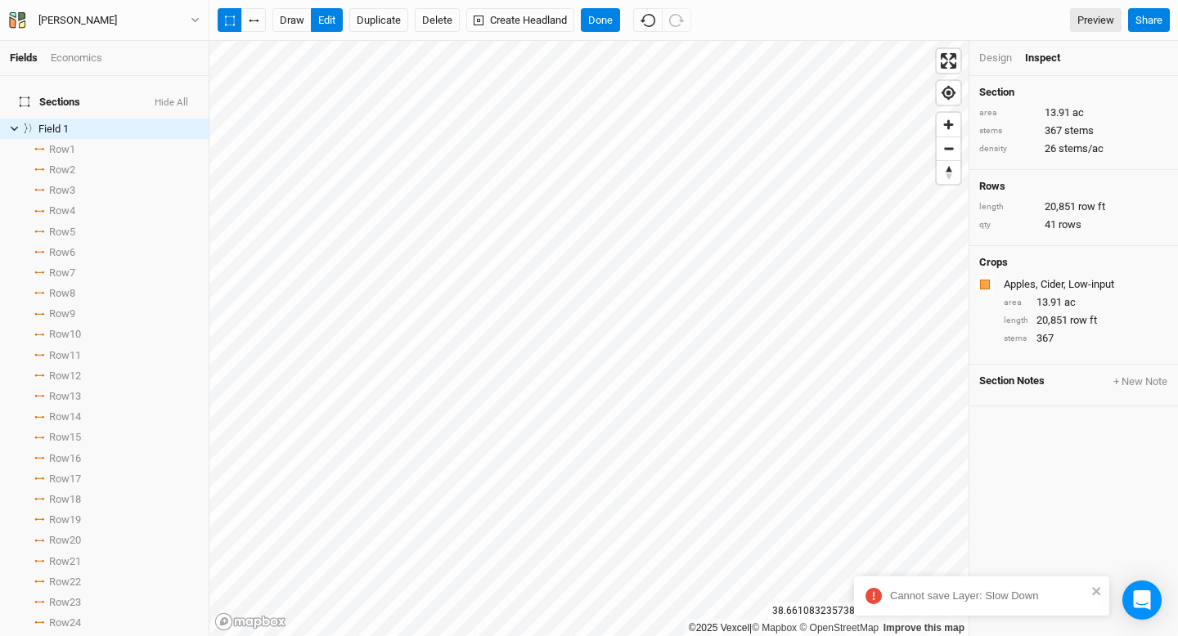
click at [991, 60] on div "Design" at bounding box center [995, 58] width 33 height 15
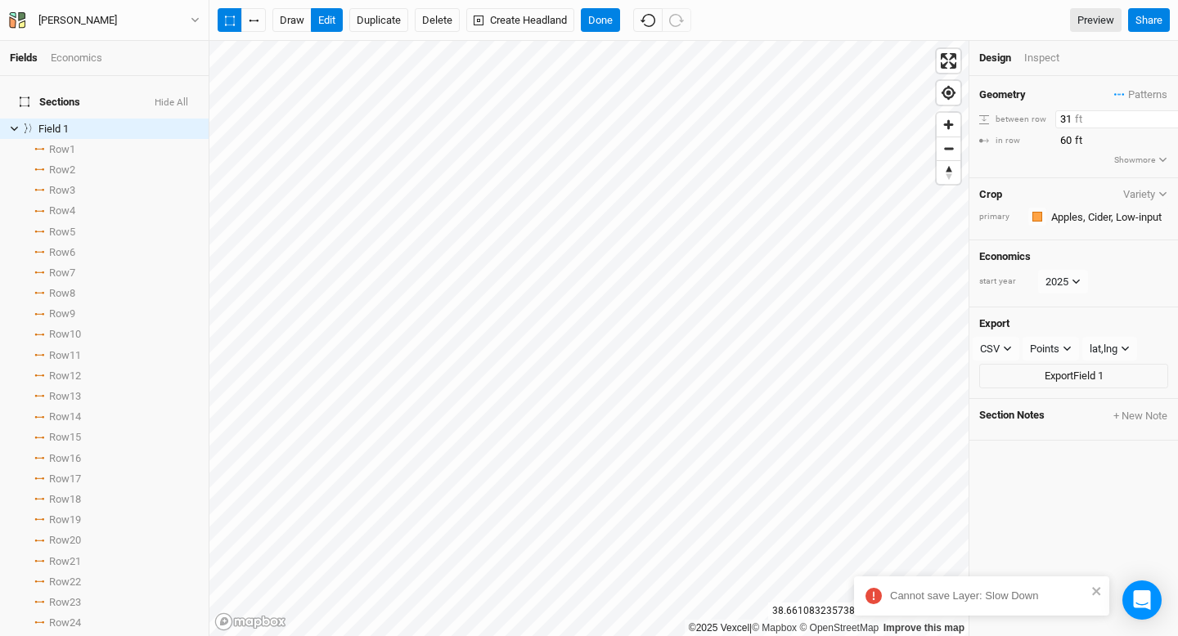
click at [1163, 114] on input "31" at bounding box center [1126, 119] width 142 height 18
click at [1163, 114] on input "32" at bounding box center [1126, 119] width 142 height 18
click at [1163, 114] on input "33" at bounding box center [1126, 119] width 142 height 18
click at [1163, 114] on input "34" at bounding box center [1126, 119] width 142 height 18
click at [1163, 114] on input "35" at bounding box center [1126, 119] width 142 height 18
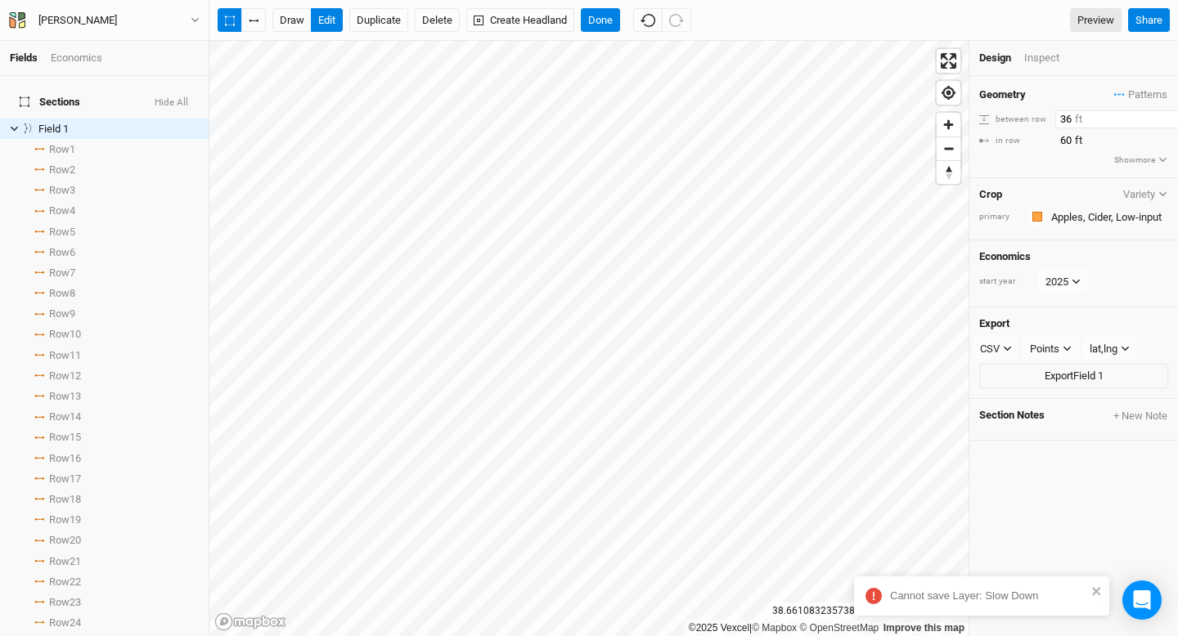
click at [1163, 114] on input "36" at bounding box center [1126, 119] width 142 height 18
click at [1163, 114] on input "37" at bounding box center [1126, 119] width 142 height 18
click at [1163, 114] on input "38" at bounding box center [1126, 119] width 142 height 18
click at [1163, 114] on input "39" at bounding box center [1126, 119] width 142 height 18
click at [1163, 114] on input "40" at bounding box center [1126, 119] width 142 height 18
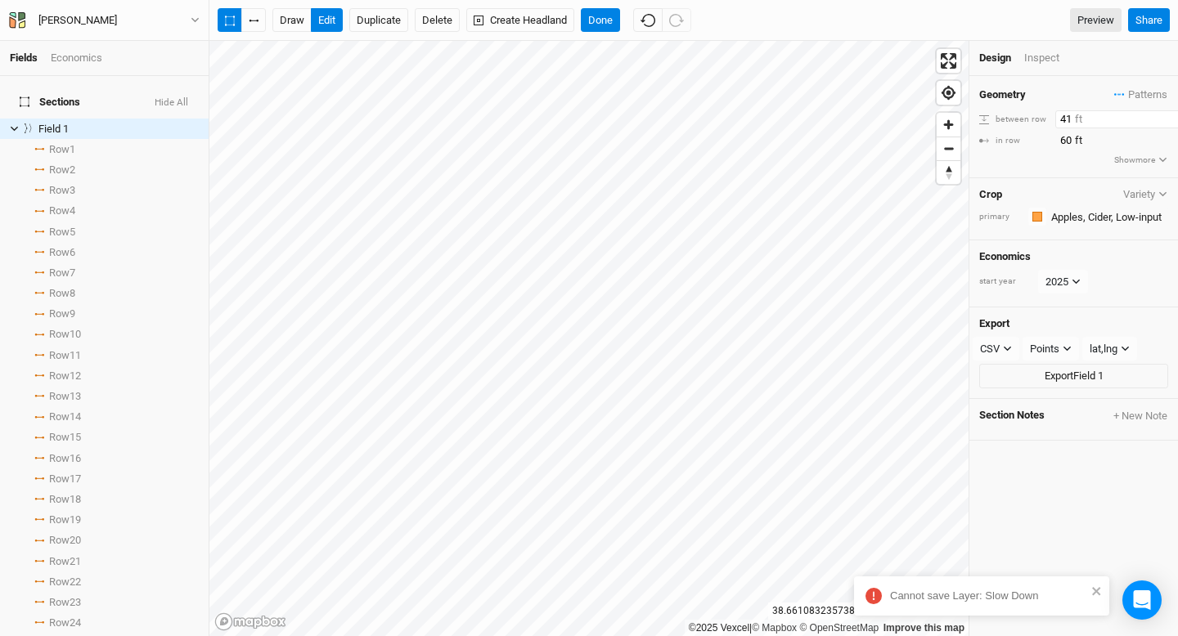
click at [1163, 114] on input "41" at bounding box center [1126, 119] width 142 height 18
click at [1163, 114] on input "42" at bounding box center [1126, 119] width 142 height 18
click at [1163, 114] on input "43" at bounding box center [1126, 119] width 142 height 18
click at [1163, 114] on input "44" at bounding box center [1126, 119] width 142 height 18
click at [1163, 114] on input "45" at bounding box center [1126, 119] width 142 height 18
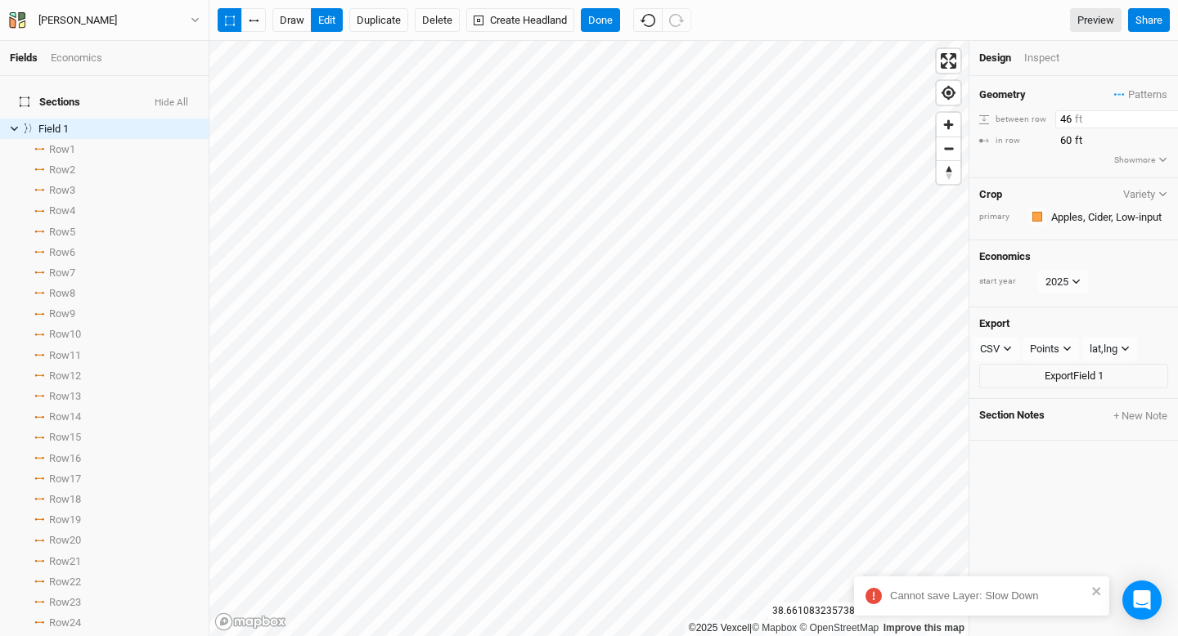
click at [1163, 114] on input "46" at bounding box center [1126, 119] width 142 height 18
click at [1163, 114] on input "47" at bounding box center [1126, 119] width 142 height 18
click at [1163, 114] on input "48" at bounding box center [1126, 119] width 142 height 18
click at [1163, 114] on input "49" at bounding box center [1126, 119] width 142 height 18
click at [1163, 114] on input "50" at bounding box center [1126, 119] width 142 height 18
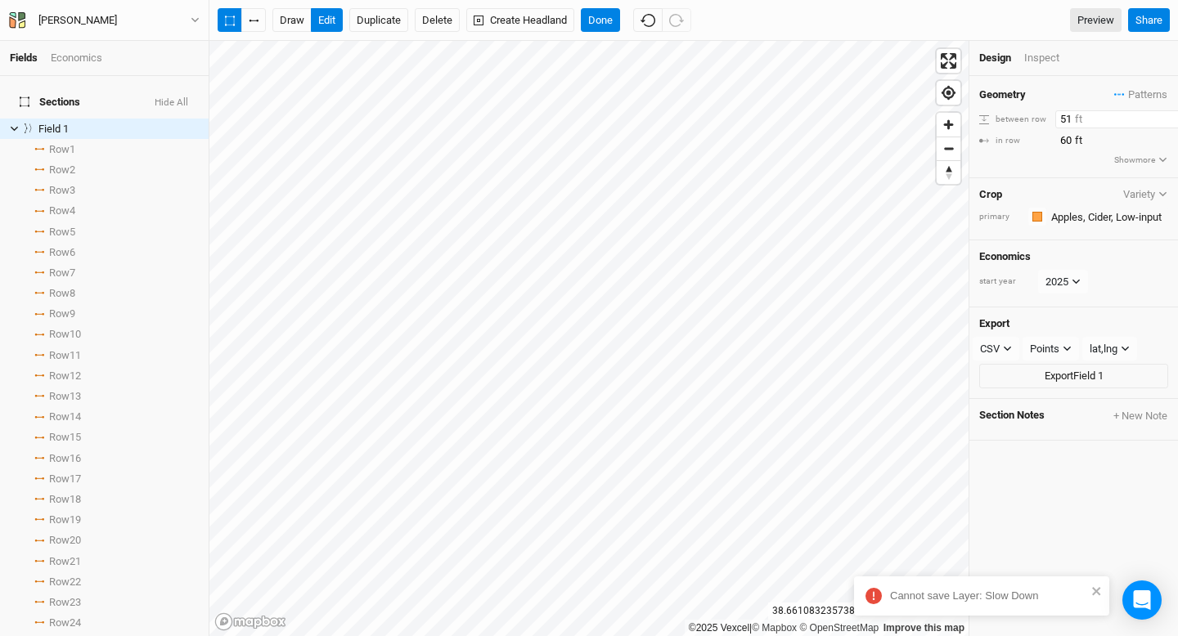
click at [1163, 114] on input "51" at bounding box center [1126, 119] width 142 height 18
click at [1163, 114] on input "52" at bounding box center [1126, 119] width 142 height 18
click at [1163, 114] on input "53" at bounding box center [1126, 119] width 142 height 18
click at [1163, 114] on input "54" at bounding box center [1126, 119] width 142 height 18
click at [1163, 114] on input "55" at bounding box center [1126, 119] width 142 height 18
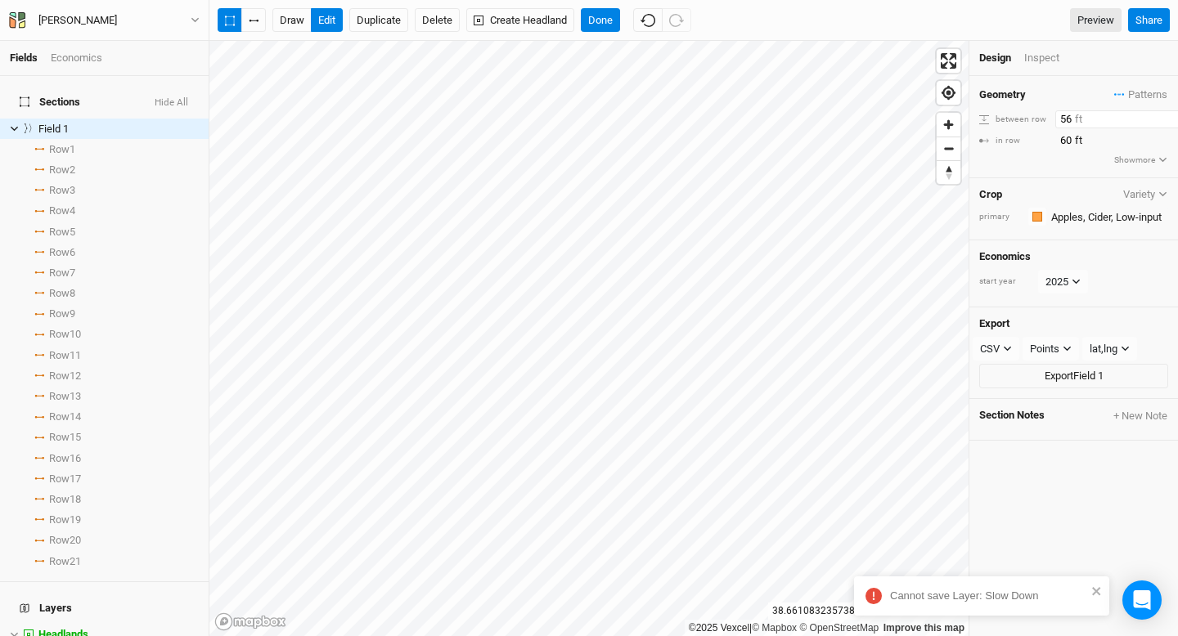
click at [1163, 114] on input "56" at bounding box center [1126, 119] width 142 height 18
click at [1163, 114] on input "57" at bounding box center [1126, 119] width 142 height 18
click at [1163, 114] on input "58" at bounding box center [1126, 119] width 142 height 18
click at [1163, 114] on input "59" at bounding box center [1126, 119] width 142 height 18
type input "60"
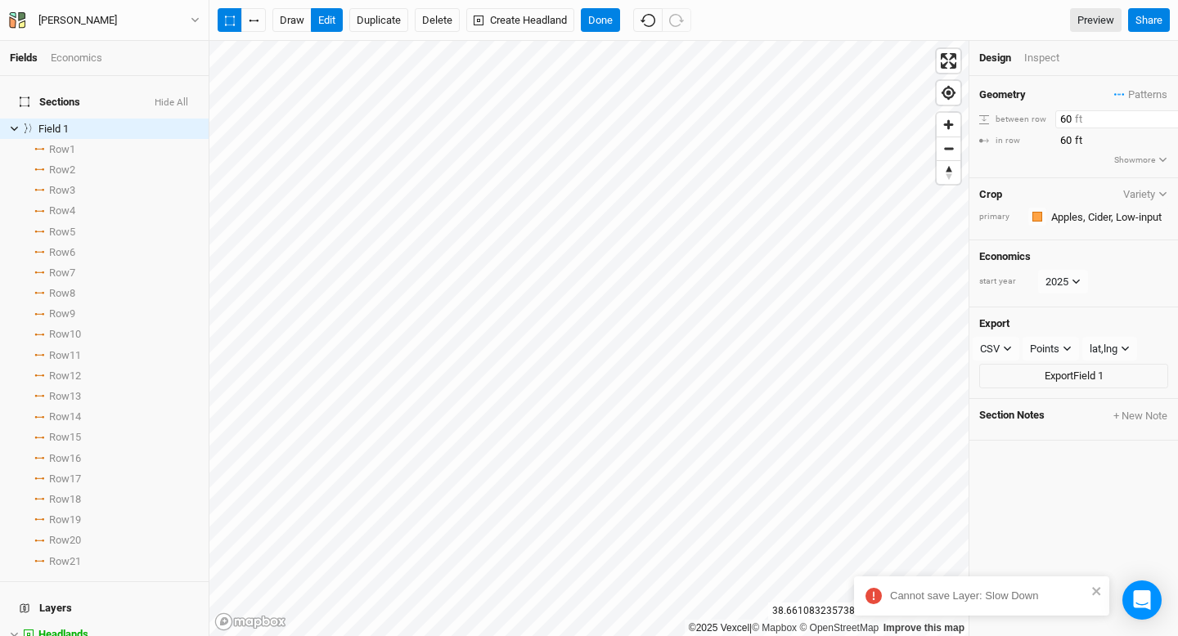
click at [1163, 114] on input "60" at bounding box center [1126, 119] width 142 height 18
click at [1040, 61] on div "Inspect" at bounding box center [1053, 58] width 58 height 15
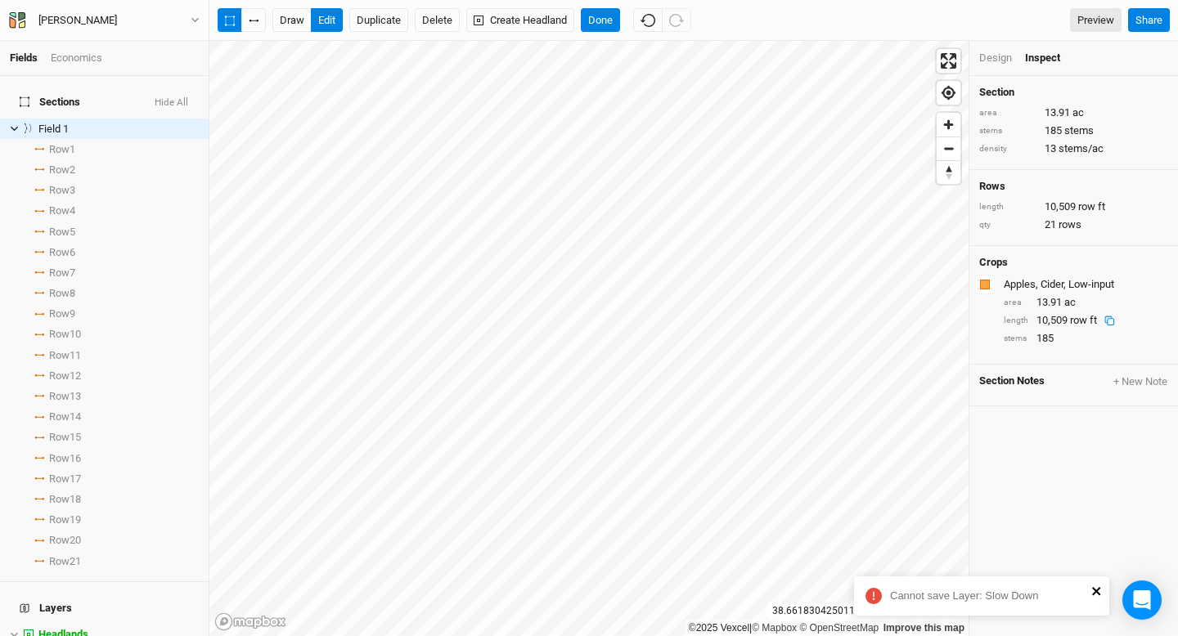
click at [1097, 593] on icon "close" at bounding box center [1096, 591] width 8 height 8
click at [596, 16] on button "Done" at bounding box center [600, 20] width 39 height 25
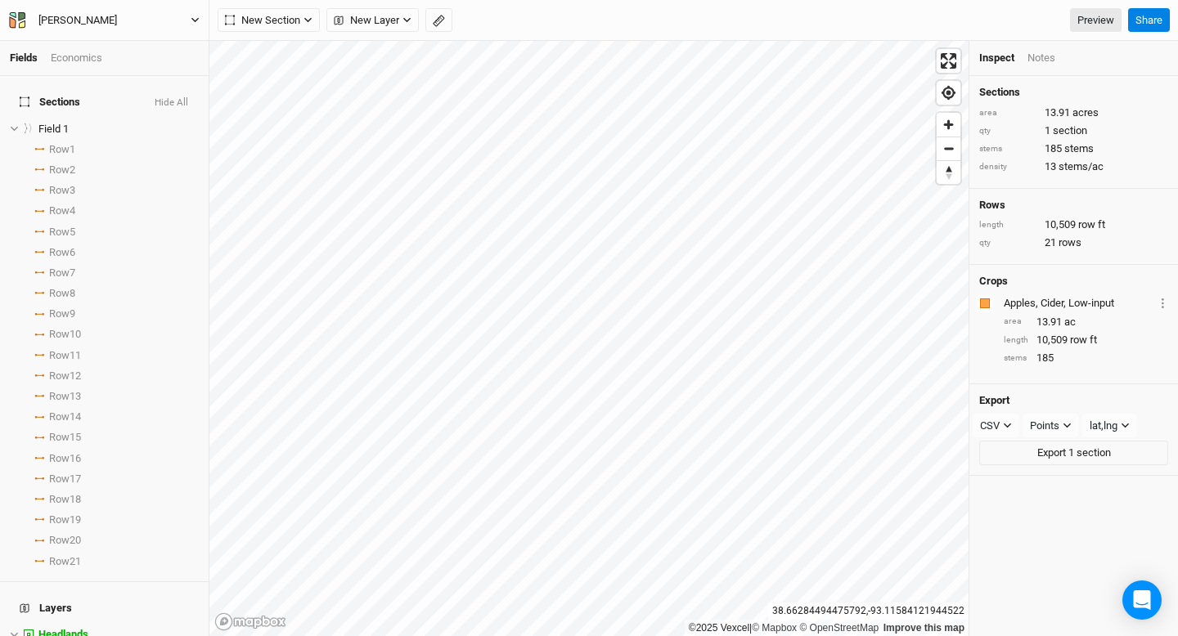
click at [190, 16] on button "[PERSON_NAME]" at bounding box center [104, 20] width 192 height 18
click at [18, 20] on icon "button" at bounding box center [17, 20] width 16 height 16
click at [97, 47] on button "Back" at bounding box center [135, 45] width 129 height 21
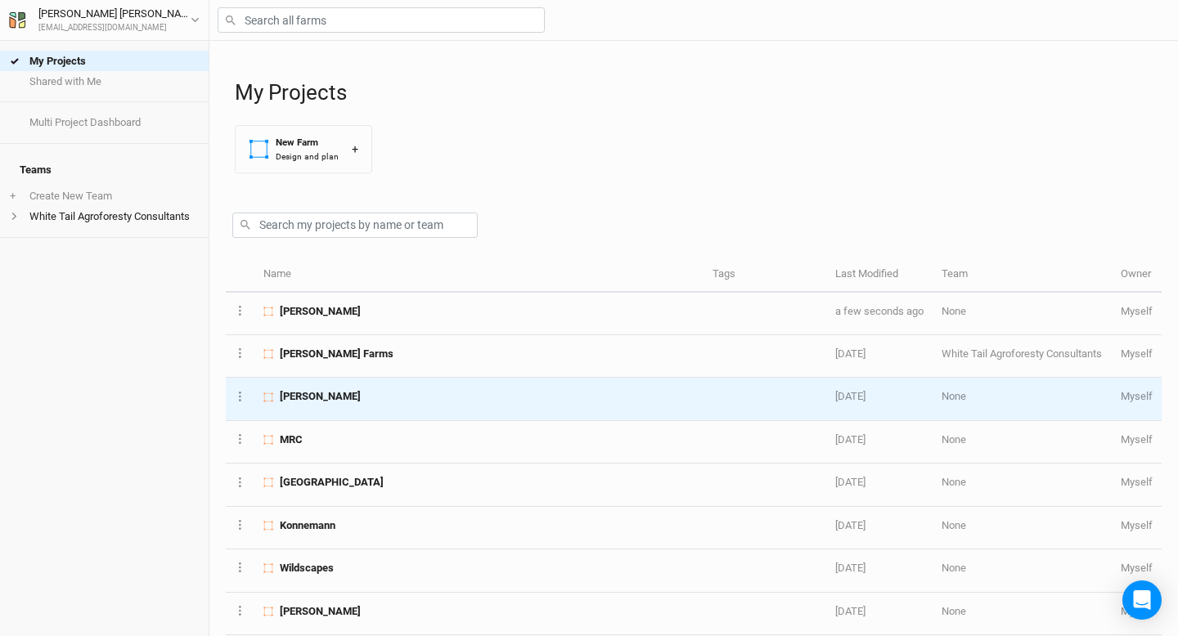
scroll to position [12, 0]
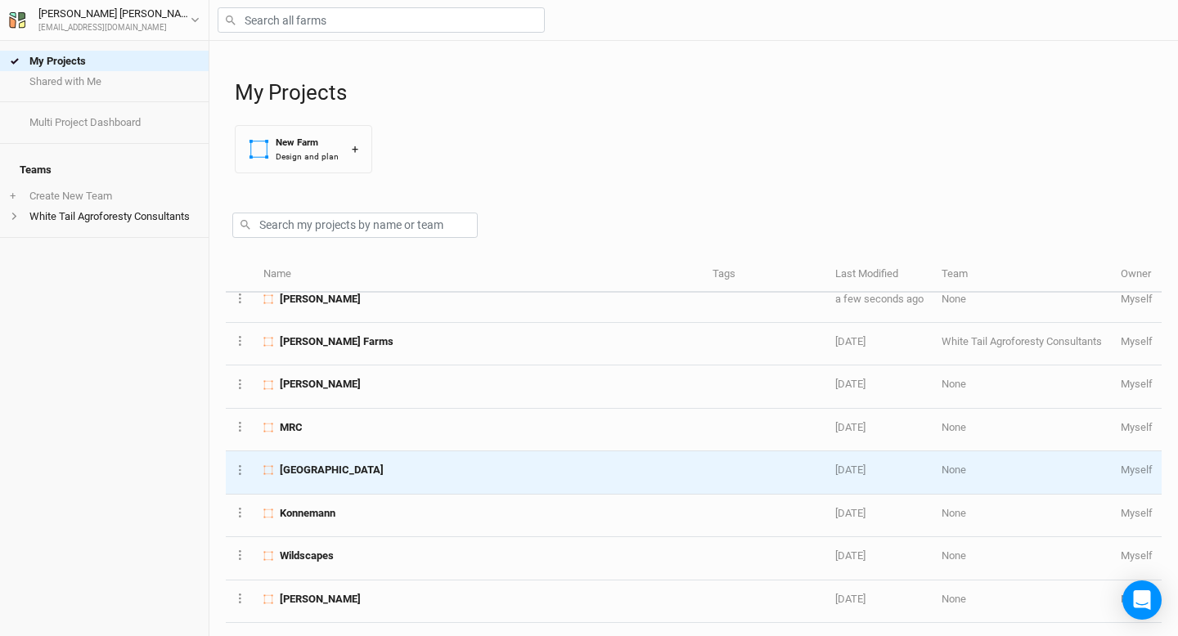
click at [340, 470] on span "[GEOGRAPHIC_DATA]" at bounding box center [332, 470] width 104 height 15
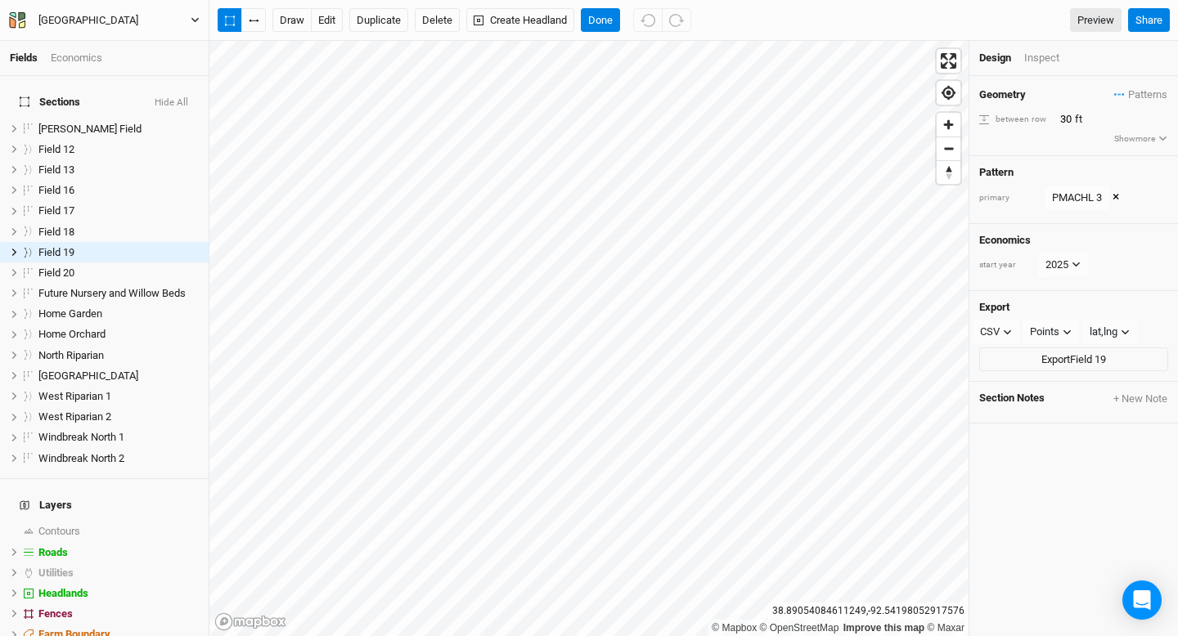
click at [20, 20] on icon "button" at bounding box center [21, 16] width 7 height 9
click at [106, 46] on button "Back" at bounding box center [135, 45] width 129 height 21
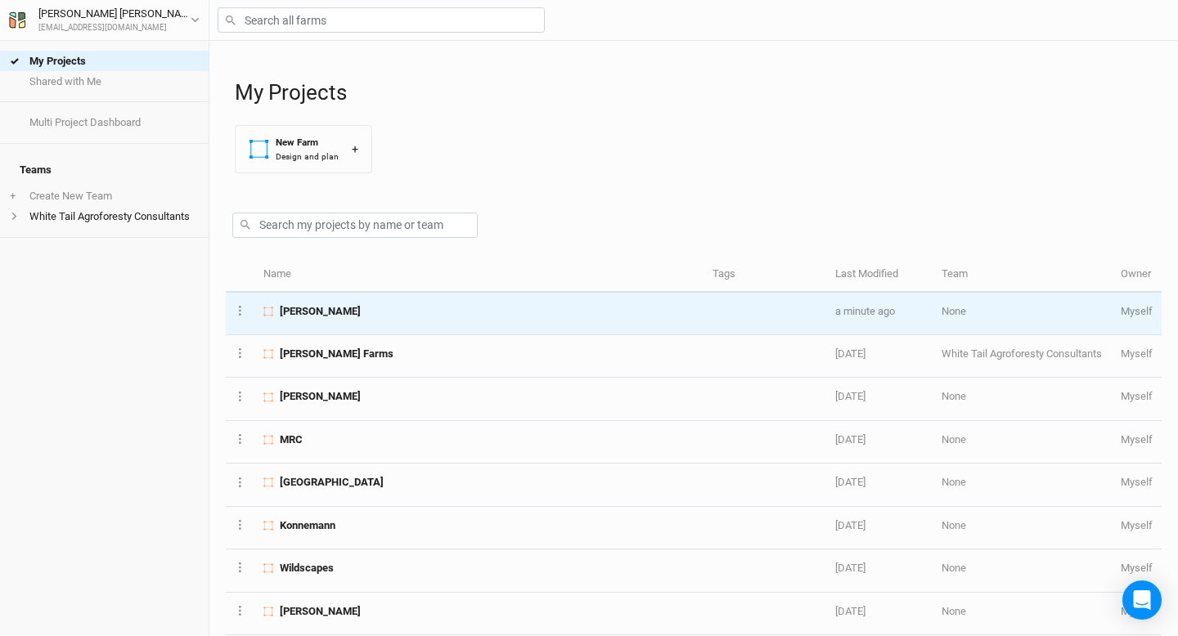
click at [335, 310] on span "[PERSON_NAME]" at bounding box center [320, 311] width 81 height 15
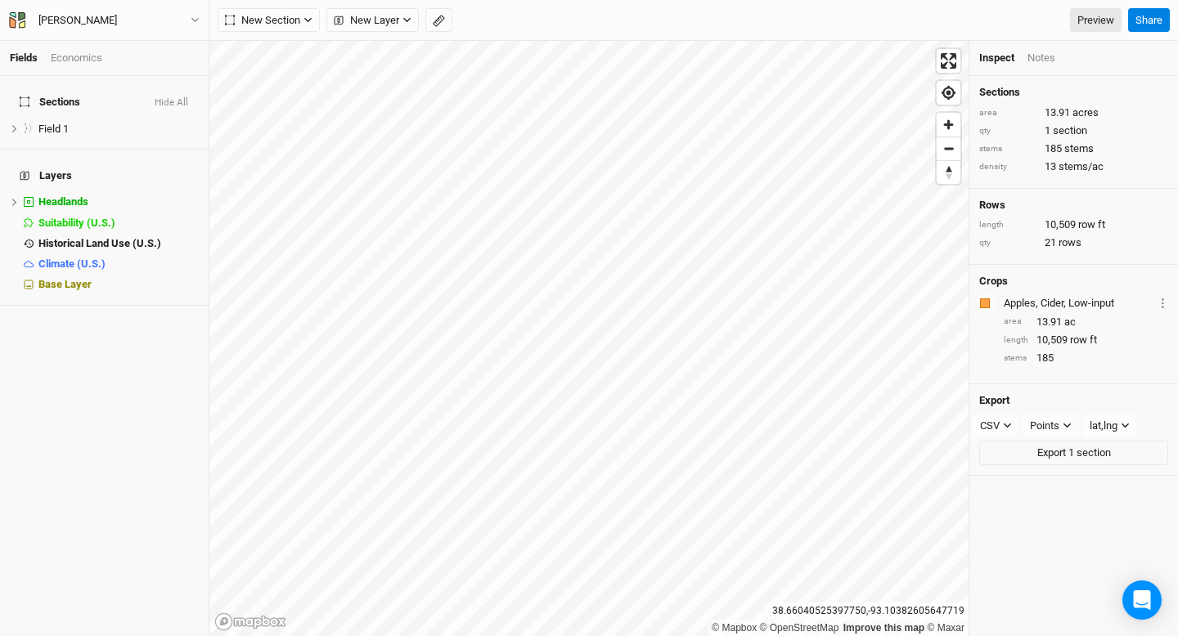
click at [1090, 301] on div "Apples, Cider, Low-input" at bounding box center [1079, 303] width 151 height 15
click at [1161, 302] on button "Layer 1" at bounding box center [1162, 303] width 11 height 19
click at [1025, 345] on icon at bounding box center [1025, 347] width 5 height 7
click at [1096, 265] on div "Crops Colors Brown Orange Yellow Green Blue Purple Pink Red Apples, Cider, Low-…" at bounding box center [1073, 325] width 209 height 120
click at [56, 123] on span "Field 1" at bounding box center [53, 129] width 30 height 12
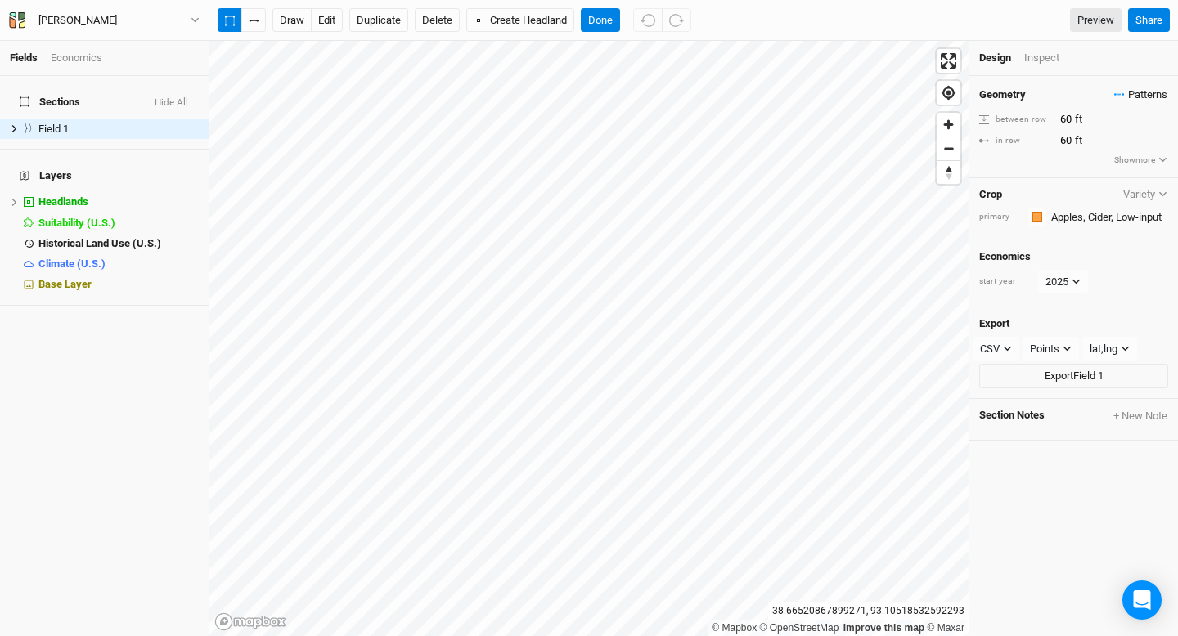
click at [1148, 93] on span "Patterns" at bounding box center [1140, 95] width 53 height 16
click at [1113, 126] on div "＋ New in-row pattern" at bounding box center [1108, 125] width 103 height 15
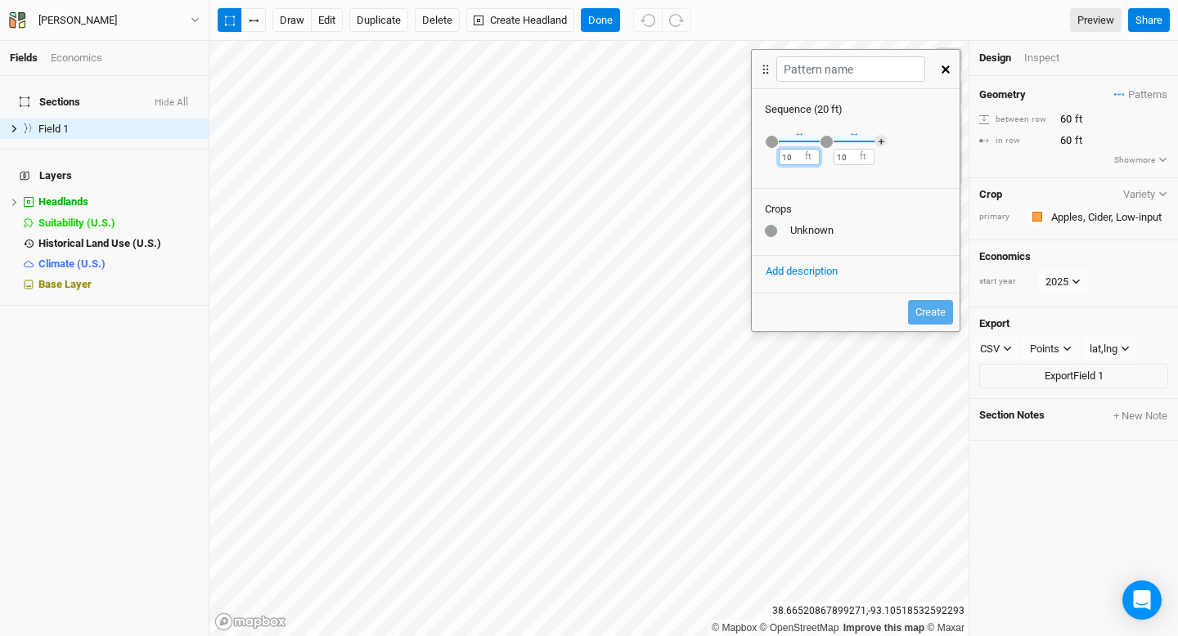
click at [798, 157] on input "10" at bounding box center [799, 157] width 41 height 16
type input "30"
click at [845, 151] on input "10" at bounding box center [854, 157] width 41 height 16
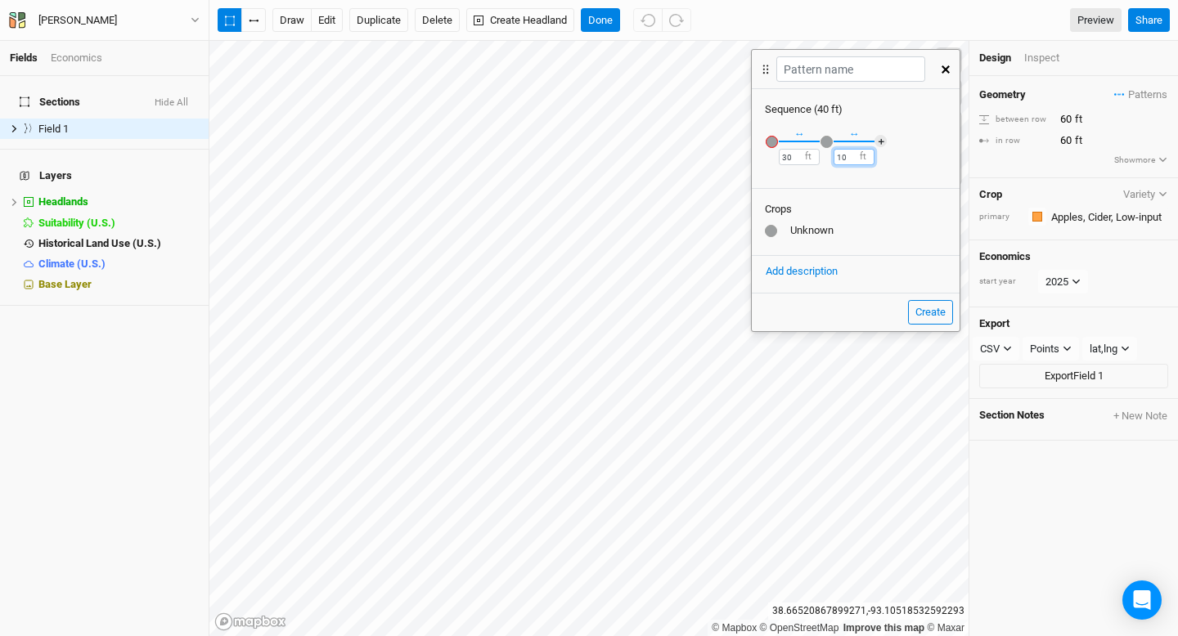
click at [845, 151] on input "10" at bounding box center [854, 157] width 41 height 16
type input "30"
click at [817, 233] on div "Unknown" at bounding box center [856, 230] width 182 height 15
click at [775, 231] on div at bounding box center [771, 231] width 12 height 12
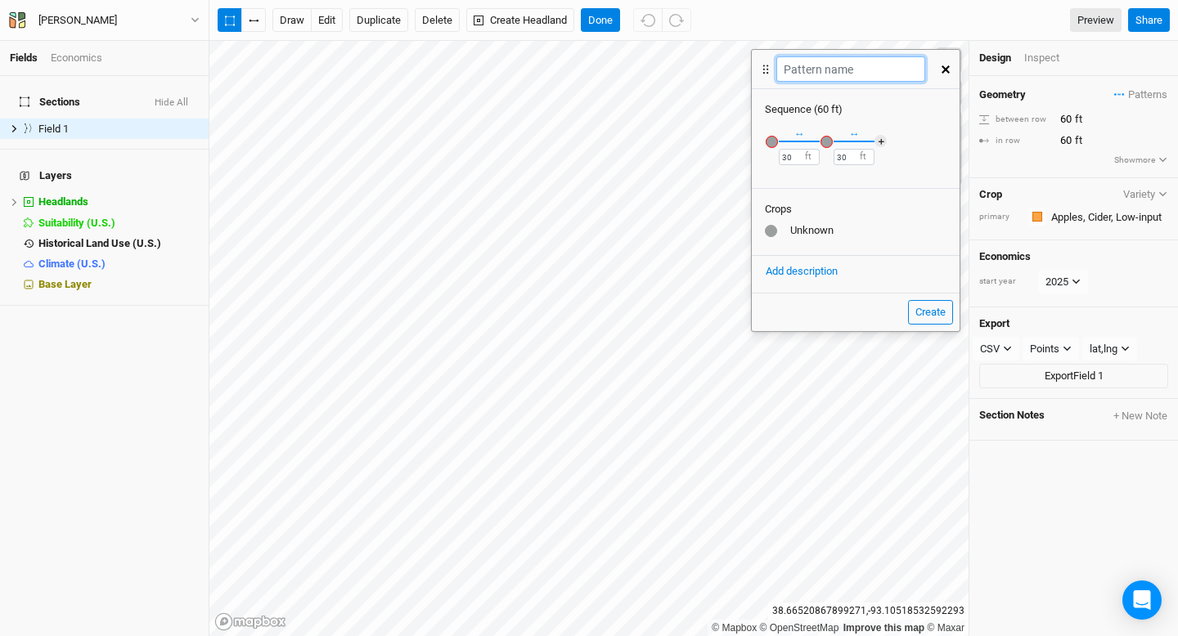
click at [844, 70] on input "text" at bounding box center [850, 68] width 148 height 25
type input "Apples, Pears, and Jujubes"
click at [874, 236] on div "Unknown" at bounding box center [856, 230] width 182 height 15
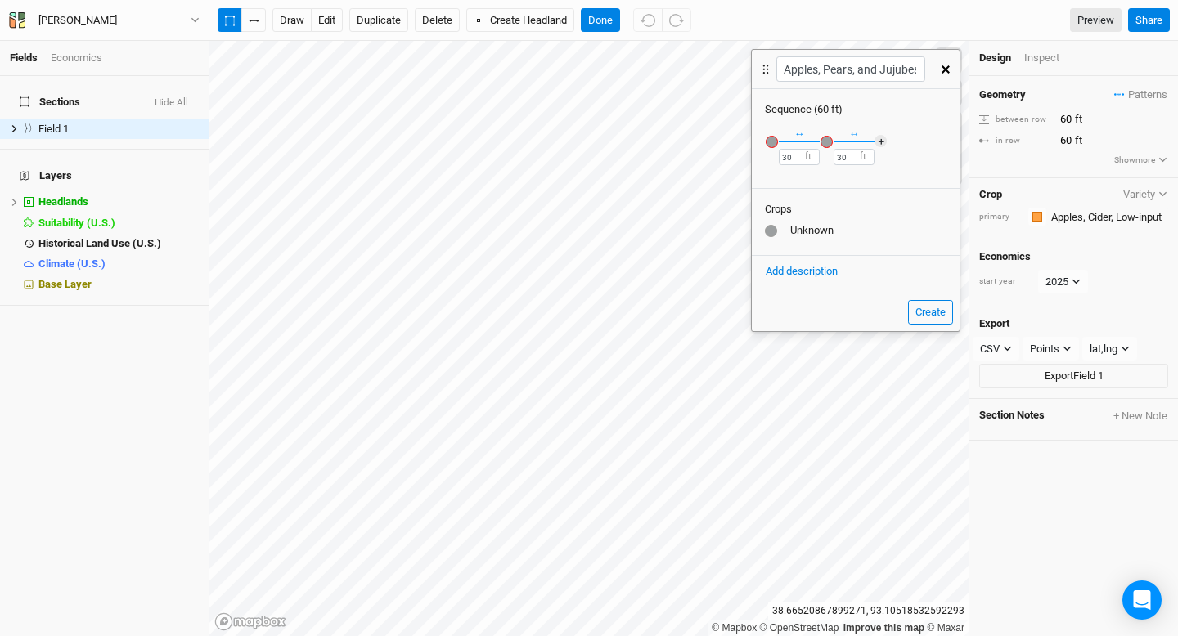
click at [810, 229] on div "Unknown" at bounding box center [856, 230] width 182 height 15
click at [773, 227] on div at bounding box center [771, 231] width 12 height 12
click at [802, 230] on div "Unknown" at bounding box center [856, 230] width 182 height 15
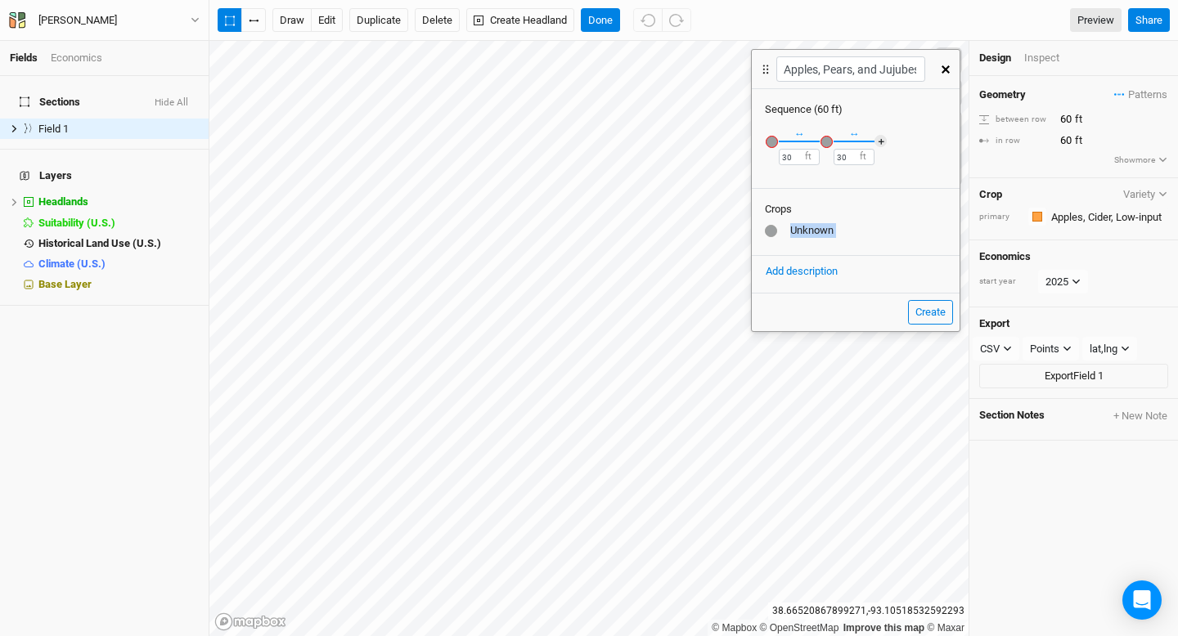
click at [865, 240] on div "Crops Unknown" at bounding box center [856, 221] width 208 height 67
click at [825, 275] on button "Add description" at bounding box center [802, 272] width 74 height 18
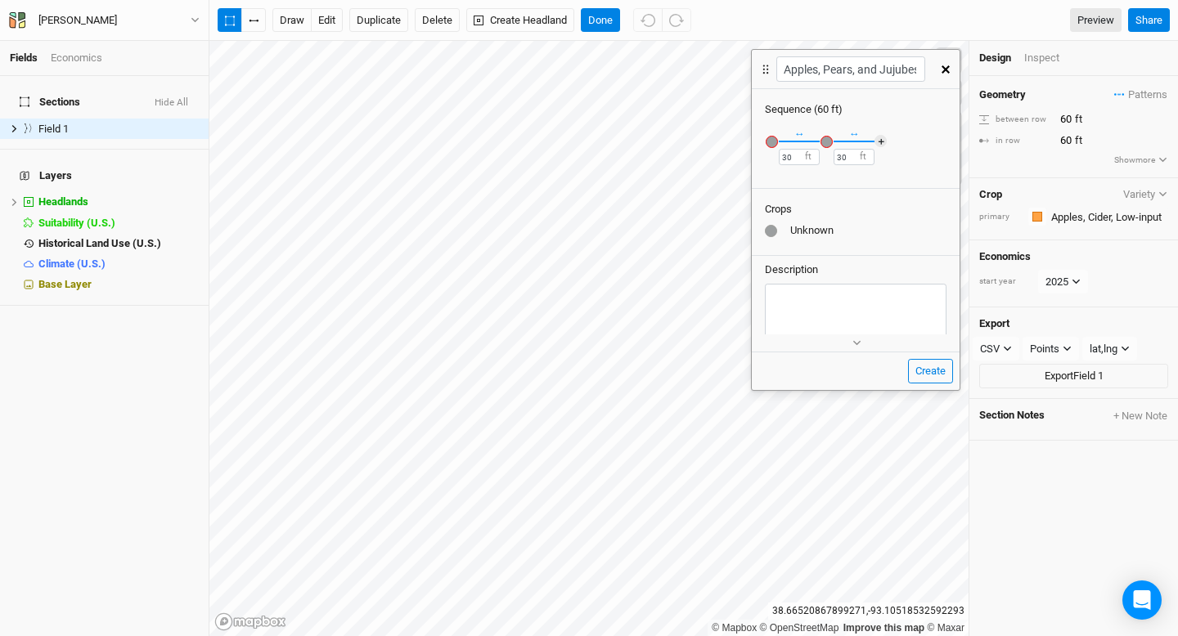
click at [807, 268] on label "Description" at bounding box center [791, 270] width 53 height 15
click at [933, 371] on button "Create" at bounding box center [930, 371] width 45 height 25
click at [934, 374] on button "Create" at bounding box center [930, 371] width 45 height 25
click at [882, 138] on button "＋" at bounding box center [880, 141] width 12 height 12
click at [802, 290] on textarea at bounding box center [856, 314] width 182 height 60
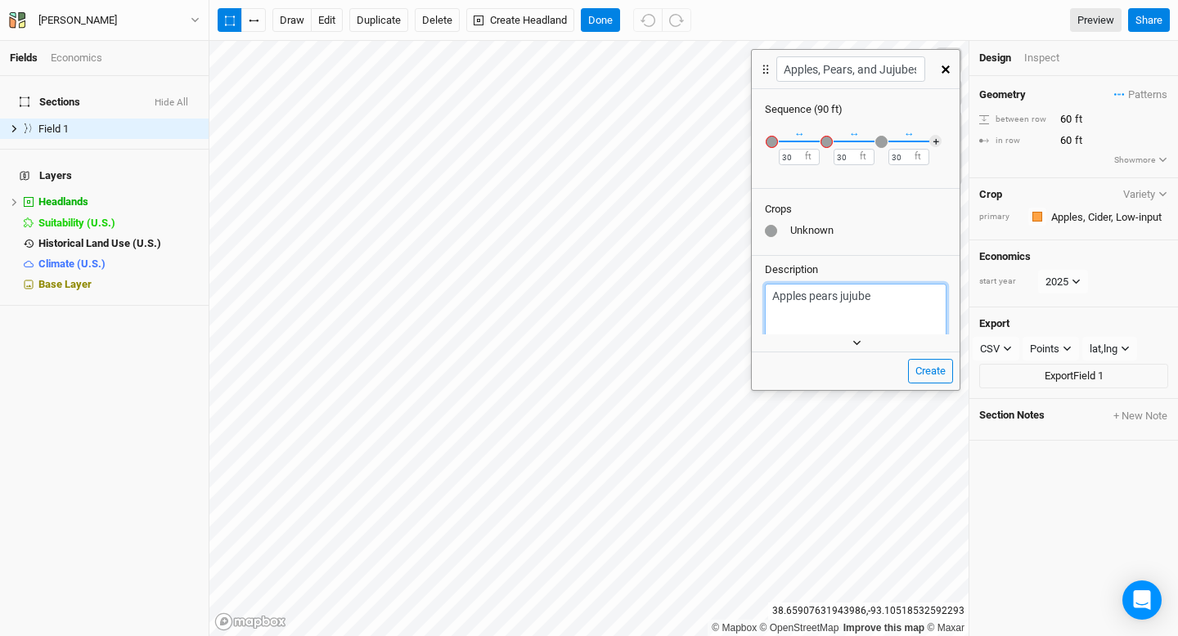
type textarea "Apples pears jujube"
click at [857, 339] on icon "button" at bounding box center [856, 343] width 9 height 9
click at [922, 395] on button "Create" at bounding box center [930, 393] width 45 height 25
click at [942, 398] on button "Create" at bounding box center [930, 393] width 45 height 25
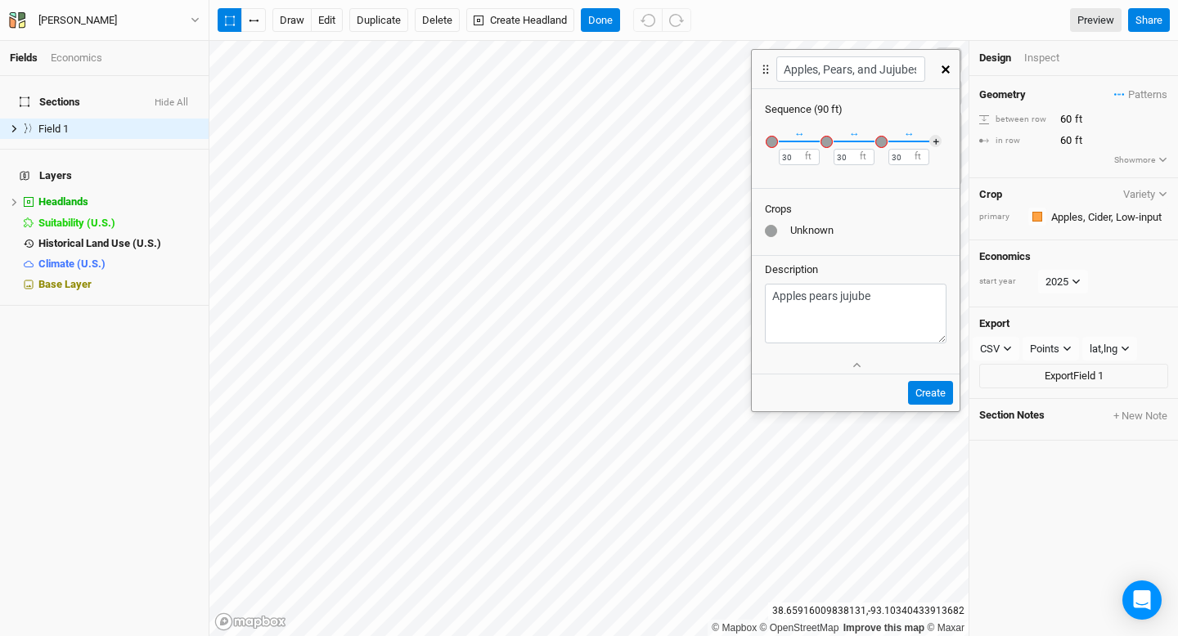
click at [942, 398] on button "Create" at bounding box center [930, 393] width 45 height 25
click at [809, 230] on div "Unknown" at bounding box center [856, 230] width 182 height 15
click at [603, 20] on button "Done" at bounding box center [600, 20] width 39 height 25
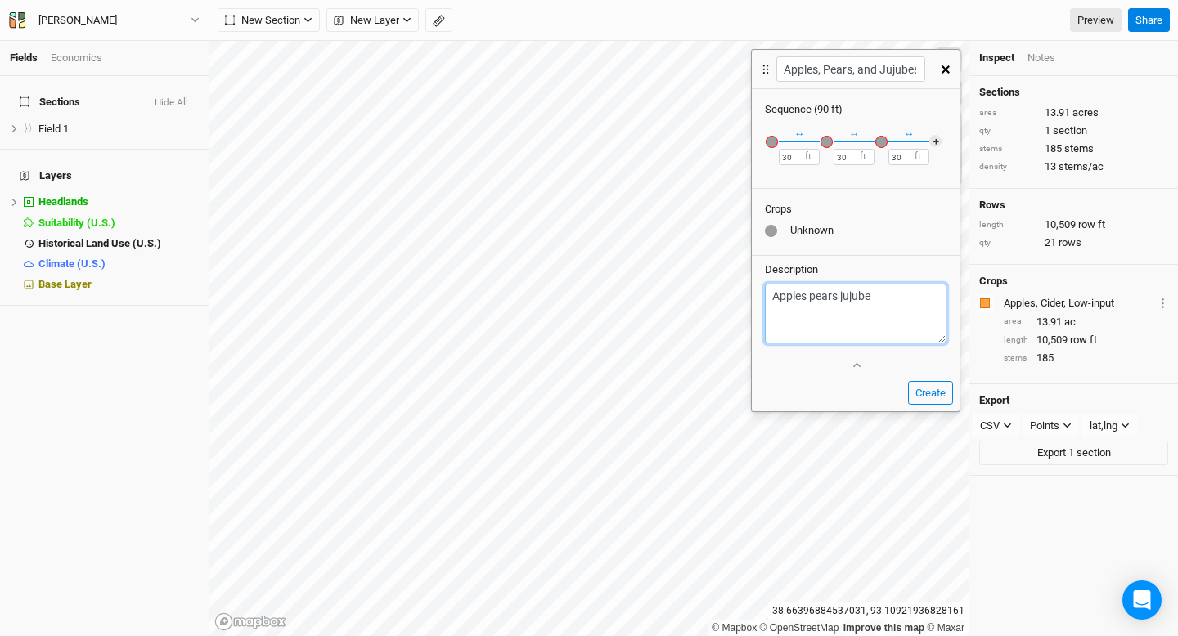
click at [901, 308] on textarea "Apples pears jujube" at bounding box center [856, 314] width 182 height 60
click at [926, 390] on button "Create" at bounding box center [930, 393] width 45 height 25
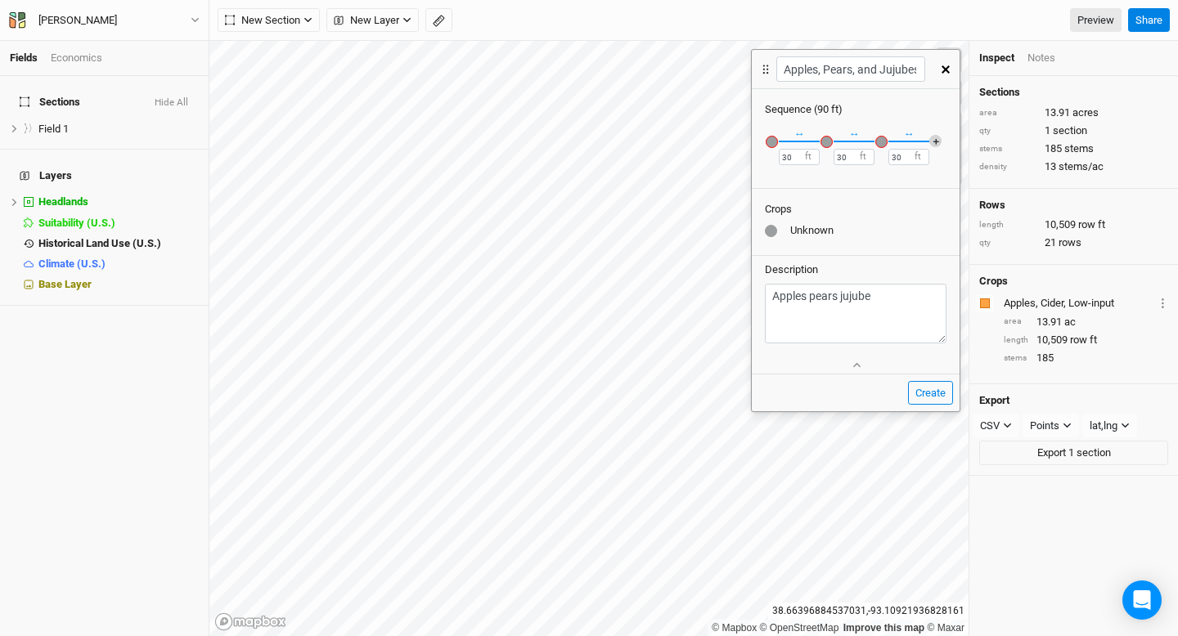
click at [932, 142] on button "＋" at bounding box center [935, 141] width 12 height 12
click at [932, 142] on div "button" at bounding box center [936, 142] width 12 height 12
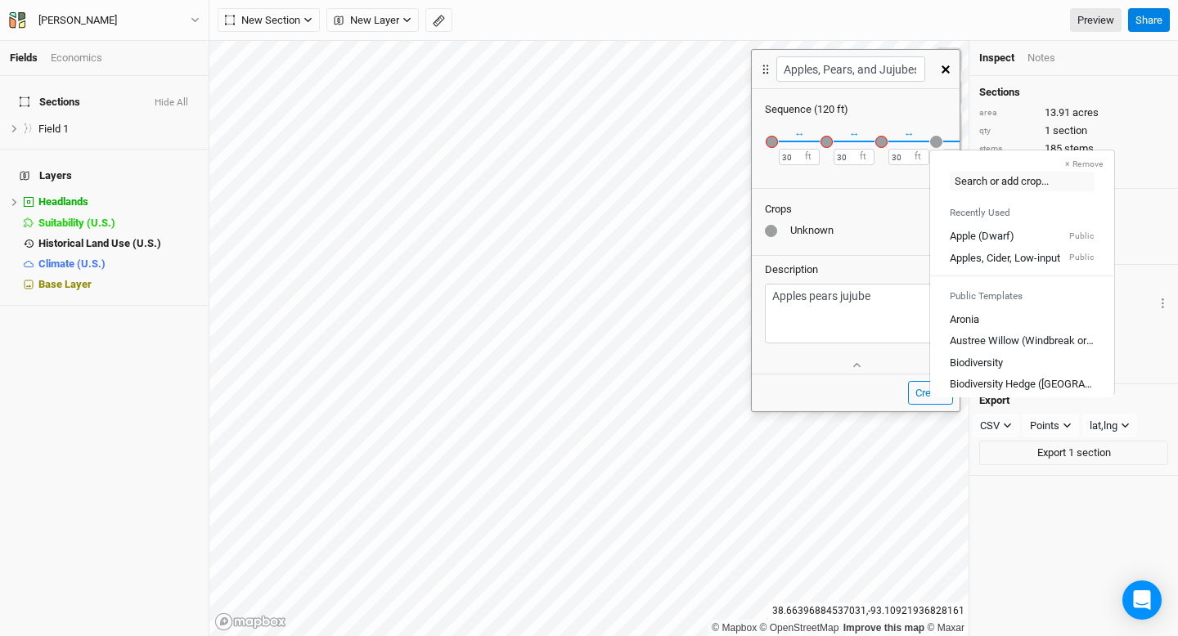
click at [774, 142] on div "button" at bounding box center [772, 142] width 12 height 12
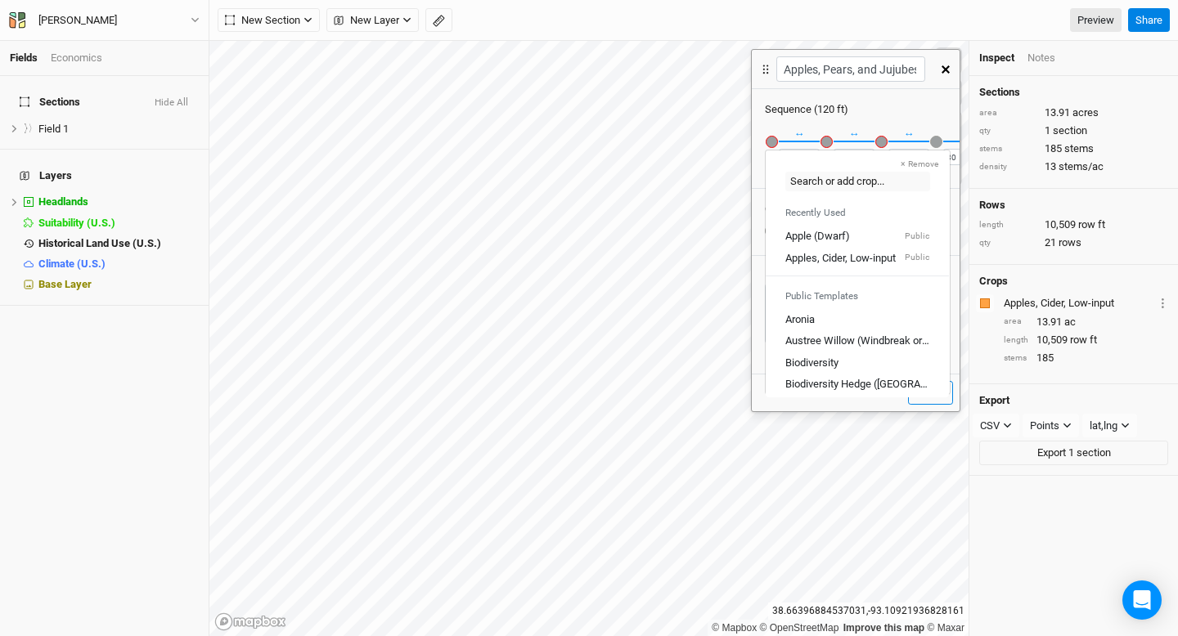
click at [902, 99] on div "Sequence ( 120 ft ) ↔ 30 ft × Remove Recently Used Apple (Dwarf) Public Apples,…" at bounding box center [856, 222] width 208 height 267
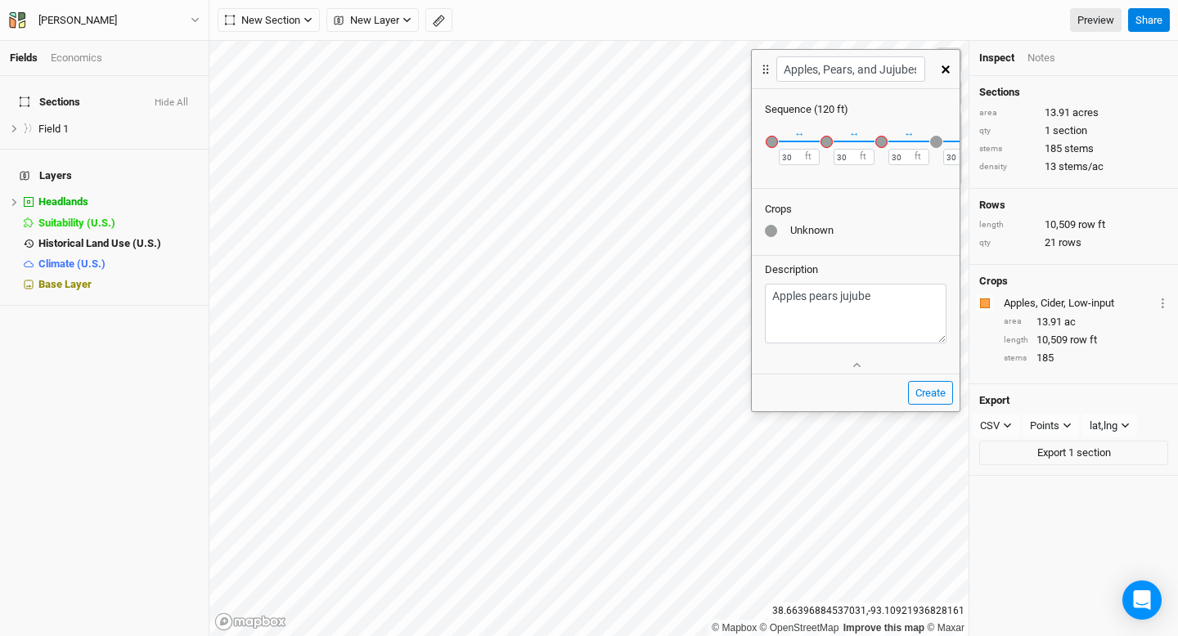
click at [773, 143] on div "button" at bounding box center [772, 142] width 12 height 12
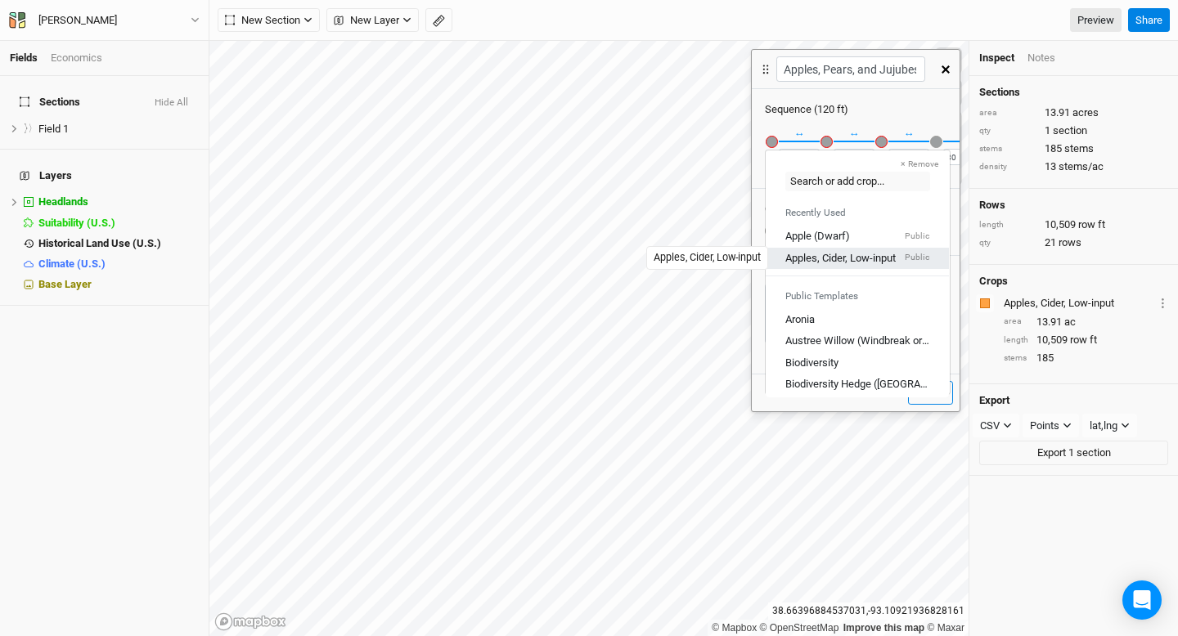
click at [814, 265] on div "Apples, Cider, Low-input" at bounding box center [840, 257] width 110 height 15
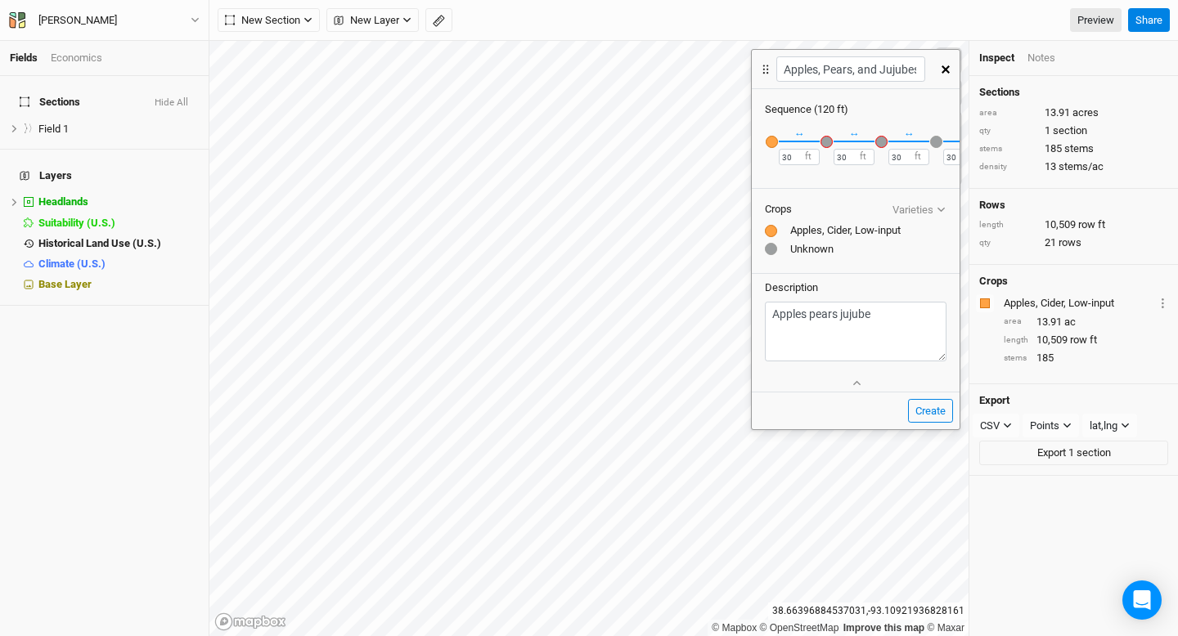
click at [829, 143] on div "button" at bounding box center [826, 142] width 12 height 12
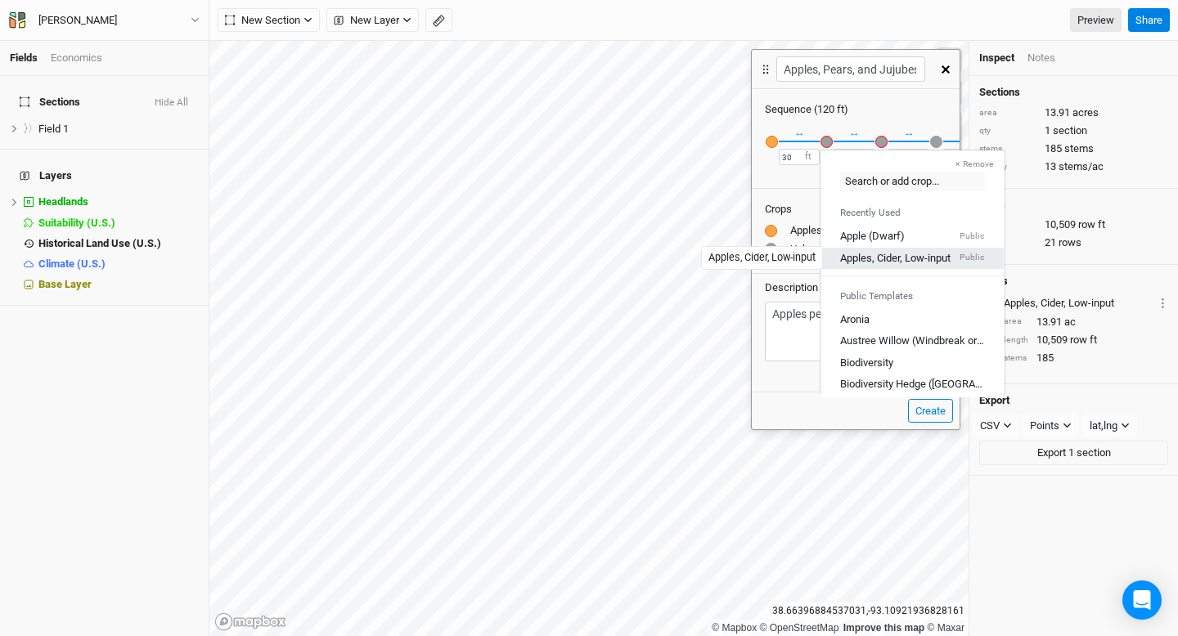
click at [874, 264] on div "Apples, Cider, Low-input" at bounding box center [895, 257] width 110 height 15
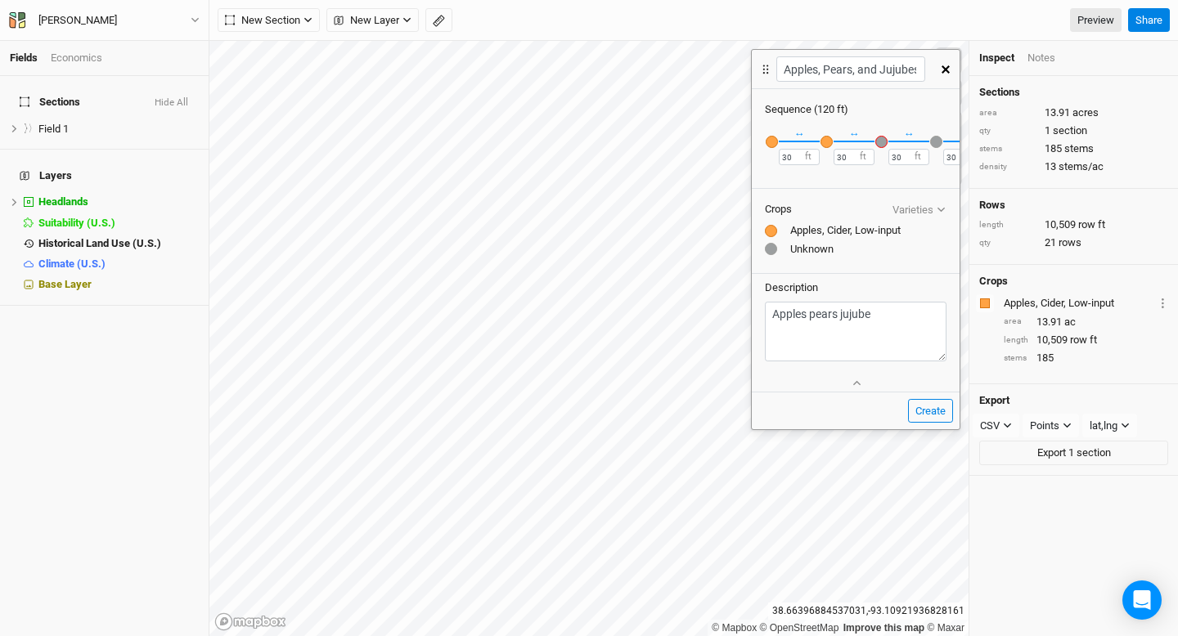
click at [881, 143] on div "button" at bounding box center [881, 142] width 12 height 12
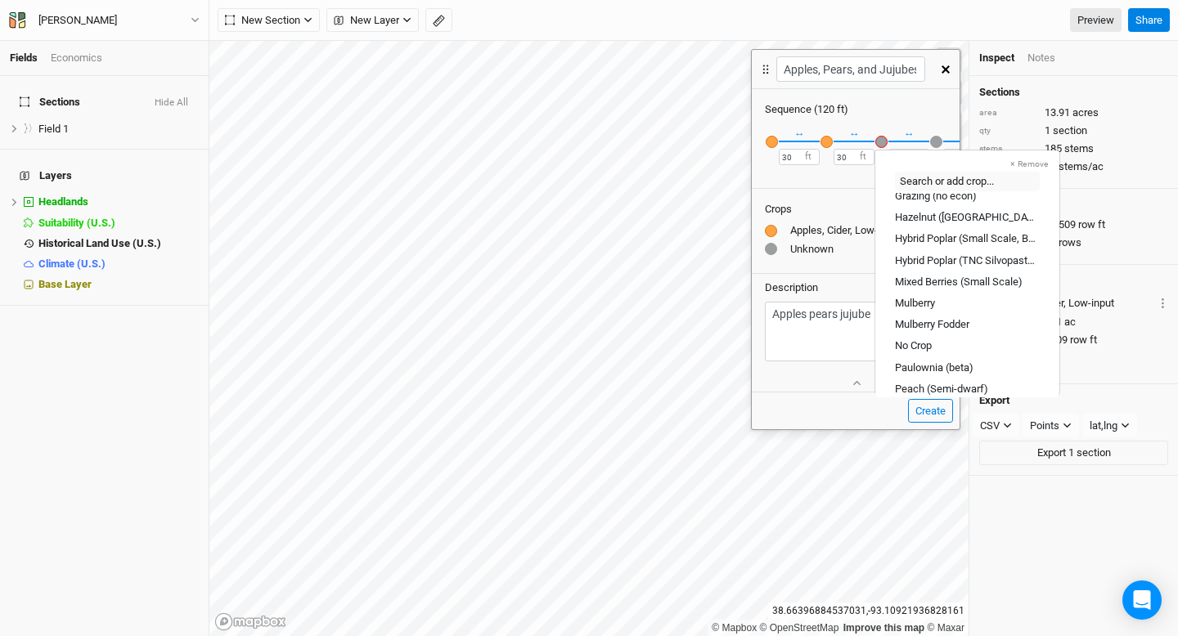
scroll to position [666, 0]
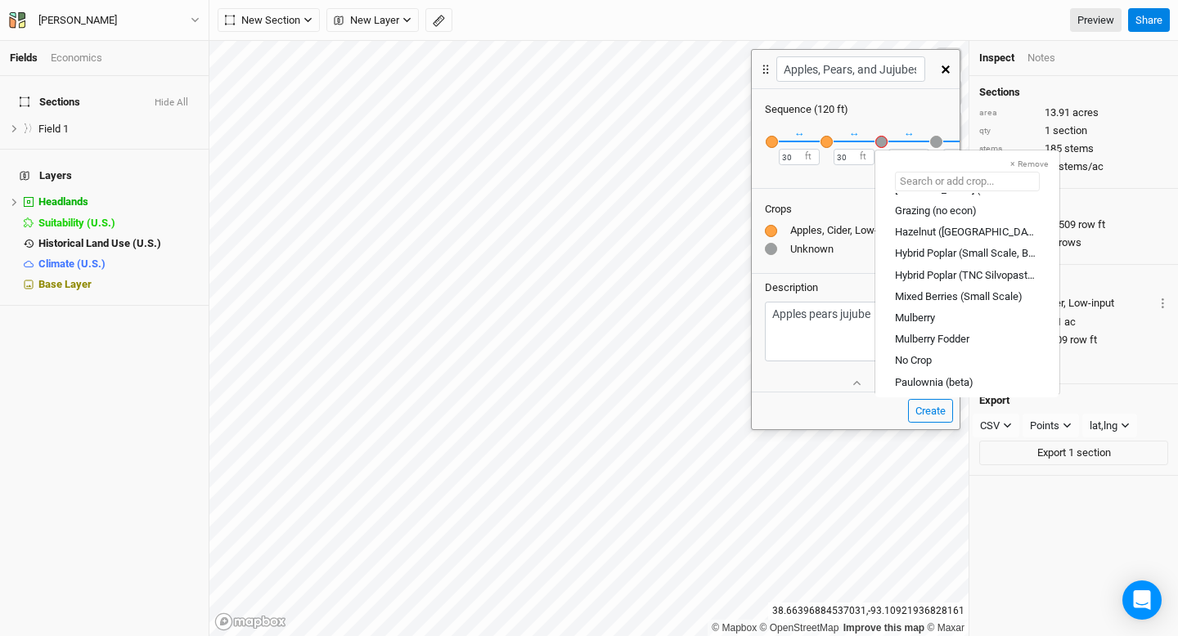
click at [951, 179] on input "text" at bounding box center [967, 182] width 145 height 20
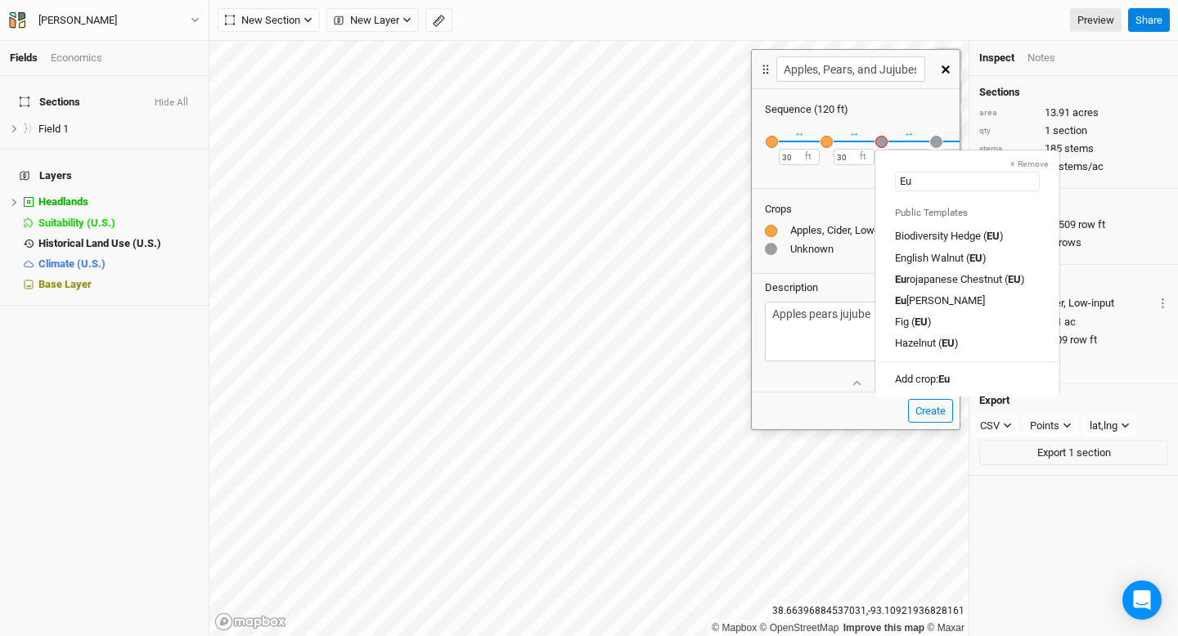
scroll to position [0, 0]
type input "Eur"
type input "Eurojapanese Chestnut ([GEOGRAPHIC_DATA])"
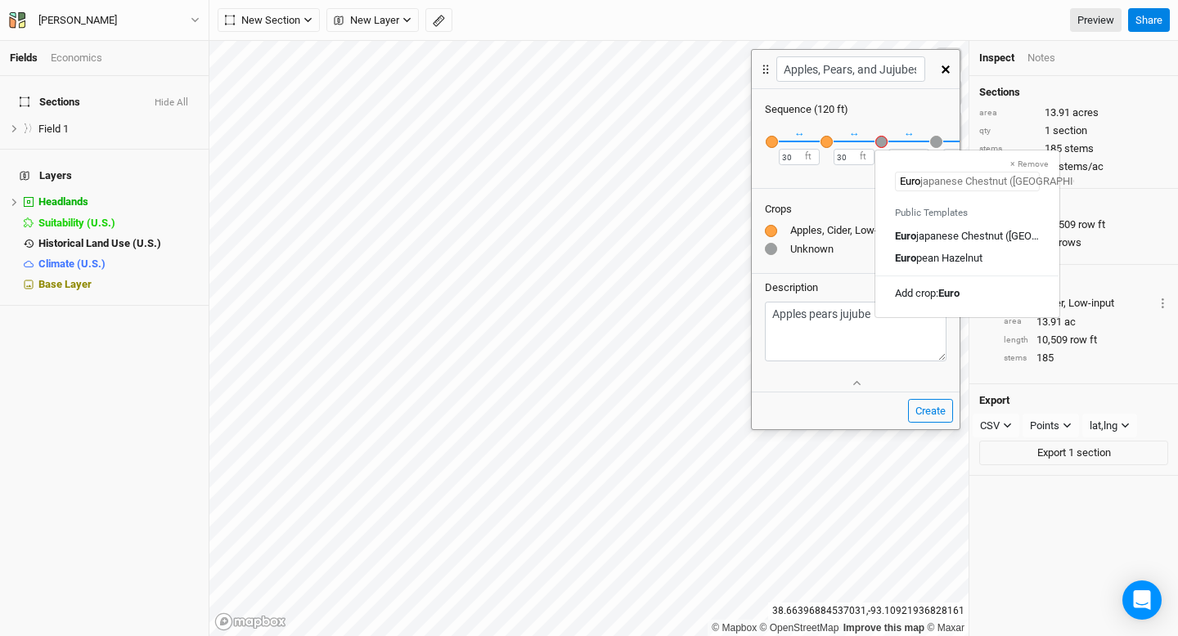
type input "Europ"
type input "European Hazelnut"
type input "European P"
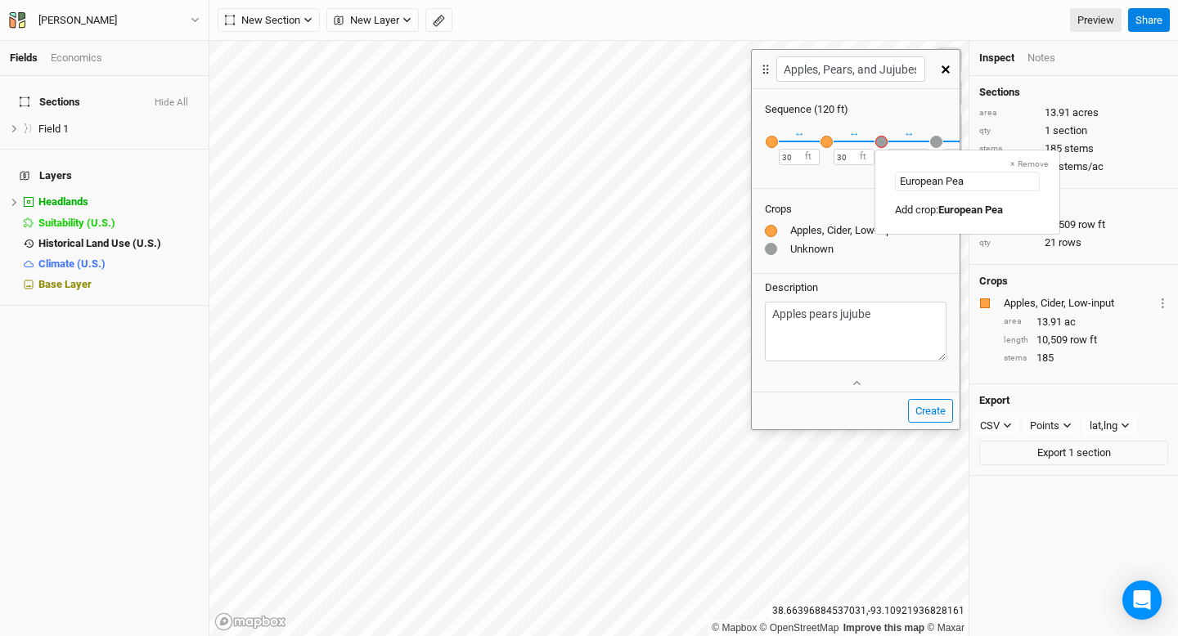
type input "European Pear"
click at [974, 211] on mark "European Pear" at bounding box center [972, 210] width 69 height 12
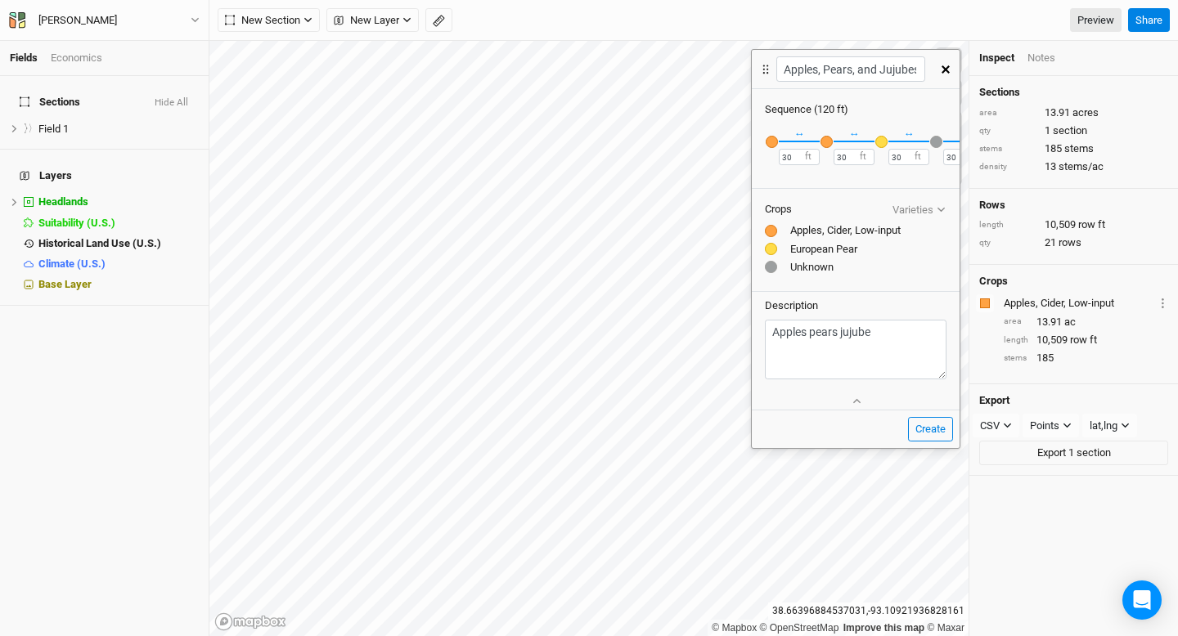
click at [937, 143] on div "button" at bounding box center [936, 142] width 12 height 12
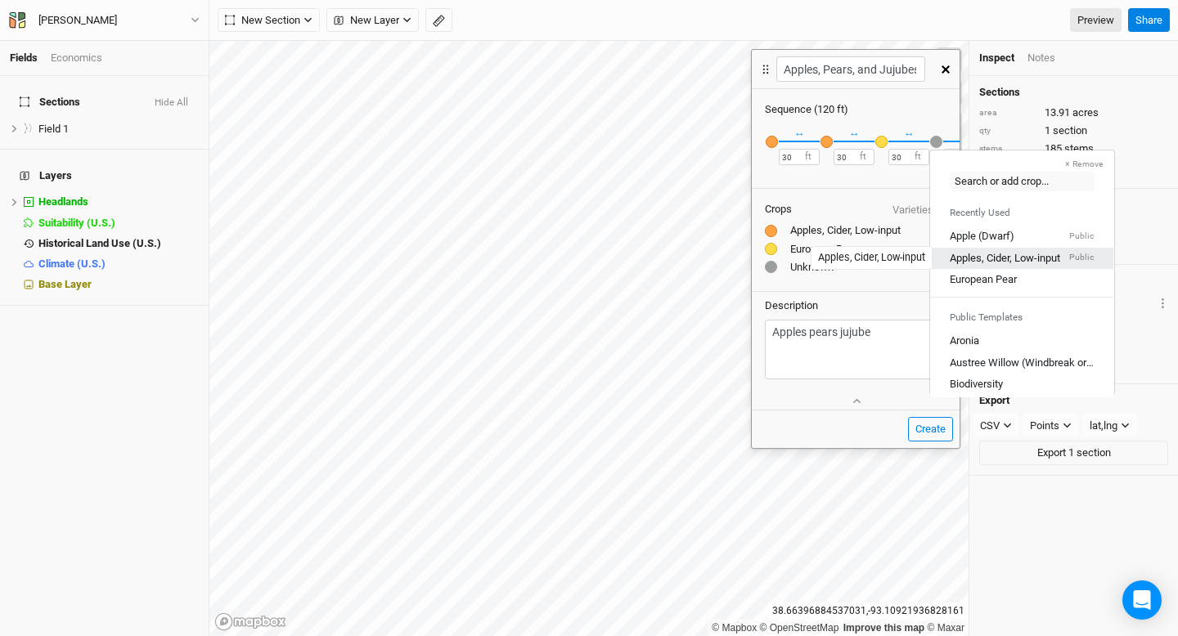
click at [974, 260] on div "Apples, Cider, Low-input" at bounding box center [1005, 257] width 110 height 15
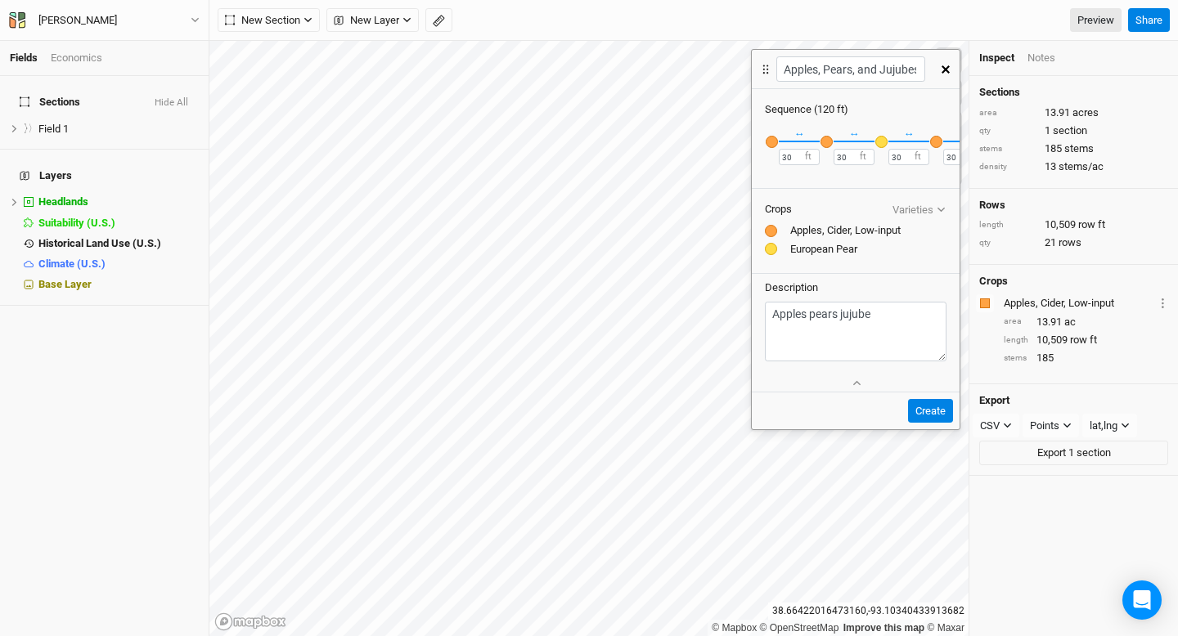
scroll to position [0, 49]
click at [941, 142] on button "＋" at bounding box center [941, 141] width 12 height 12
click at [944, 142] on button "＋" at bounding box center [941, 141] width 12 height 12
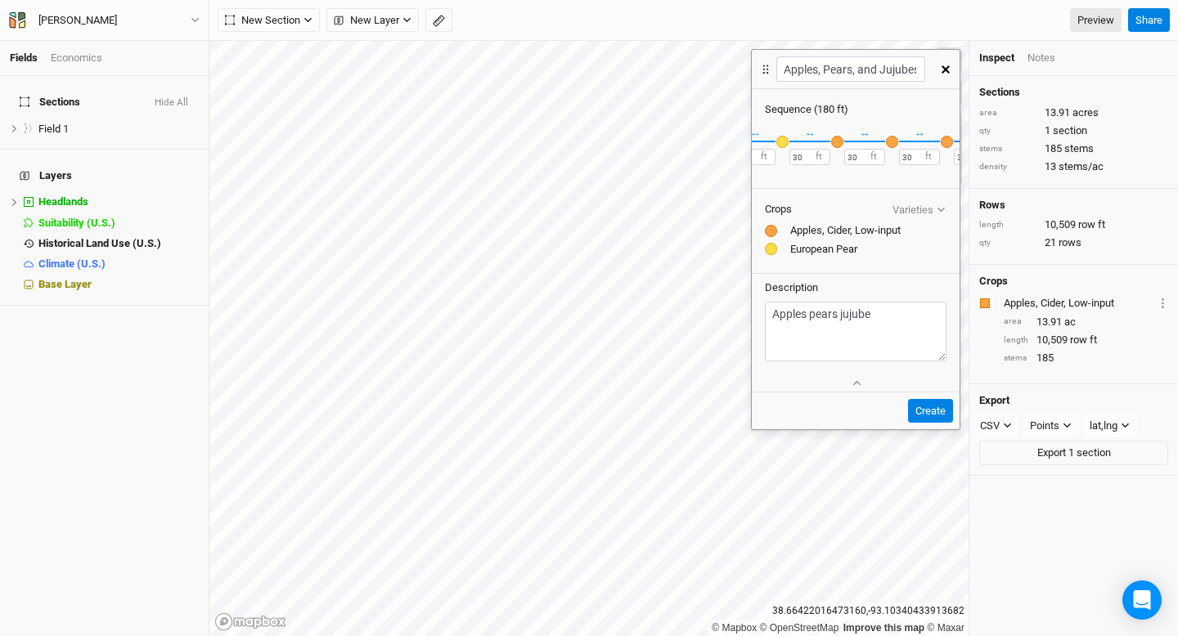
click at [948, 145] on div "button" at bounding box center [947, 142] width 12 height 12
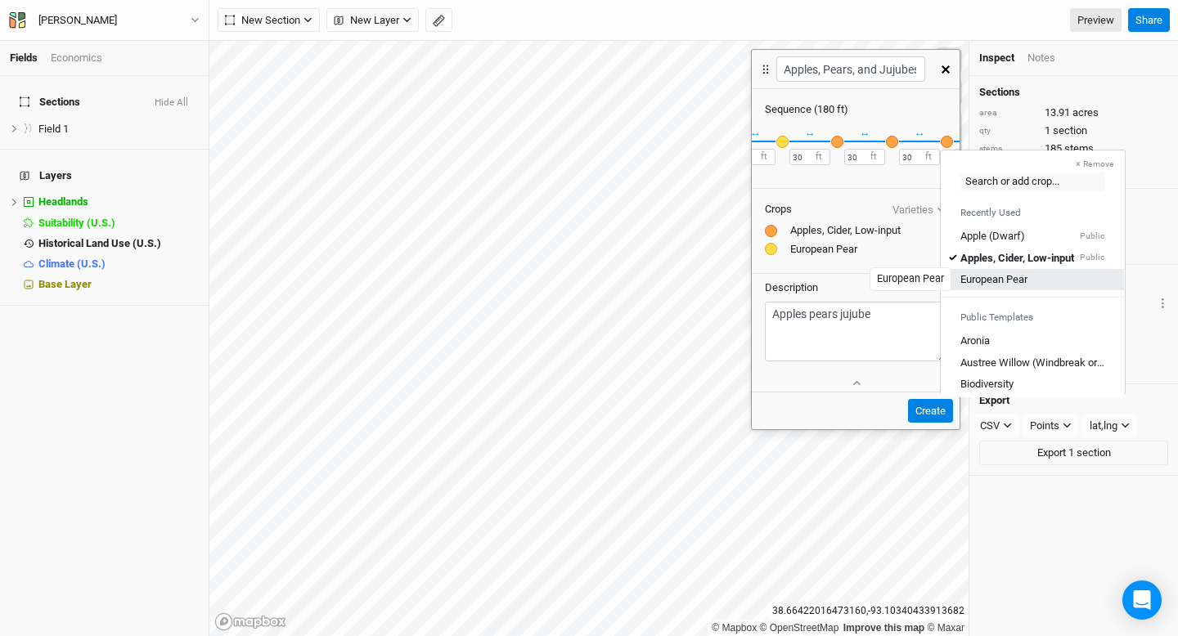
click at [982, 277] on div "European Pear" at bounding box center [993, 279] width 67 height 15
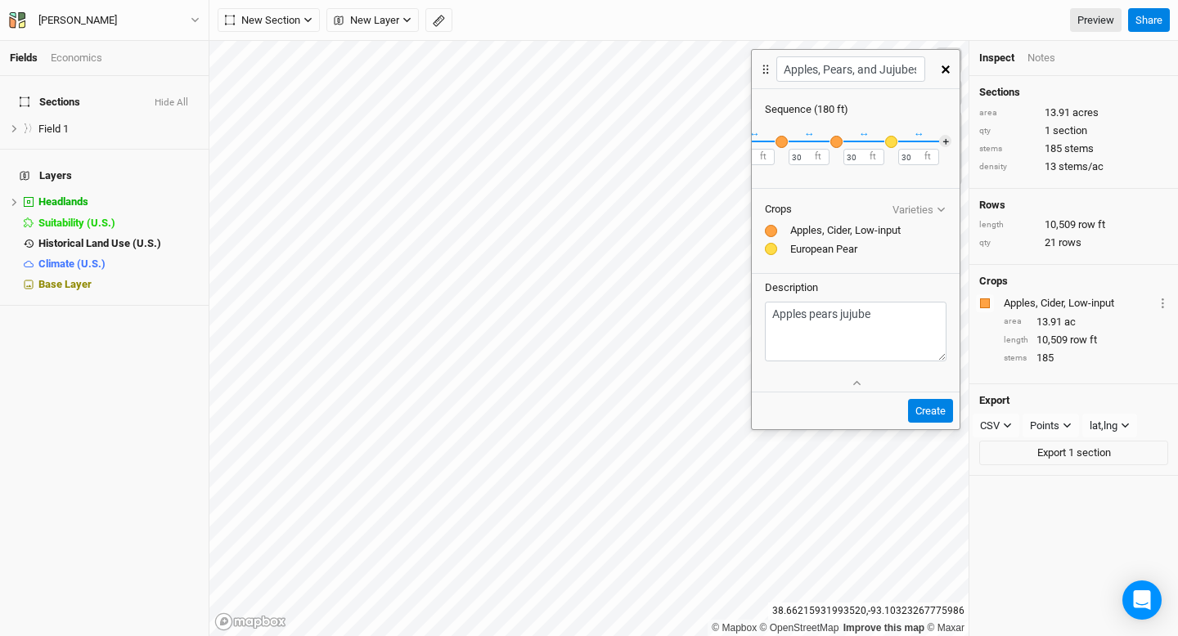
scroll to position [0, 159]
click at [941, 140] on button "＋" at bounding box center [941, 141] width 12 height 12
click at [942, 139] on button "＋" at bounding box center [941, 141] width 12 height 12
click at [942, 139] on div "button" at bounding box center [942, 142] width 12 height 12
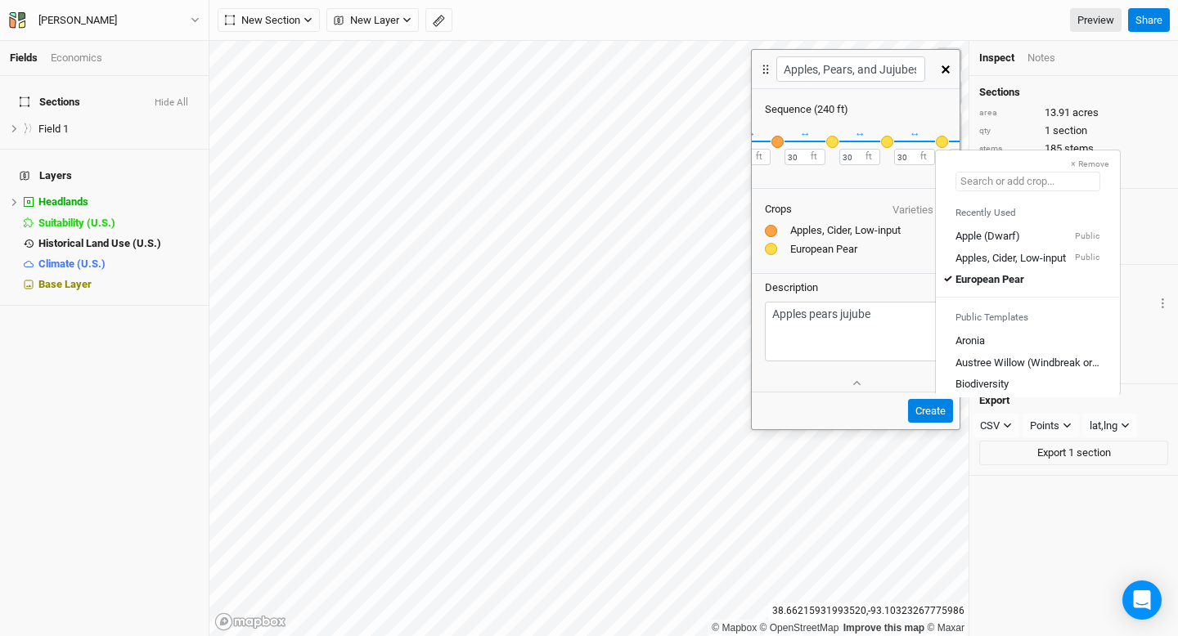
click at [1020, 184] on input "text" at bounding box center [1027, 182] width 145 height 20
type input "a"
type input "apple (Dwarf)"
type input "as"
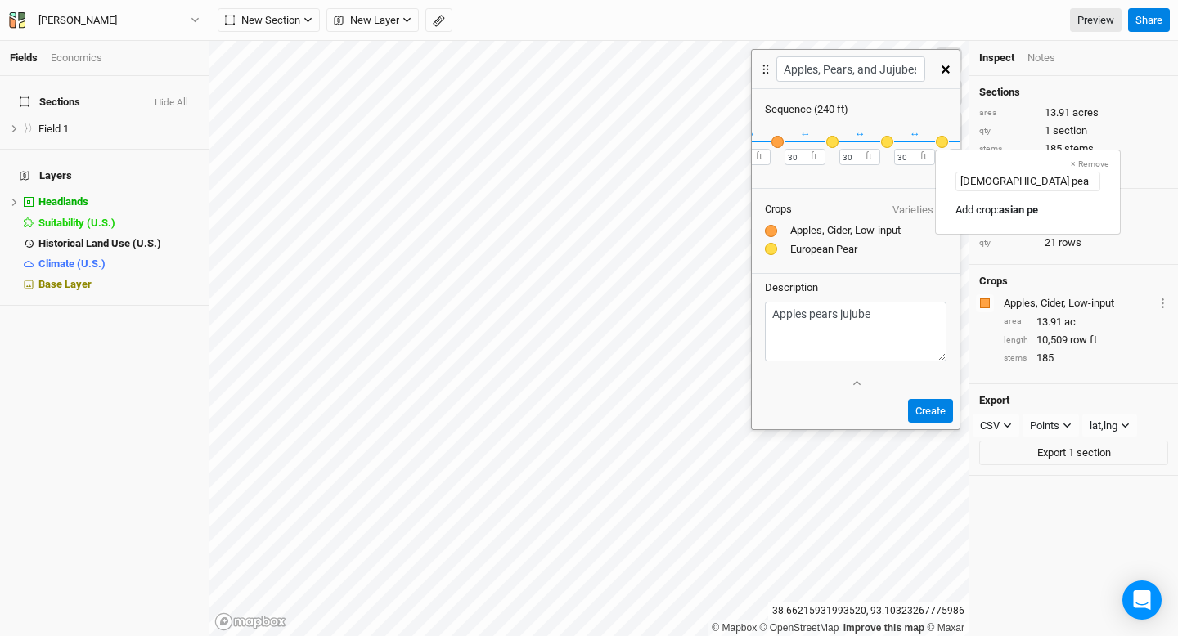
type input "asian pear"
click at [1048, 208] on mark "asian pear" at bounding box center [1023, 210] width 49 height 12
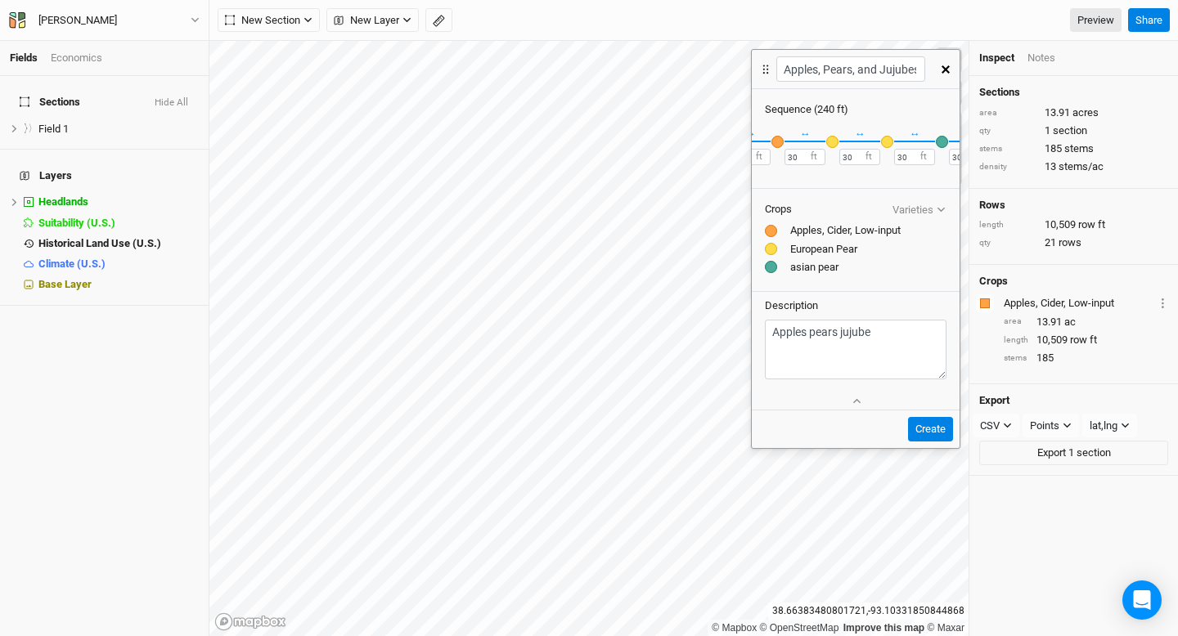
click at [944, 145] on div "button" at bounding box center [942, 142] width 12 height 12
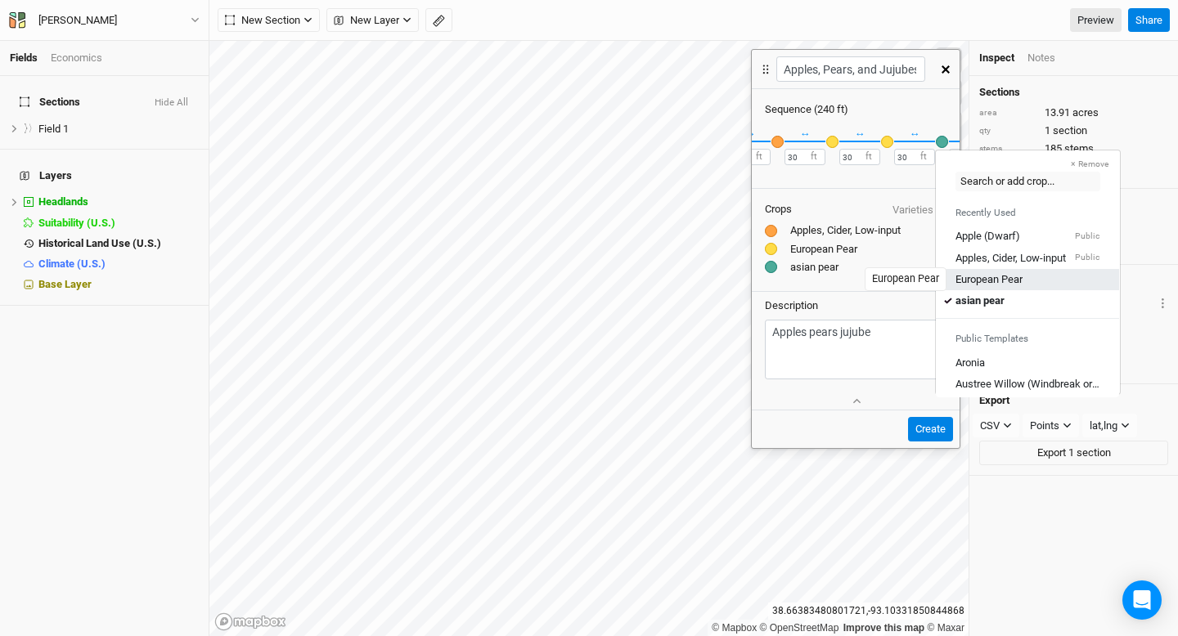
click at [976, 272] on div "European Pear" at bounding box center [988, 279] width 67 height 15
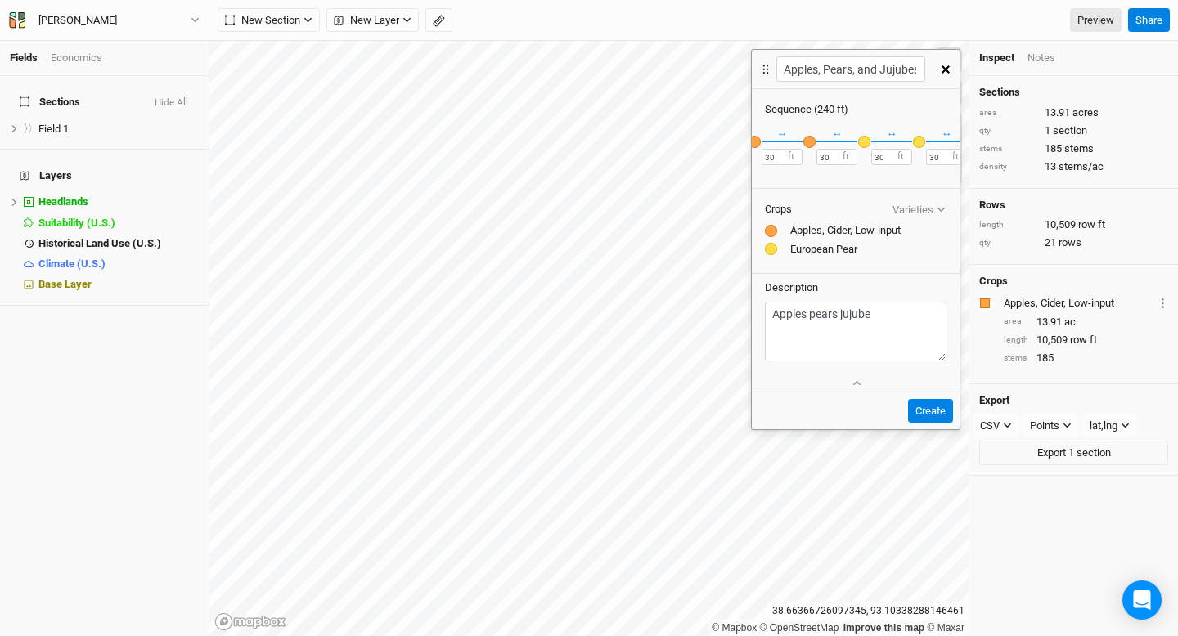
scroll to position [0, 204]
click at [898, 142] on div "button" at bounding box center [897, 142] width 12 height 12
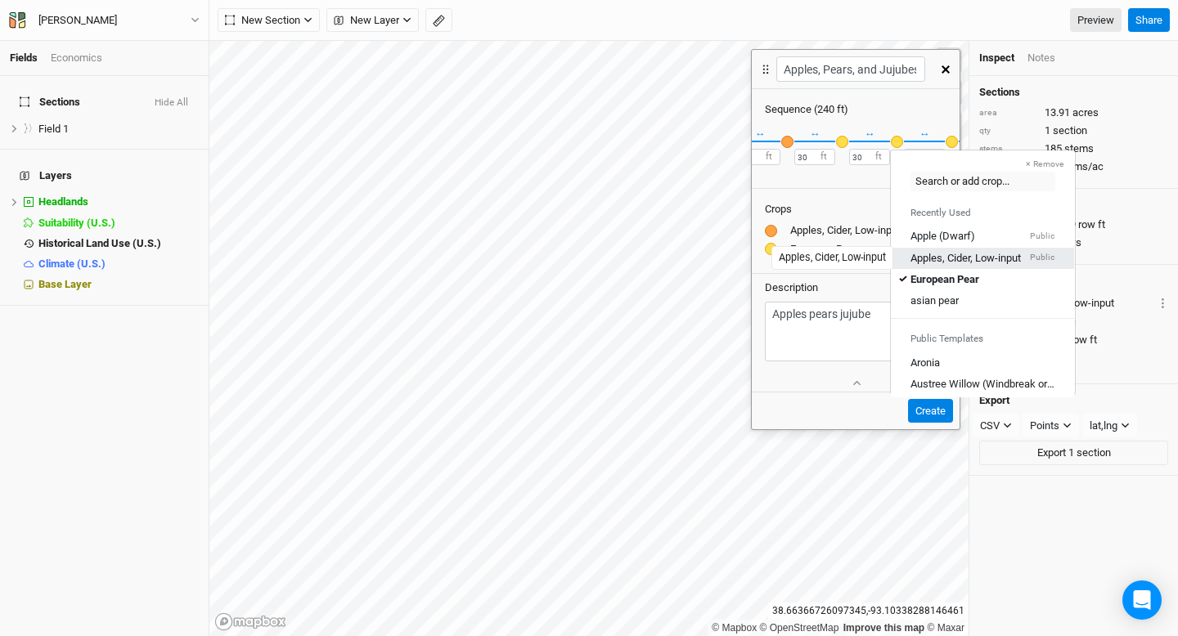
click at [920, 255] on div "Apples, Cider, Low-input" at bounding box center [965, 257] width 110 height 15
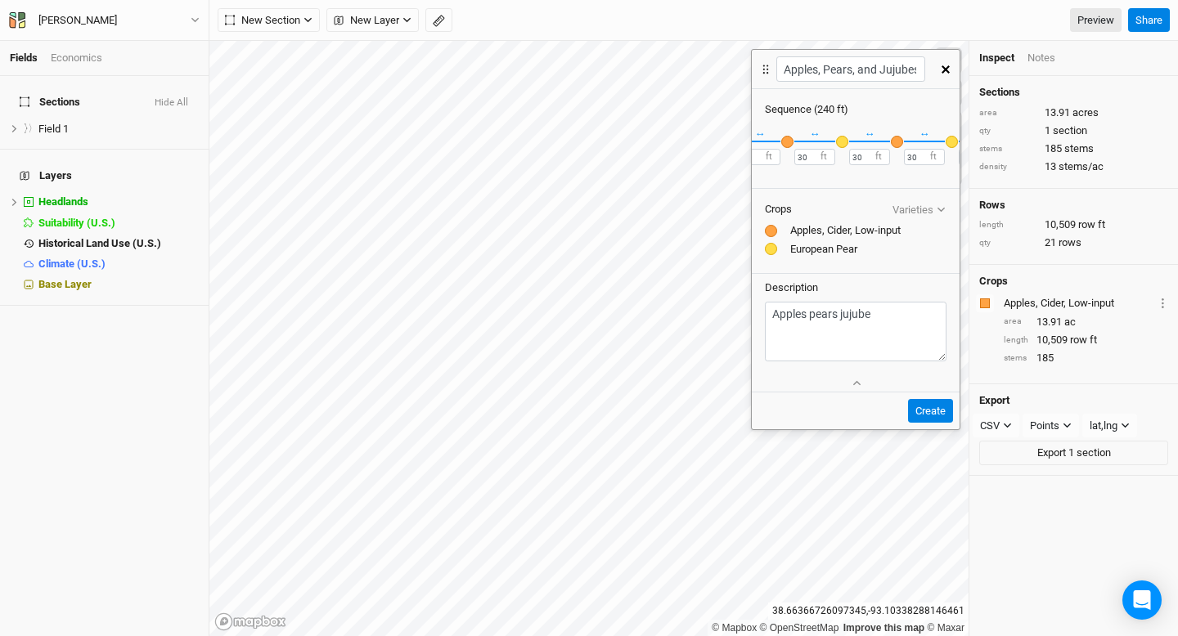
click at [951, 142] on div "button" at bounding box center [952, 142] width 12 height 12
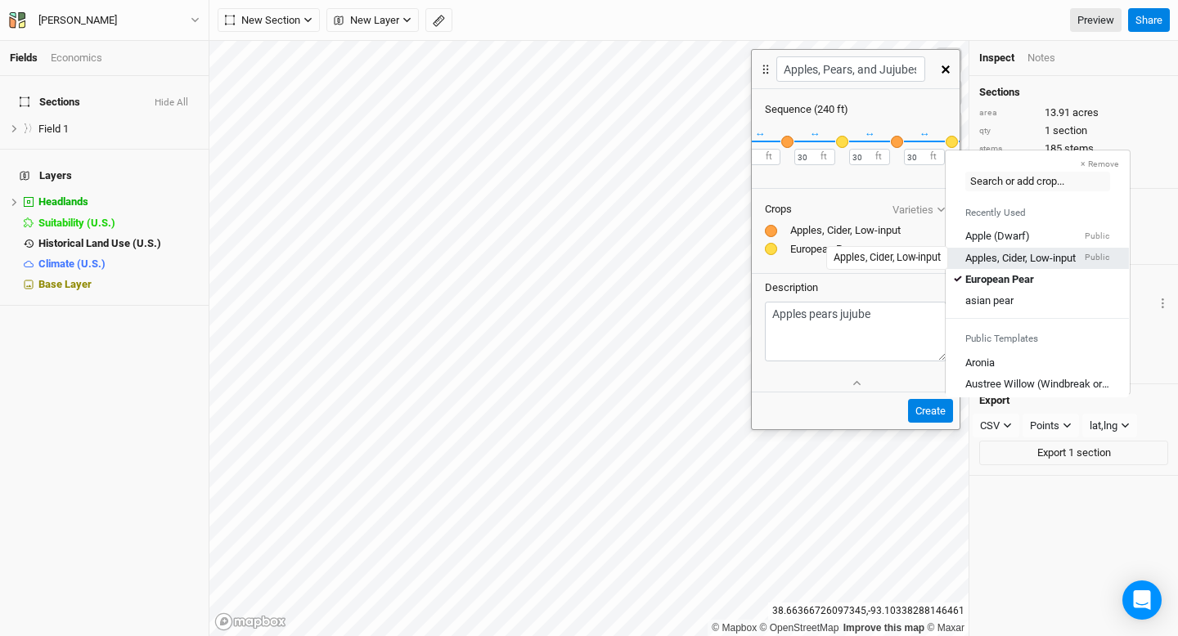
click at [990, 261] on div "Apples, Cider, Low-input" at bounding box center [1020, 257] width 110 height 15
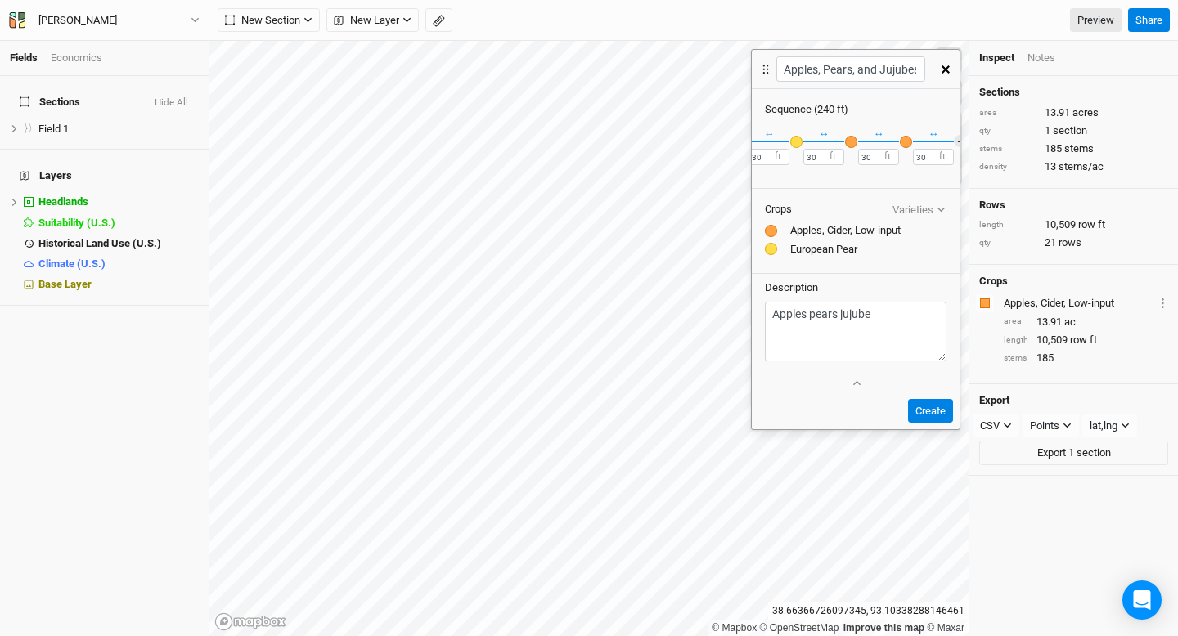
scroll to position [0, 268]
click at [944, 142] on button "＋" at bounding box center [941, 141] width 12 height 12
click at [885, 142] on div "button" at bounding box center [887, 142] width 12 height 12
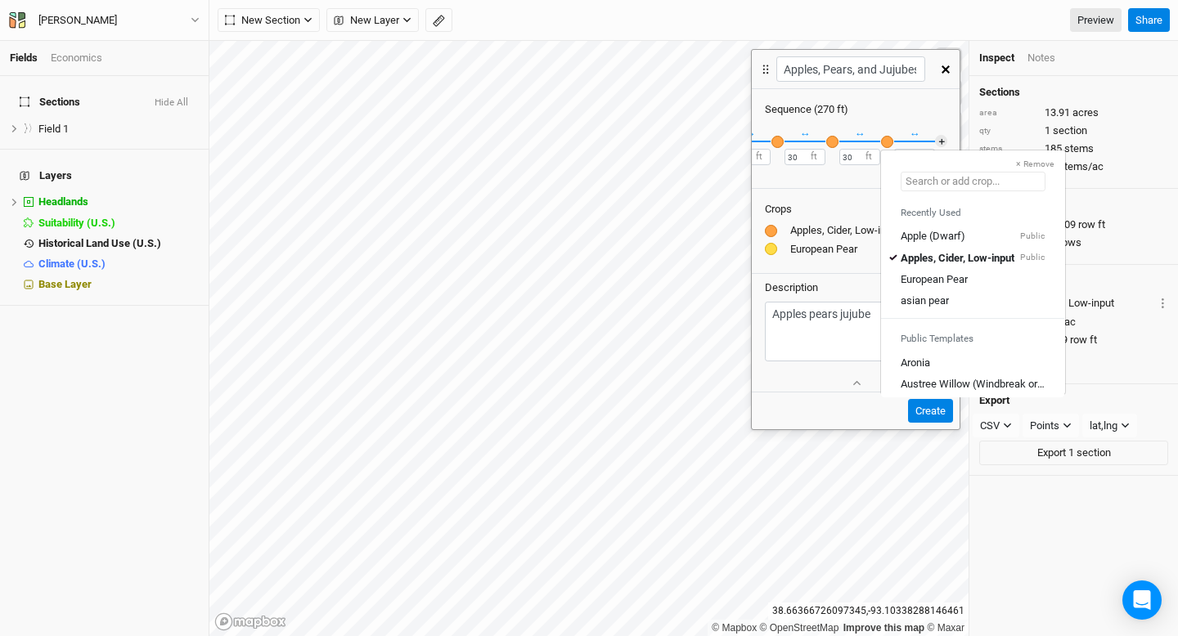
click at [922, 181] on input "text" at bounding box center [973, 182] width 145 height 20
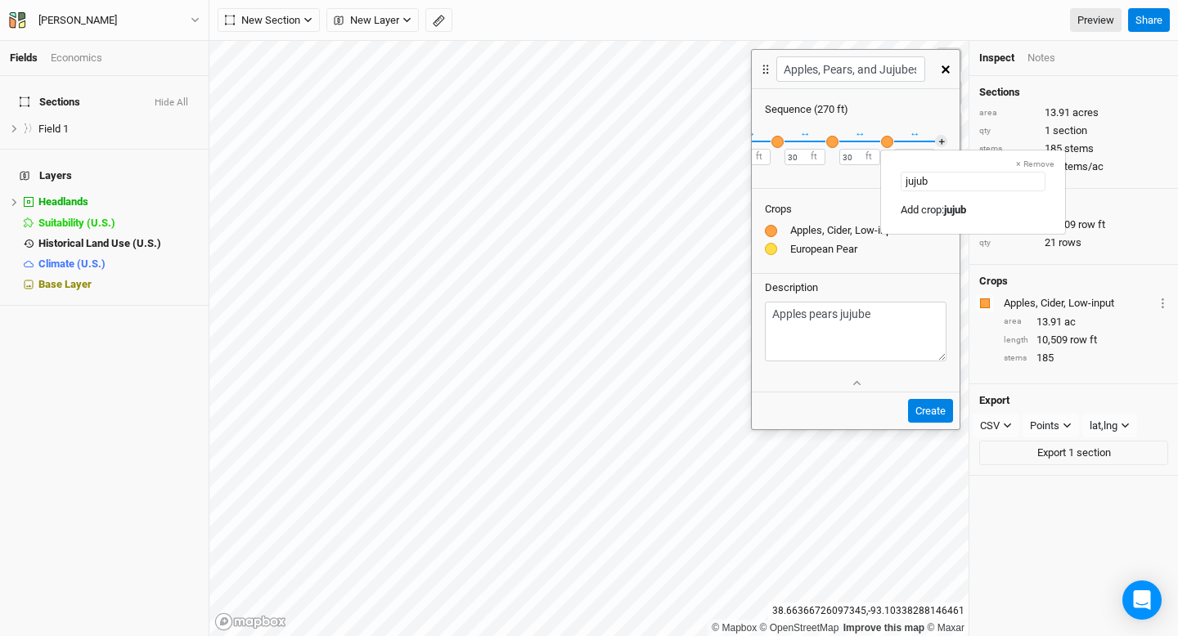
type input "jujube"
click at [940, 207] on div "Add crop: jujube" at bounding box center [936, 210] width 71 height 15
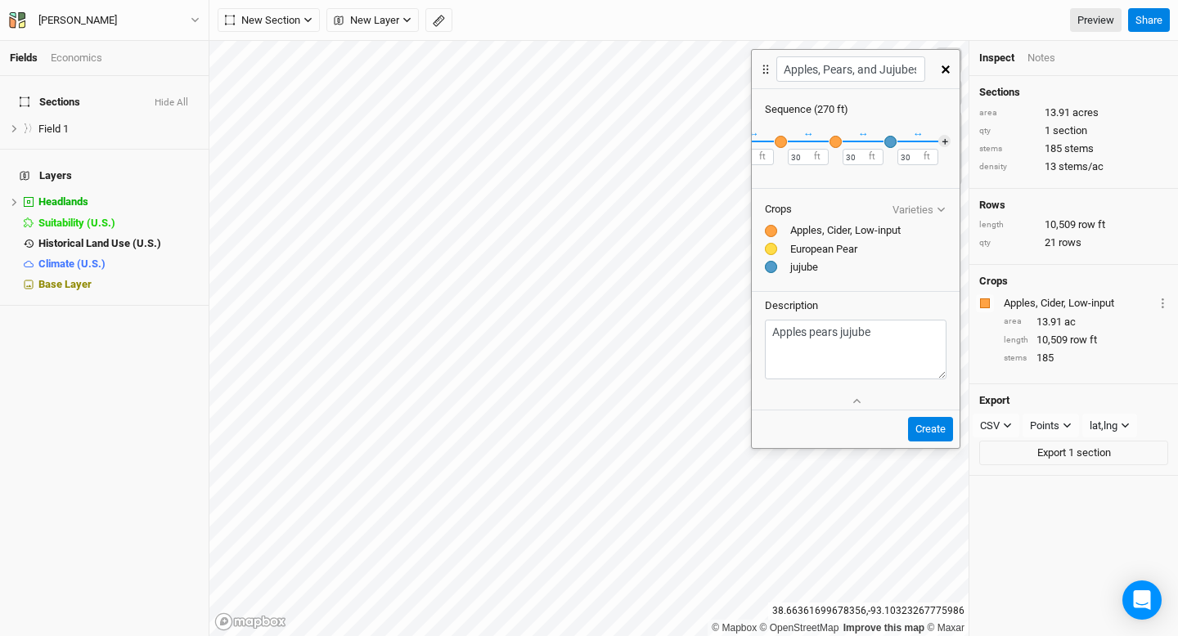
scroll to position [0, 321]
click at [941, 138] on button "＋" at bounding box center [943, 141] width 12 height 12
click at [940, 140] on button "＋" at bounding box center [941, 141] width 12 height 12
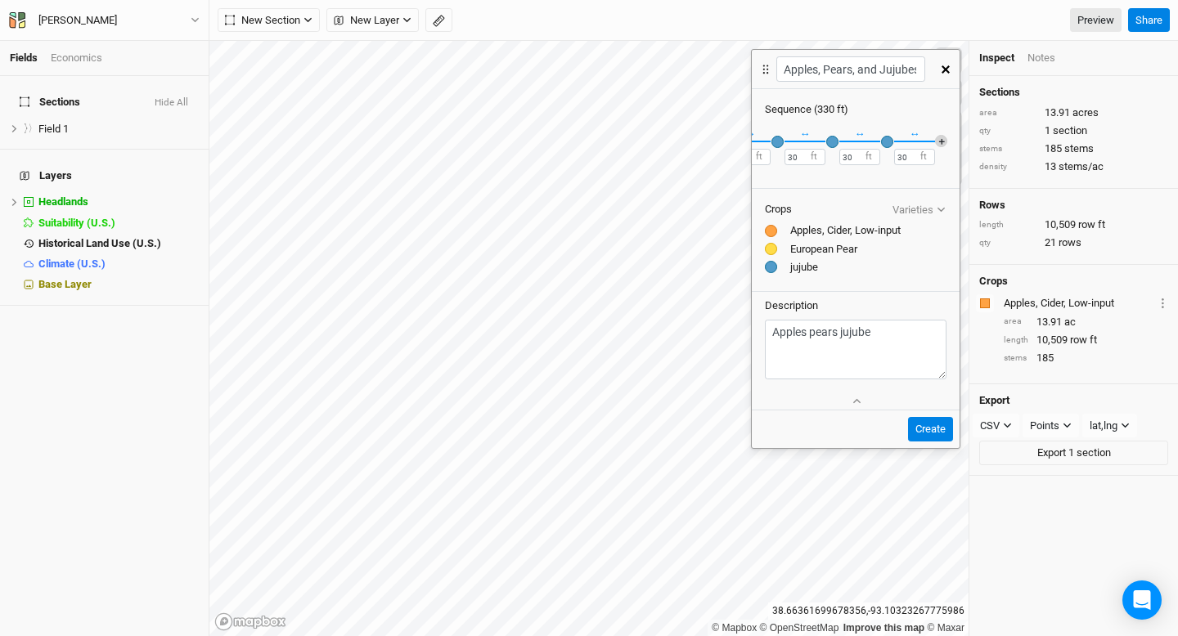
click at [945, 140] on button "＋" at bounding box center [941, 141] width 12 height 12
click at [941, 142] on button "＋" at bounding box center [941, 141] width 12 height 12
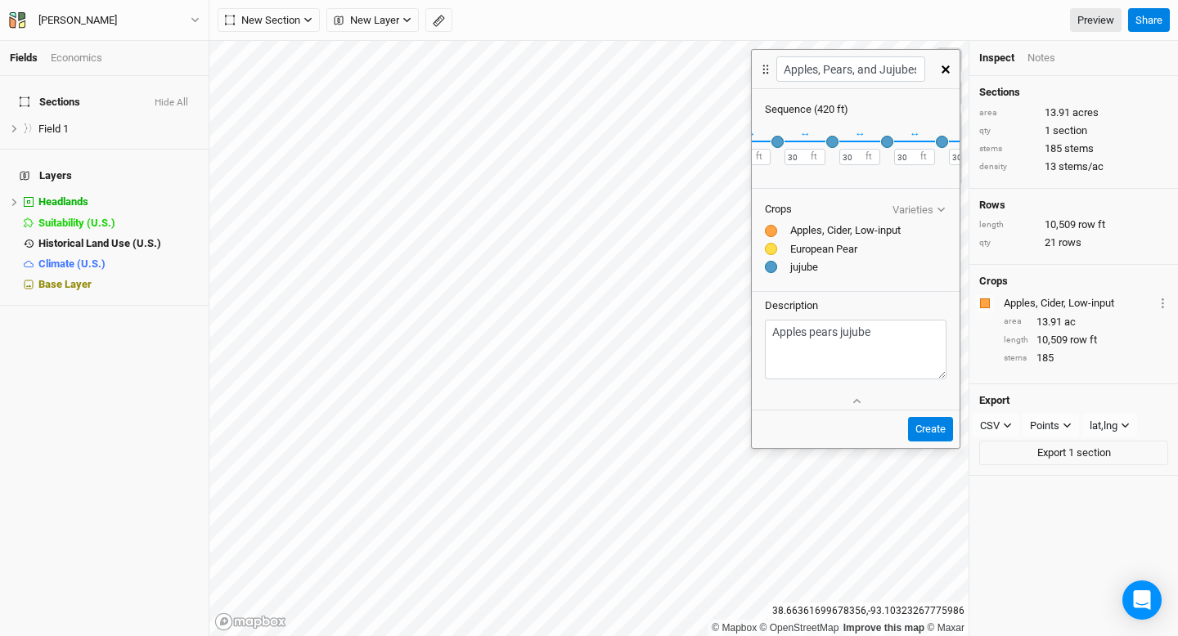
scroll to position [0, 597]
click at [941, 142] on button "＋" at bounding box center [941, 141] width 12 height 12
click at [941, 139] on button "＋" at bounding box center [941, 141] width 12 height 12
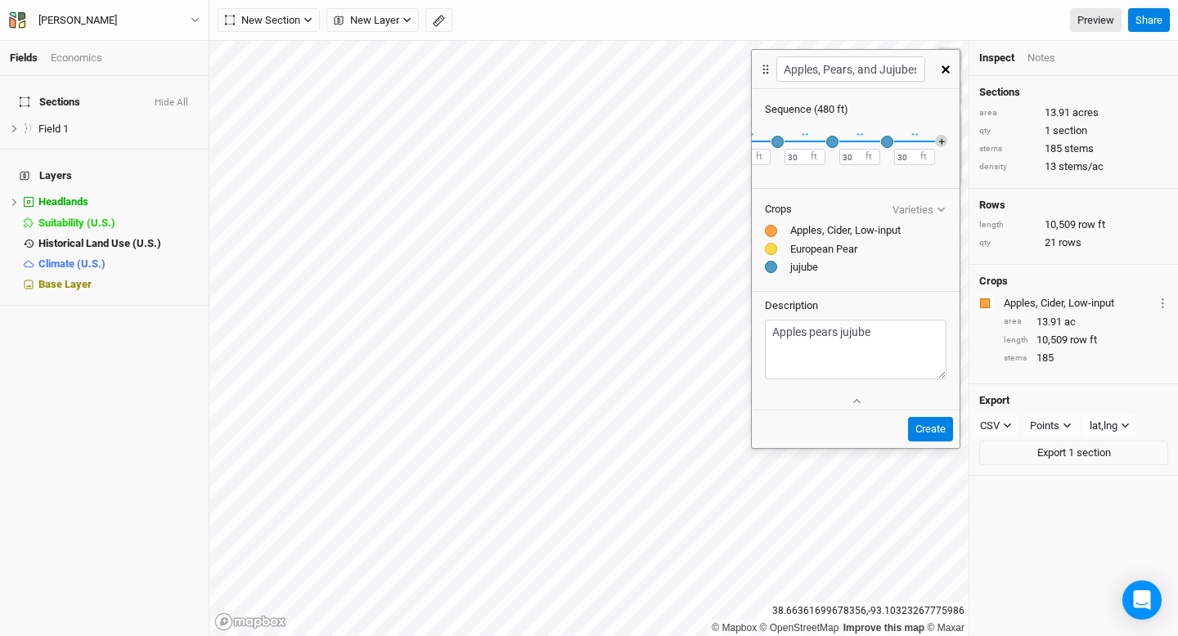
click at [943, 142] on button "＋" at bounding box center [941, 141] width 12 height 12
click at [899, 139] on div "button" at bounding box center [898, 142] width 12 height 12
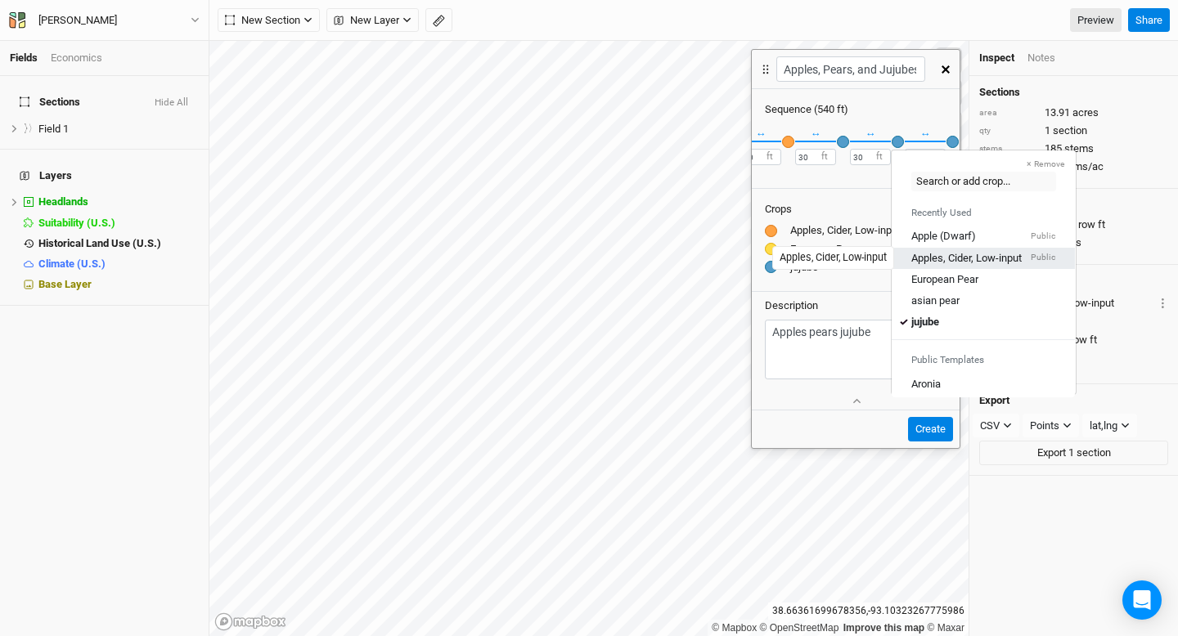
click at [931, 257] on div "Apples, Cider, Low-input" at bounding box center [966, 257] width 110 height 15
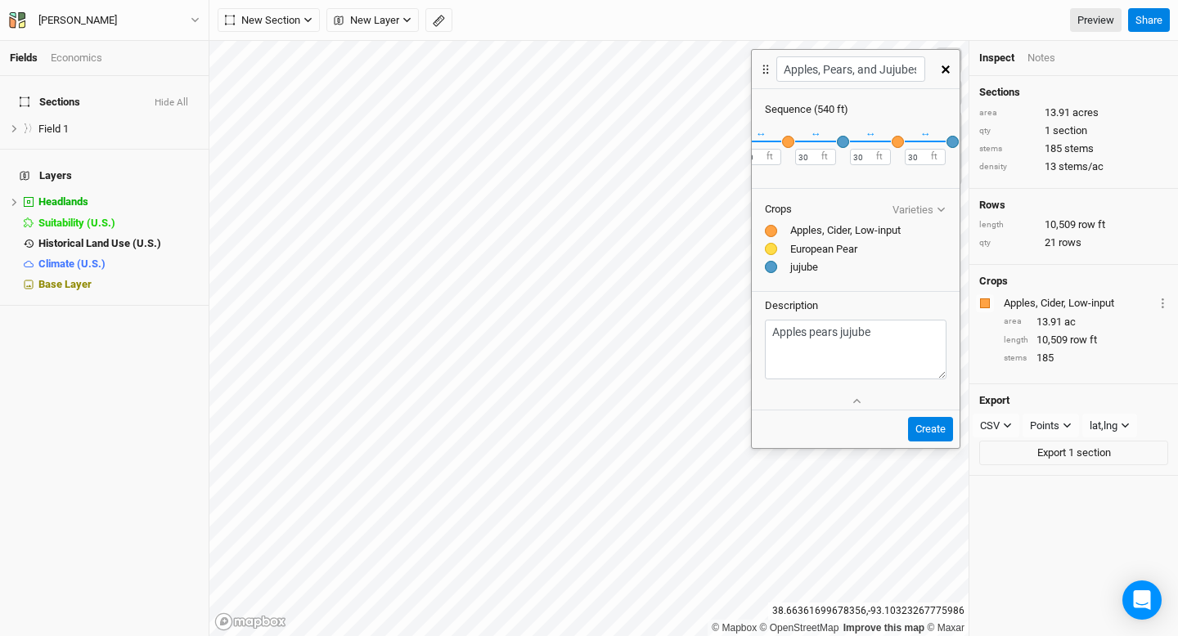
click at [954, 142] on div "button" at bounding box center [952, 142] width 12 height 12
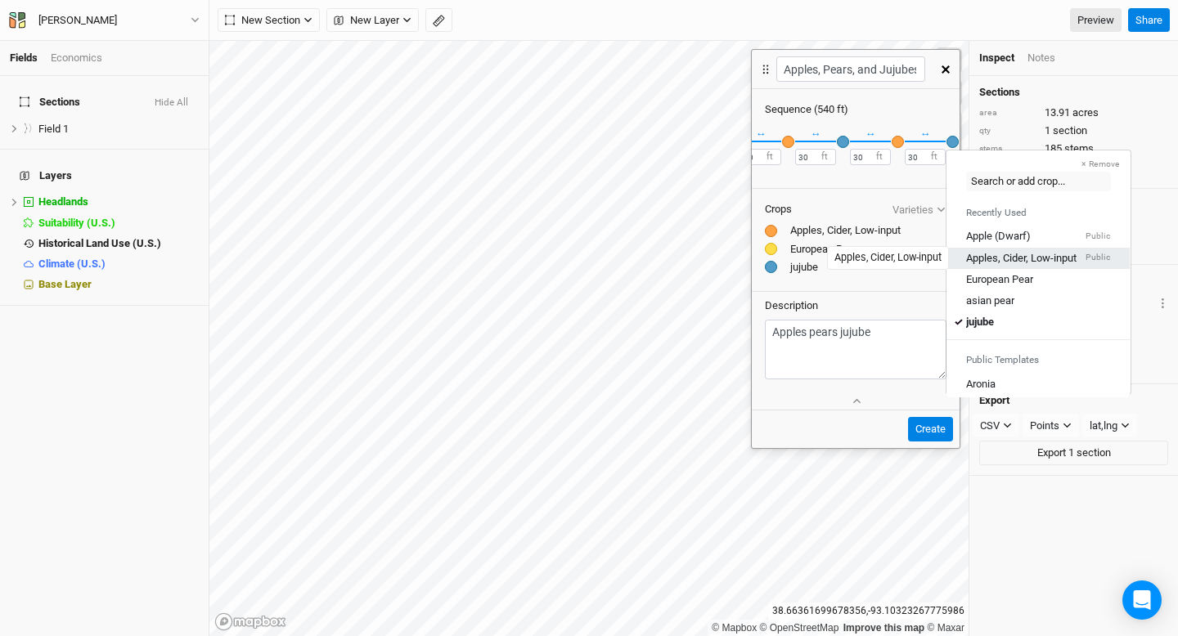
click at [984, 263] on div "Apples, Cider, Low-input" at bounding box center [1021, 257] width 110 height 15
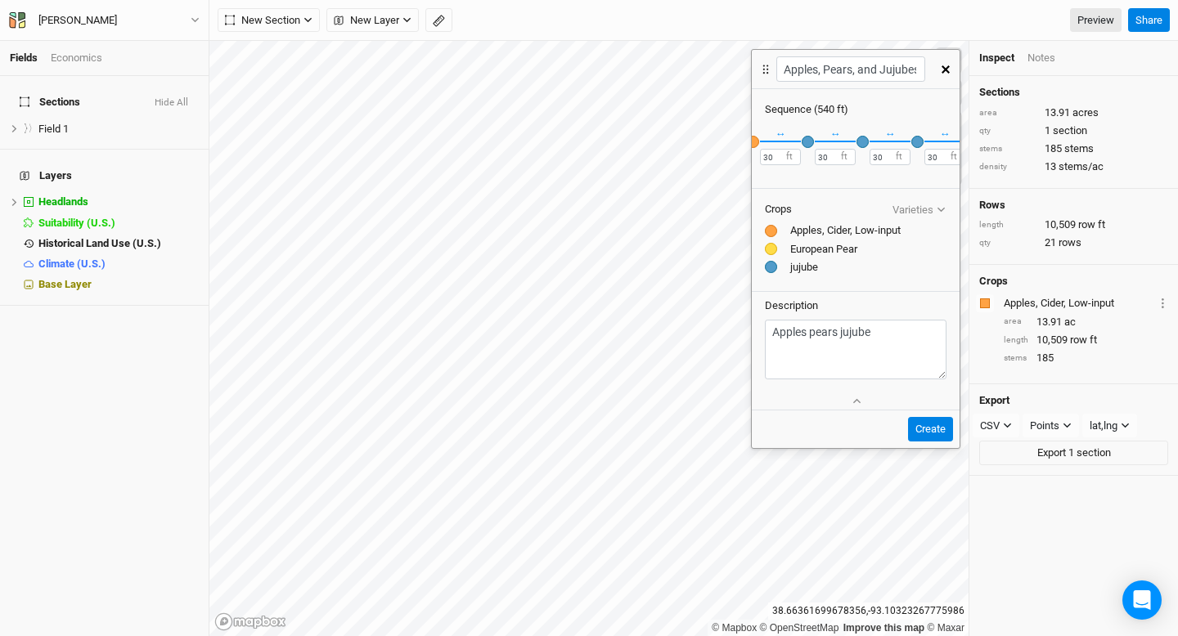
scroll to position [0, 563]
click at [811, 146] on div "button" at bounding box center [812, 142] width 12 height 12
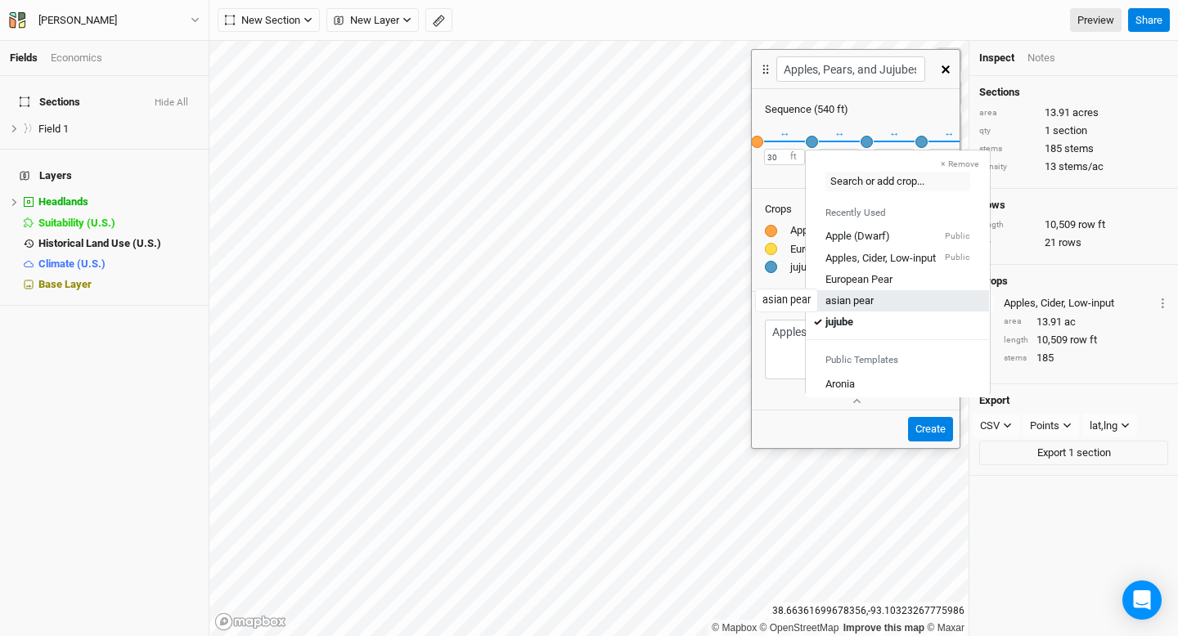
click at [853, 303] on div "asian pear" at bounding box center [849, 301] width 48 height 15
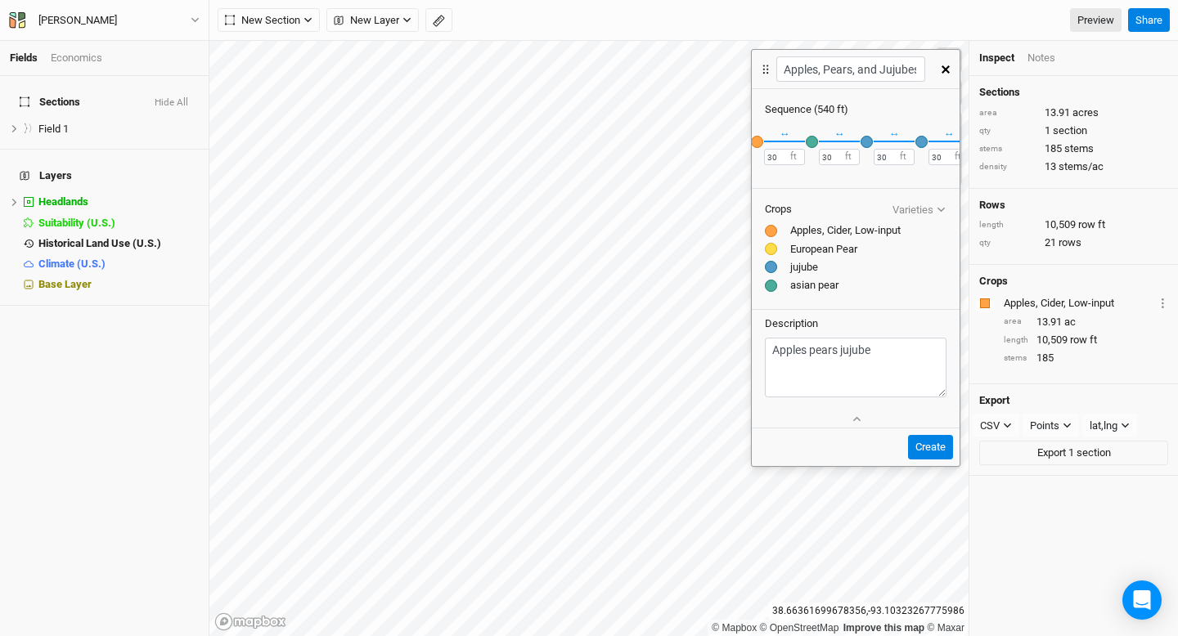
click at [861, 138] on div "button" at bounding box center [867, 142] width 12 height 12
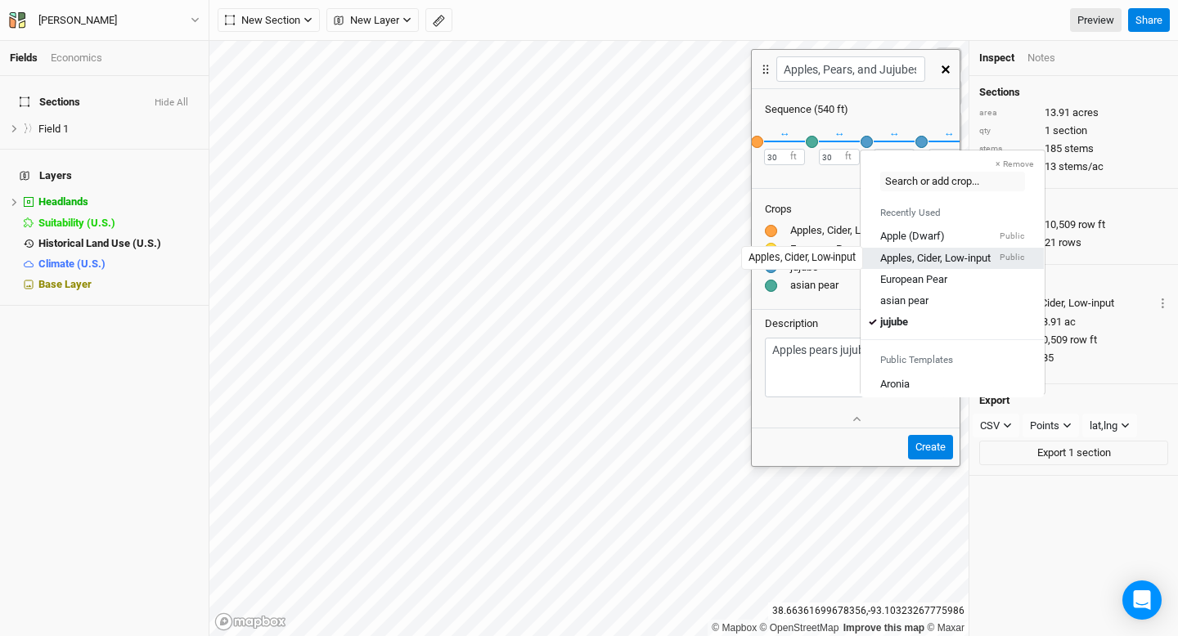
click at [901, 258] on div "Apples, Cider, Low-input" at bounding box center [935, 257] width 110 height 15
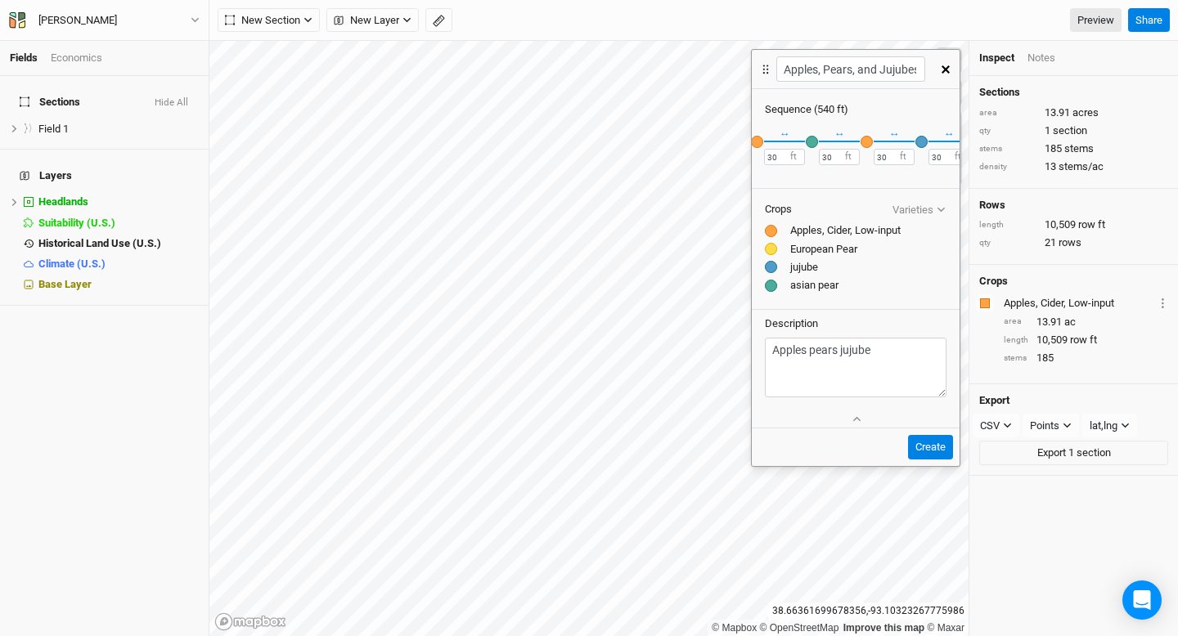
click at [920, 142] on div "button" at bounding box center [921, 142] width 12 height 12
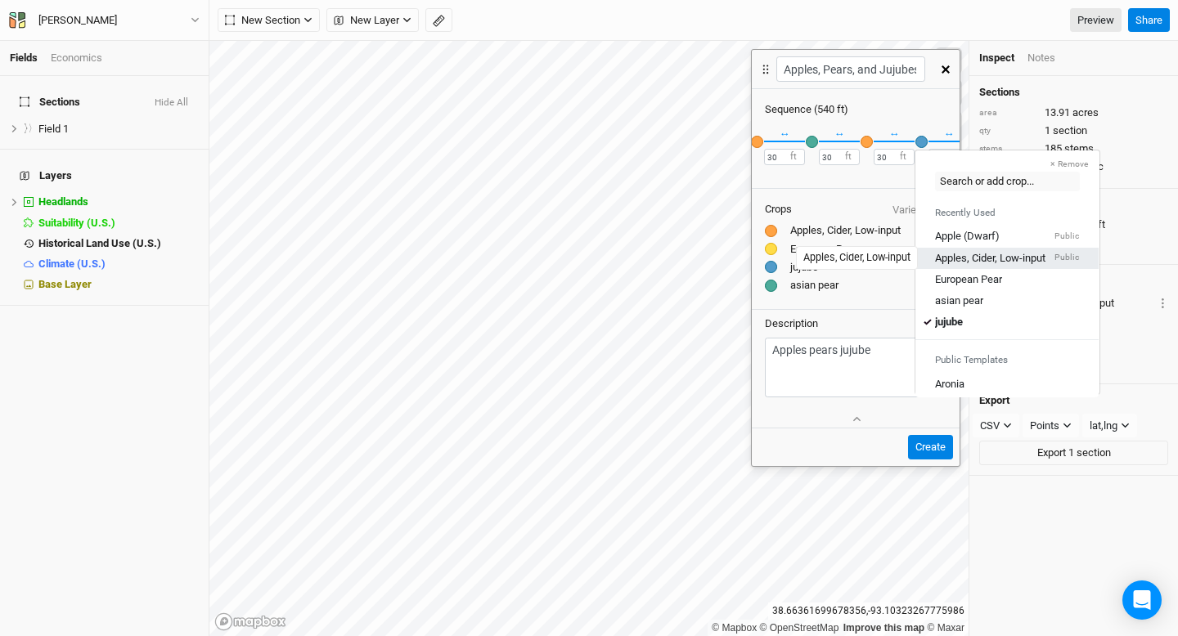
click at [955, 259] on div "Apples, Cider, Low-input" at bounding box center [990, 257] width 110 height 15
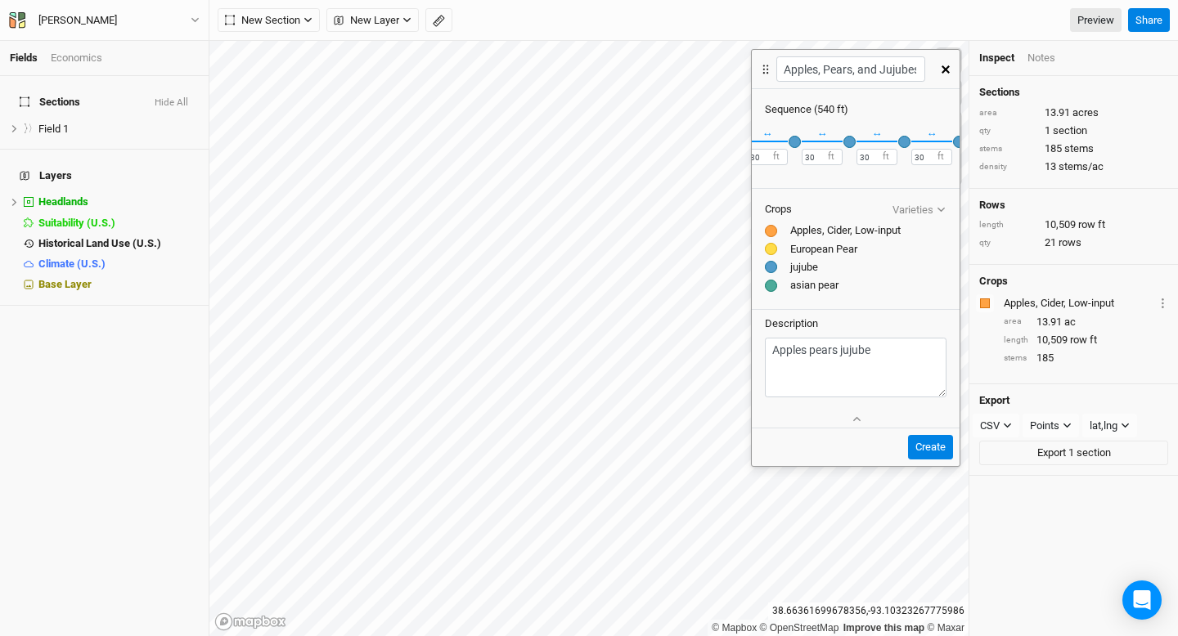
scroll to position [0, 701]
click at [839, 142] on div "button" at bounding box center [838, 142] width 12 height 12
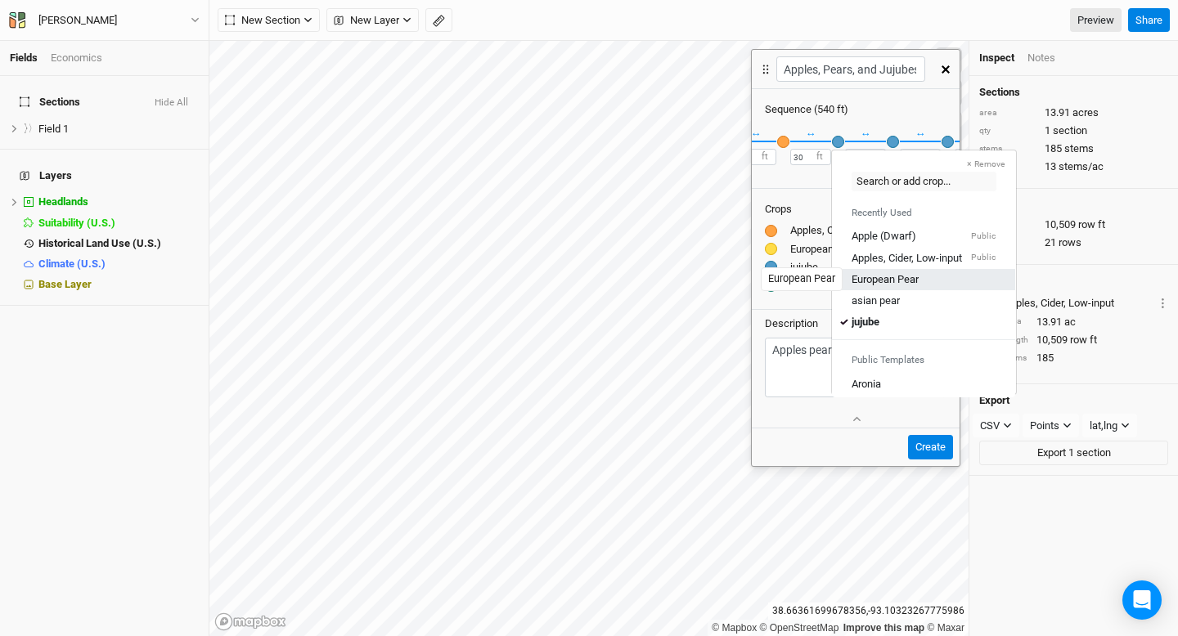
click at [867, 275] on div "European Pear" at bounding box center [885, 279] width 67 height 15
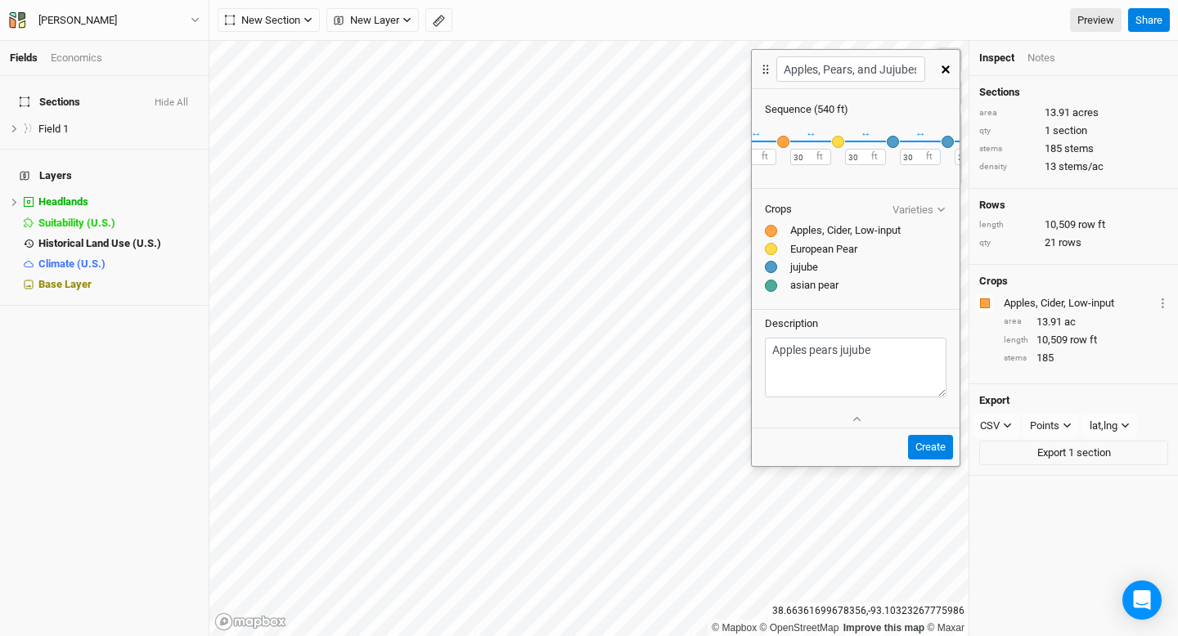
click at [890, 142] on div "button" at bounding box center [893, 142] width 12 height 12
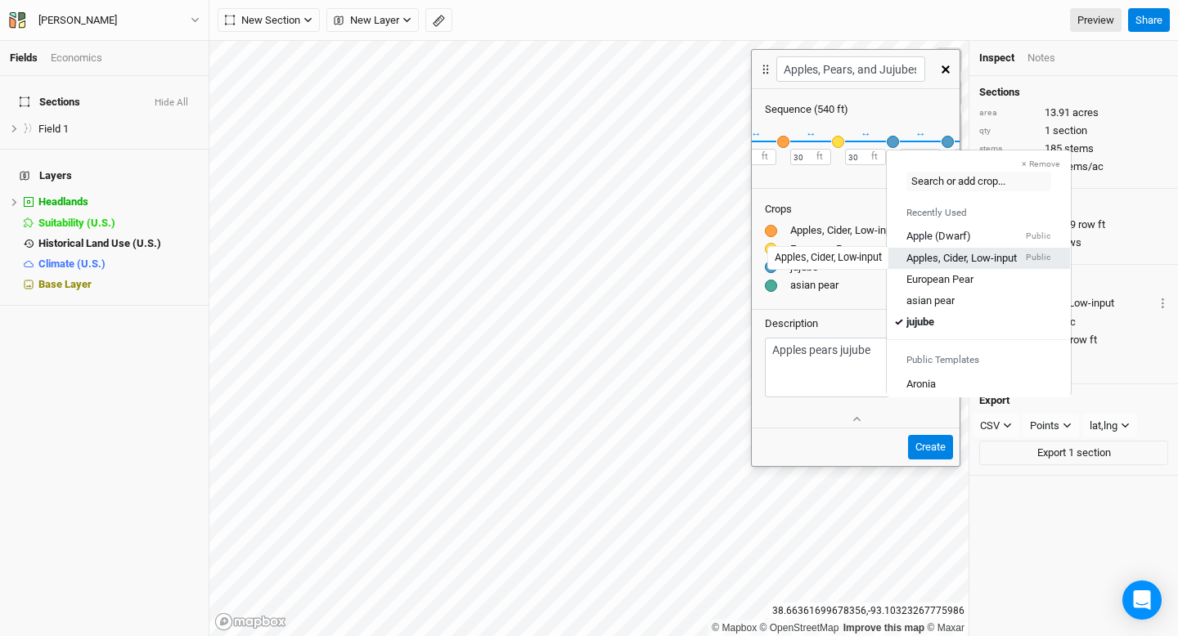
click at [928, 263] on div "Apples, Cider, Low-input" at bounding box center [961, 257] width 110 height 15
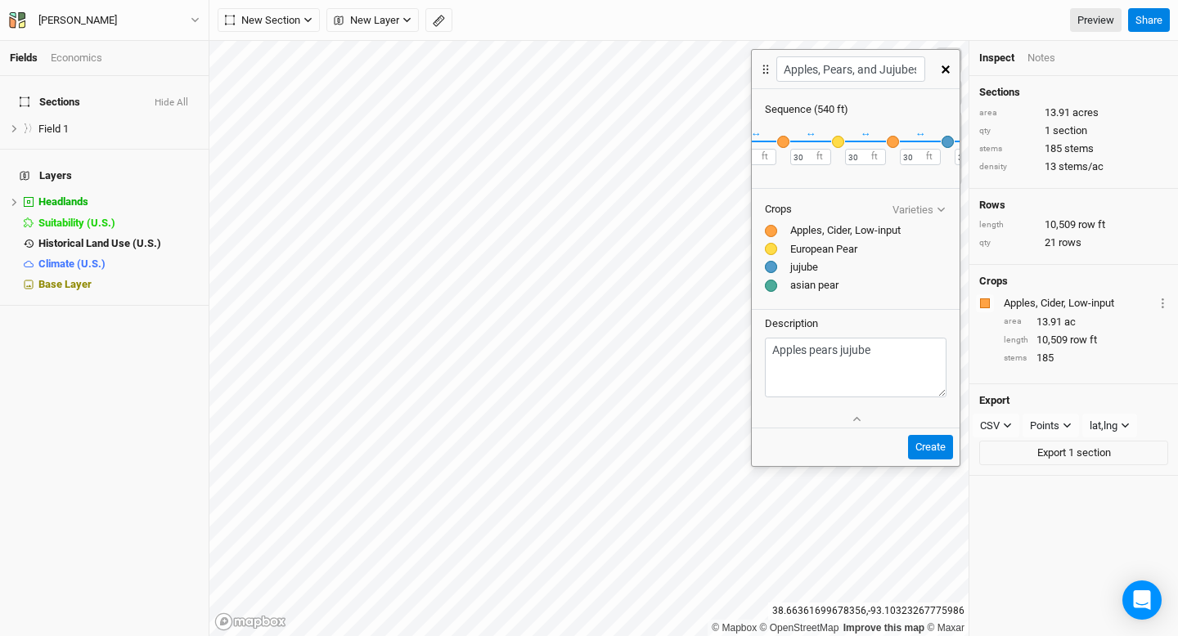
click at [837, 141] on div "button" at bounding box center [838, 142] width 12 height 12
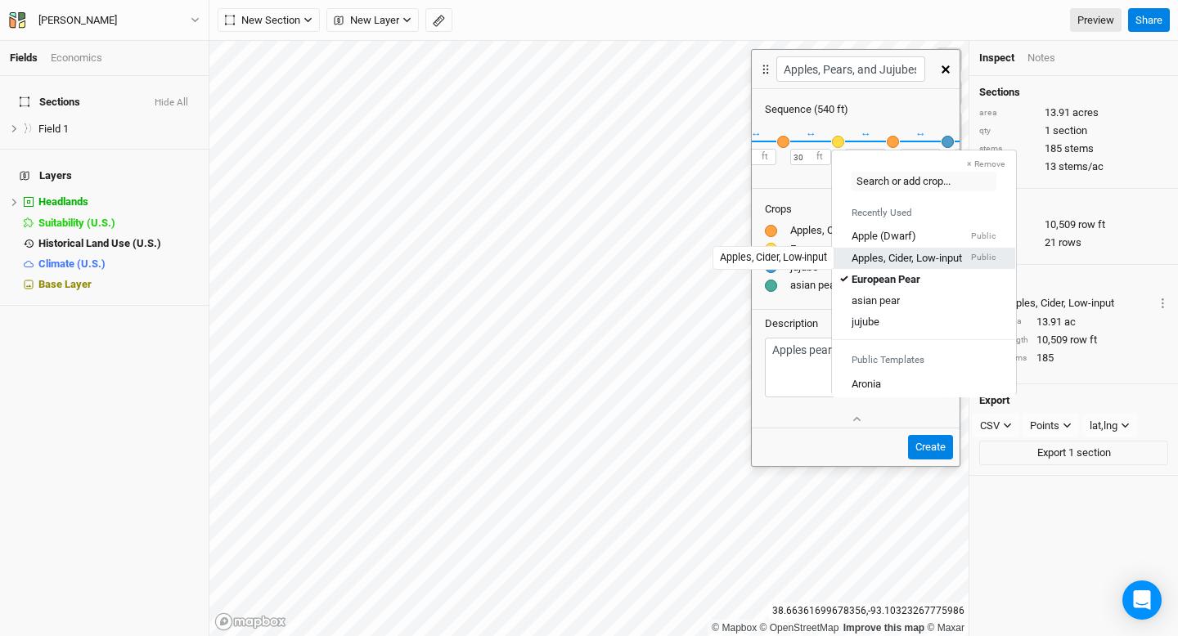
click at [870, 252] on div "Apples, Cider, Low-input" at bounding box center [907, 257] width 110 height 15
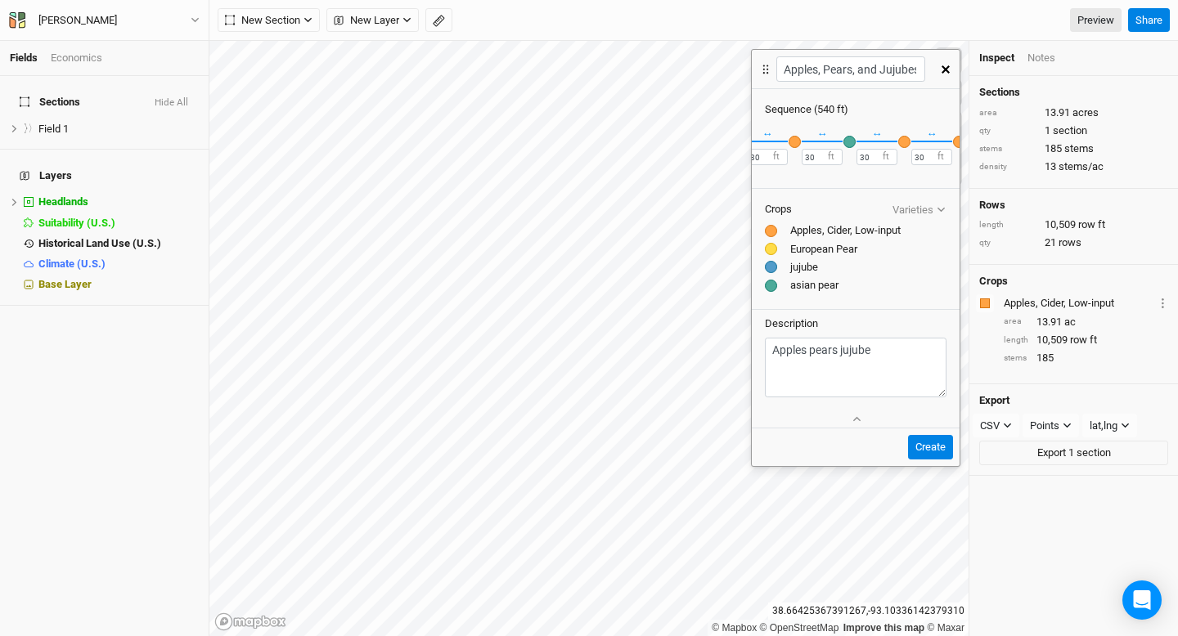
scroll to position [0, 636]
click at [901, 139] on div "button" at bounding box center [903, 142] width 12 height 12
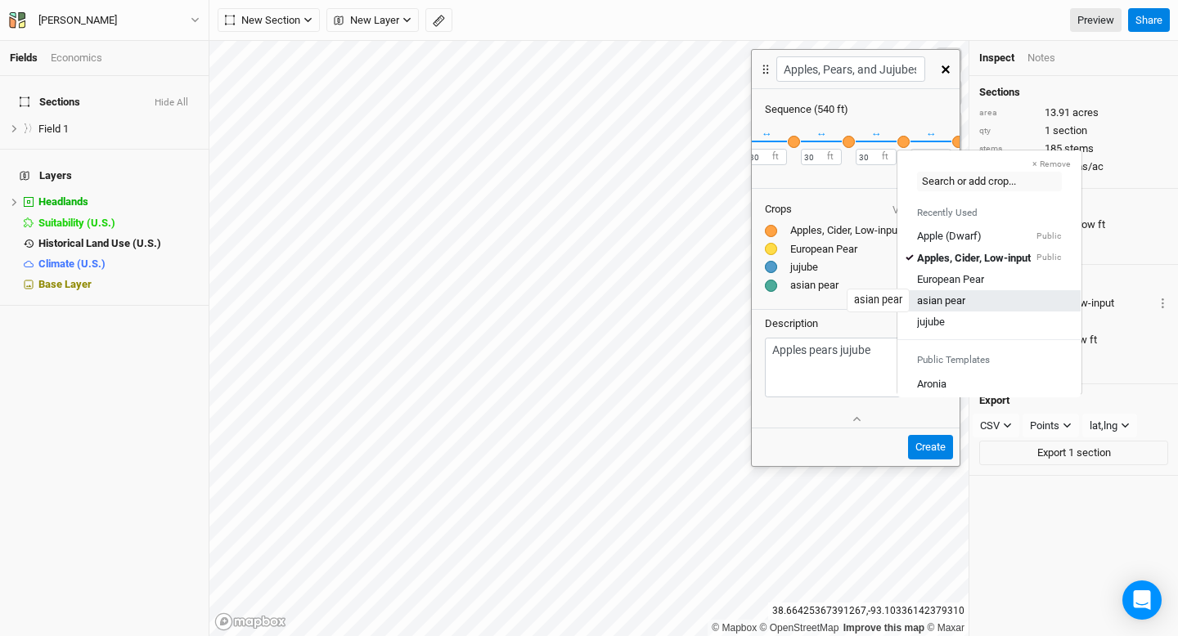
click at [938, 299] on div "asian pear" at bounding box center [941, 301] width 48 height 15
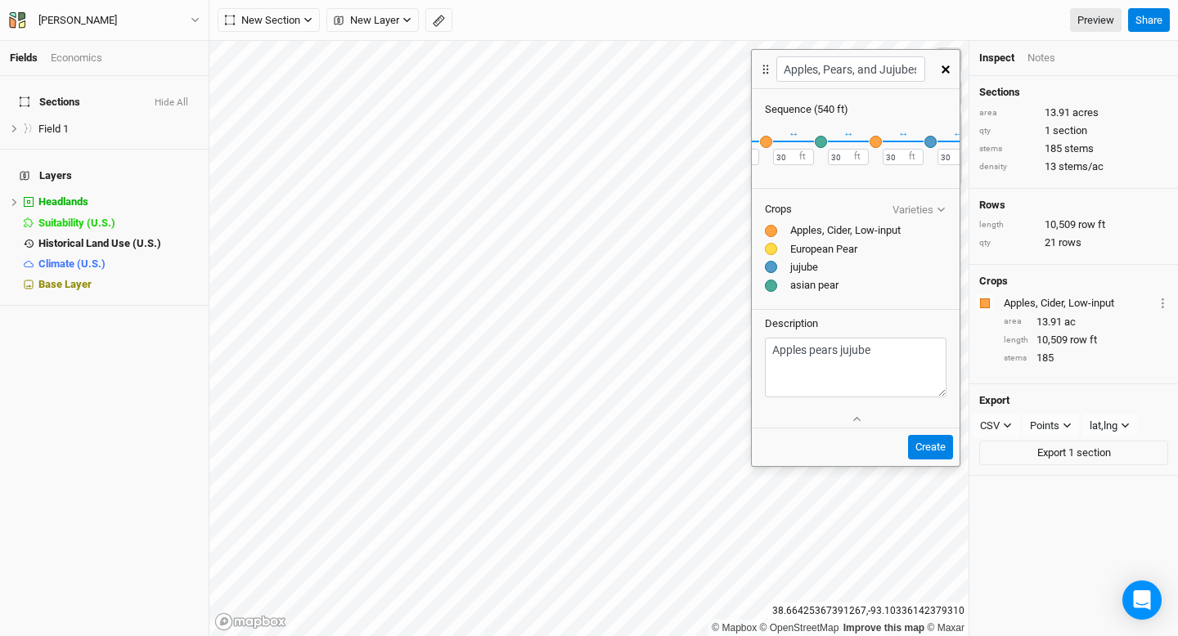
scroll to position [0, 721]
click at [923, 139] on div "button" at bounding box center [927, 142] width 12 height 12
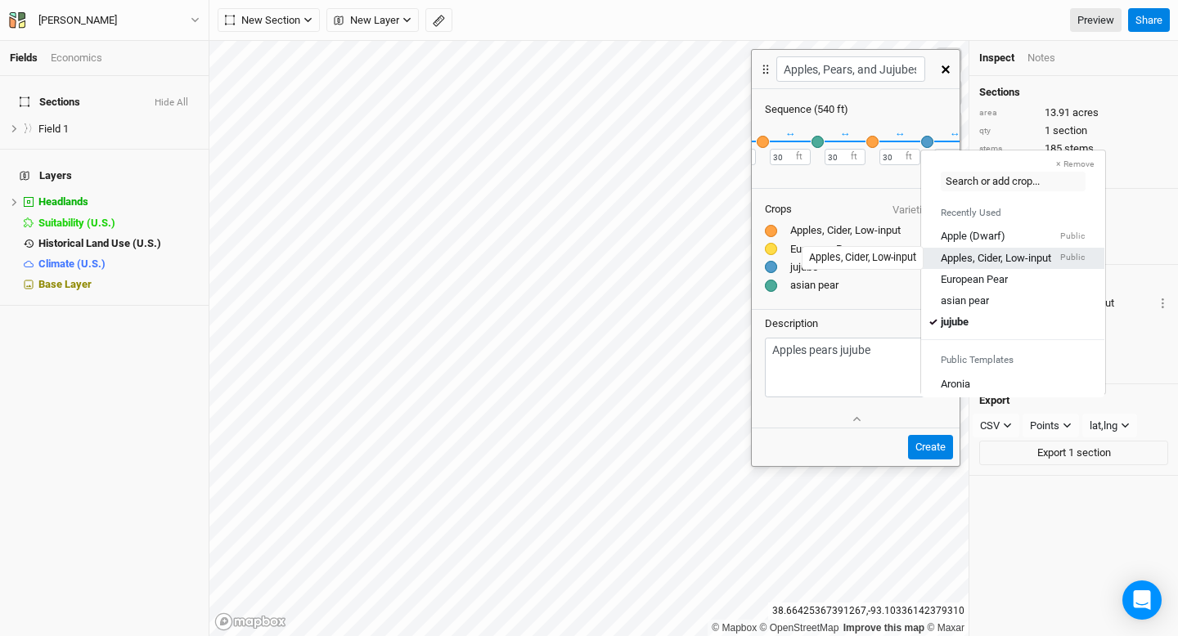
click at [955, 253] on div "Apples, Cider, Low-input" at bounding box center [996, 257] width 110 height 15
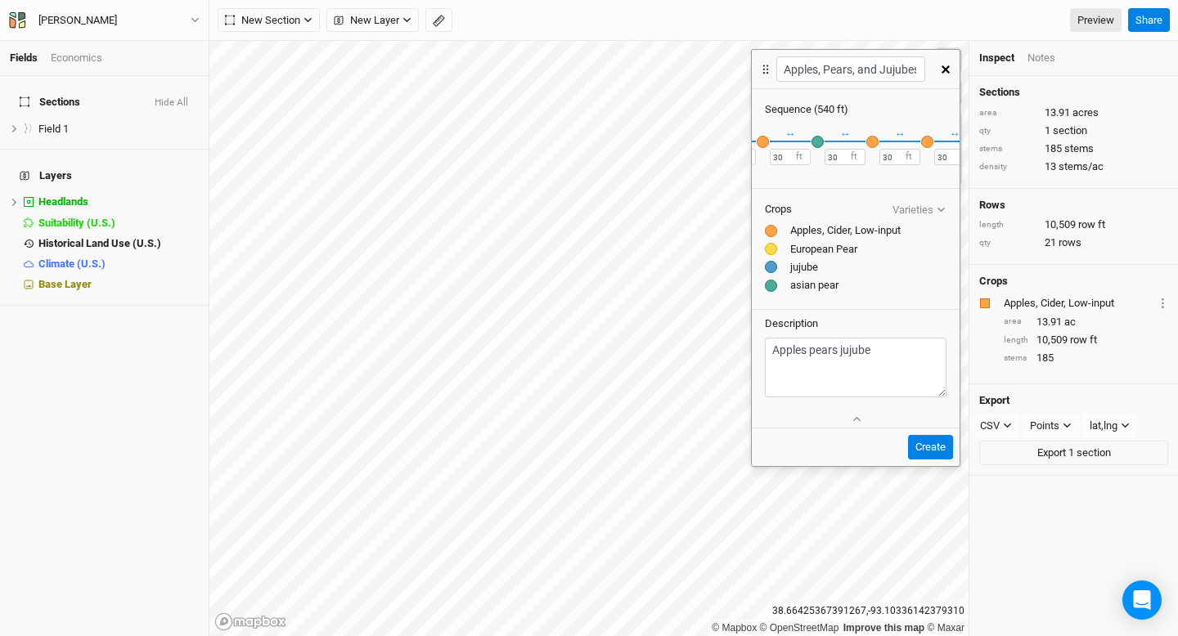
scroll to position [0, 816]
click at [891, 137] on div "button" at bounding box center [887, 142] width 12 height 12
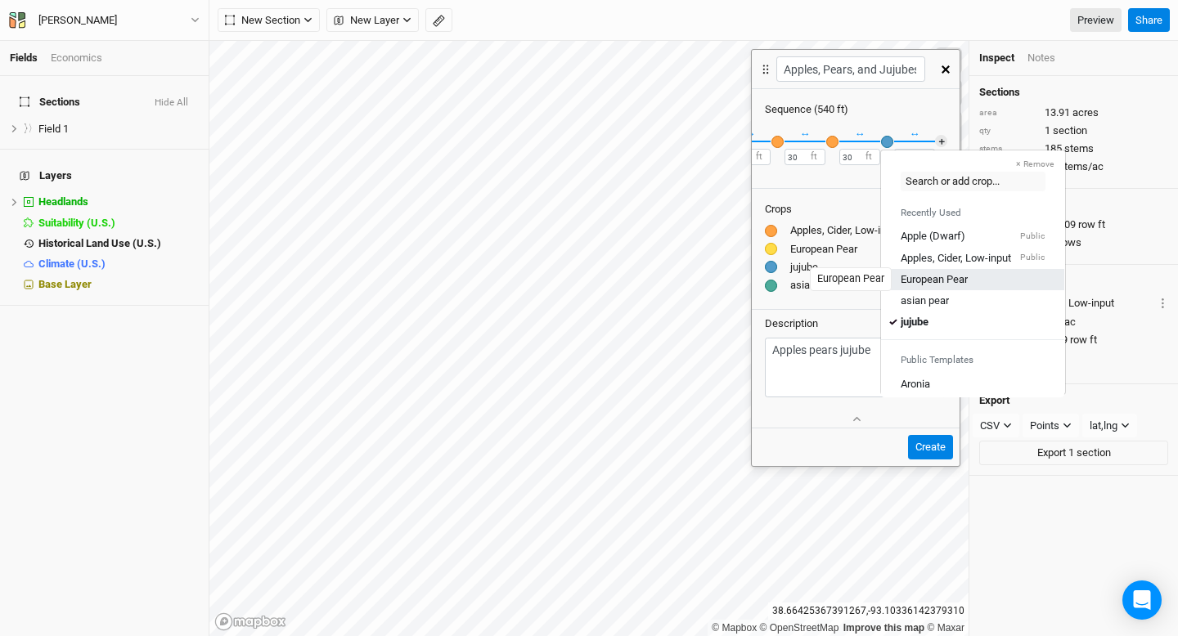
click at [912, 280] on div "European Pear" at bounding box center [934, 279] width 67 height 15
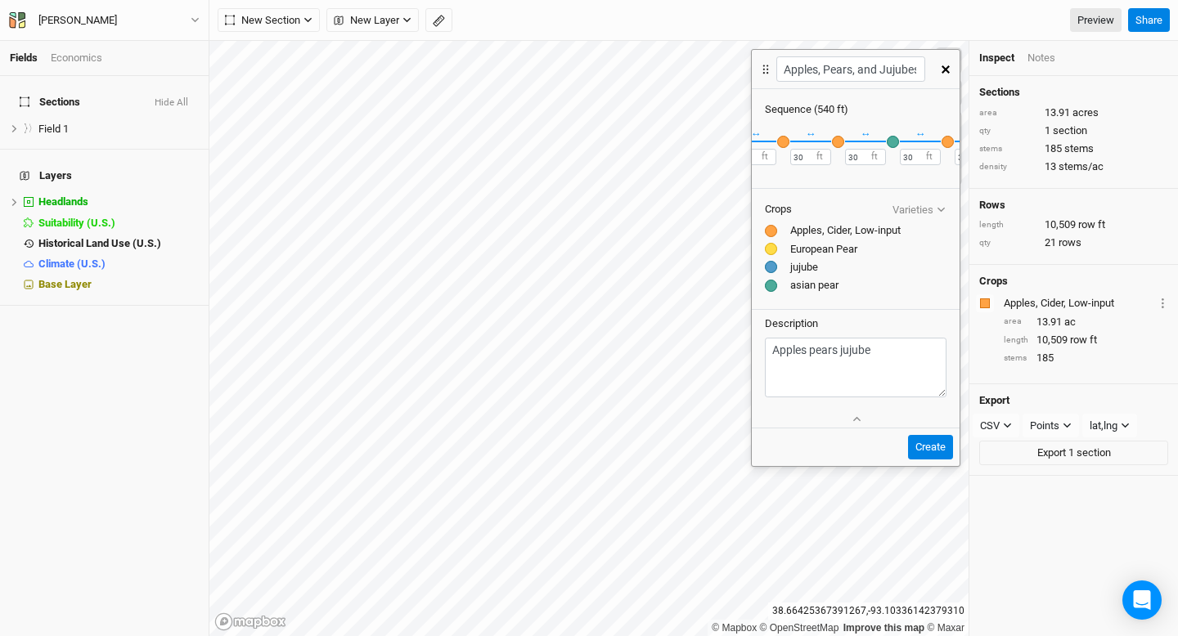
scroll to position [0, 685]
click at [852, 144] on div "button" at bounding box center [853, 142] width 12 height 12
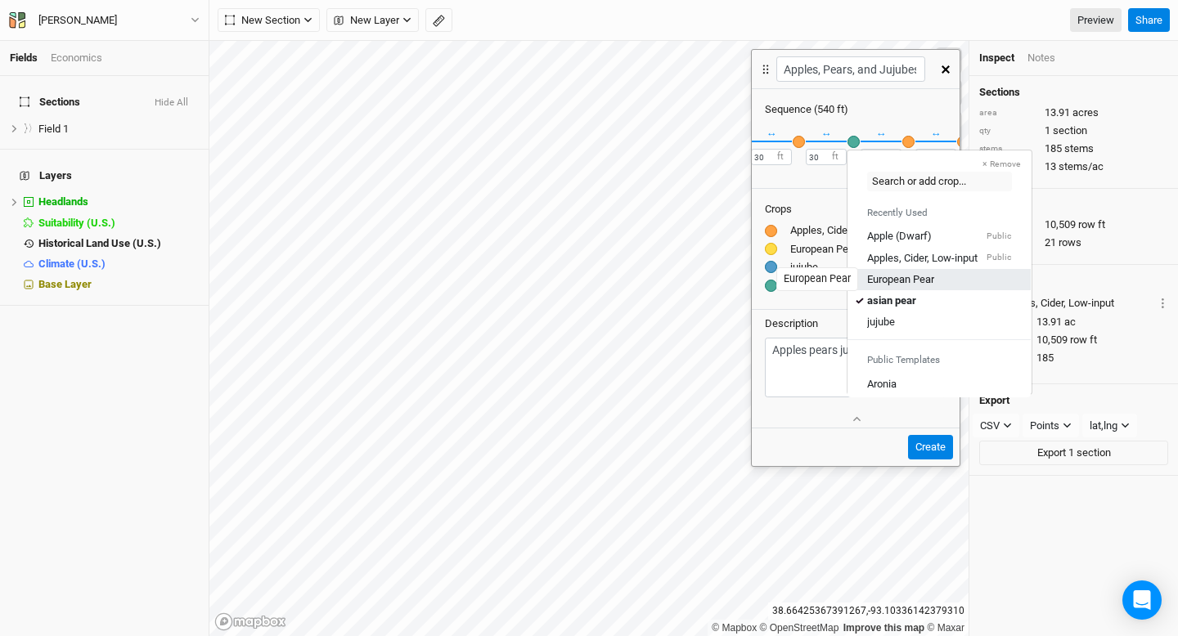
click at [892, 275] on div "European Pear" at bounding box center [900, 279] width 67 height 15
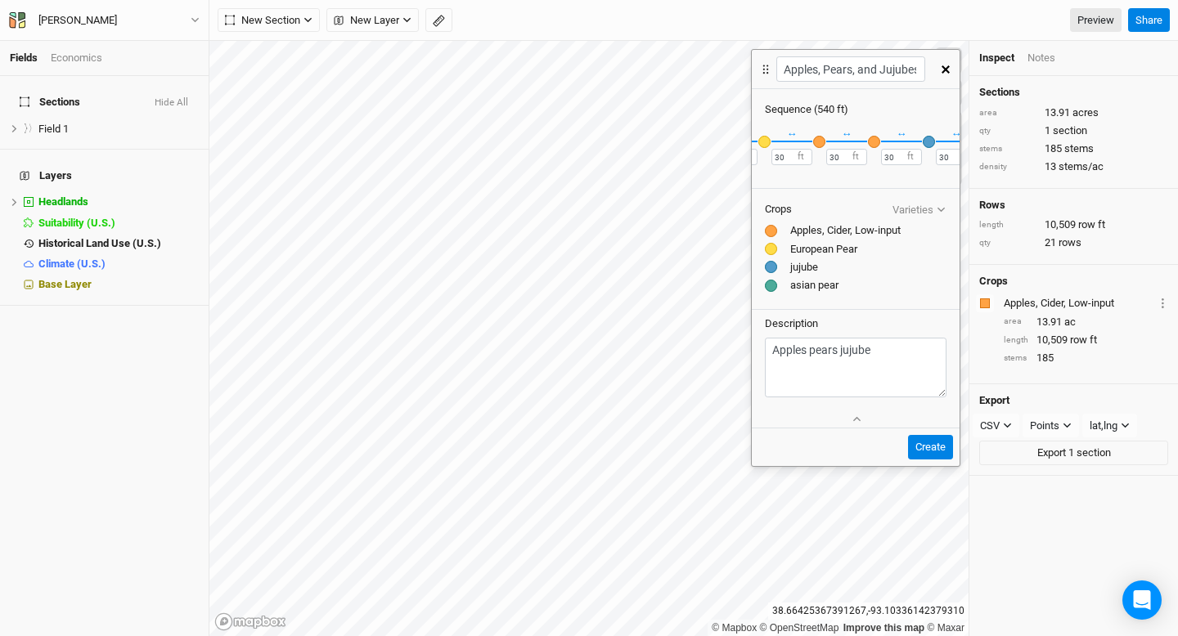
scroll to position [0, 0]
click at [937, 443] on button "Create" at bounding box center [930, 447] width 45 height 25
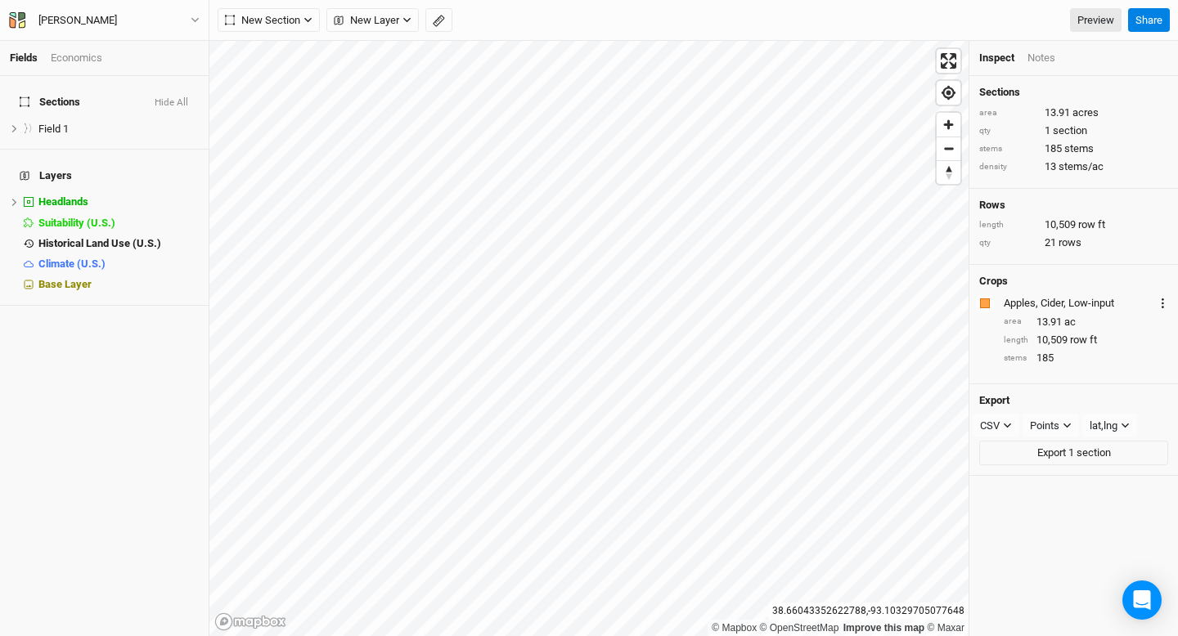
click at [1163, 299] on circle "button" at bounding box center [1163, 300] width 2 height 2
click at [1097, 394] on div "Apples, Pears, and Jujubes" at bounding box center [1098, 394] width 125 height 13
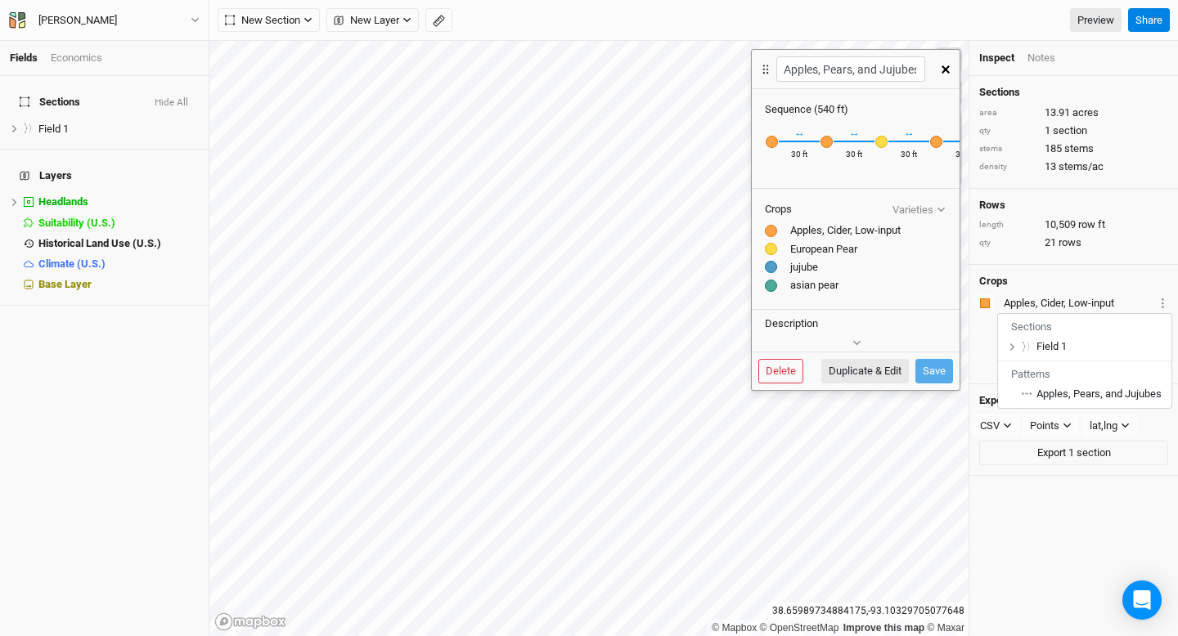
click at [944, 66] on icon "button" at bounding box center [945, 69] width 8 height 8
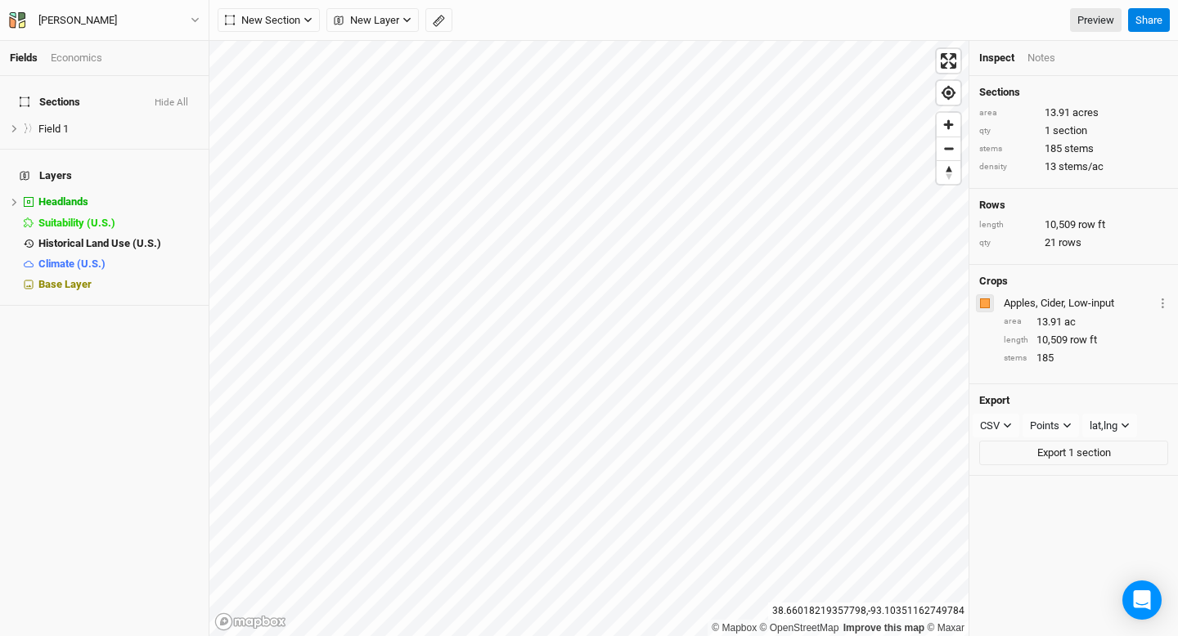
click at [987, 305] on div "button" at bounding box center [985, 304] width 10 height 10
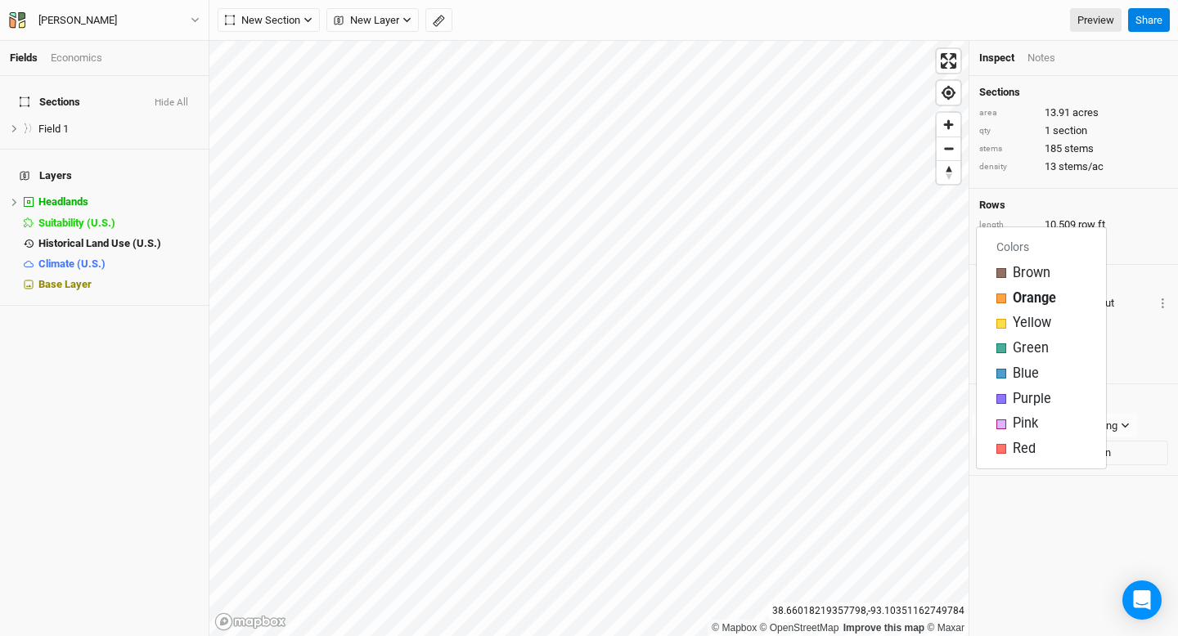
click at [1127, 260] on div "Rows length 10,509 row ft qty 21 rows" at bounding box center [1073, 227] width 209 height 76
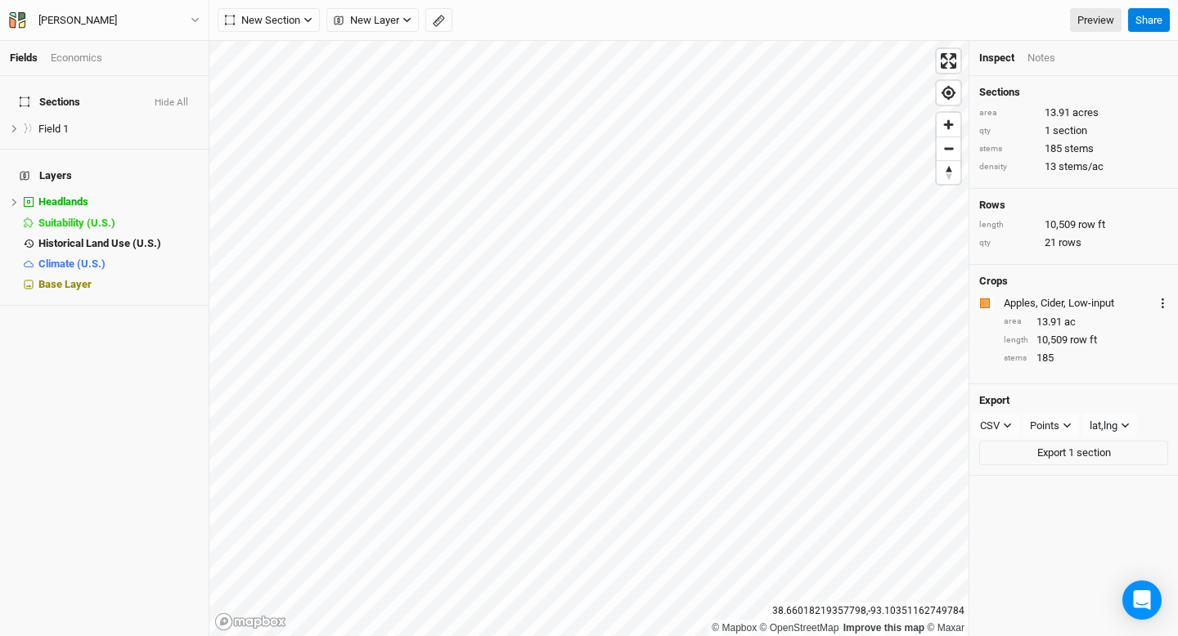
click at [1163, 303] on circle "button" at bounding box center [1163, 304] width 2 height 2
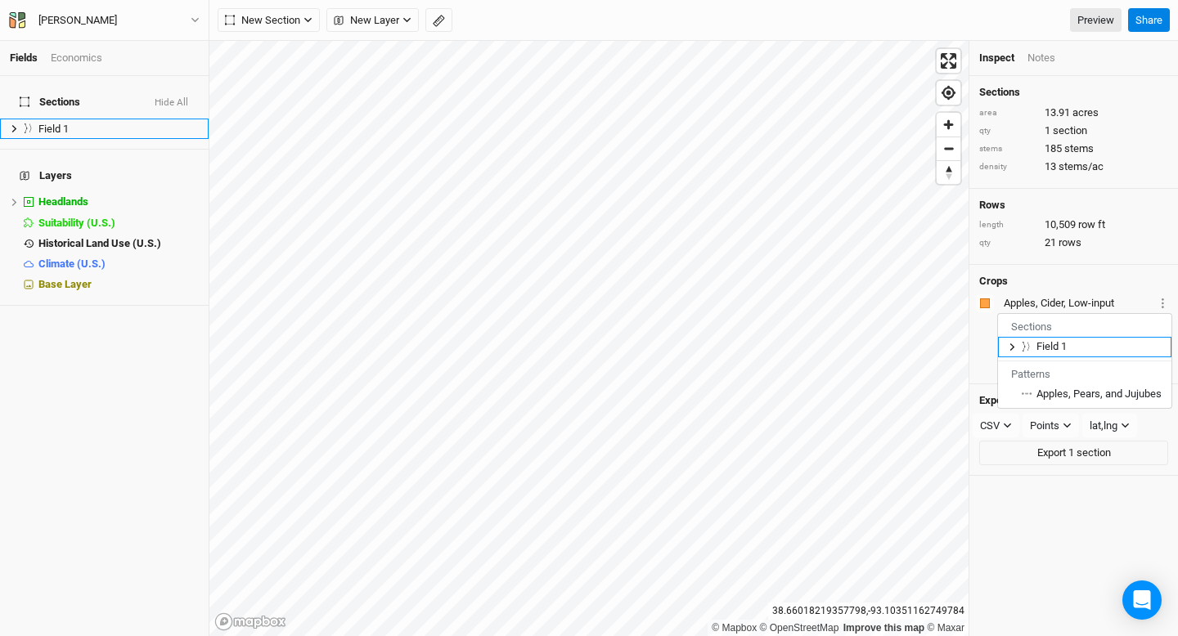
click at [1039, 348] on span "Field 1" at bounding box center [1051, 346] width 30 height 12
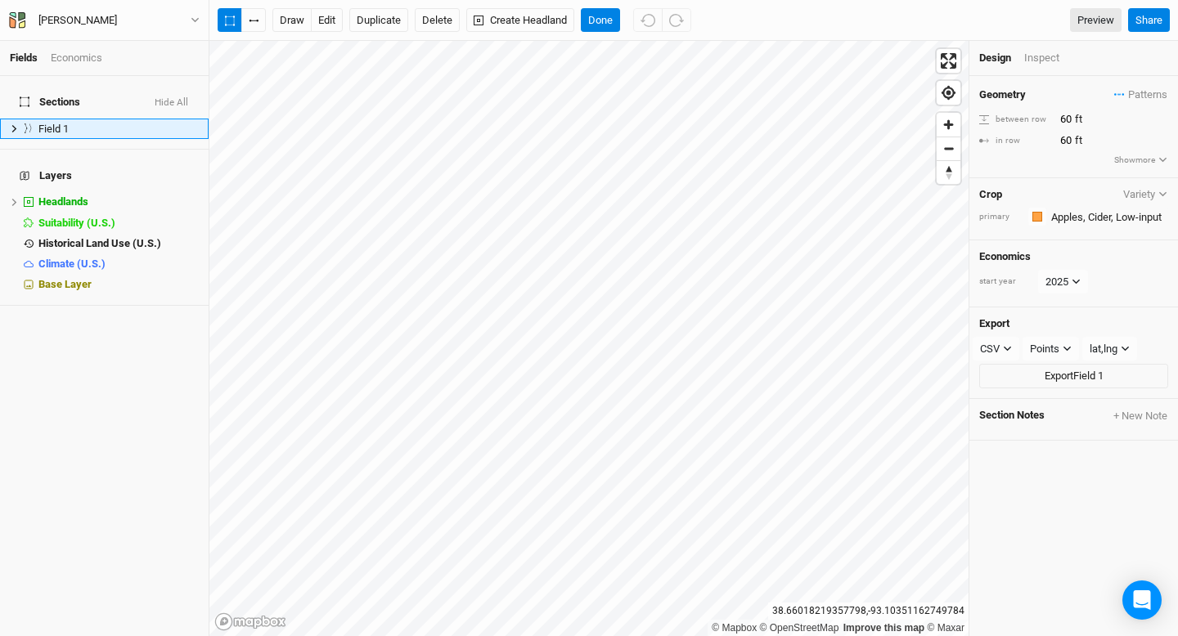
click at [1161, 195] on icon "button" at bounding box center [1162, 194] width 9 height 9
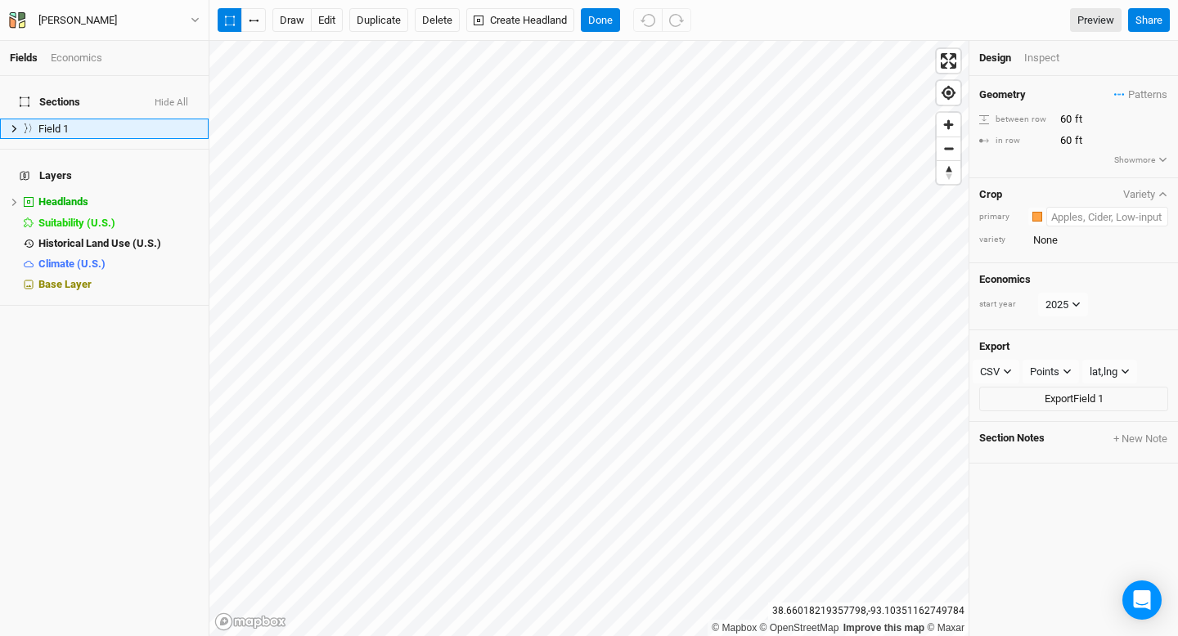
click at [1148, 218] on input "text" at bounding box center [1107, 217] width 122 height 20
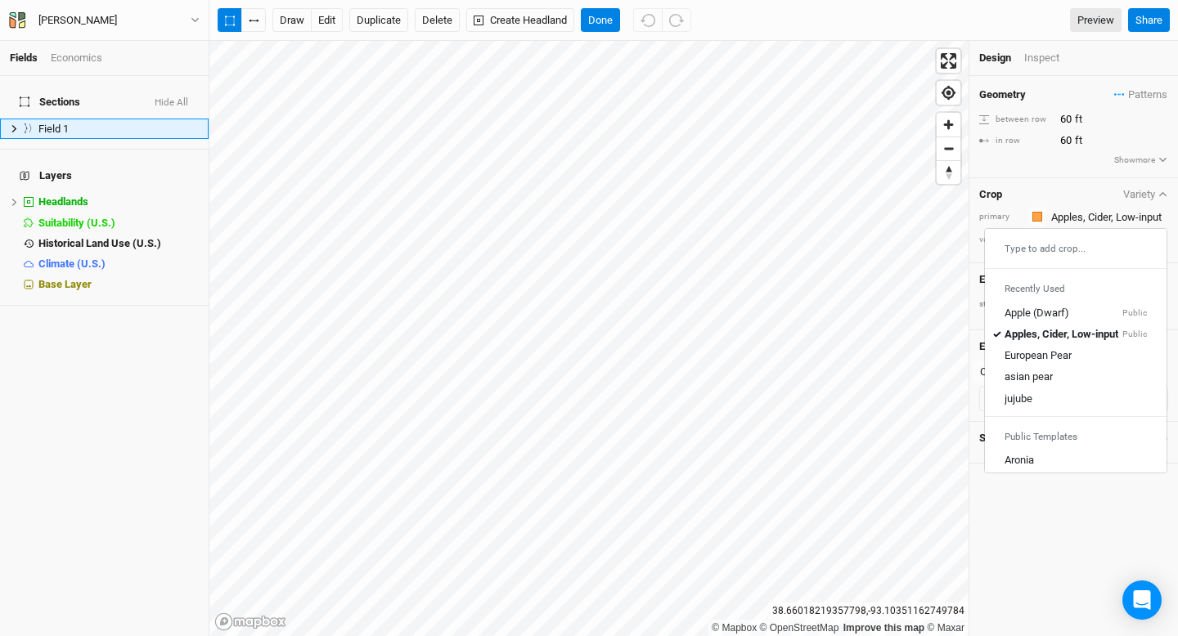
click at [1033, 195] on div "Crop Variety" at bounding box center [1073, 194] width 189 height 13
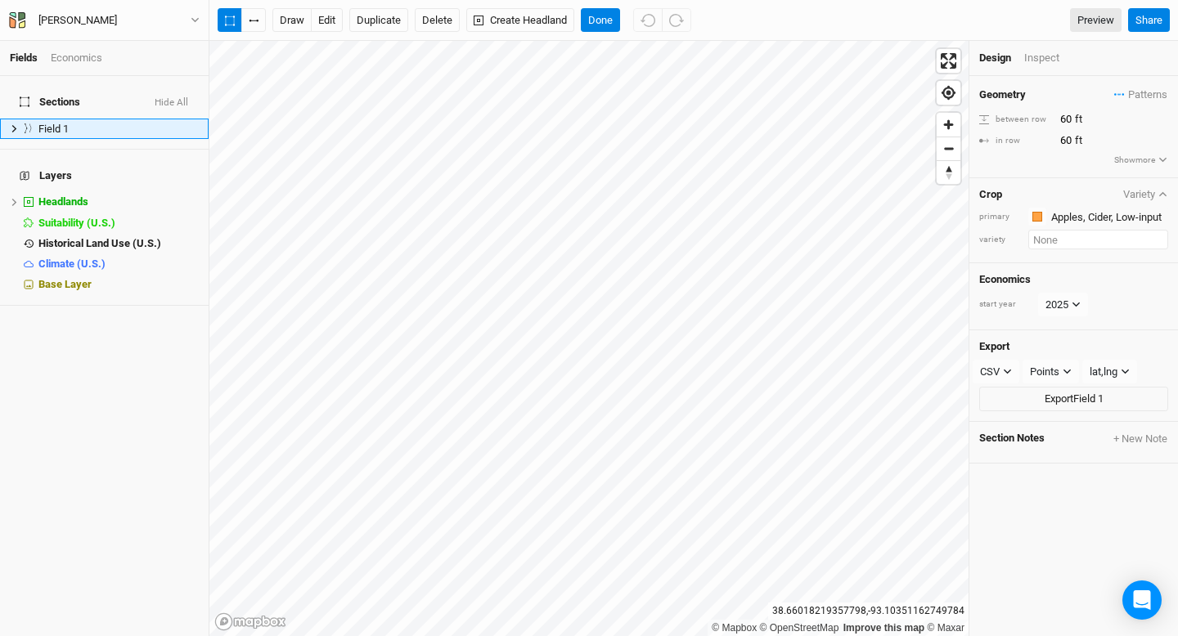
click at [1054, 240] on input "text" at bounding box center [1098, 240] width 140 height 20
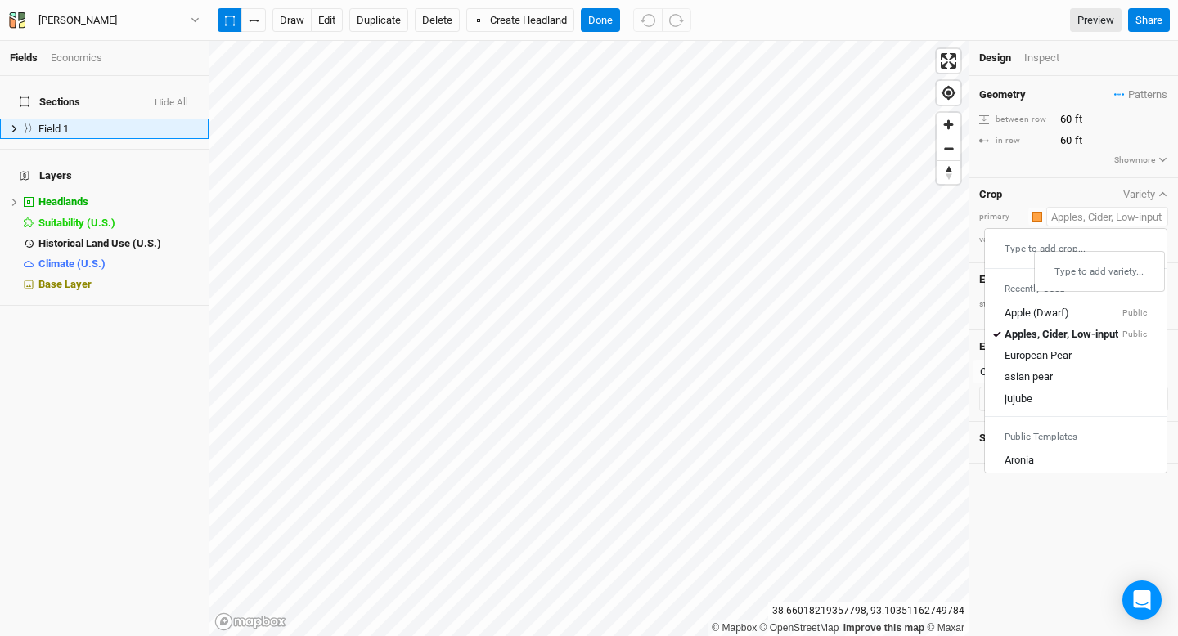
click at [1122, 217] on input "text" at bounding box center [1107, 217] width 122 height 20
click at [1016, 186] on div "Crop Variety primary Colors Brown Orange Yellow Green Blue Purple Pink Red Type…" at bounding box center [1073, 221] width 209 height 86
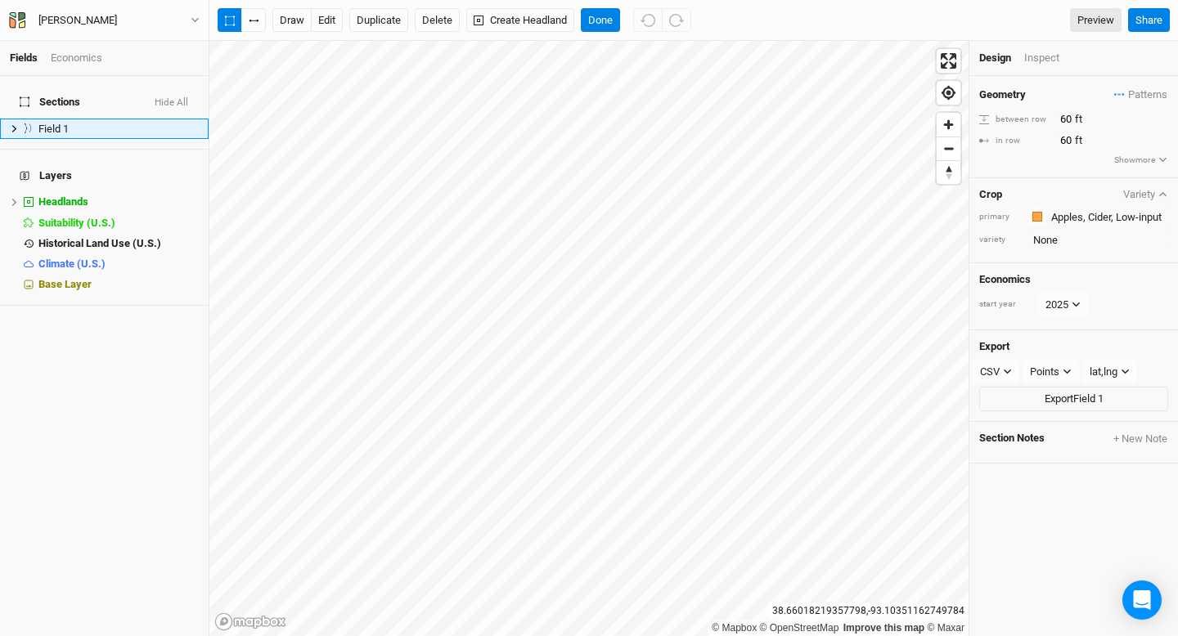
click at [1159, 186] on div "Crop Variety primary Colors Brown Orange Yellow Green Blue Purple Pink Red vari…" at bounding box center [1073, 221] width 209 height 86
click at [1162, 191] on icon "button" at bounding box center [1162, 194] width 9 height 9
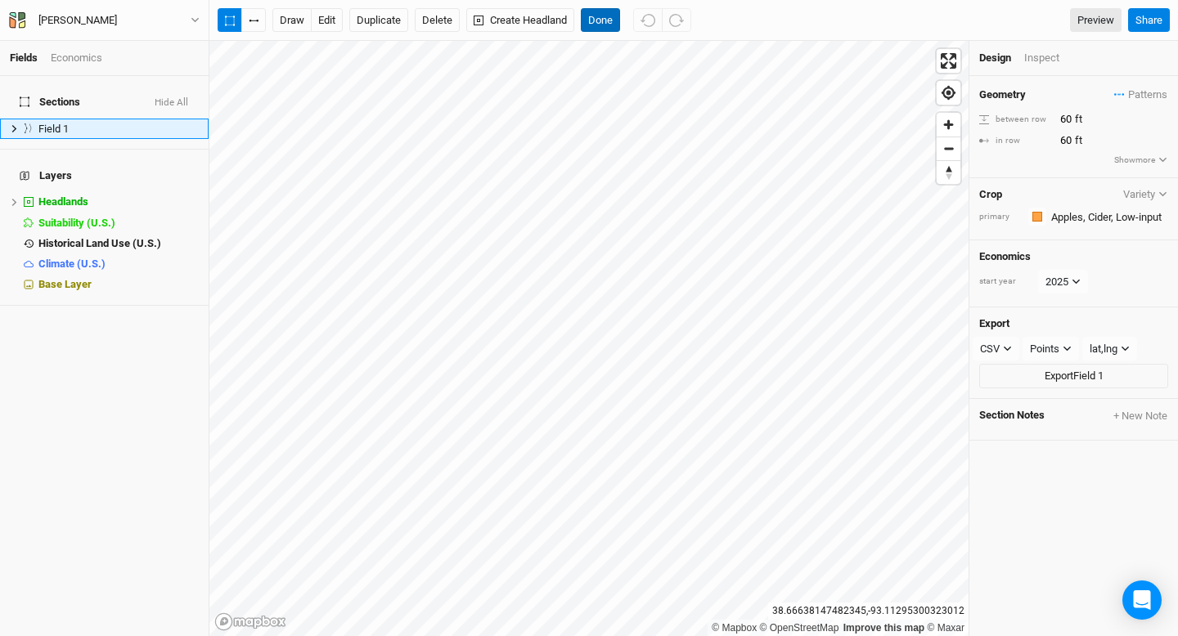
click at [606, 21] on button "Done" at bounding box center [600, 20] width 39 height 25
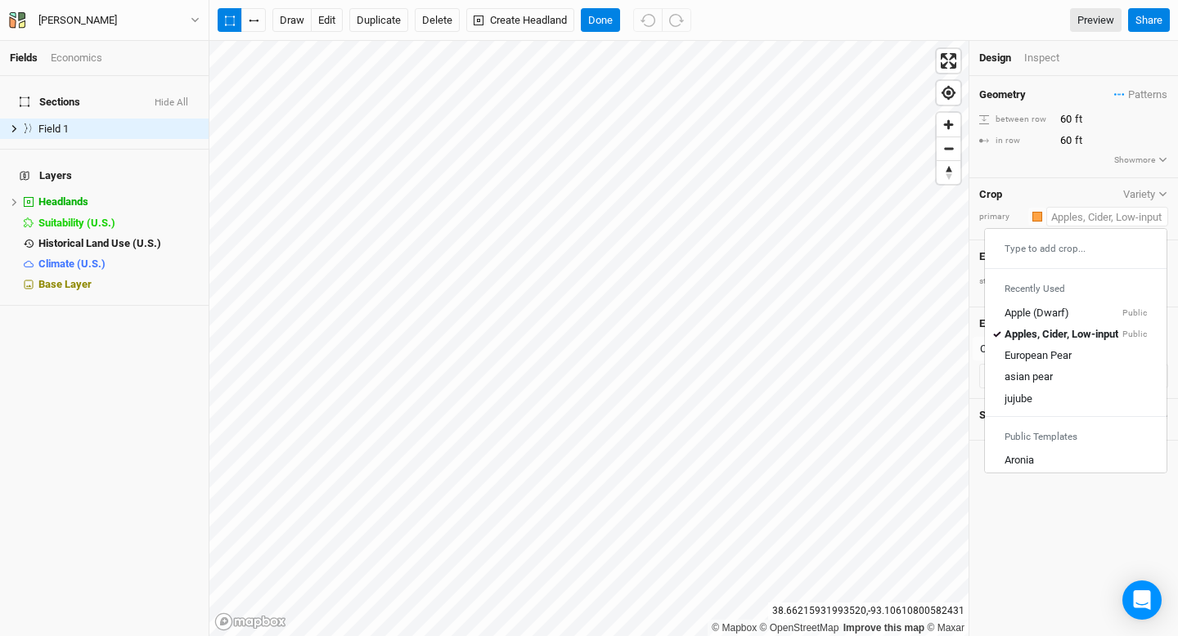
click at [1085, 224] on input "text" at bounding box center [1107, 217] width 122 height 20
click at [1038, 212] on div "button" at bounding box center [1037, 217] width 10 height 10
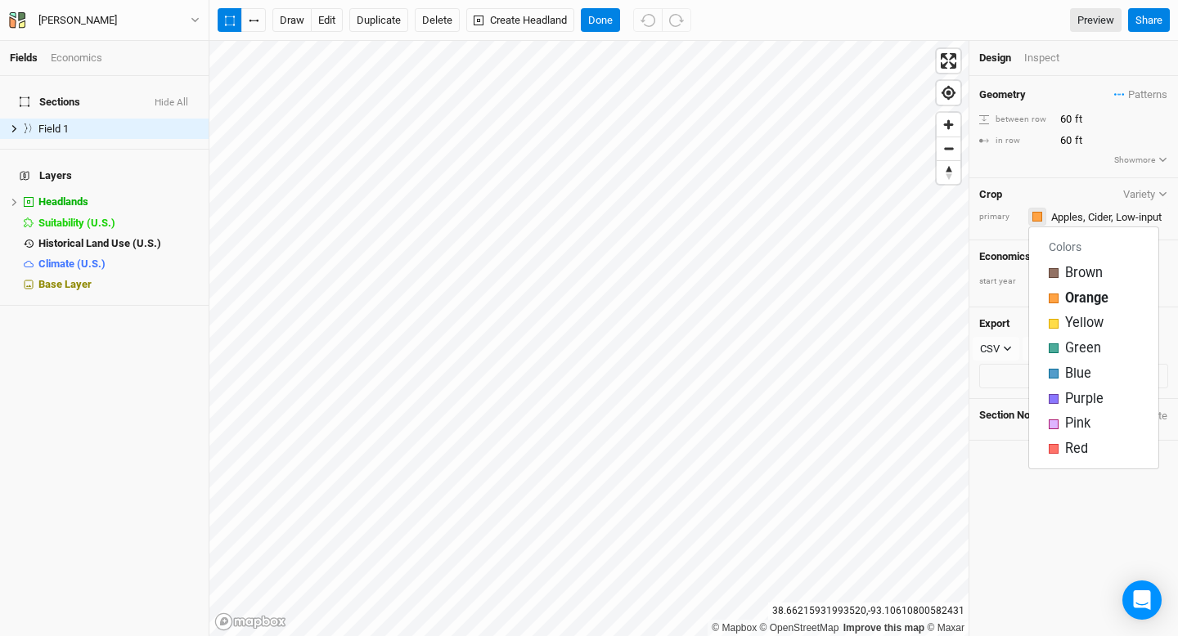
click at [1038, 212] on div "button" at bounding box center [1037, 217] width 10 height 10
click at [1141, 87] on span "Patterns" at bounding box center [1140, 95] width 53 height 16
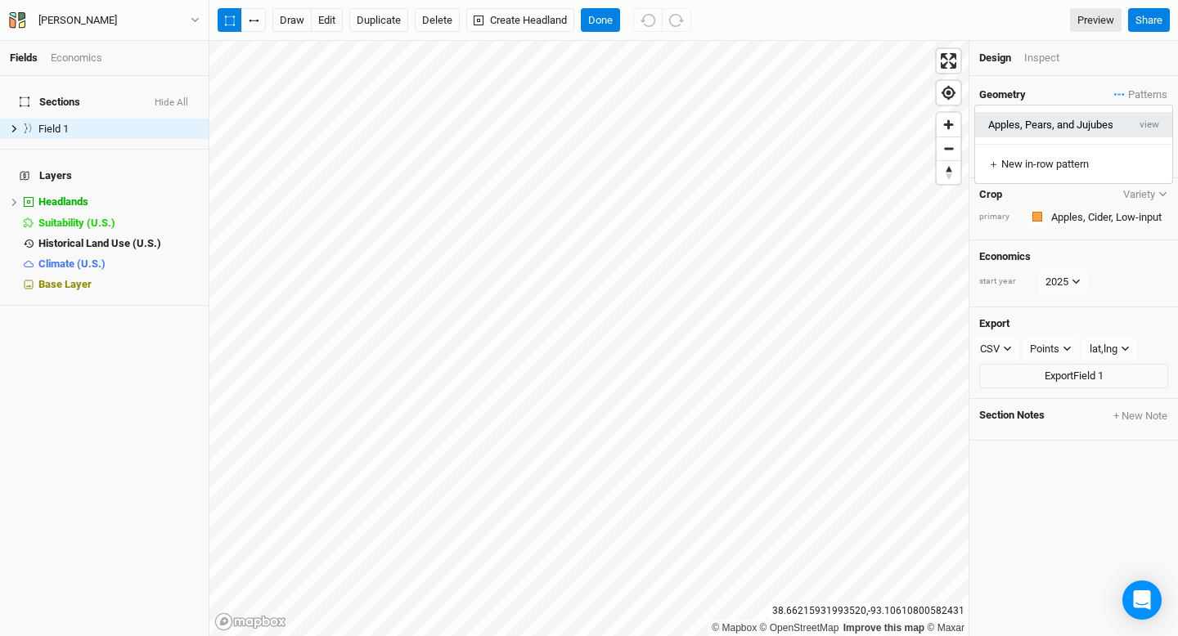
click at [1088, 123] on button "Apples, Pears, and Jujubes" at bounding box center [1051, 124] width 152 height 25
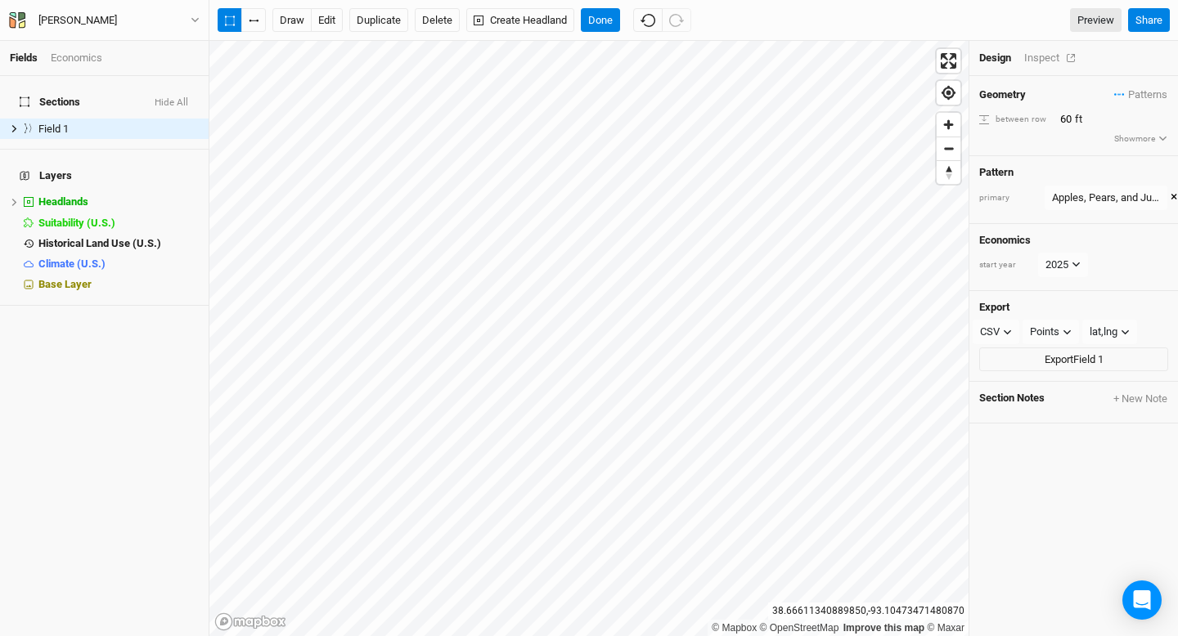
click at [1043, 52] on div "Inspect" at bounding box center [1053, 58] width 58 height 15
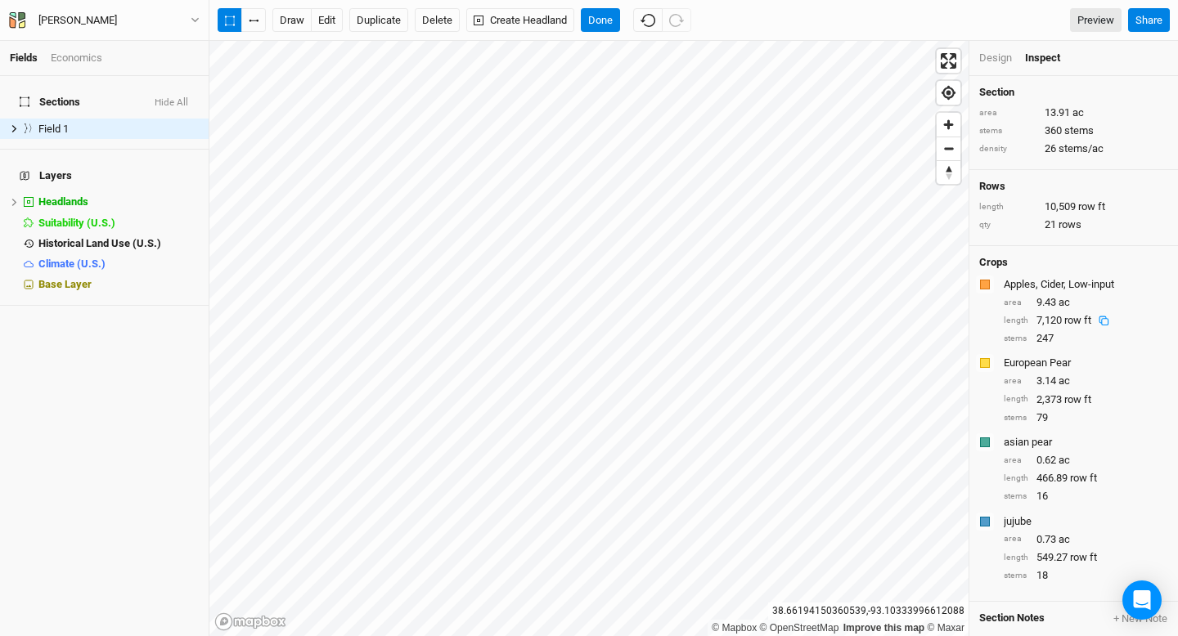
click at [993, 55] on div "Design" at bounding box center [995, 58] width 33 height 15
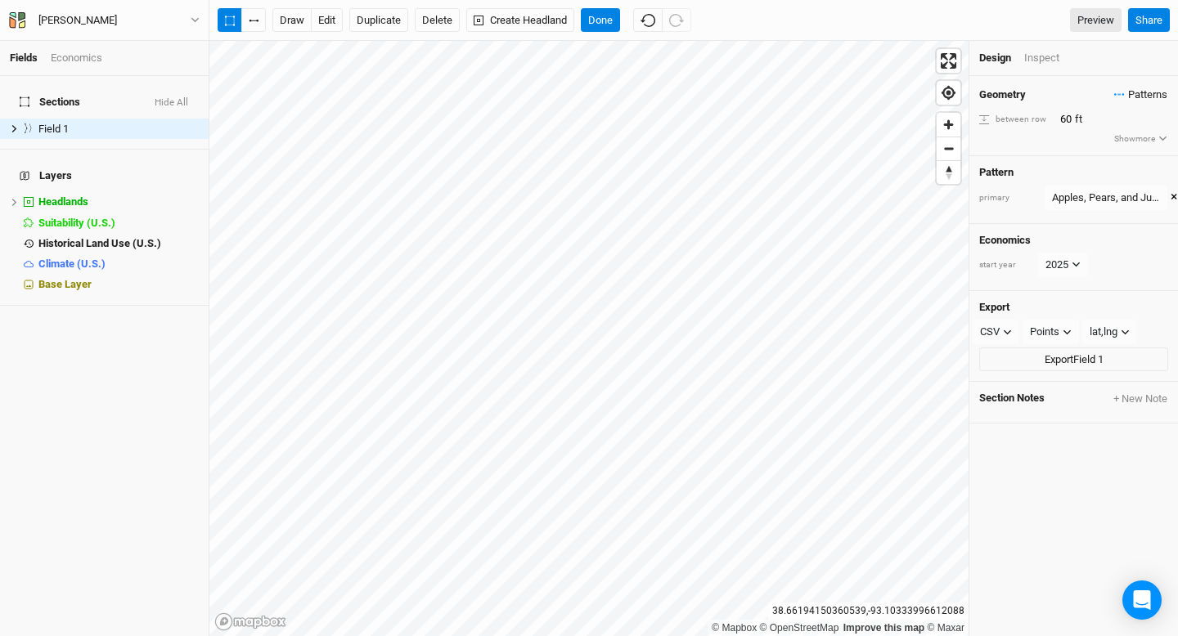
click at [1126, 92] on span "Patterns" at bounding box center [1140, 95] width 53 height 16
click at [1067, 133] on button "Apples, Pears, and Jujubes" at bounding box center [1051, 124] width 152 height 25
click at [1142, 92] on span "Patterns" at bounding box center [1140, 95] width 53 height 16
click at [1153, 127] on button "view" at bounding box center [1149, 124] width 45 height 25
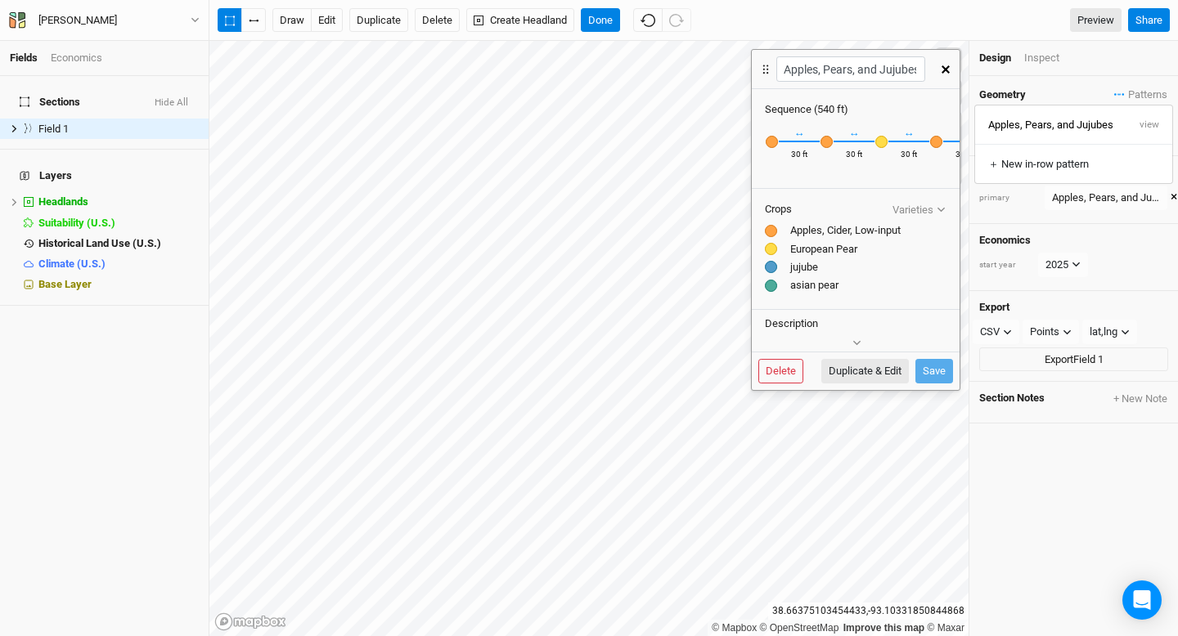
click at [802, 155] on div "30 ft" at bounding box center [799, 157] width 16 height 16
click at [793, 154] on div "30 ft" at bounding box center [799, 157] width 16 height 16
click at [798, 151] on div "30 ft" at bounding box center [799, 157] width 16 height 16
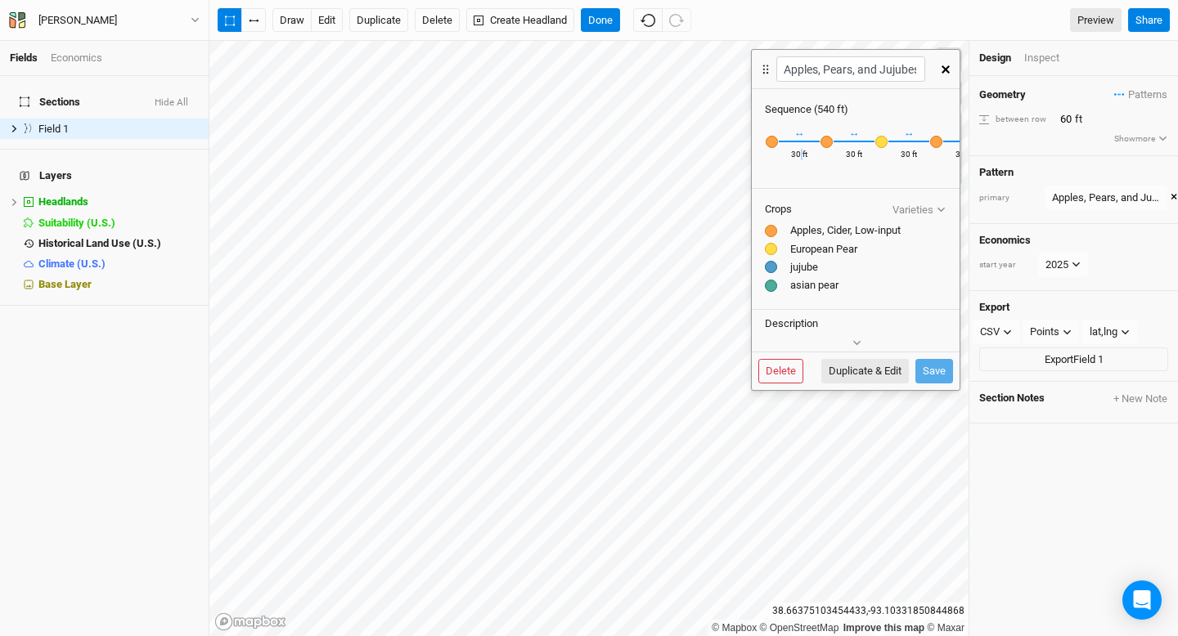
click at [798, 151] on div "30 ft" at bounding box center [799, 157] width 16 height 16
click at [796, 147] on div "↔ 30 ft" at bounding box center [799, 141] width 41 height 48
click at [852, 157] on div "30 ft" at bounding box center [854, 157] width 16 height 16
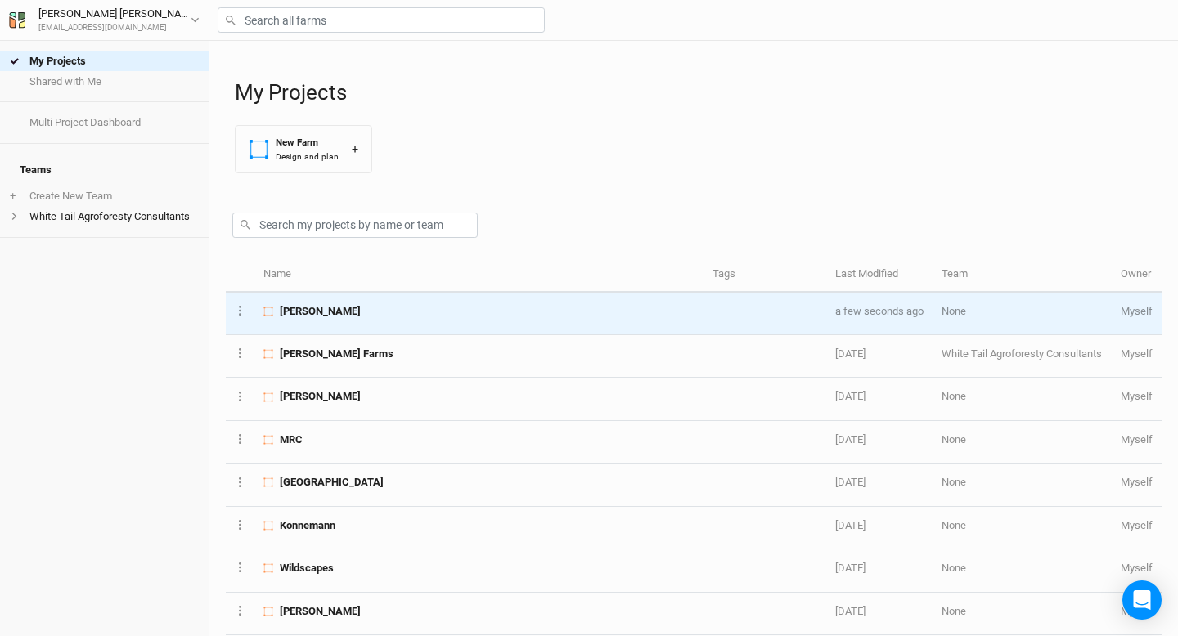
click at [340, 309] on span "[PERSON_NAME]" at bounding box center [320, 311] width 81 height 15
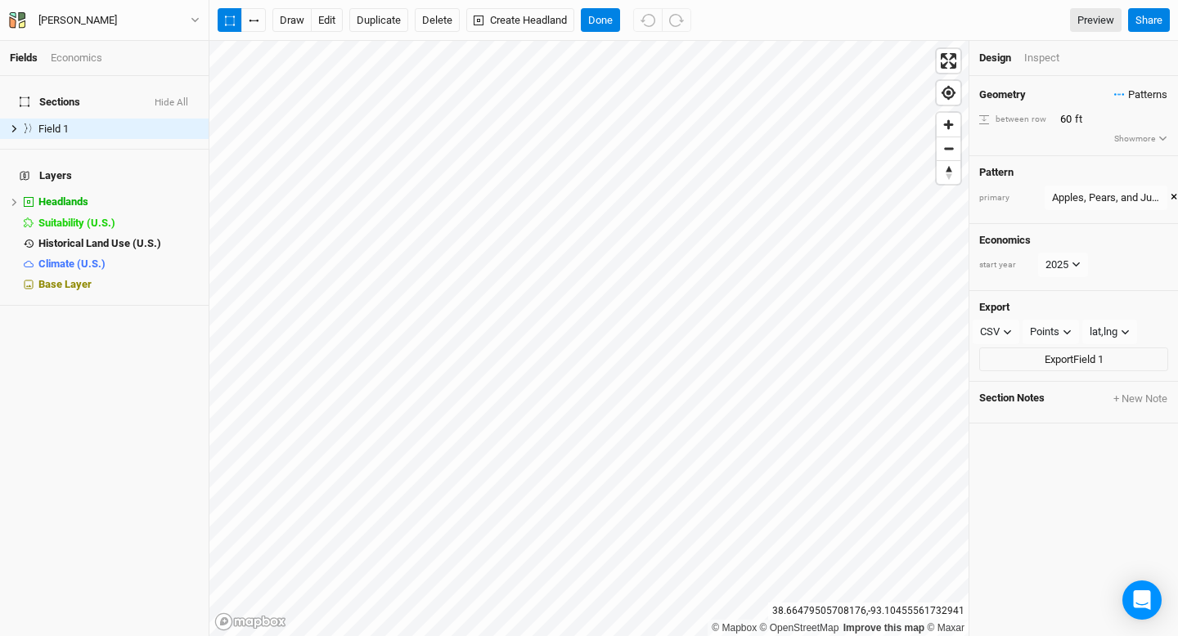
click at [1137, 93] on span "Patterns" at bounding box center [1140, 95] width 53 height 16
click at [1157, 128] on button "view" at bounding box center [1149, 124] width 45 height 25
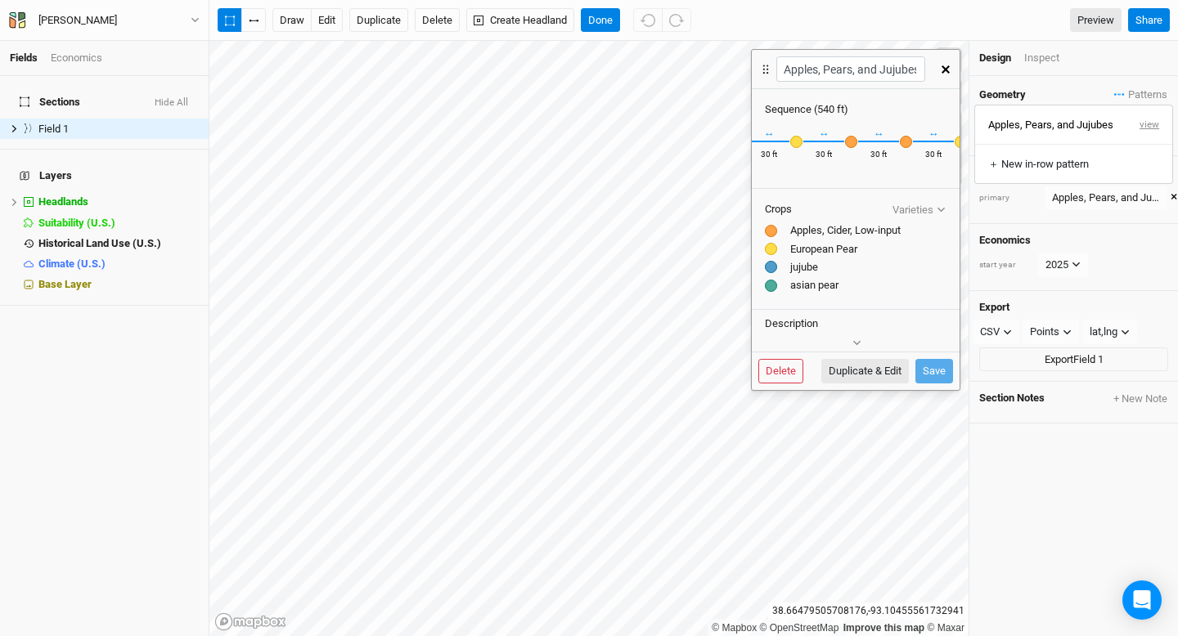
scroll to position [0, 804]
click at [878, 369] on button "Duplicate & Edit" at bounding box center [865, 371] width 88 height 25
click at [878, 369] on div "Delete Duplicate & Edit Save" at bounding box center [855, 371] width 195 height 25
type input "Apples, Pears, and Jujubes 2"
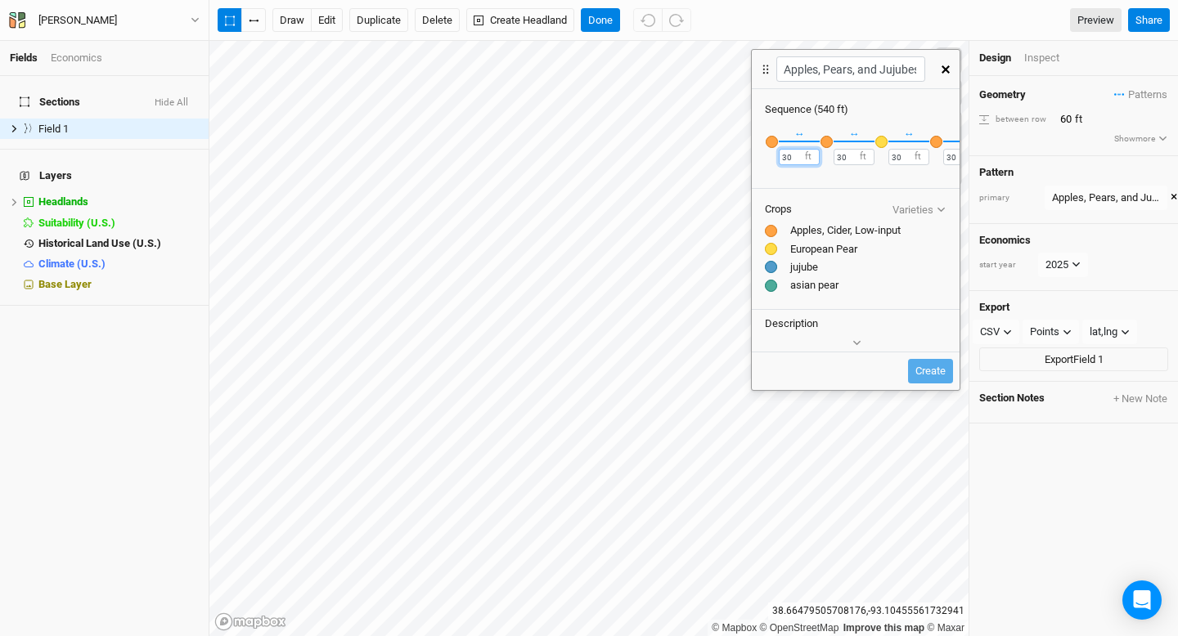
click at [789, 159] on input "30" at bounding box center [799, 157] width 41 height 16
click at [788, 158] on input "30" at bounding box center [799, 157] width 41 height 16
click at [793, 156] on input "60" at bounding box center [799, 157] width 41 height 16
type input "6"
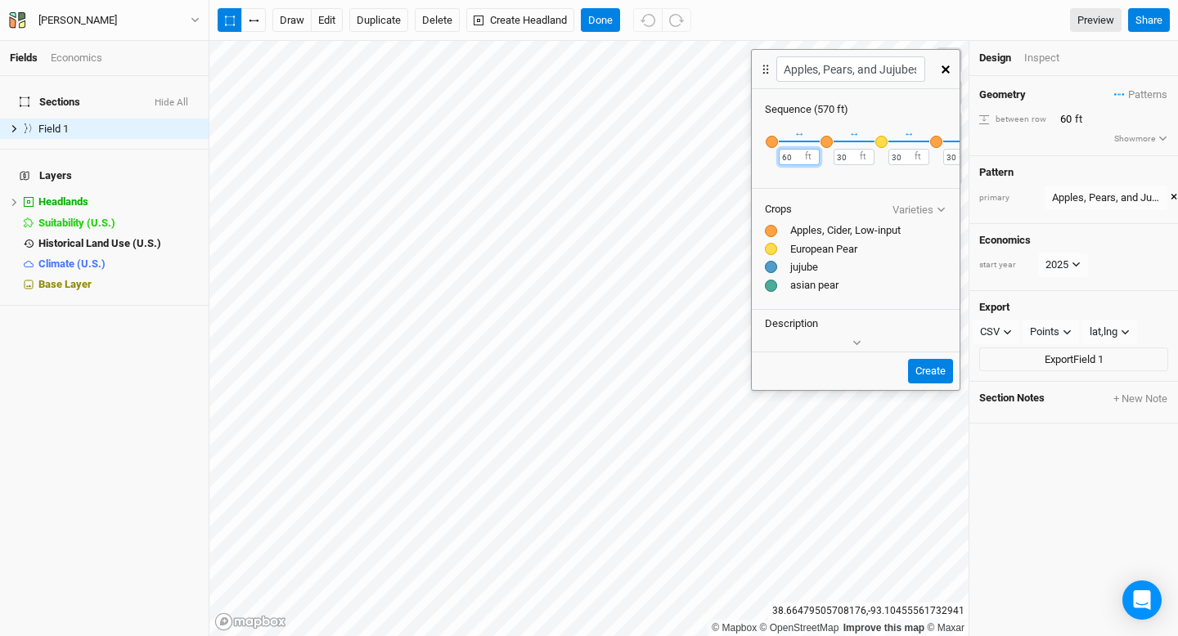
type input "60"
click at [847, 160] on input "30" at bounding box center [854, 157] width 41 height 16
type input "3"
type input "60"
click at [906, 156] on input "30" at bounding box center [908, 157] width 41 height 16
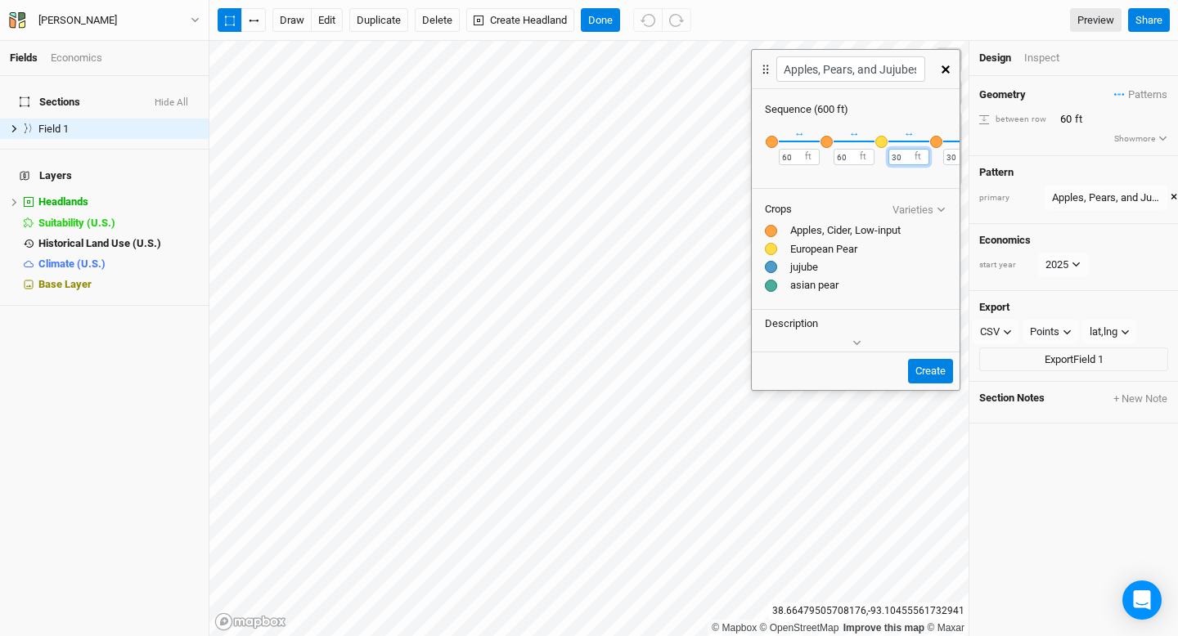
type input "3"
type input "60"
click at [956, 156] on input "30" at bounding box center [963, 157] width 41 height 16
type input "3"
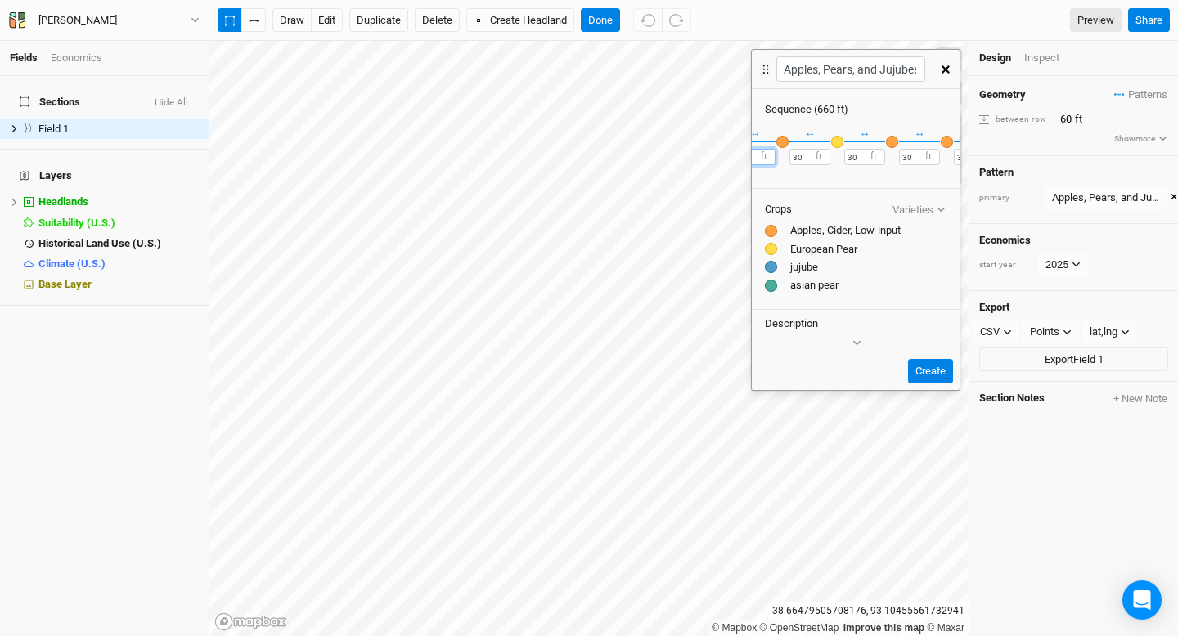
type input "60"
click at [802, 155] on input "30" at bounding box center [809, 157] width 41 height 16
type input "3"
type input "60"
click at [861, 153] on input "30" at bounding box center [864, 157] width 41 height 16
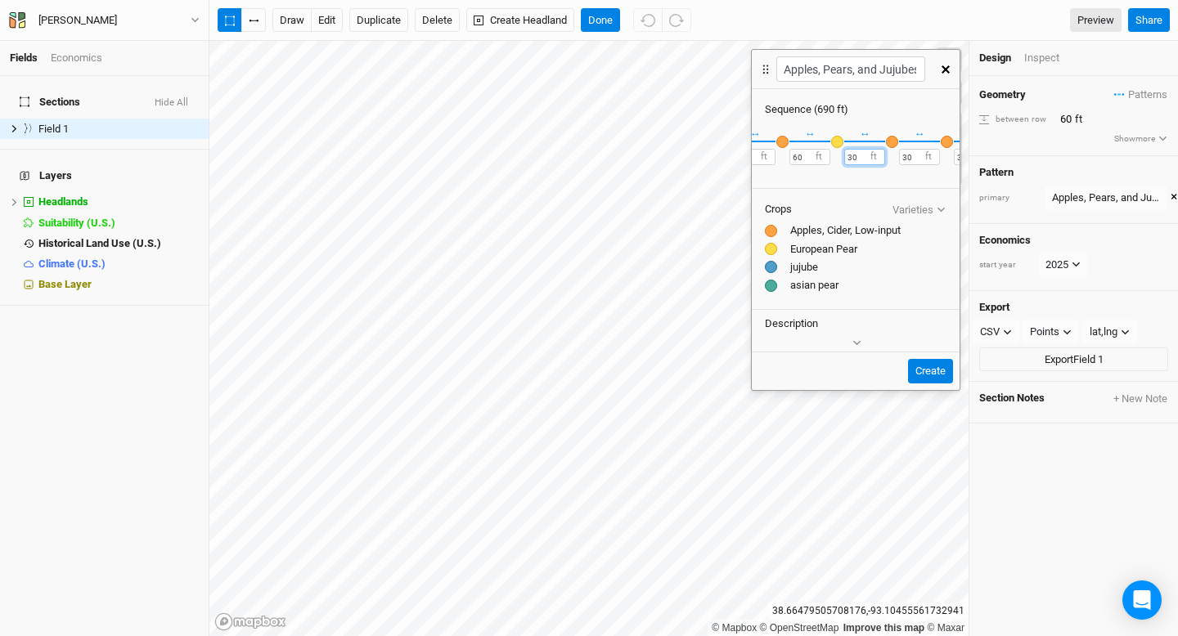
type input "3"
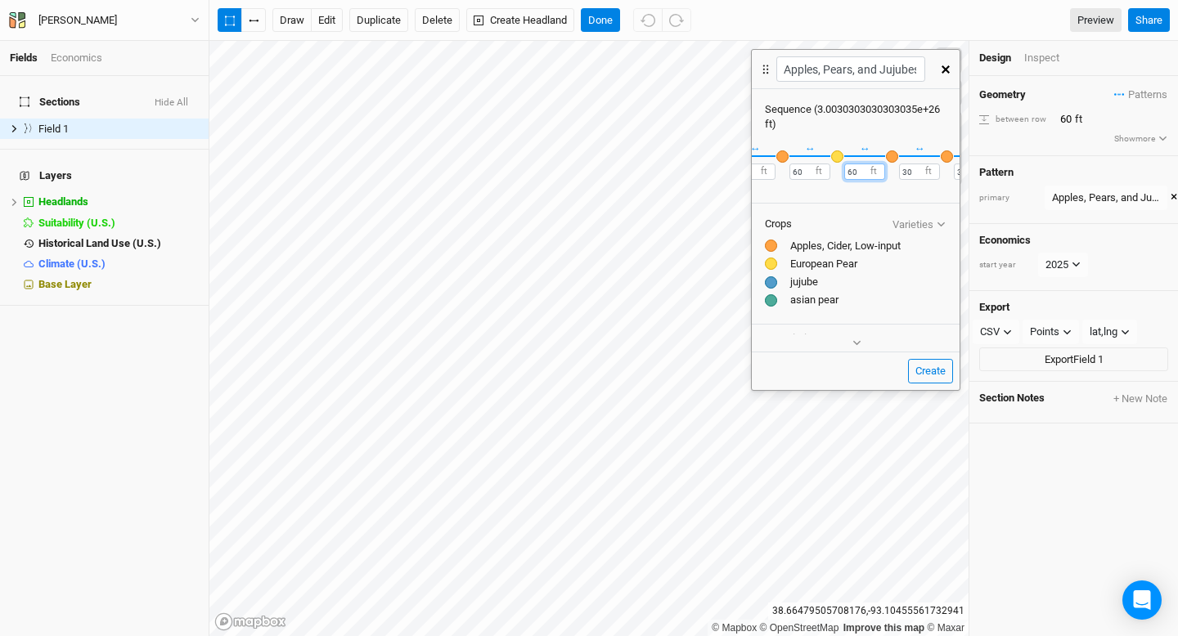
type input "60"
click at [915, 173] on div "× Remove Recently Used Apple (Dwarf) Public Apples, Cider, Low-input Public Eur…" at bounding box center [856, 166] width 208 height 68
type input "3"
type input "60"
click at [911, 167] on div "× Remove Recently Used Apple (Dwarf) Public Apples, Cider, Low-input Public Eur…" at bounding box center [856, 166] width 208 height 68
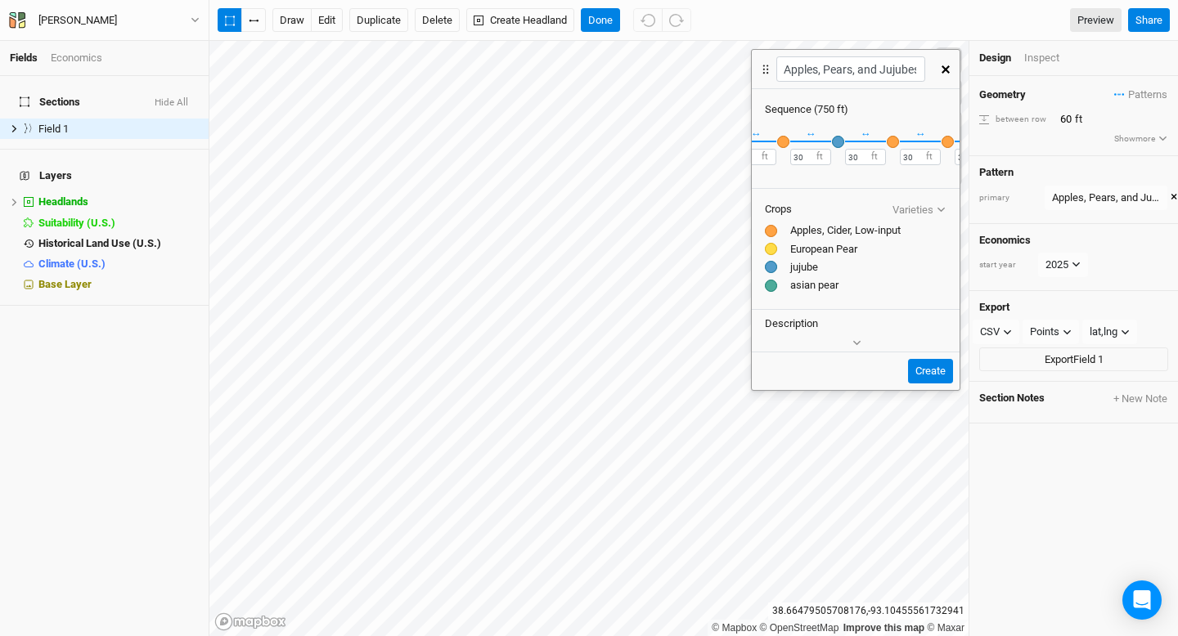
scroll to position [0, 393]
click at [783, 156] on input "30" at bounding box center [789, 157] width 41 height 16
type input "3"
type input "60"
click at [837, 155] on input "30" at bounding box center [844, 157] width 41 height 16
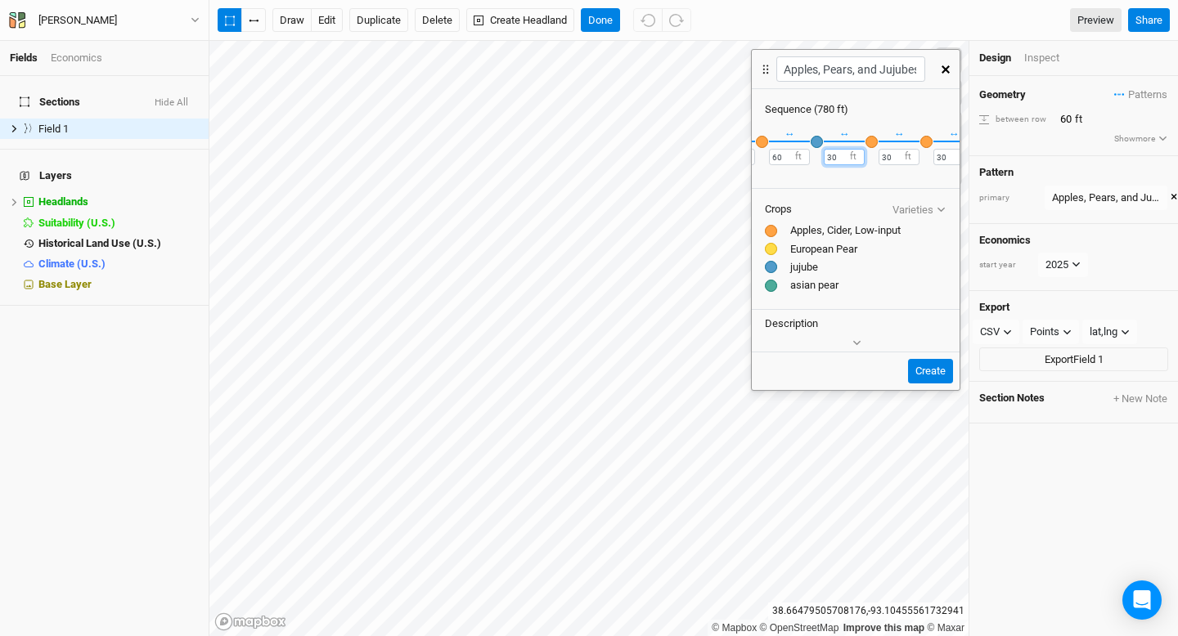
type input "3"
type input "60"
click at [892, 153] on input "30" at bounding box center [899, 157] width 41 height 16
type input "3"
click at [891, 152] on input "60" at bounding box center [899, 157] width 41 height 16
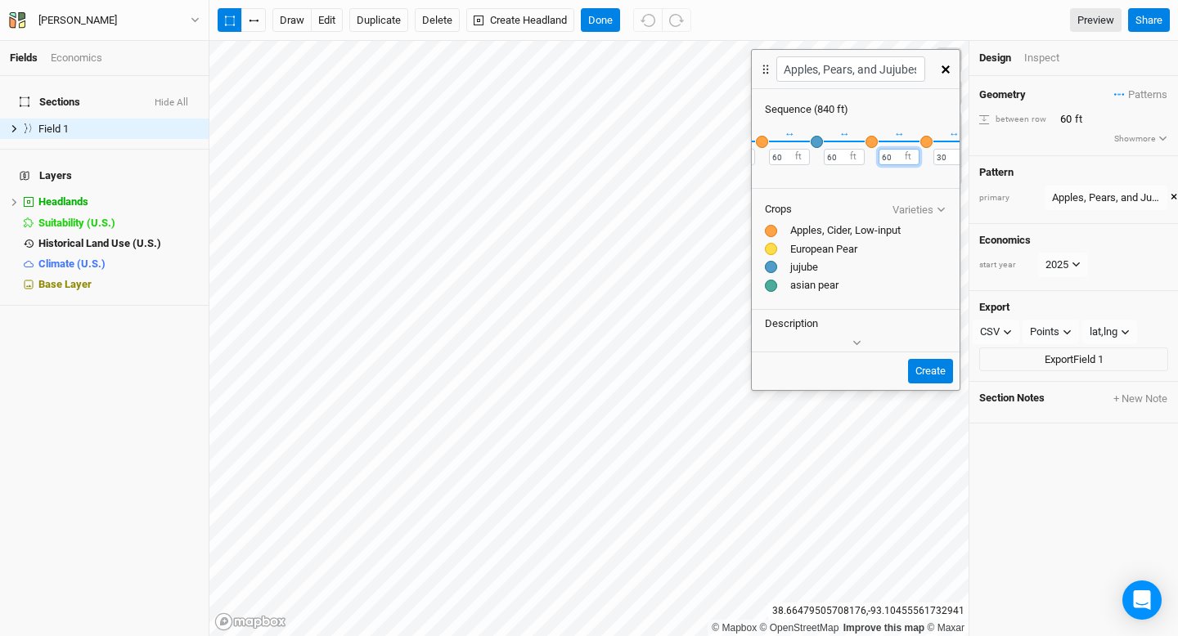
type input "6"
type input "60"
click at [946, 155] on input "30" at bounding box center [953, 157] width 41 height 16
type input "3"
click at [946, 156] on div "× Remove Recently Used Apple (Dwarf) Public Apples, Cider, Low-input Public Eur…" at bounding box center [856, 151] width 208 height 68
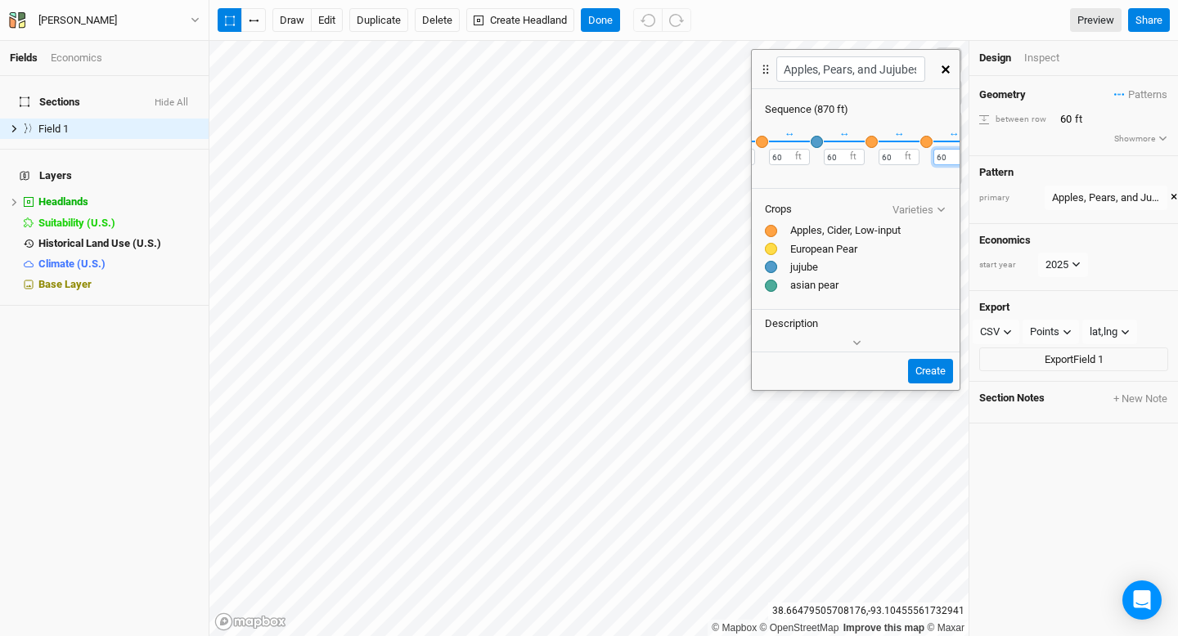
scroll to position [0, 471]
type input "60"
click at [928, 156] on input "30" at bounding box center [930, 157] width 41 height 16
type input "3"
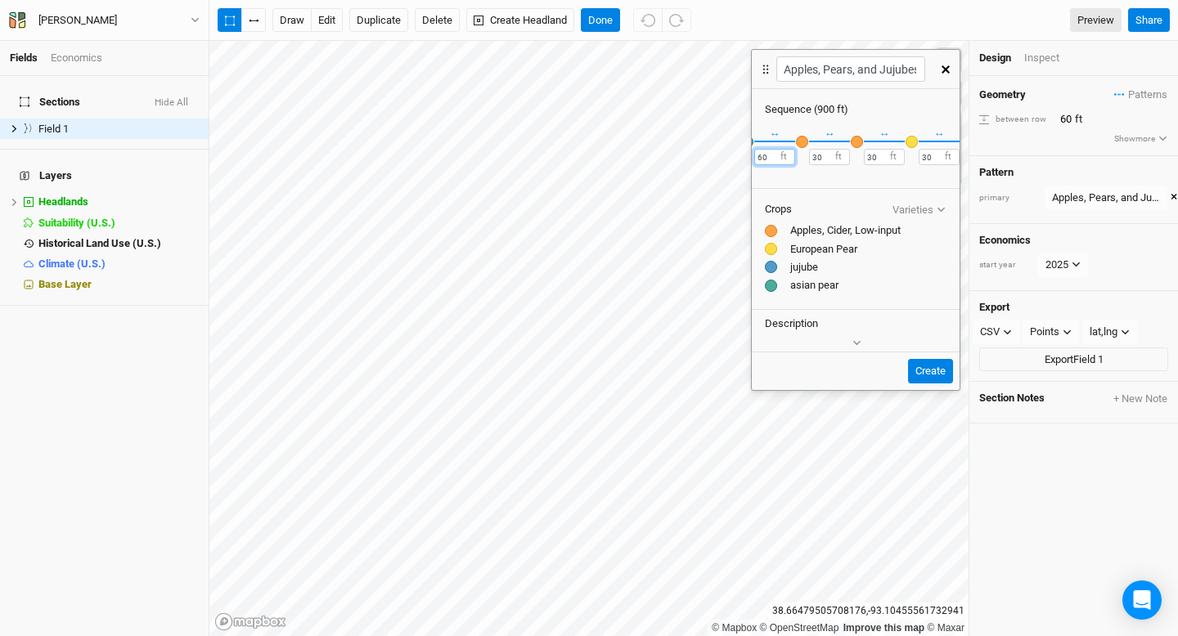
type input "60"
click at [821, 154] on input "30" at bounding box center [829, 157] width 41 height 16
type input "3"
type input "60"
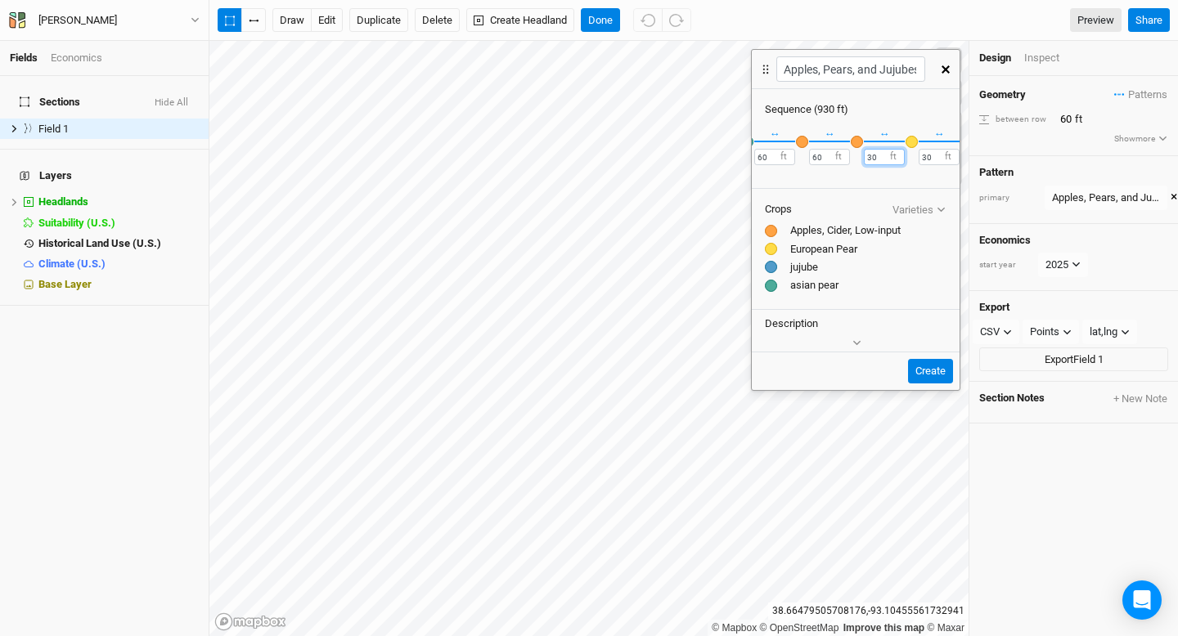
click at [875, 154] on input "30" at bounding box center [884, 157] width 41 height 16
type input "3"
type input "60"
click at [934, 155] on input "30" at bounding box center [939, 157] width 41 height 16
type input "3"
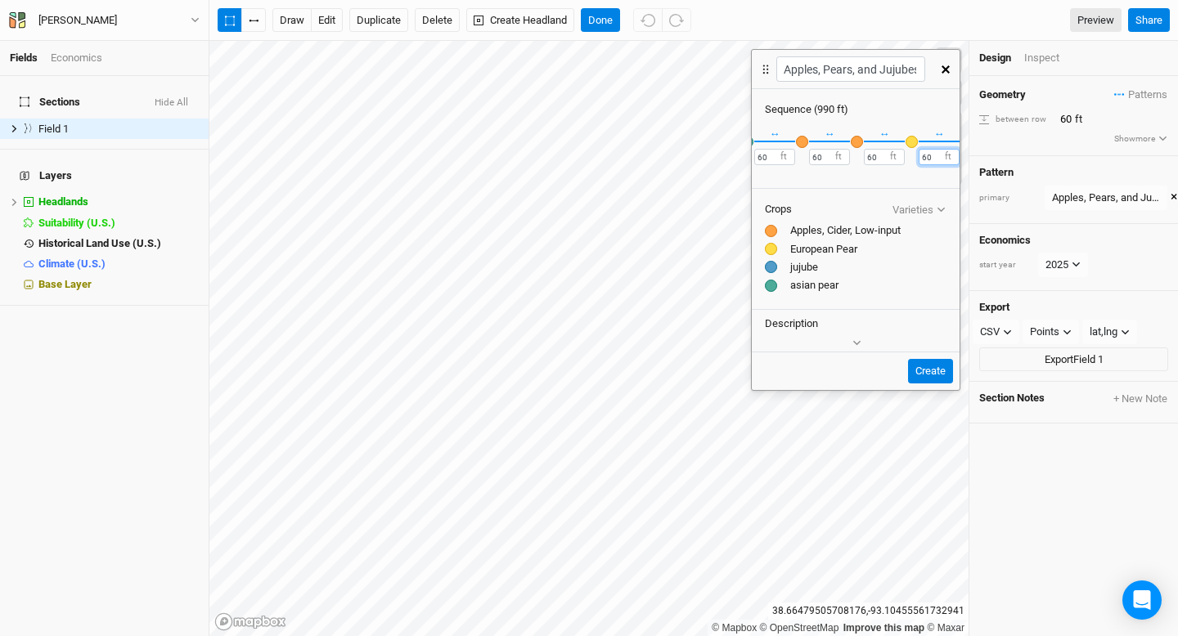
type input "60"
click at [973, 155] on input "30" at bounding box center [993, 157] width 41 height 16
click at [930, 155] on input "30" at bounding box center [937, 157] width 41 height 16
type input "3"
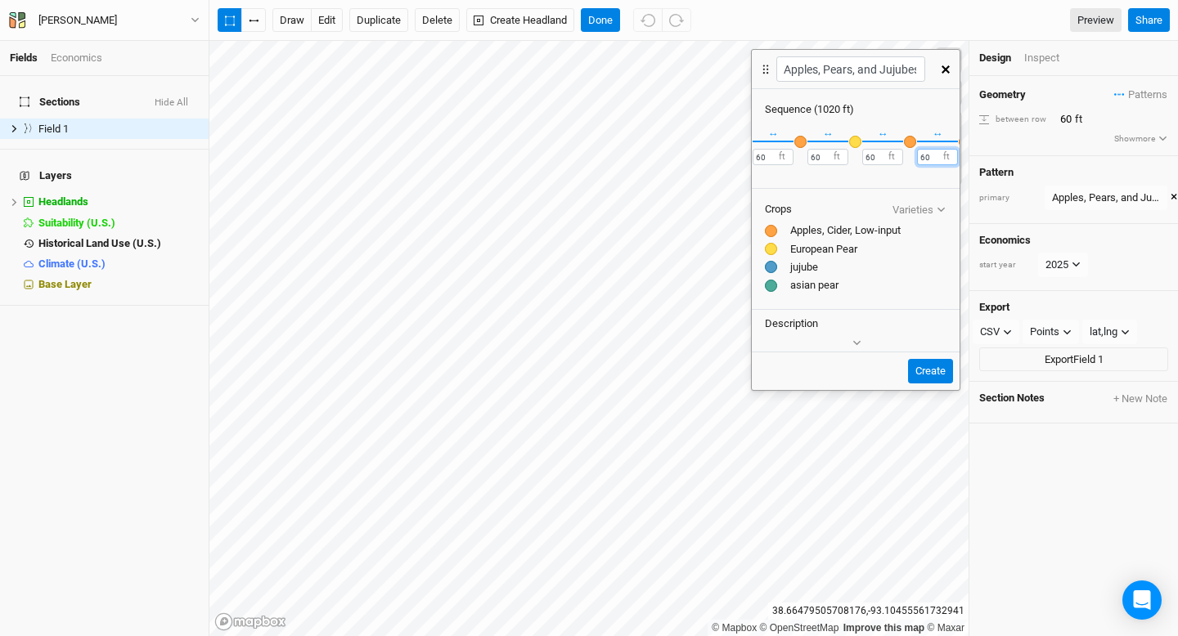
scroll to position [0, 816]
type input "60"
click at [856, 153] on input "30" at bounding box center [859, 157] width 41 height 16
type input "3"
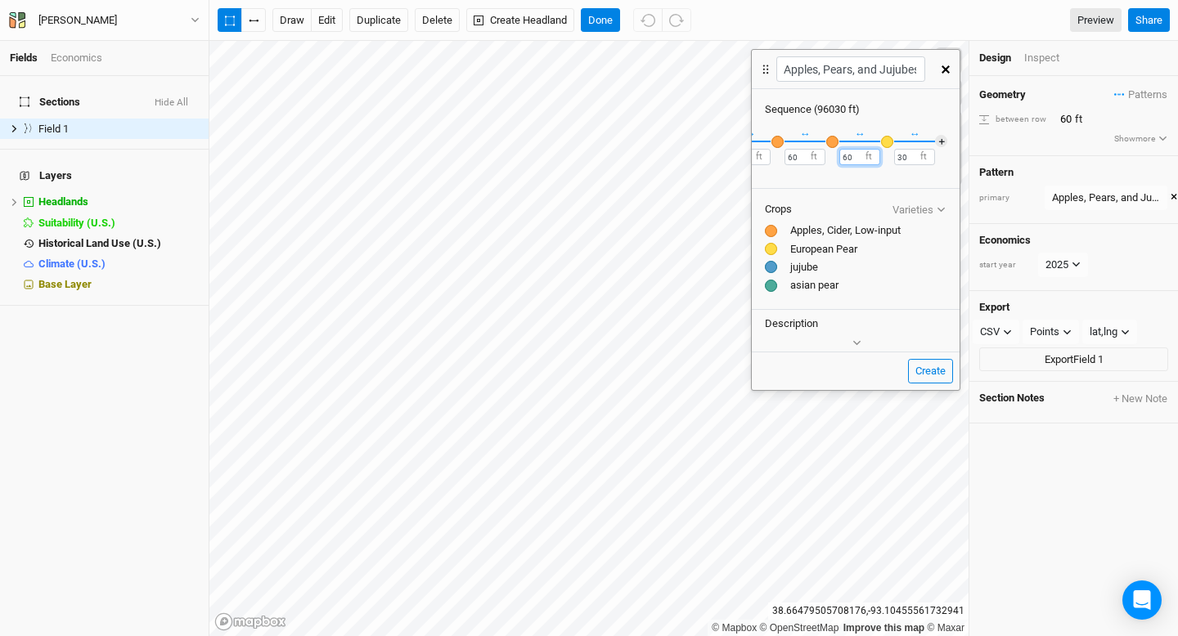
type input "60"
click at [914, 153] on input "30" at bounding box center [914, 157] width 41 height 16
type input "3"
type input "60"
click at [933, 366] on button "Create" at bounding box center [930, 371] width 45 height 25
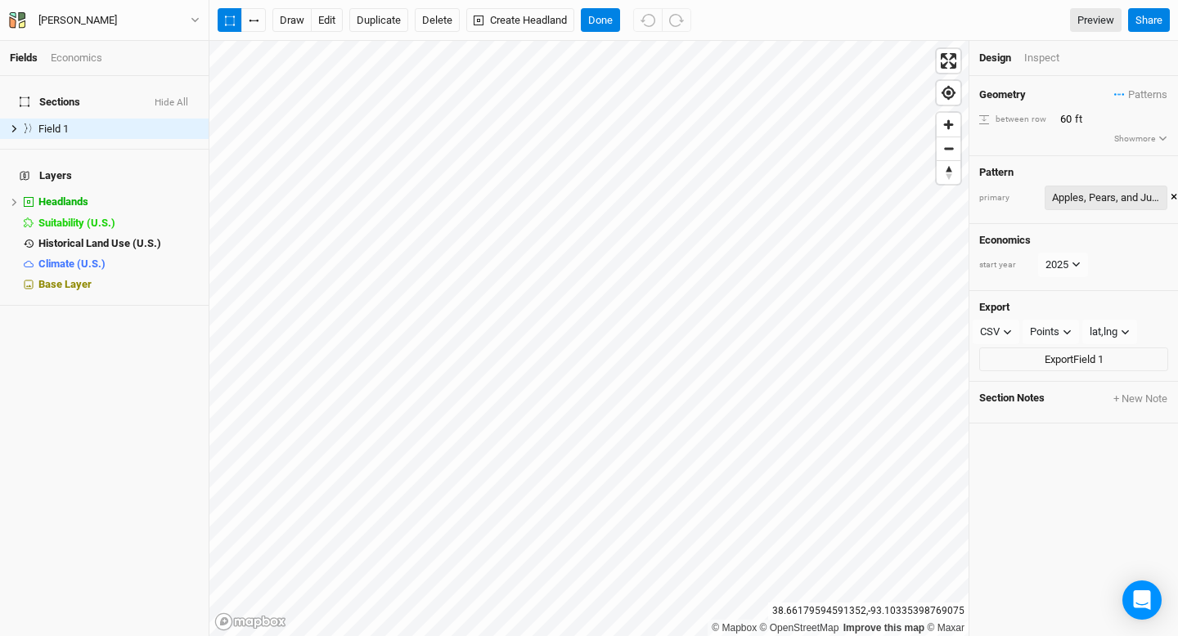
click at [1106, 197] on div "Apples, Pears, and Jujubes" at bounding box center [1106, 198] width 108 height 16
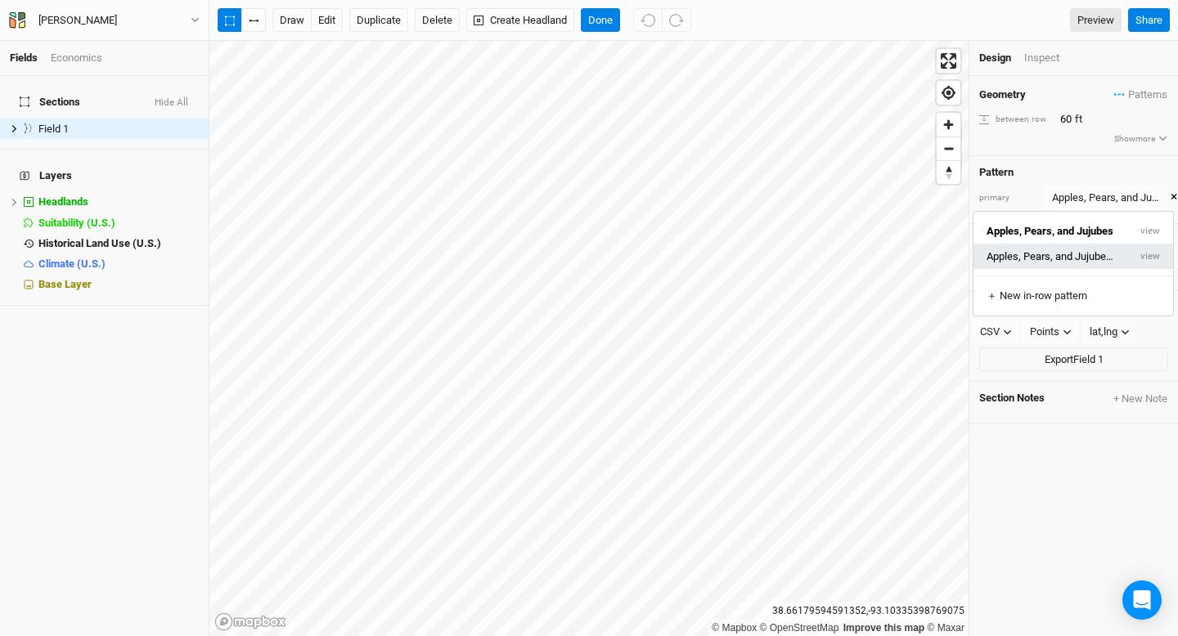
click at [1070, 259] on button "Apples, Pears, and Jujubes 2" at bounding box center [1050, 256] width 155 height 25
click at [1037, 56] on div "Inspect" at bounding box center [1053, 58] width 58 height 15
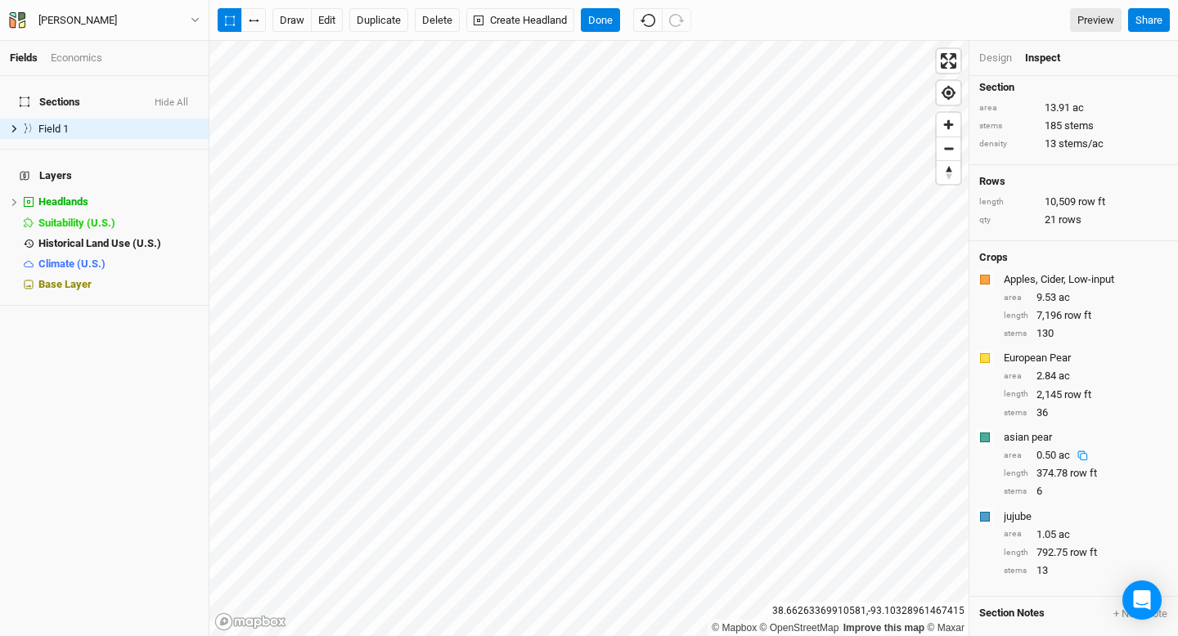
scroll to position [0, 0]
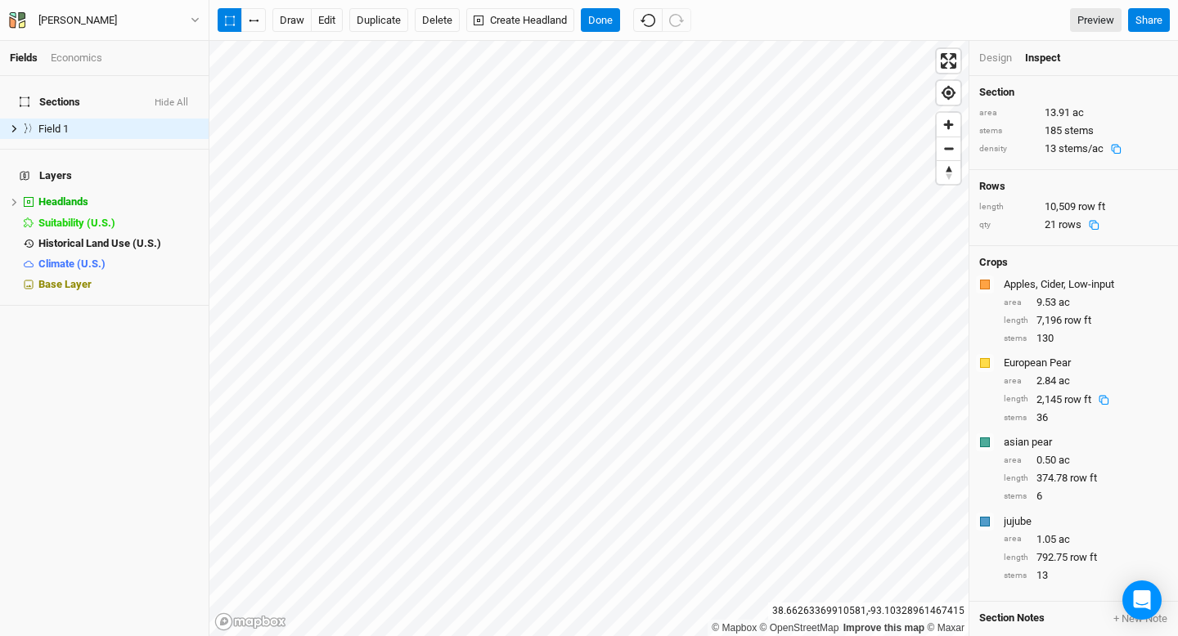
click at [990, 58] on div "Design" at bounding box center [995, 58] width 33 height 15
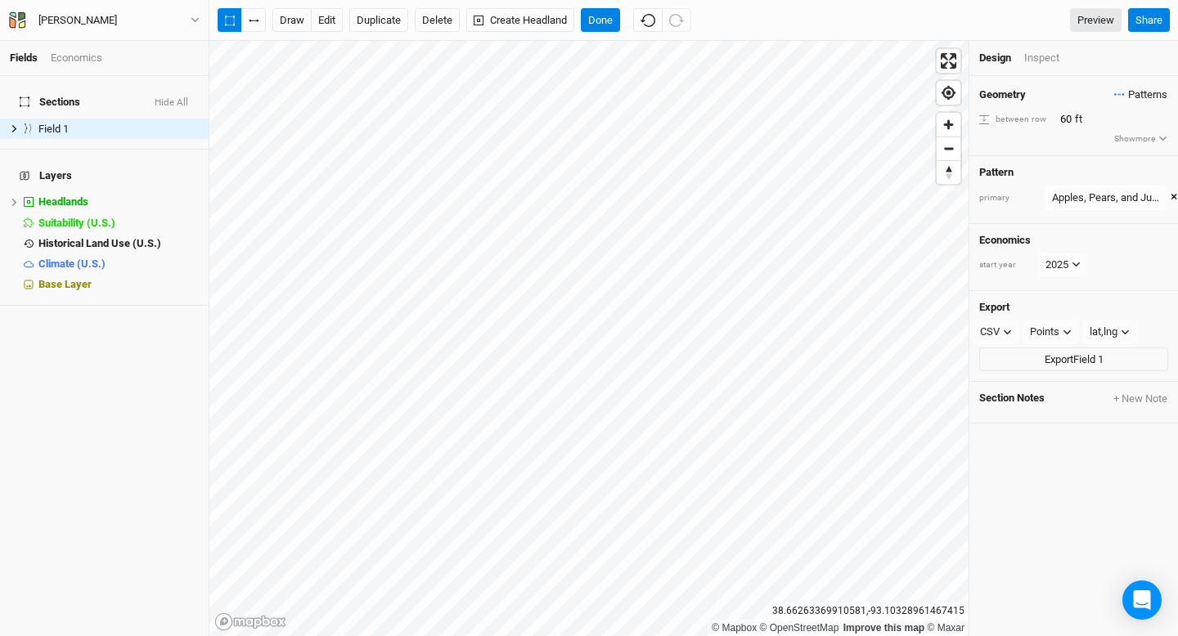
click at [1140, 97] on span "Patterns" at bounding box center [1140, 95] width 53 height 16
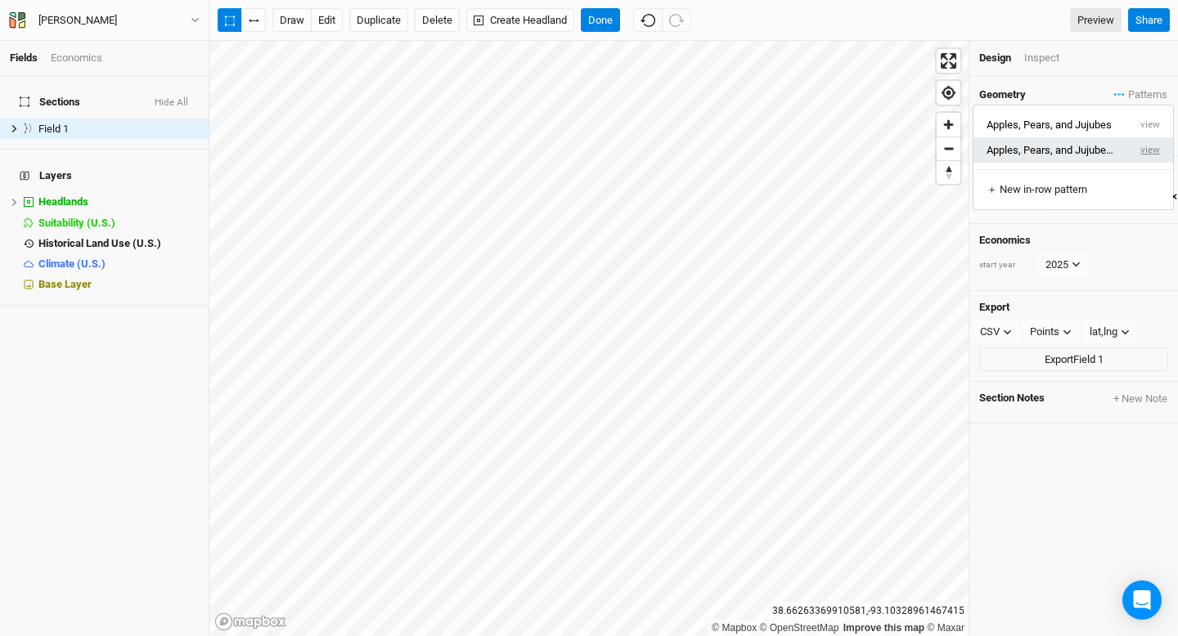
click at [1157, 153] on button "view" at bounding box center [1150, 149] width 45 height 25
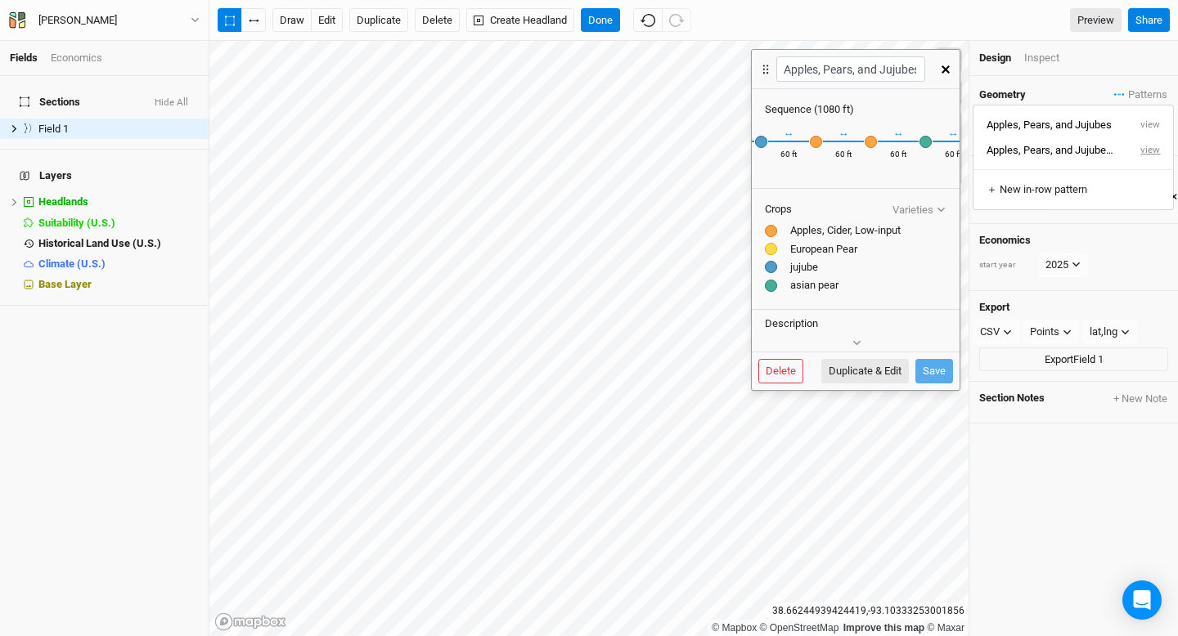
scroll to position [0, 420]
click at [771, 286] on div at bounding box center [771, 286] width 12 height 12
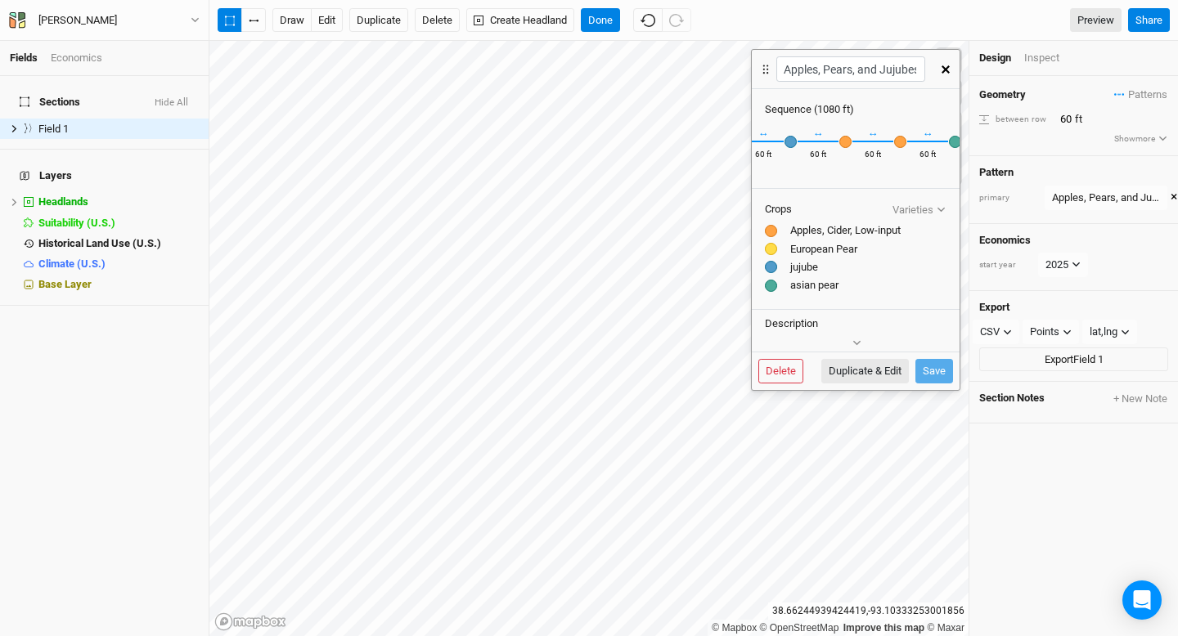
click at [766, 254] on div "European Pear" at bounding box center [856, 249] width 182 height 15
click at [775, 268] on div at bounding box center [771, 267] width 12 height 12
click at [878, 373] on button "Duplicate & Edit" at bounding box center [865, 371] width 88 height 25
type input "Apples, Pears, and Jujubes 2 3"
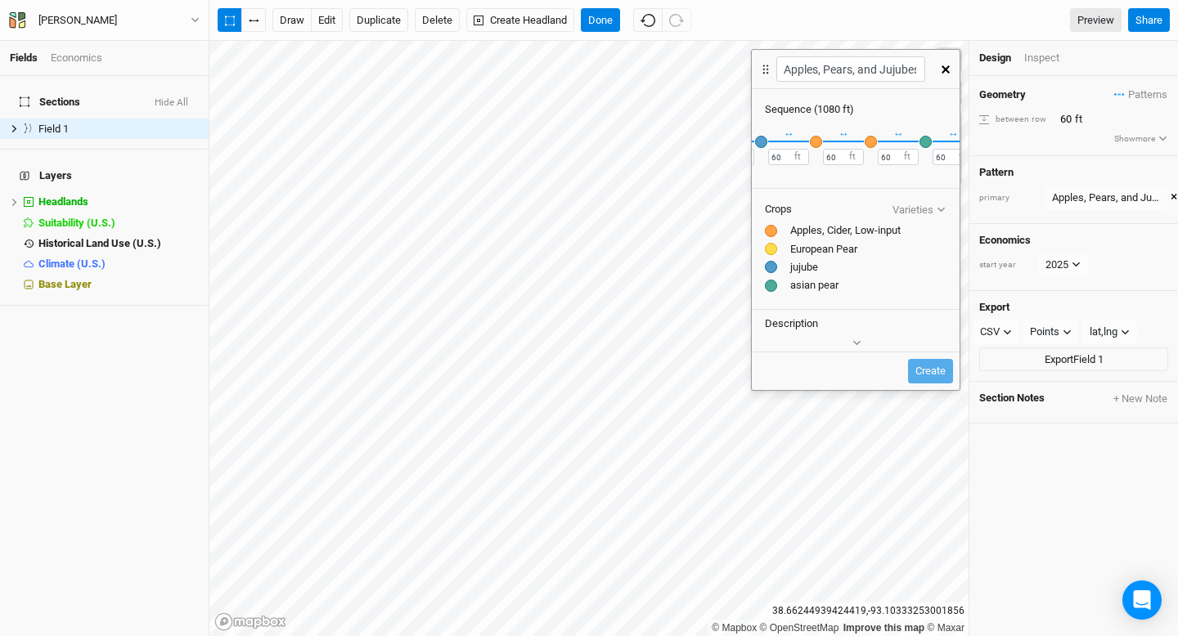
click at [771, 269] on div at bounding box center [771, 267] width 12 height 12
click at [771, 287] on div at bounding box center [771, 286] width 12 height 12
click at [889, 157] on input "60" at bounding box center [898, 157] width 41 height 16
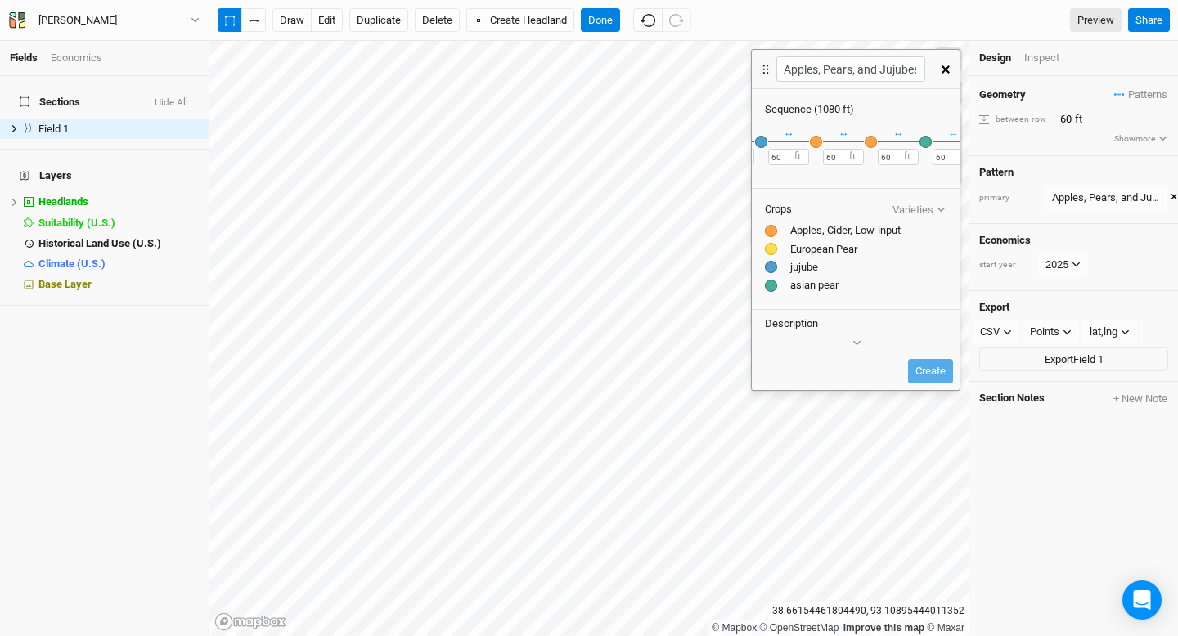
click at [814, 265] on div "jujube" at bounding box center [856, 267] width 182 height 15
click at [838, 270] on div "jujube" at bounding box center [856, 267] width 182 height 15
click at [942, 206] on icon "button" at bounding box center [941, 209] width 9 height 9
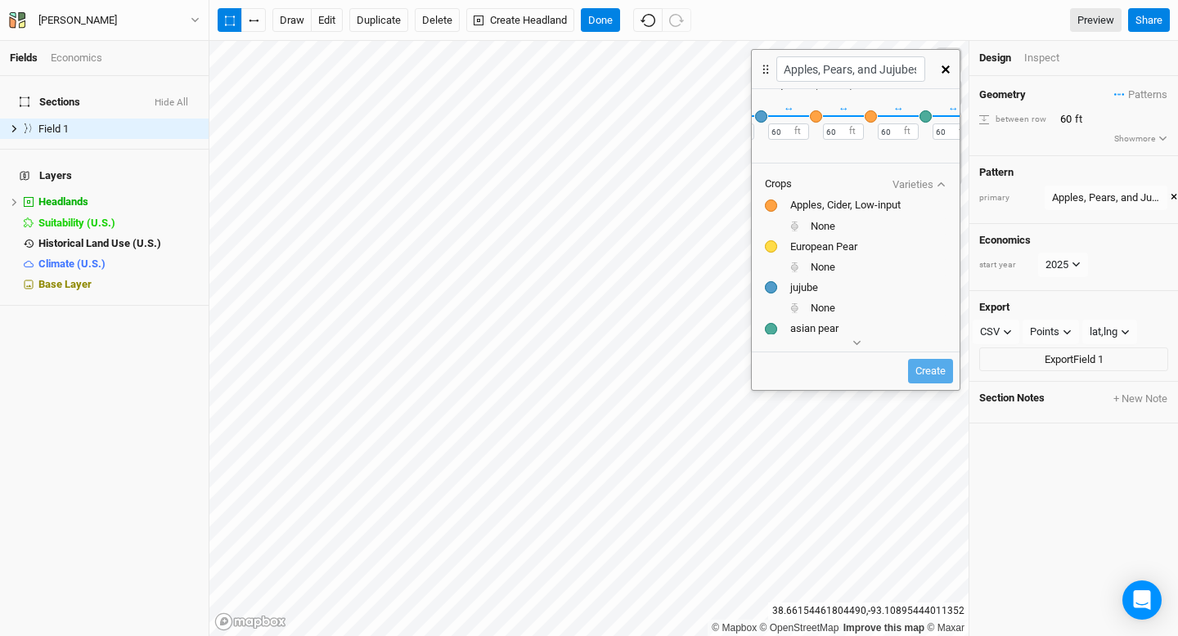
scroll to position [2, 0]
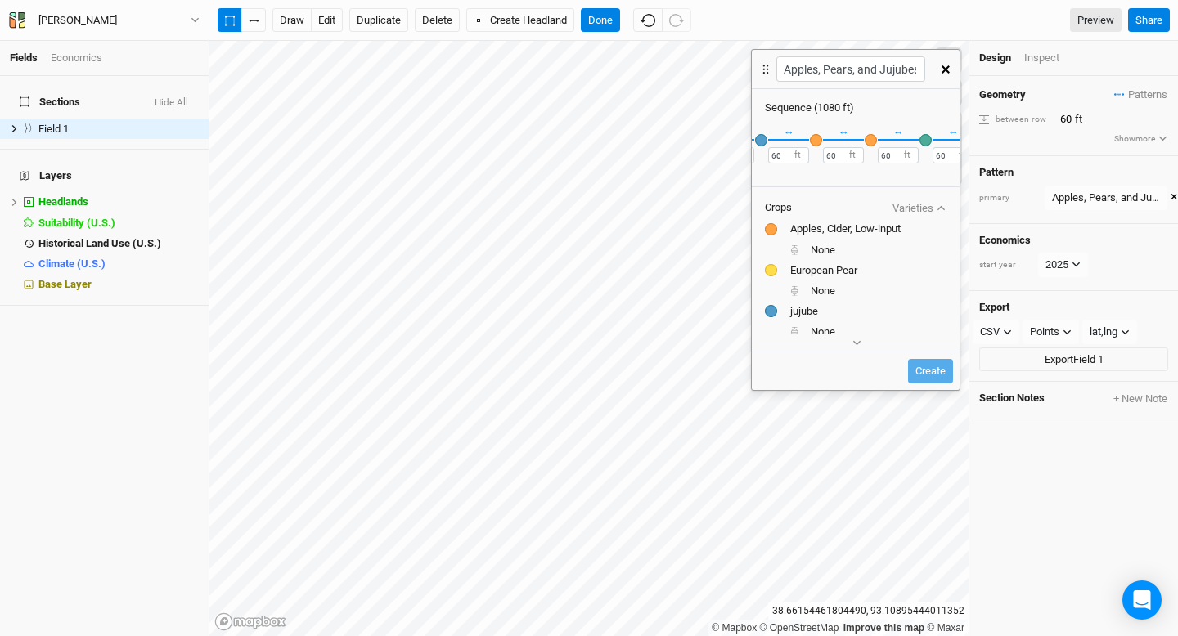
click at [941, 207] on icon "button" at bounding box center [940, 208] width 7 height 5
click at [770, 226] on div at bounding box center [771, 229] width 12 height 12
click at [819, 137] on div "button" at bounding box center [816, 140] width 12 height 12
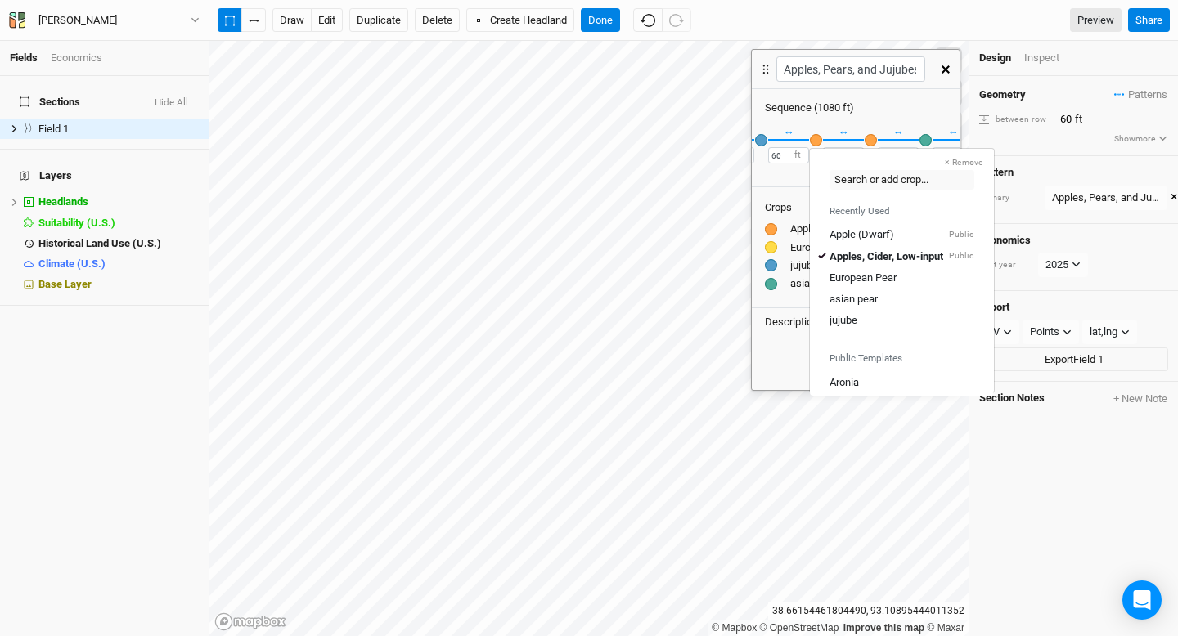
click at [819, 137] on div "button" at bounding box center [816, 140] width 12 height 12
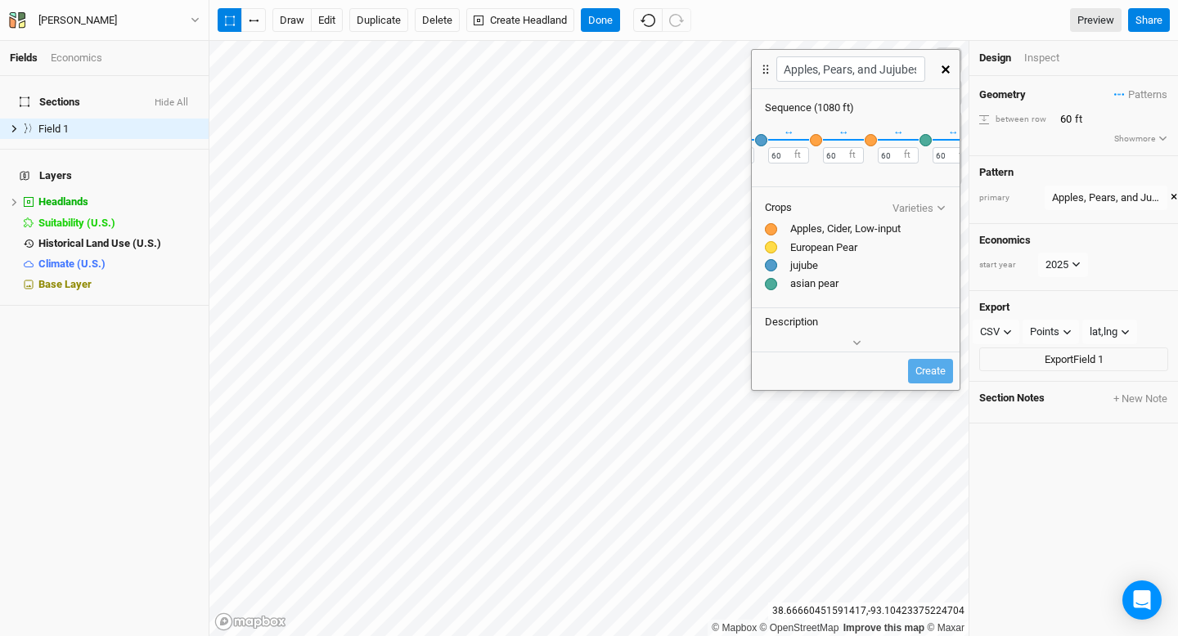
click at [947, 71] on icon "button" at bounding box center [945, 69] width 8 height 8
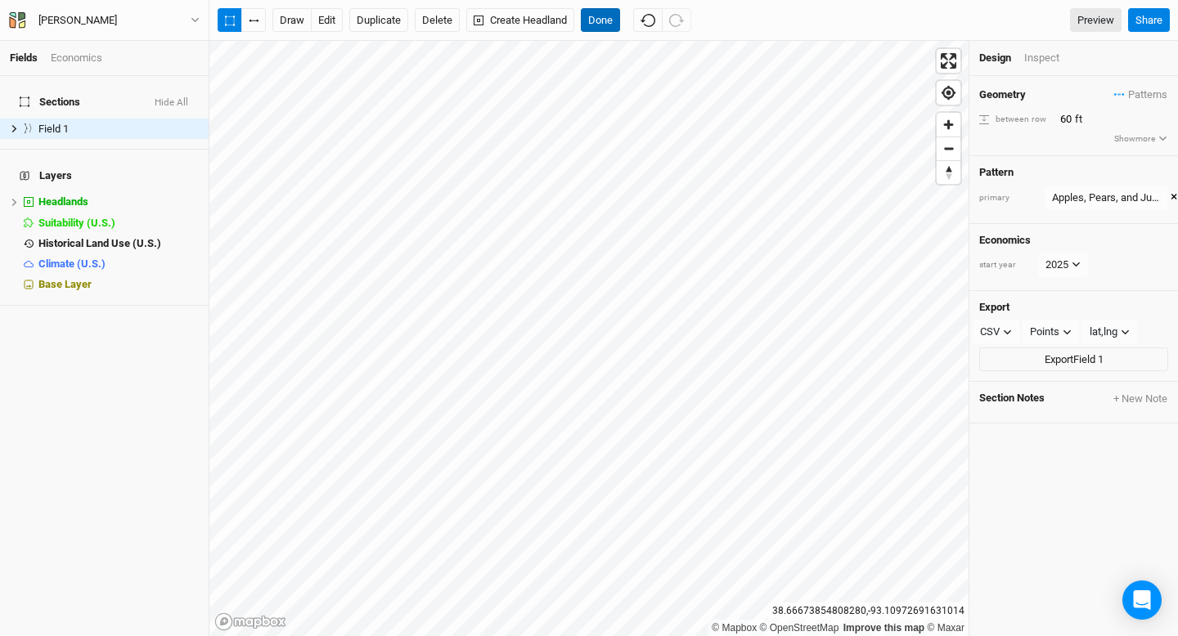
click at [595, 15] on button "Done" at bounding box center [600, 20] width 39 height 25
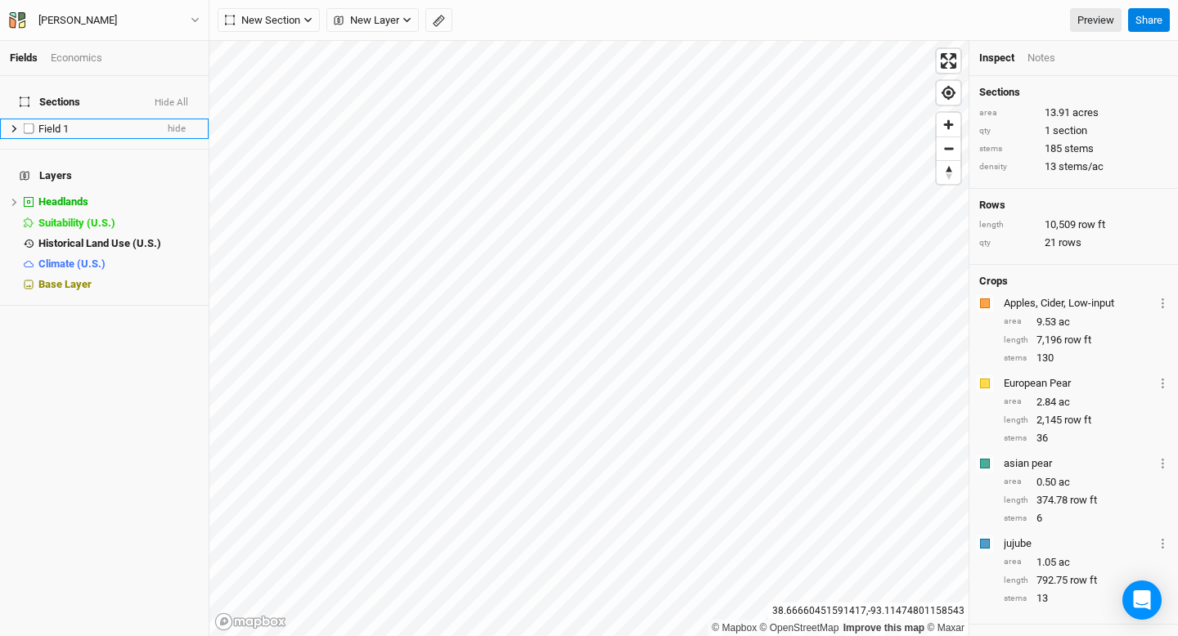
click at [51, 123] on span "Field 1" at bounding box center [53, 129] width 30 height 12
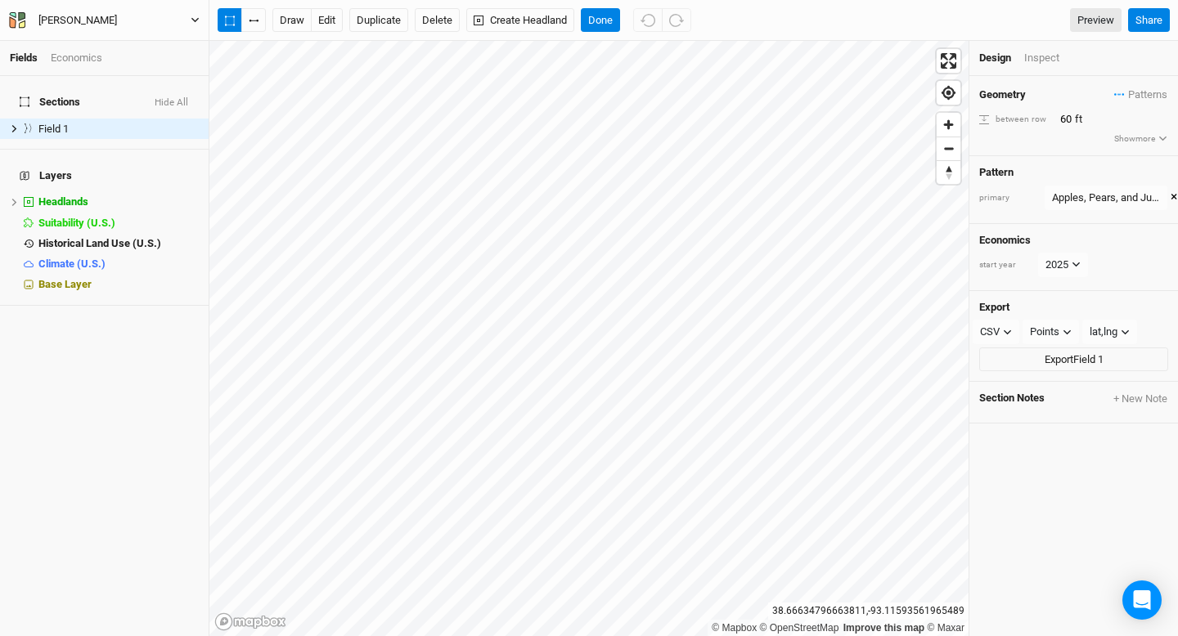
click at [193, 24] on icon "button" at bounding box center [195, 20] width 9 height 9
click at [1038, 64] on div "Inspect" at bounding box center [1053, 58] width 58 height 15
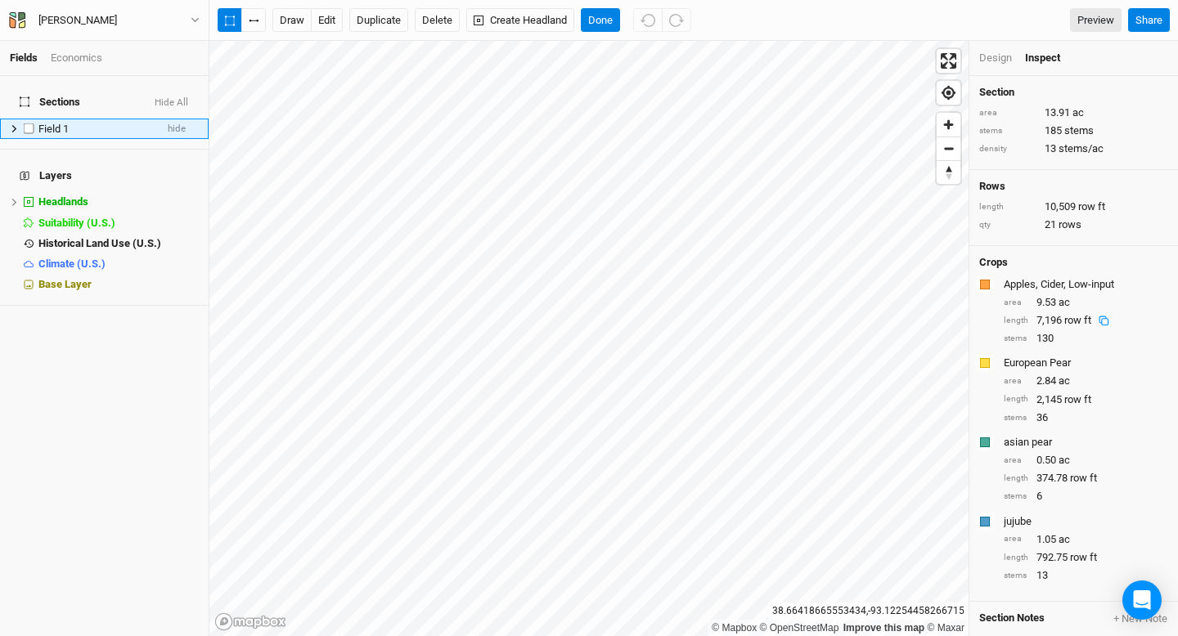
click at [65, 123] on span "Field 1" at bounding box center [53, 129] width 30 height 12
click at [1000, 58] on div "Design" at bounding box center [995, 58] width 33 height 15
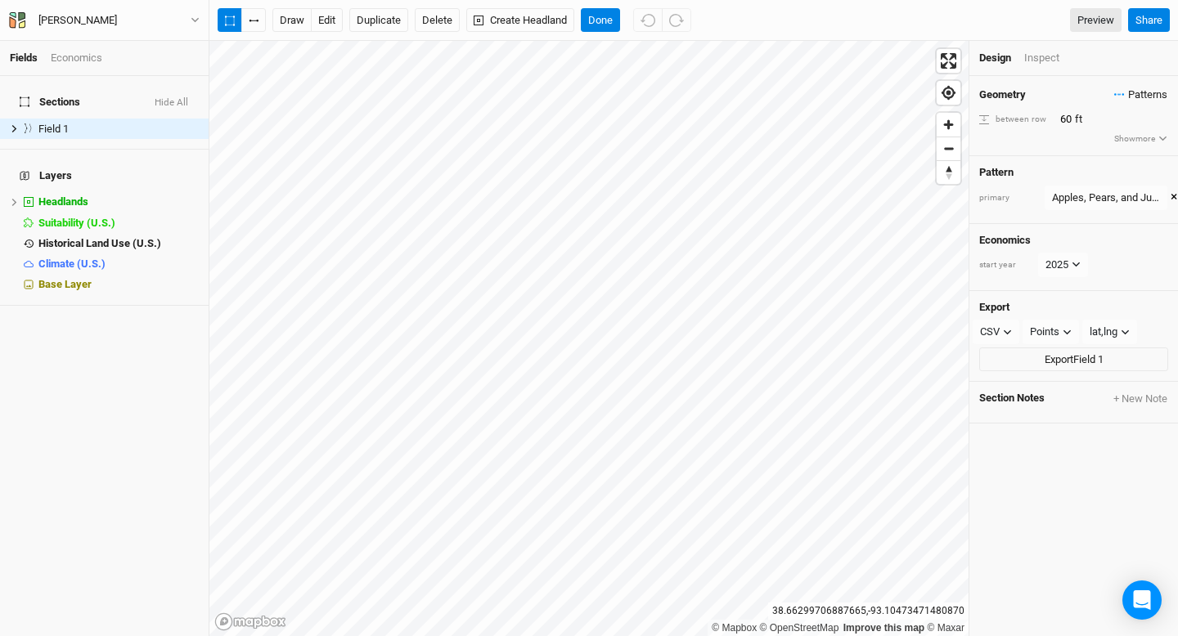
click at [1135, 92] on span "Patterns" at bounding box center [1140, 95] width 53 height 16
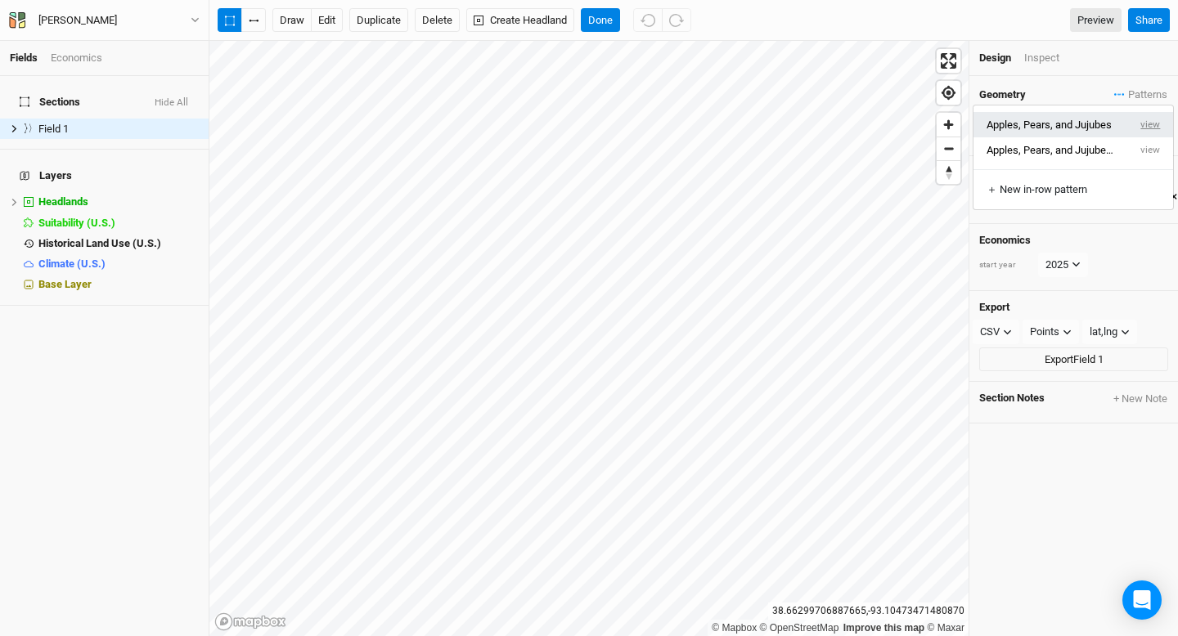
click at [1151, 123] on button "view" at bounding box center [1150, 124] width 45 height 25
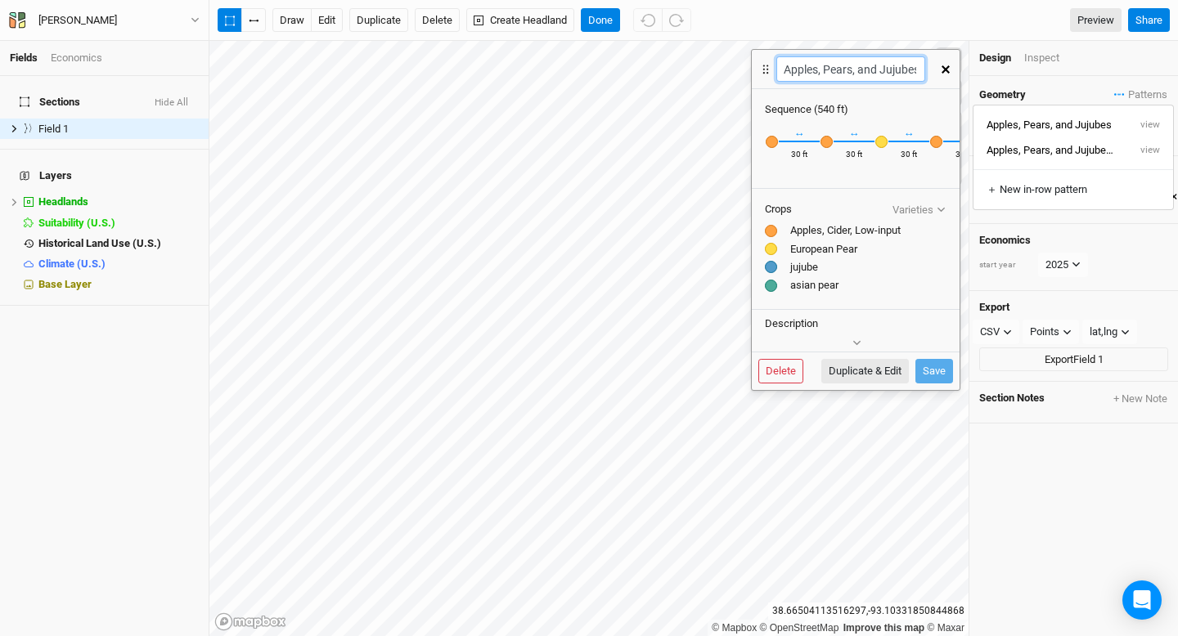
click at [786, 64] on input "Apples, Pears, and Jujubes" at bounding box center [850, 68] width 148 height 25
type input "30ft Apples, Pears, and Jujubes"
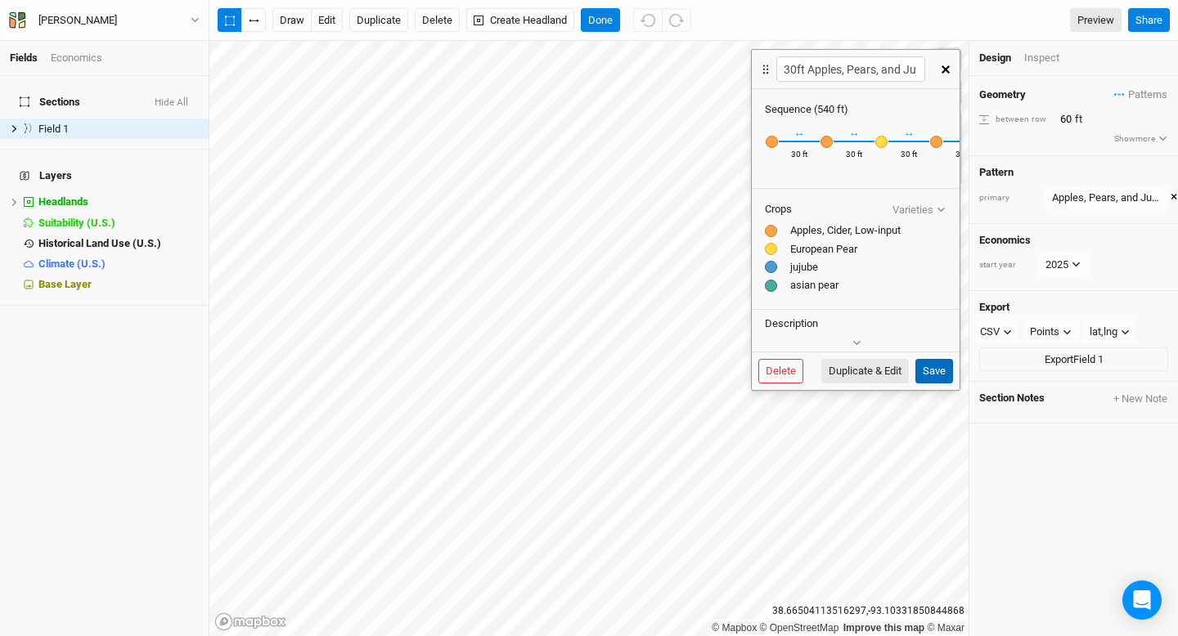
click at [939, 365] on button "Save" at bounding box center [934, 371] width 38 height 25
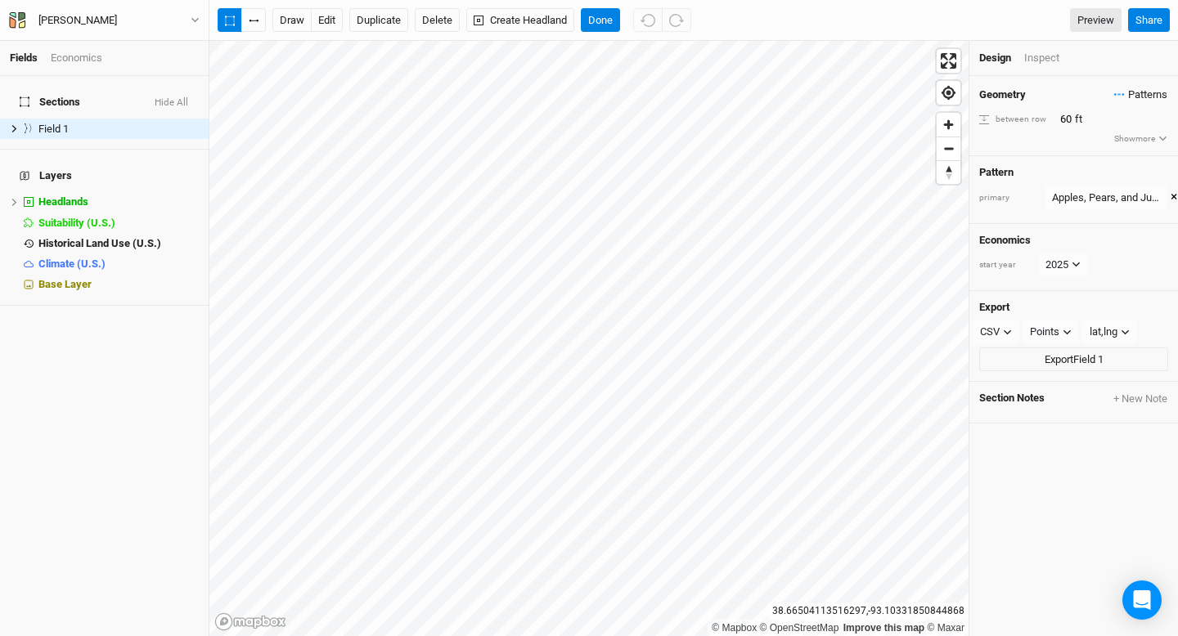
click at [1152, 94] on span "Patterns" at bounding box center [1140, 95] width 53 height 16
click at [1148, 150] on button "view" at bounding box center [1150, 149] width 45 height 25
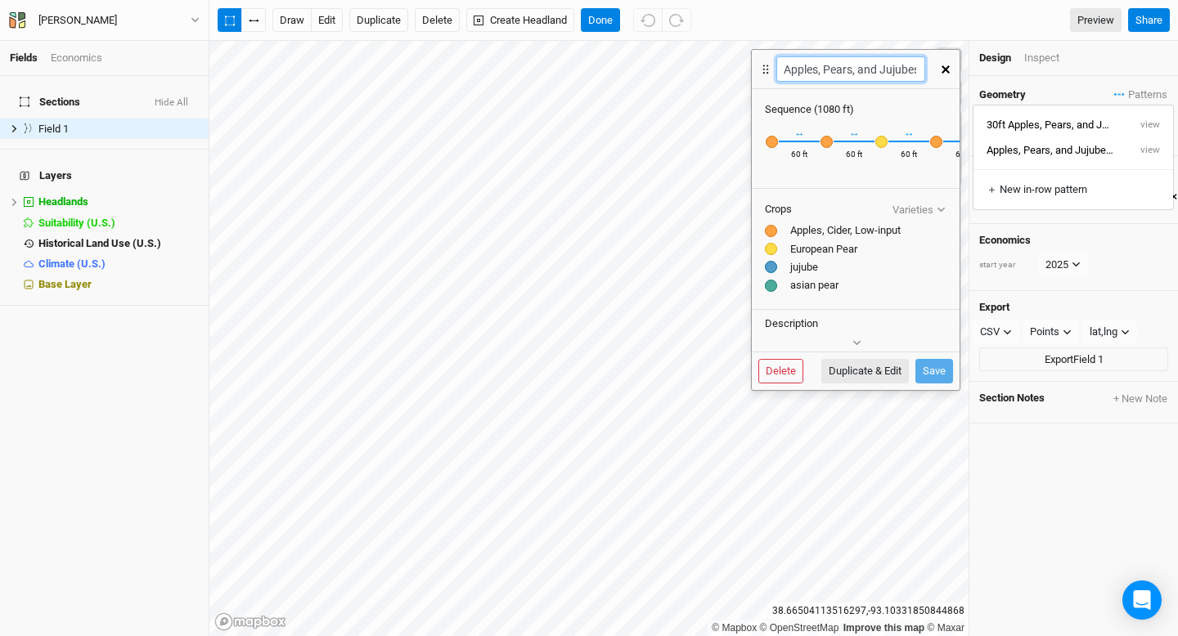
click at [784, 70] on input "Apples, Pears, and Jujubes 2" at bounding box center [850, 68] width 148 height 25
type input "60Apples, Pears, and Jujubes 2"
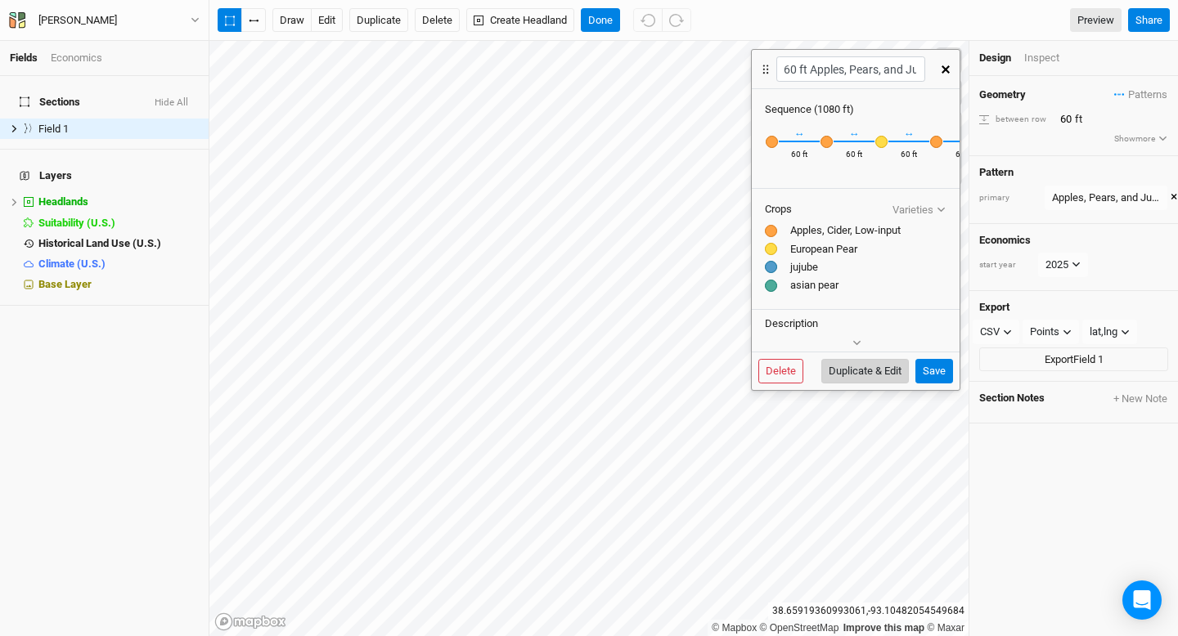
click at [876, 369] on button "Duplicate & Edit" at bounding box center [865, 371] width 88 height 25
type input "Apples, Pears, and Jujubes 2 3"
click at [834, 140] on div "button" at bounding box center [833, 142] width 12 height 12
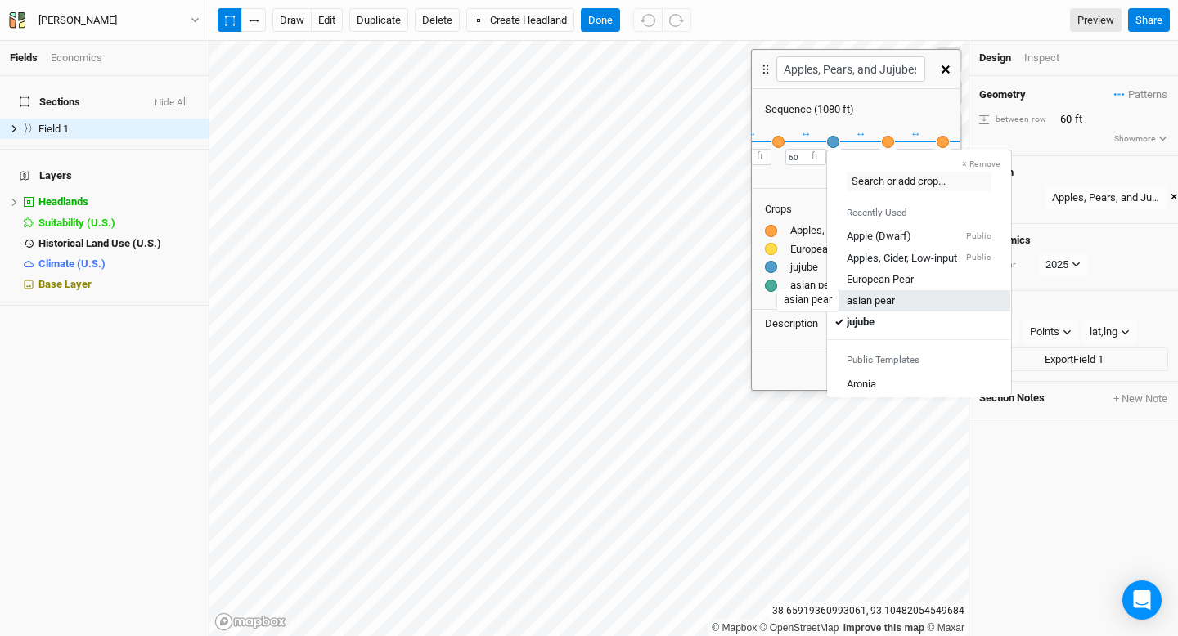
click at [862, 304] on div "asian pear" at bounding box center [871, 301] width 48 height 15
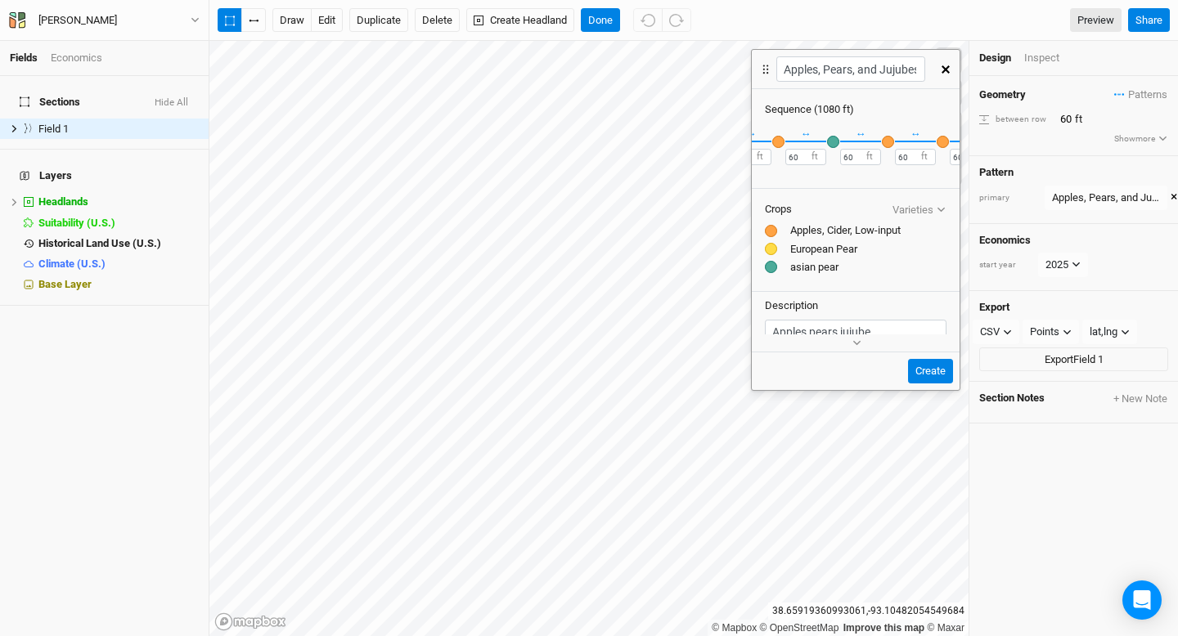
scroll to position [0, 524]
click at [852, 142] on div "button" at bounding box center [851, 142] width 12 height 12
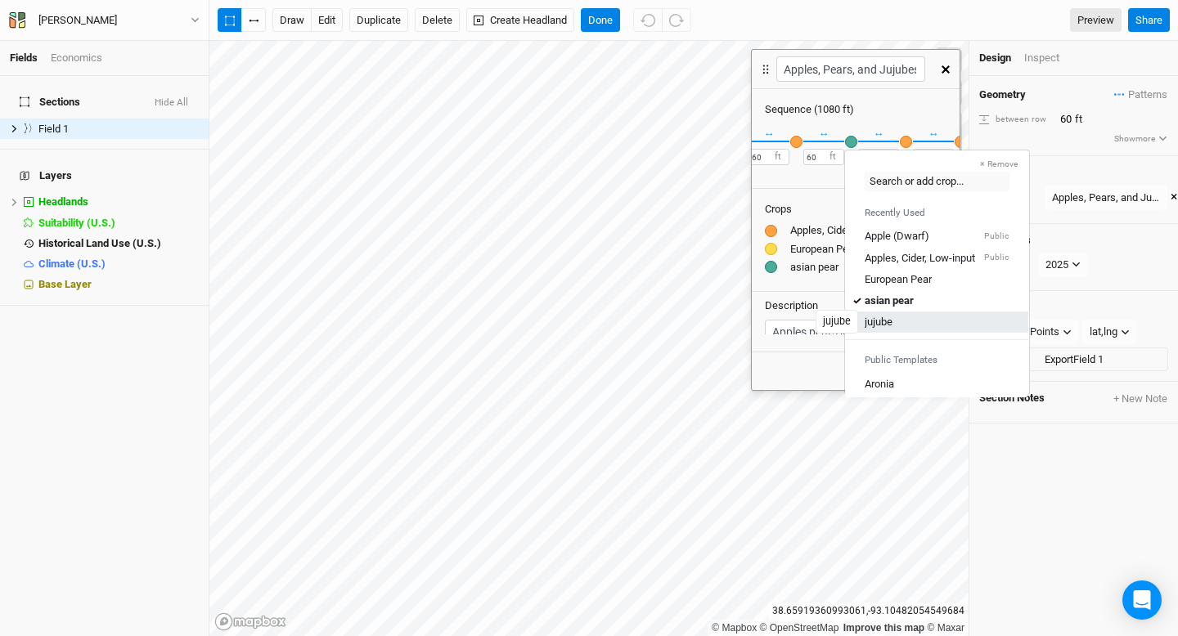
click at [892, 321] on div "jujube" at bounding box center [879, 322] width 28 height 15
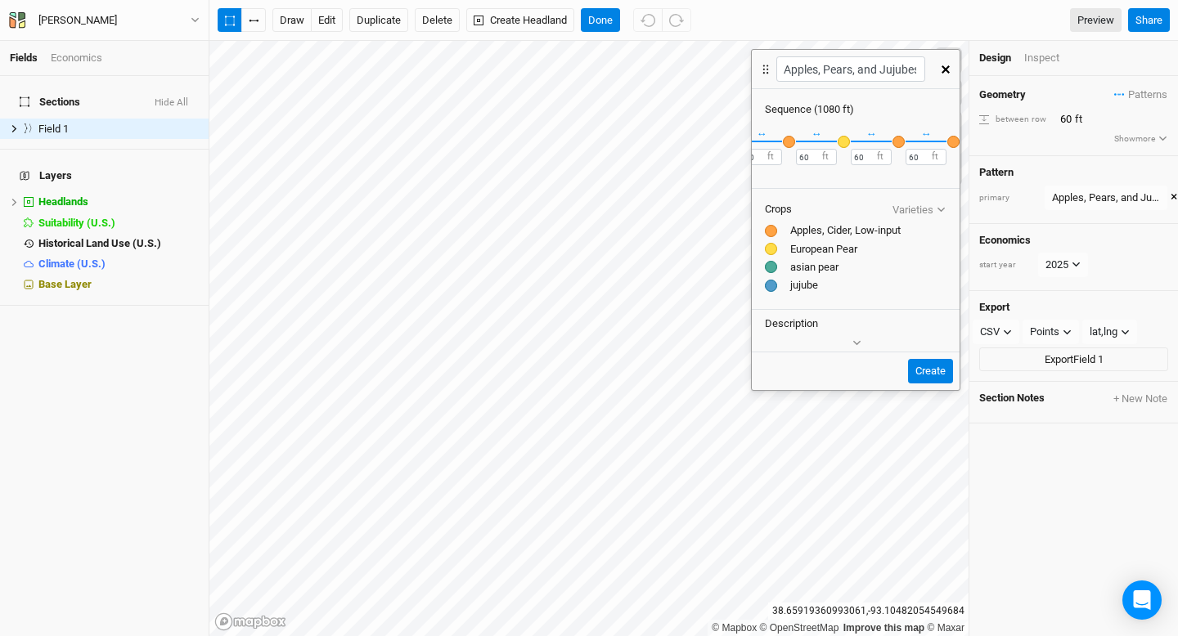
scroll to position [0, 816]
click at [928, 368] on button "Create" at bounding box center [930, 371] width 45 height 25
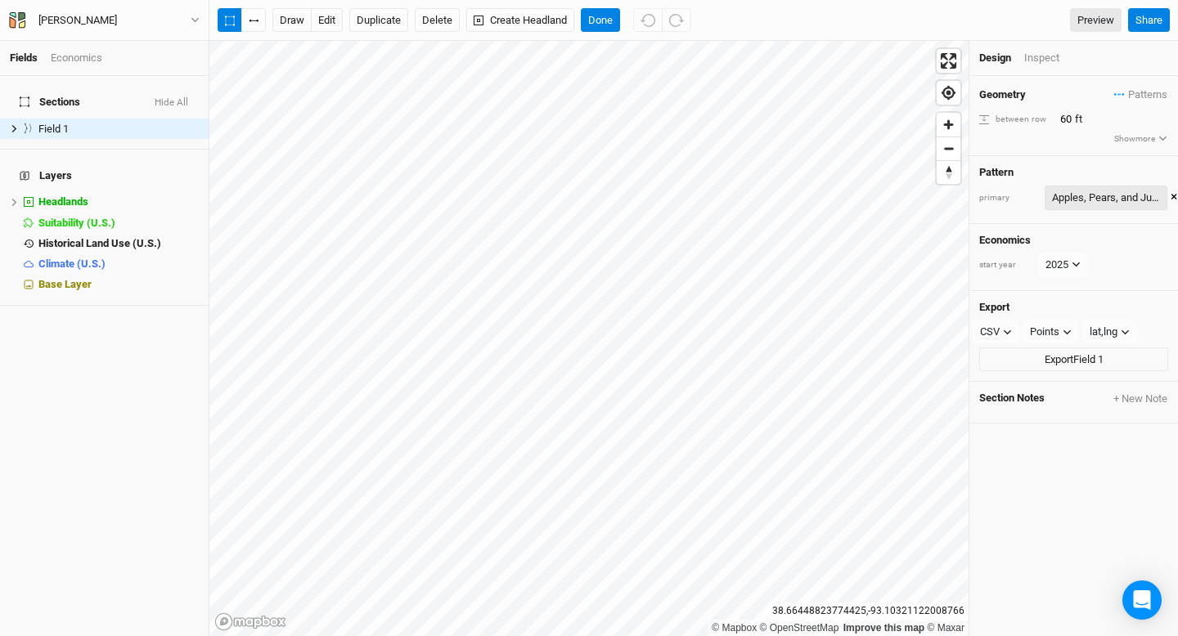
click at [1129, 202] on div "Apples, Pears, and Jujubes 2" at bounding box center [1106, 198] width 108 height 16
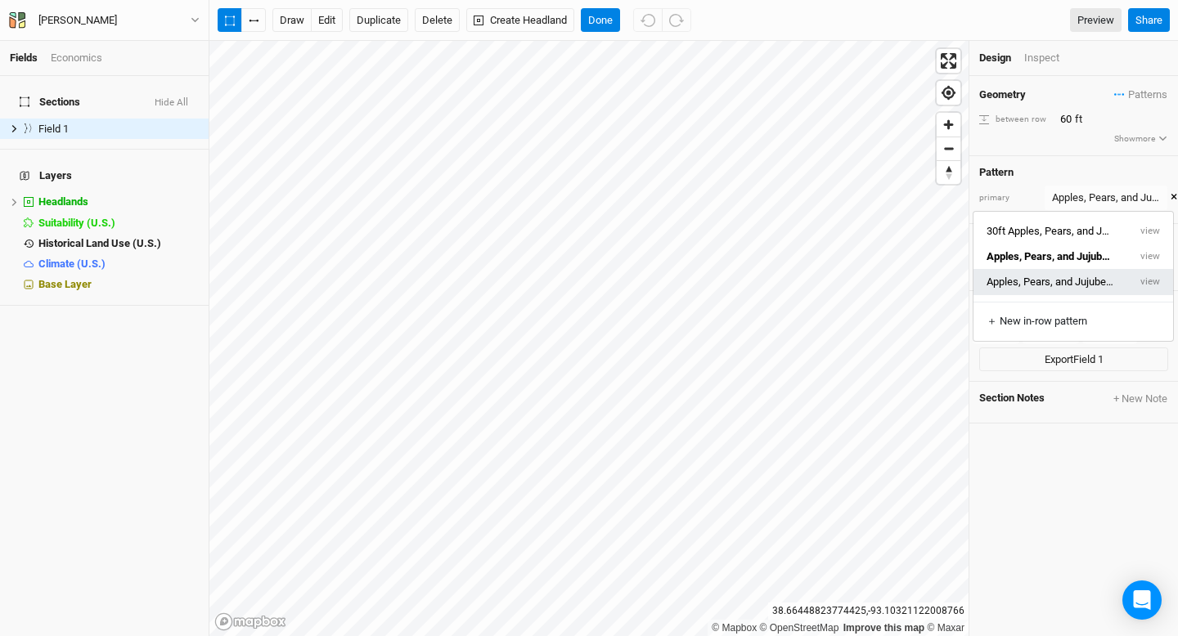
click at [1065, 288] on button "Apples, Pears, and Jujubes 2 3" at bounding box center [1050, 281] width 155 height 25
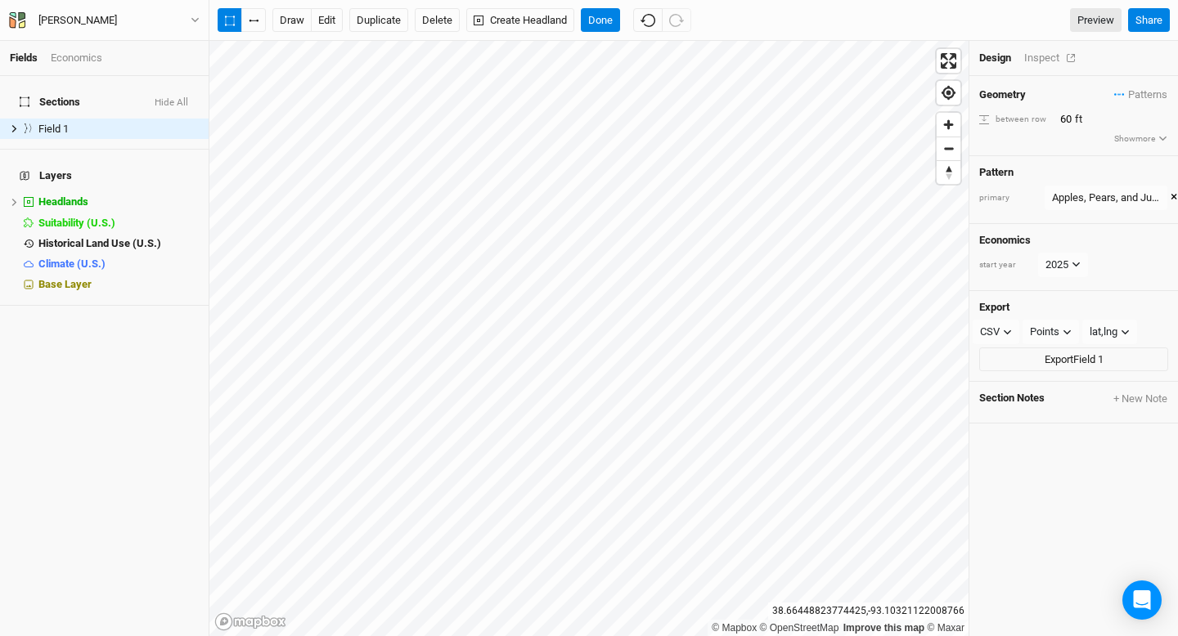
click at [1044, 64] on div "Inspect" at bounding box center [1053, 58] width 58 height 15
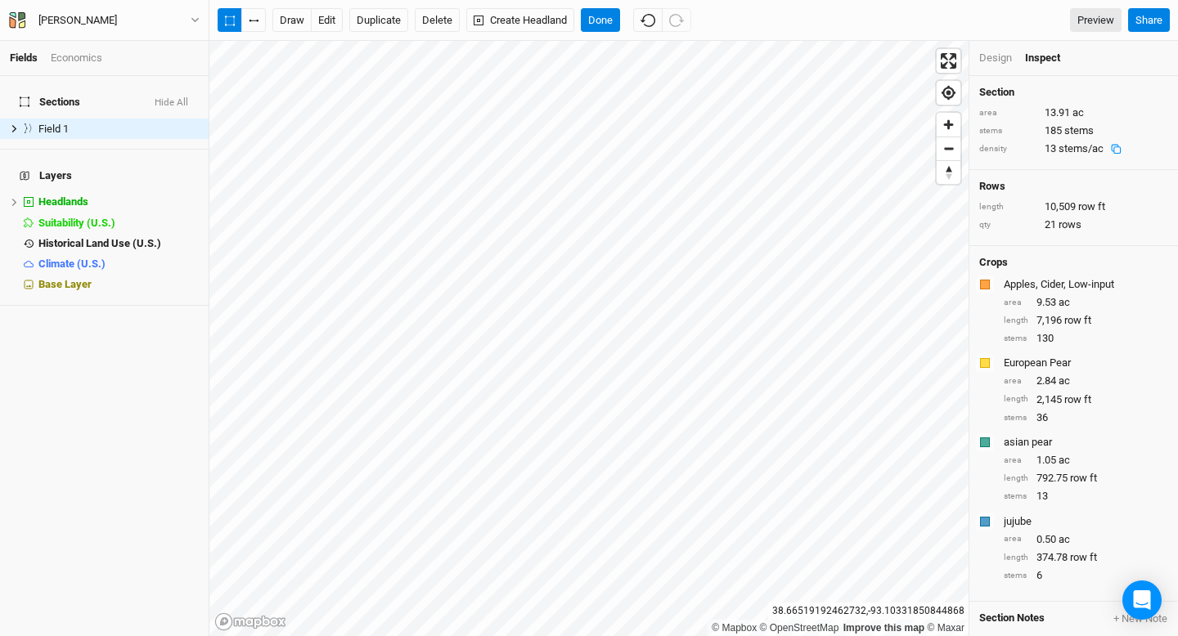
click at [989, 64] on div "Design" at bounding box center [995, 58] width 33 height 15
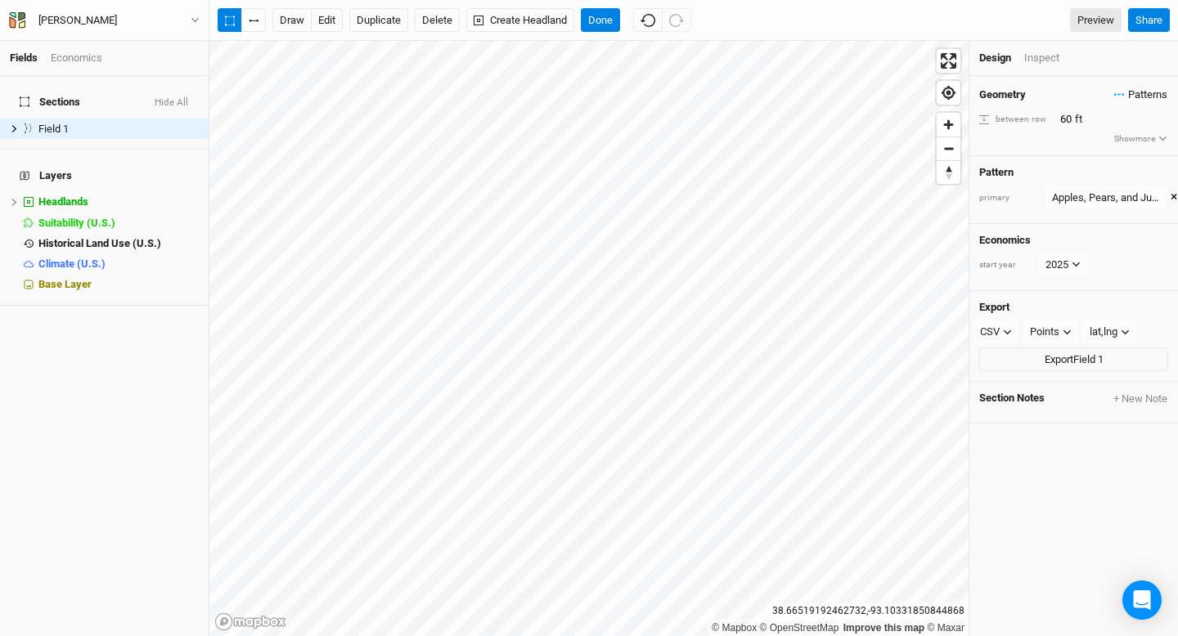
click at [1138, 92] on span "Patterns" at bounding box center [1140, 95] width 53 height 16
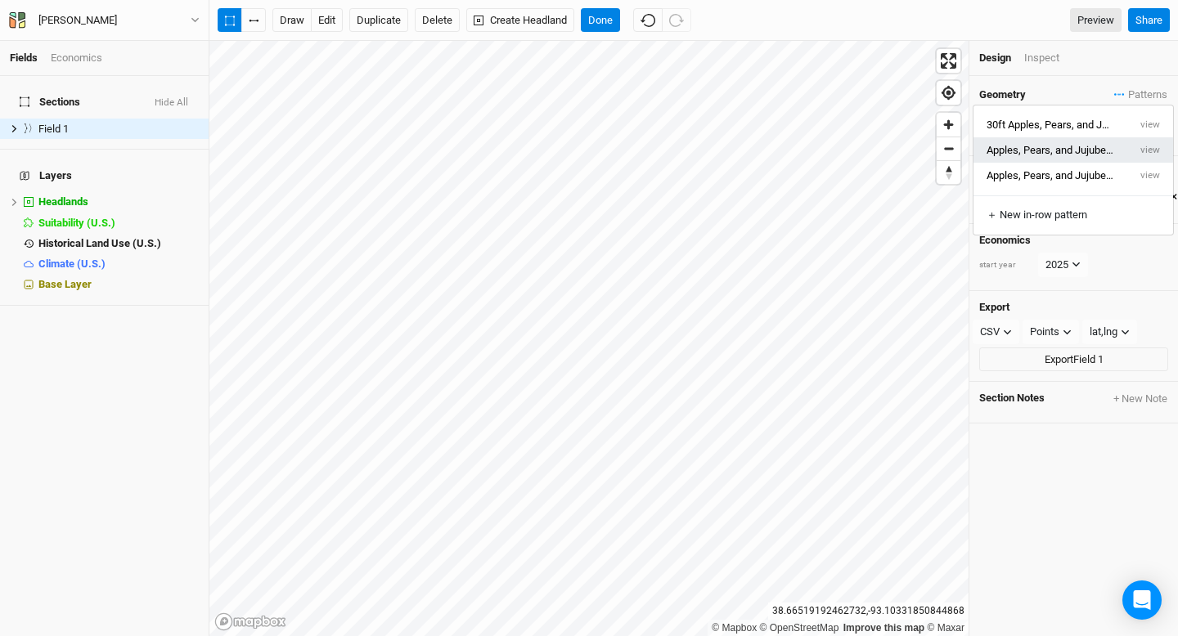
click at [1001, 151] on button "Apples, Pears, and Jujubes 2" at bounding box center [1050, 149] width 155 height 25
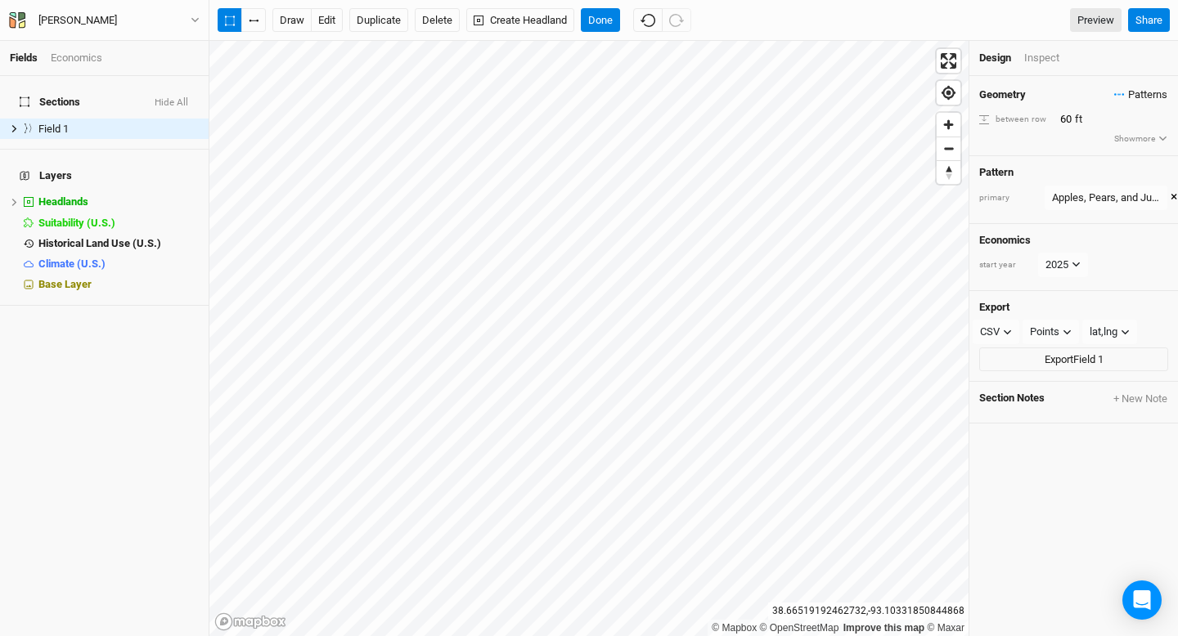
click at [1123, 93] on icon "button" at bounding box center [1119, 94] width 11 height 2
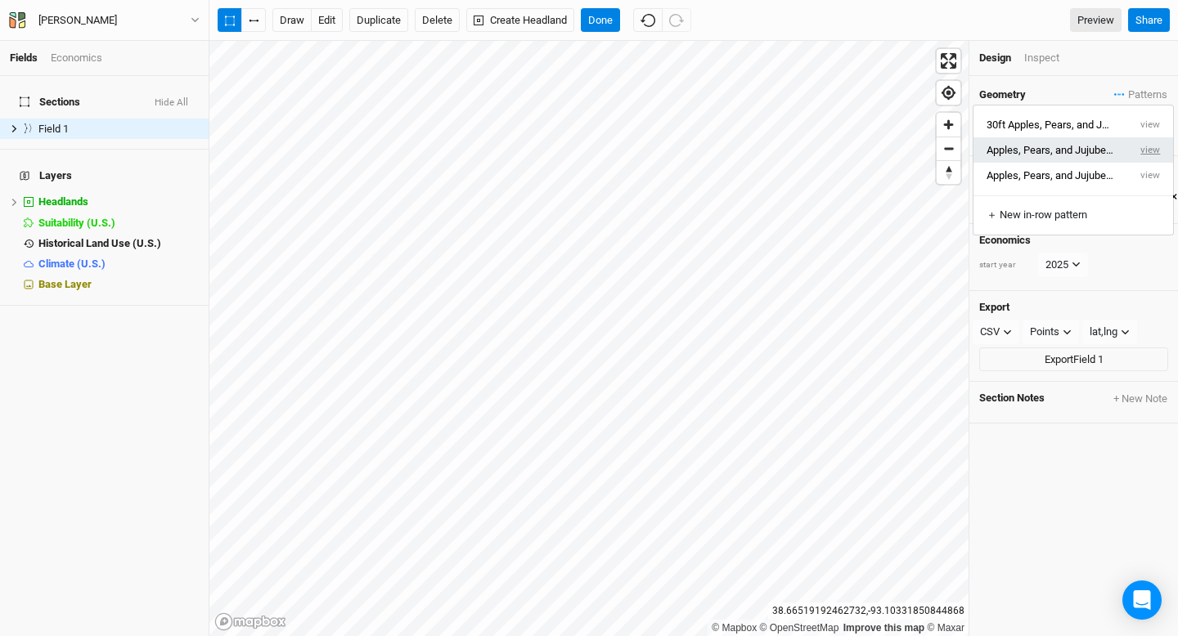
click at [1159, 150] on button "view" at bounding box center [1150, 149] width 45 height 25
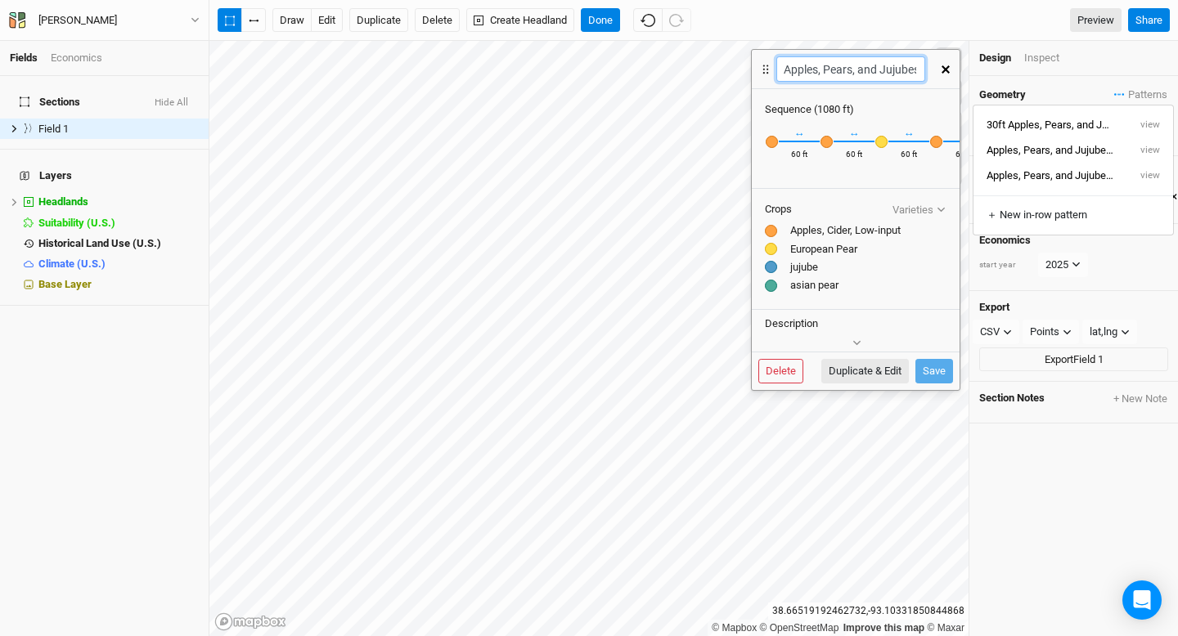
click at [787, 67] on input "Apples, Pears, and Jujubes 2" at bounding box center [850, 68] width 148 height 25
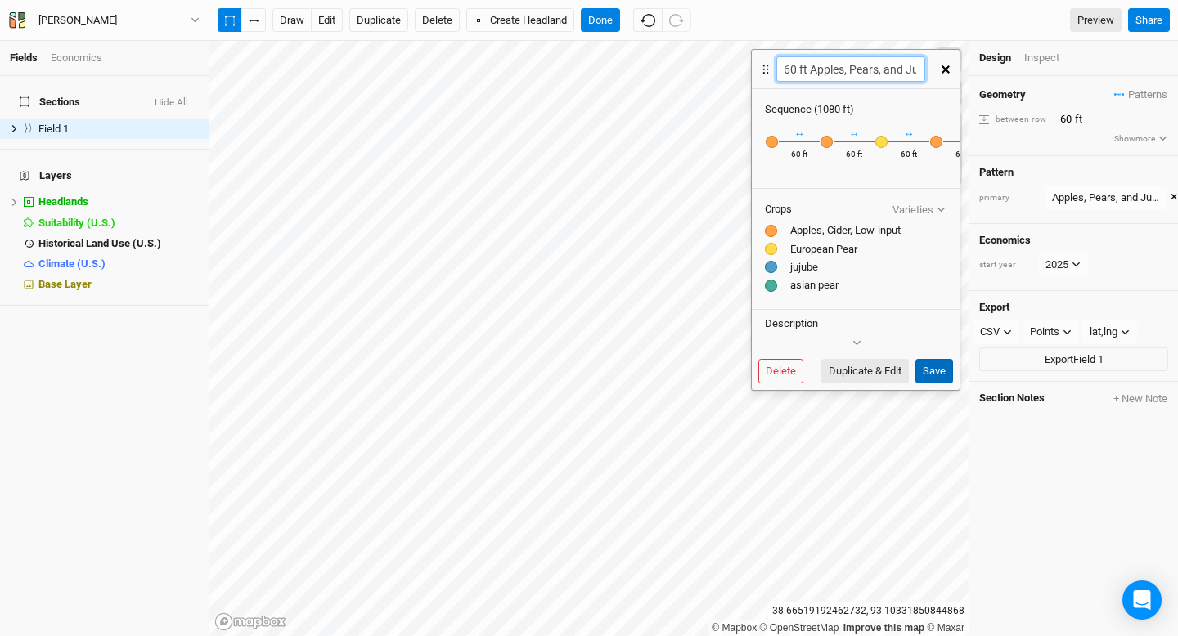
type input "60 ft Apples, Pears, and Jujubes 2"
click at [928, 366] on button "Save" at bounding box center [934, 371] width 38 height 25
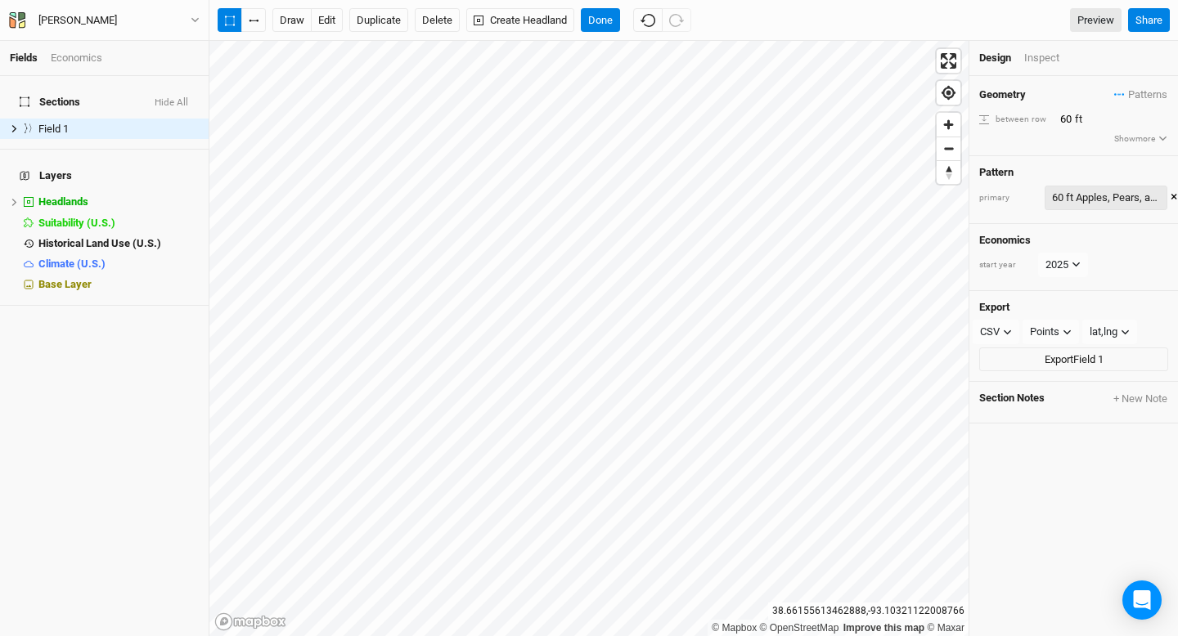
click at [1139, 195] on div "60 ft Apples, Pears, and Jujubes 2" at bounding box center [1106, 198] width 108 height 16
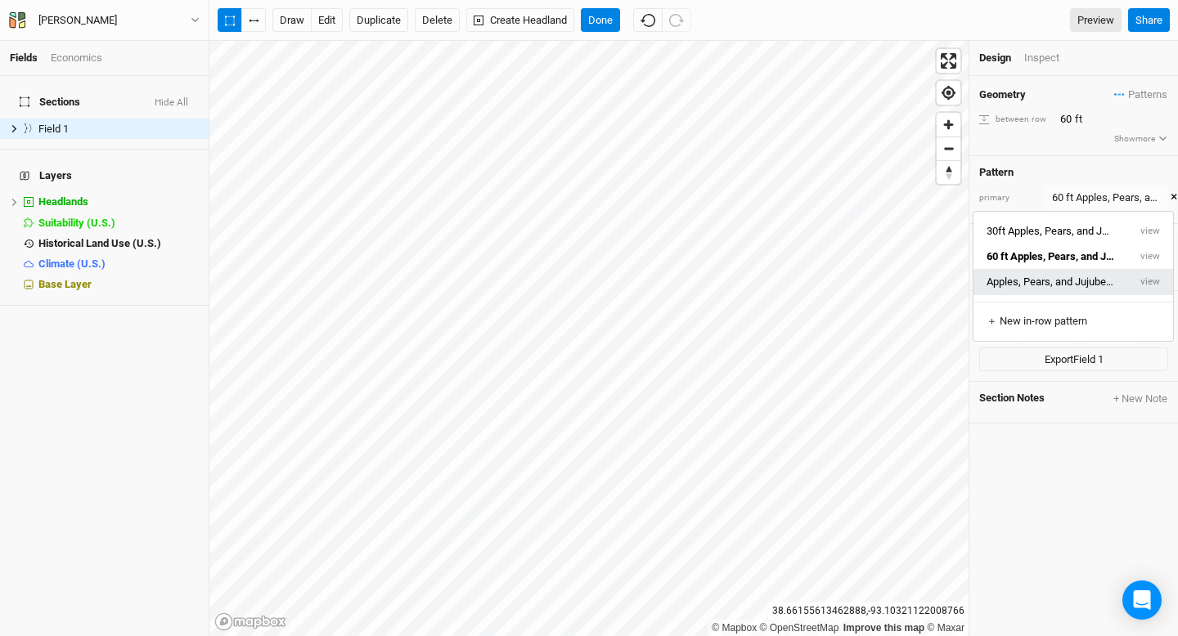
click at [1078, 281] on button "Apples, Pears, and Jujubes 2 3" at bounding box center [1050, 281] width 155 height 25
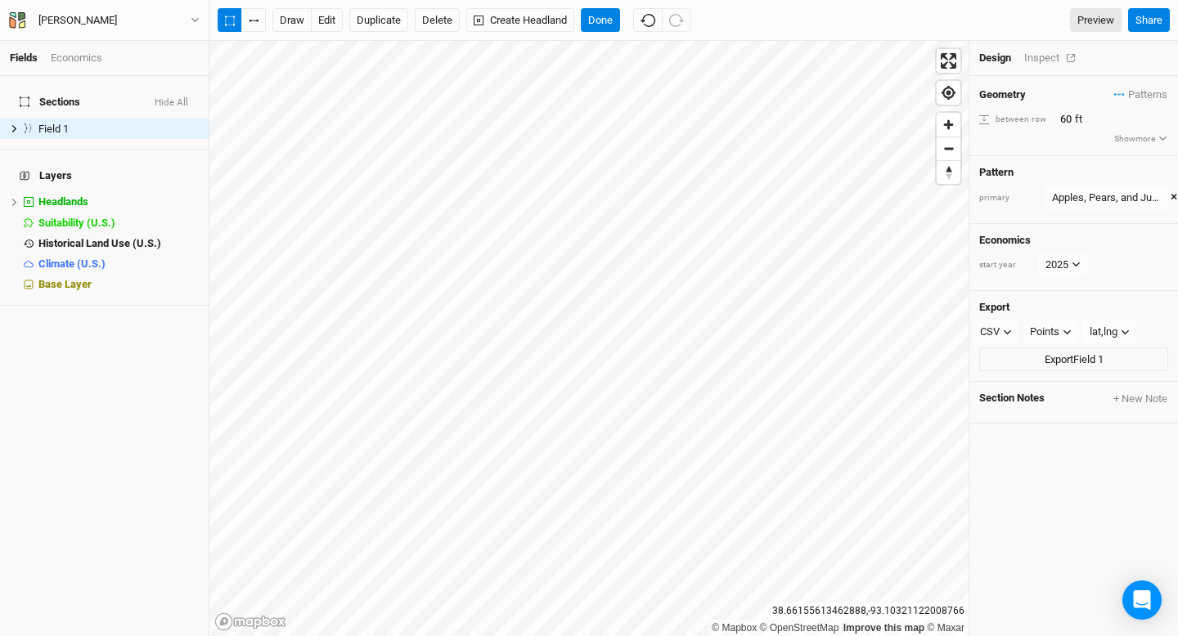
click at [1045, 61] on div "Inspect" at bounding box center [1053, 58] width 58 height 15
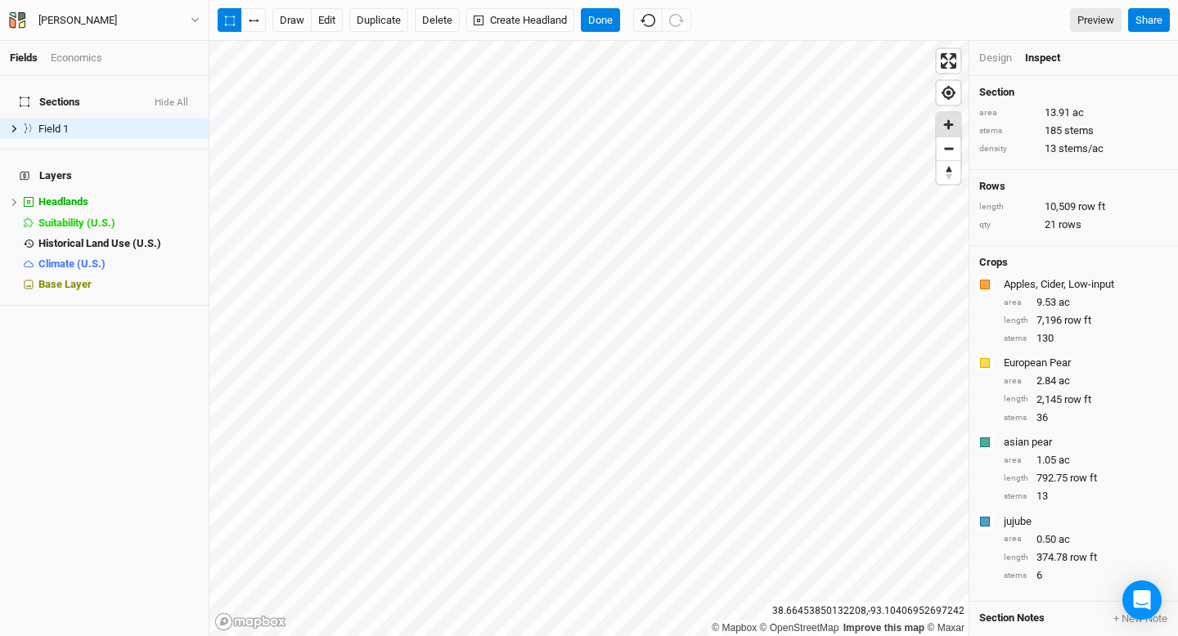
click at [945, 127] on span "Zoom in" at bounding box center [949, 125] width 24 height 24
click at [1141, 20] on button "Share" at bounding box center [1149, 20] width 42 height 25
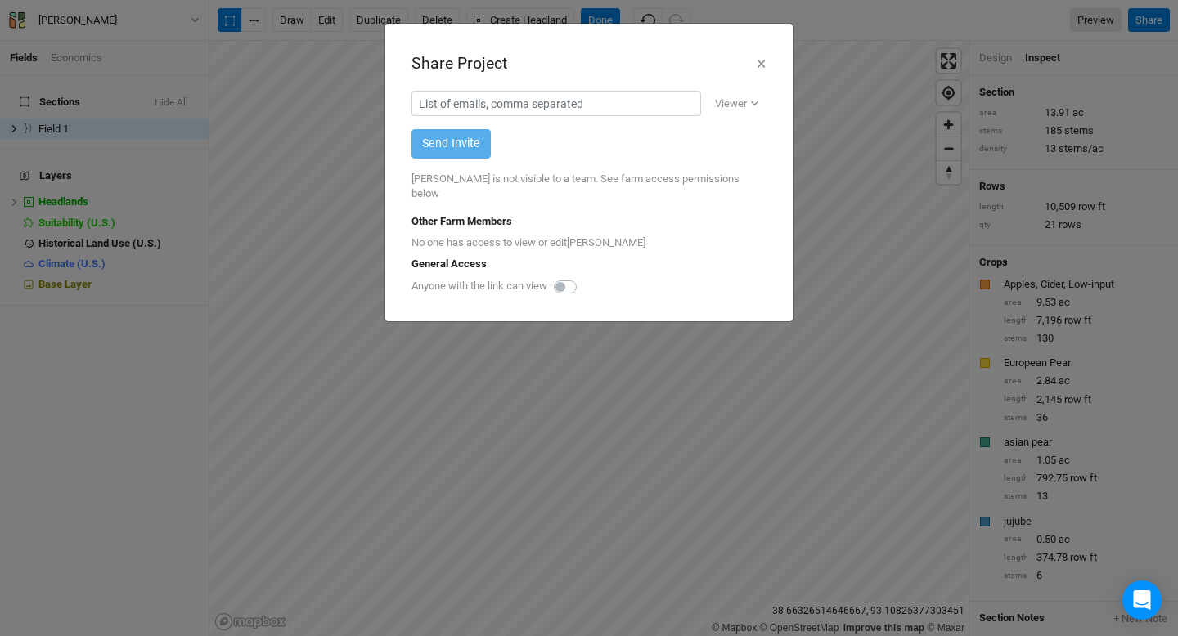
click at [583, 277] on label at bounding box center [583, 277] width 0 height 0
click at [567, 289] on input "checkbox" at bounding box center [560, 285] width 13 height 16
checkbox input "true"
click at [764, 67] on button "×" at bounding box center [761, 64] width 11 height 28
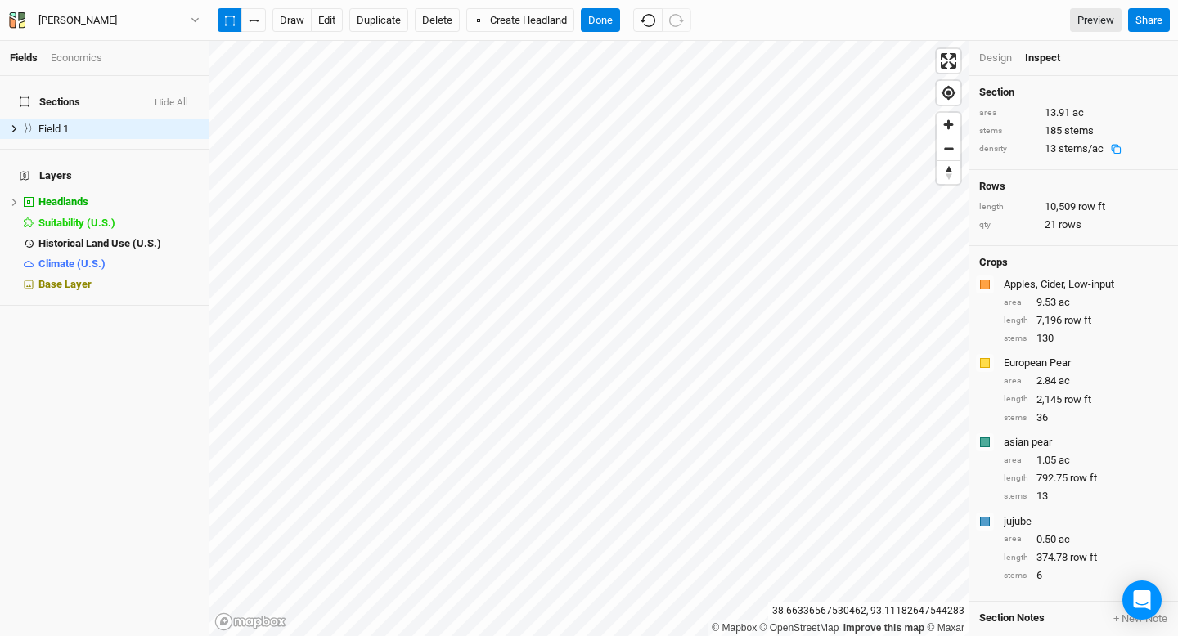
click at [1038, 280] on div "Apples, Cider, Low-input" at bounding box center [1084, 284] width 161 height 15
click at [1064, 284] on div "Apples, Cider, Low-input" at bounding box center [1084, 284] width 161 height 15
click at [986, 285] on div "button" at bounding box center [985, 285] width 10 height 10
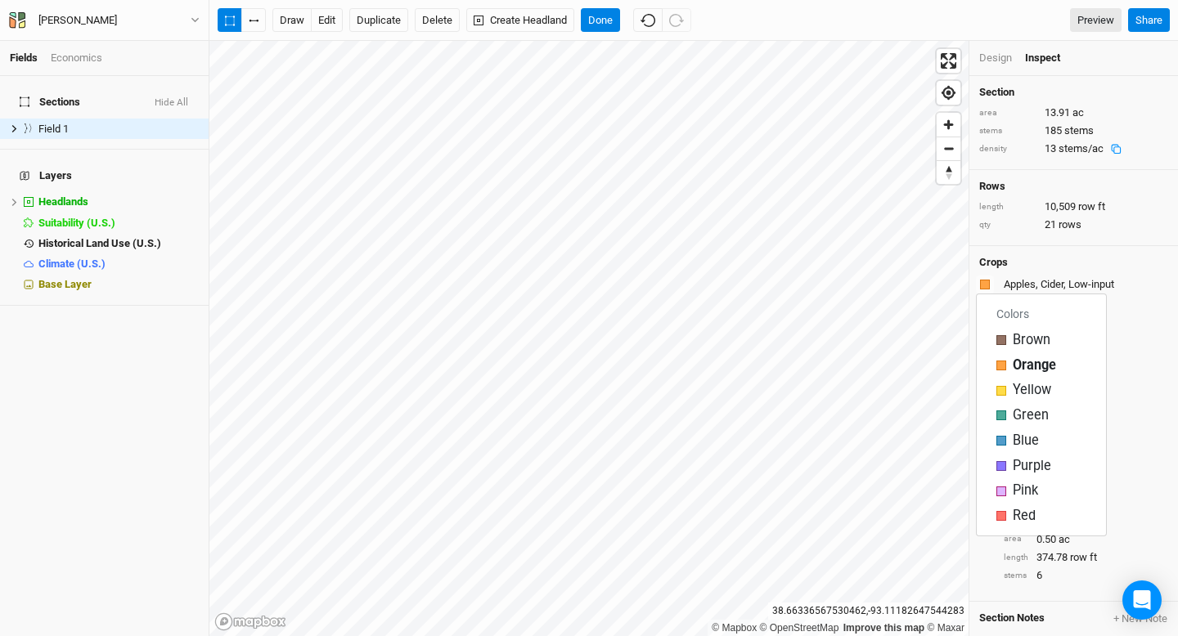
click at [1080, 267] on div "Crops" at bounding box center [1073, 262] width 189 height 13
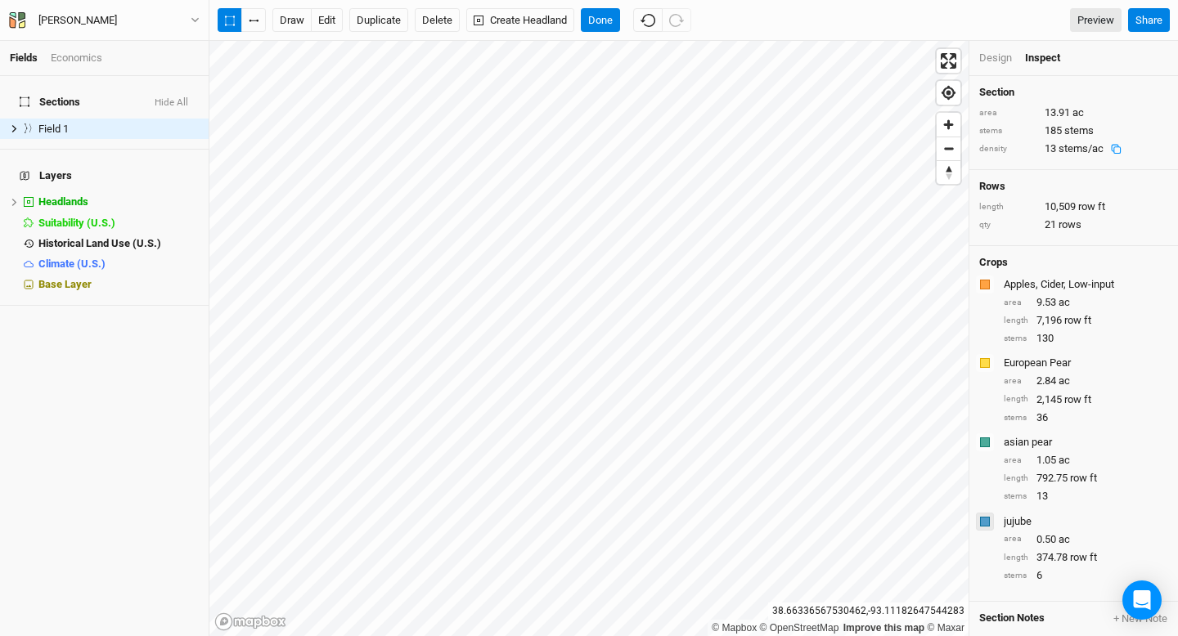
click at [984, 524] on div "button" at bounding box center [985, 522] width 10 height 10
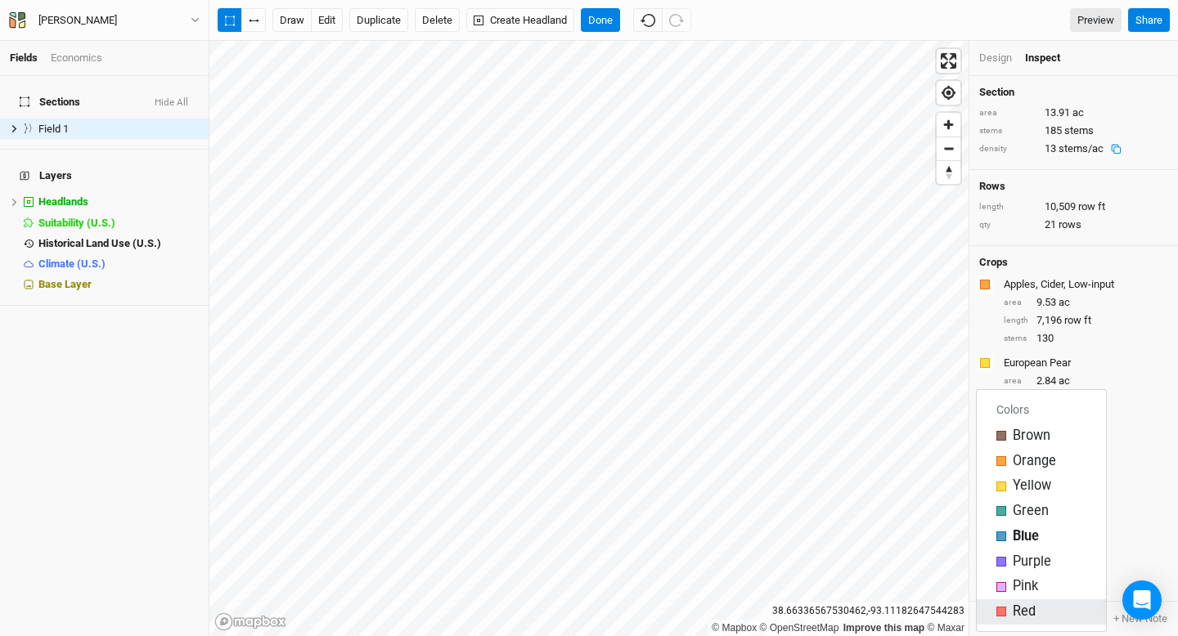
click at [1003, 616] on div "button" at bounding box center [1001, 612] width 10 height 10
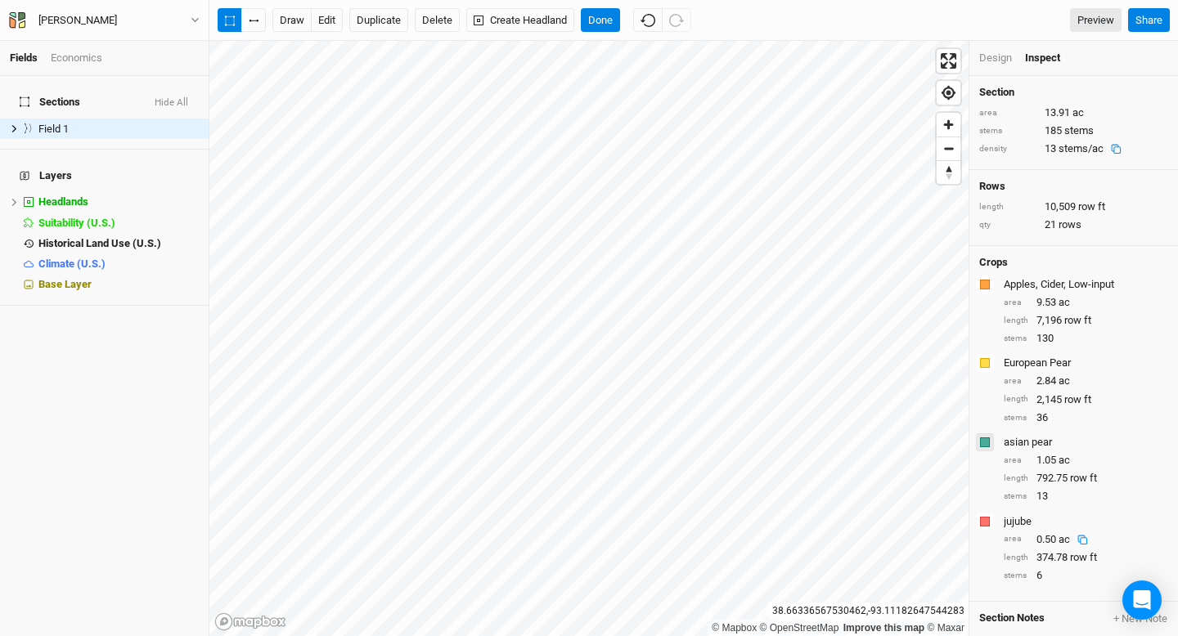
click at [985, 443] on div "button" at bounding box center [985, 443] width 10 height 10
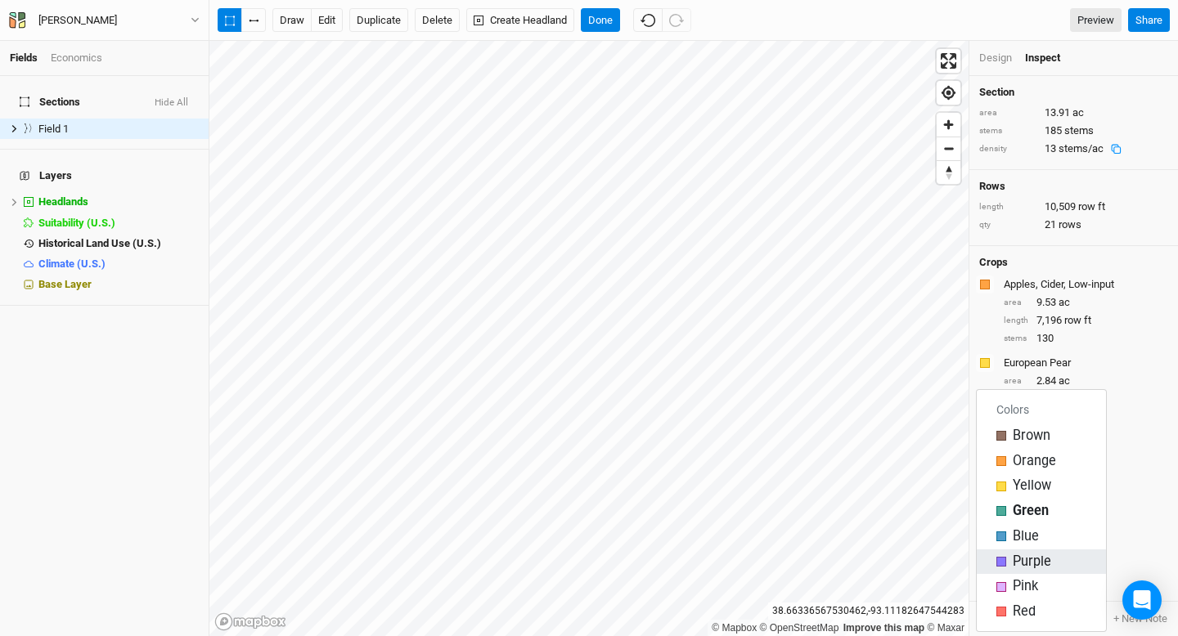
click at [1001, 564] on div "button" at bounding box center [1001, 562] width 10 height 10
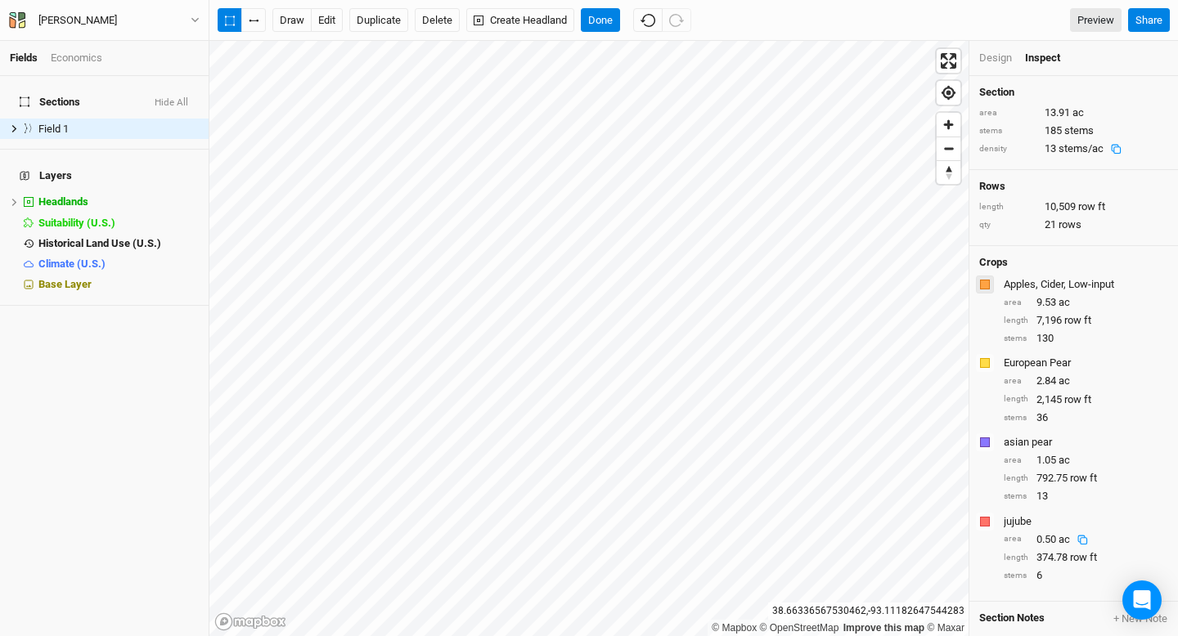
click at [986, 284] on div "button" at bounding box center [985, 285] width 10 height 10
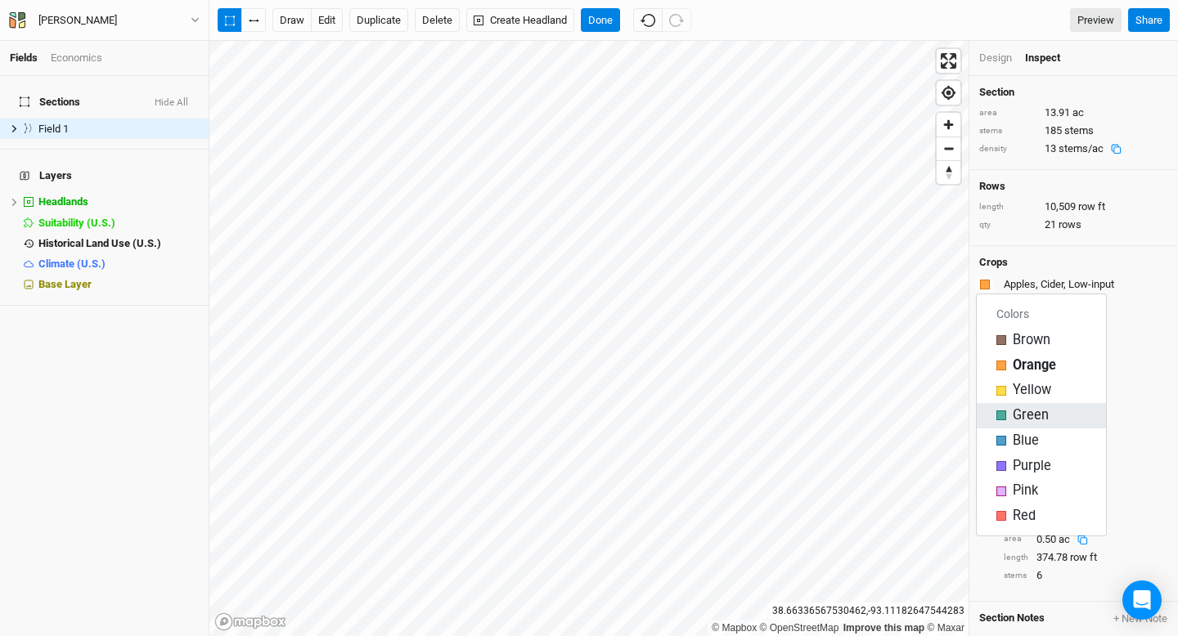
click at [1006, 418] on div "Green" at bounding box center [1041, 416] width 90 height 19
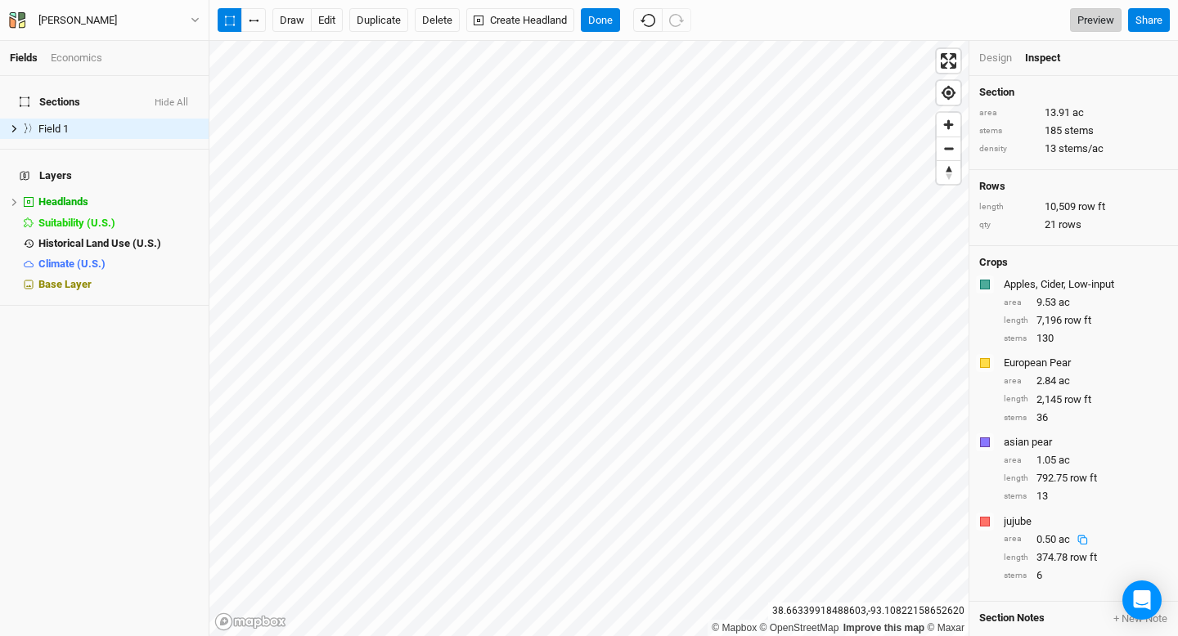
click at [1085, 16] on link "Preview" at bounding box center [1096, 20] width 52 height 25
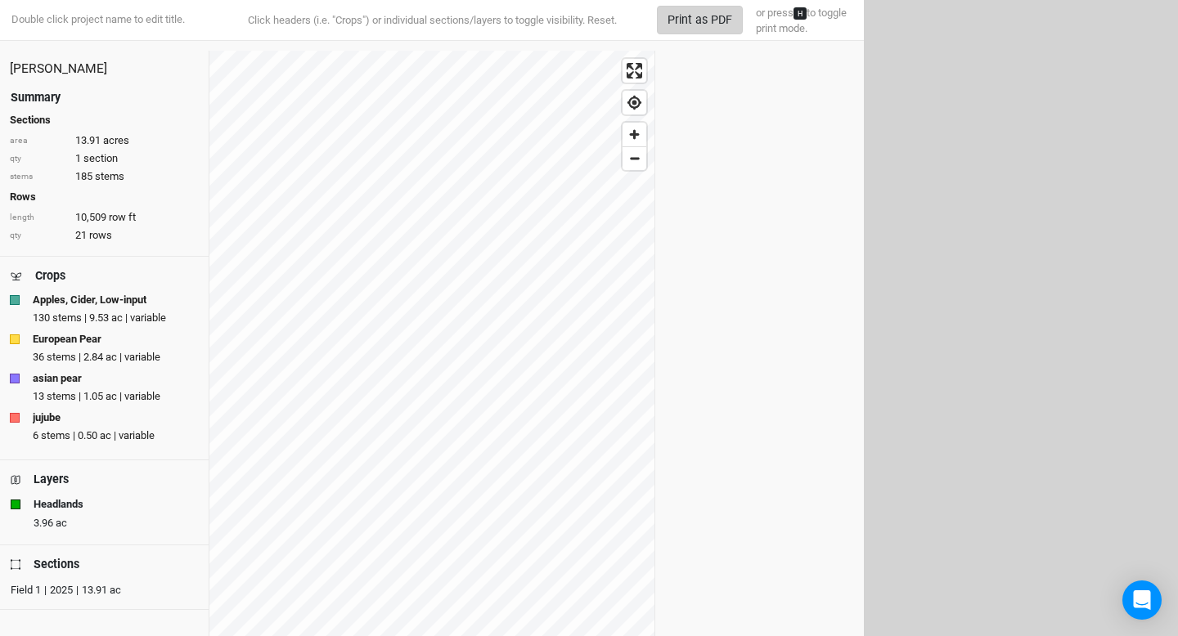
click at [719, 23] on button "Print as PDF" at bounding box center [700, 20] width 86 height 29
